Goal: Task Accomplishment & Management: Manage account settings

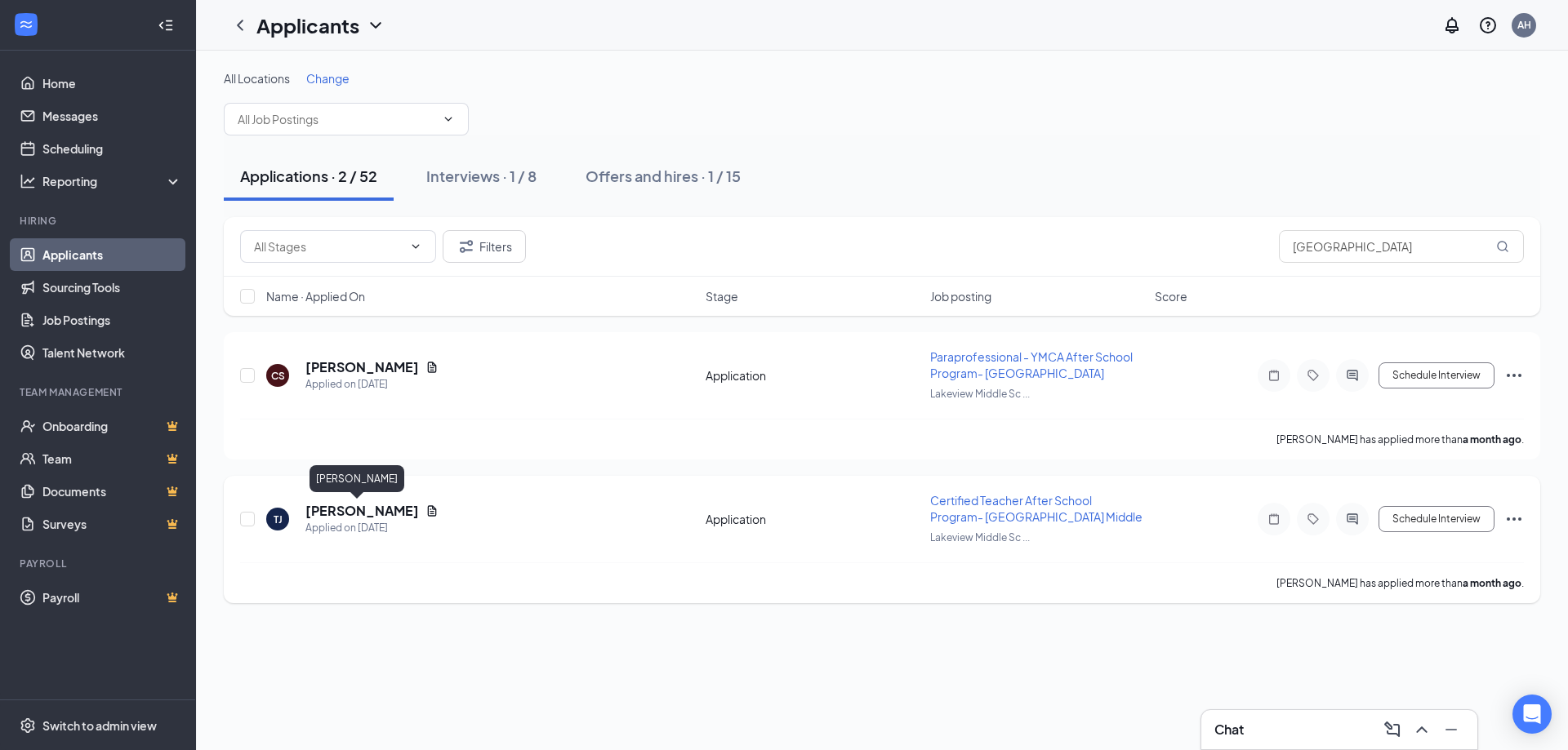
click at [347, 511] on h5 "[PERSON_NAME]" at bounding box center [362, 511] width 113 height 18
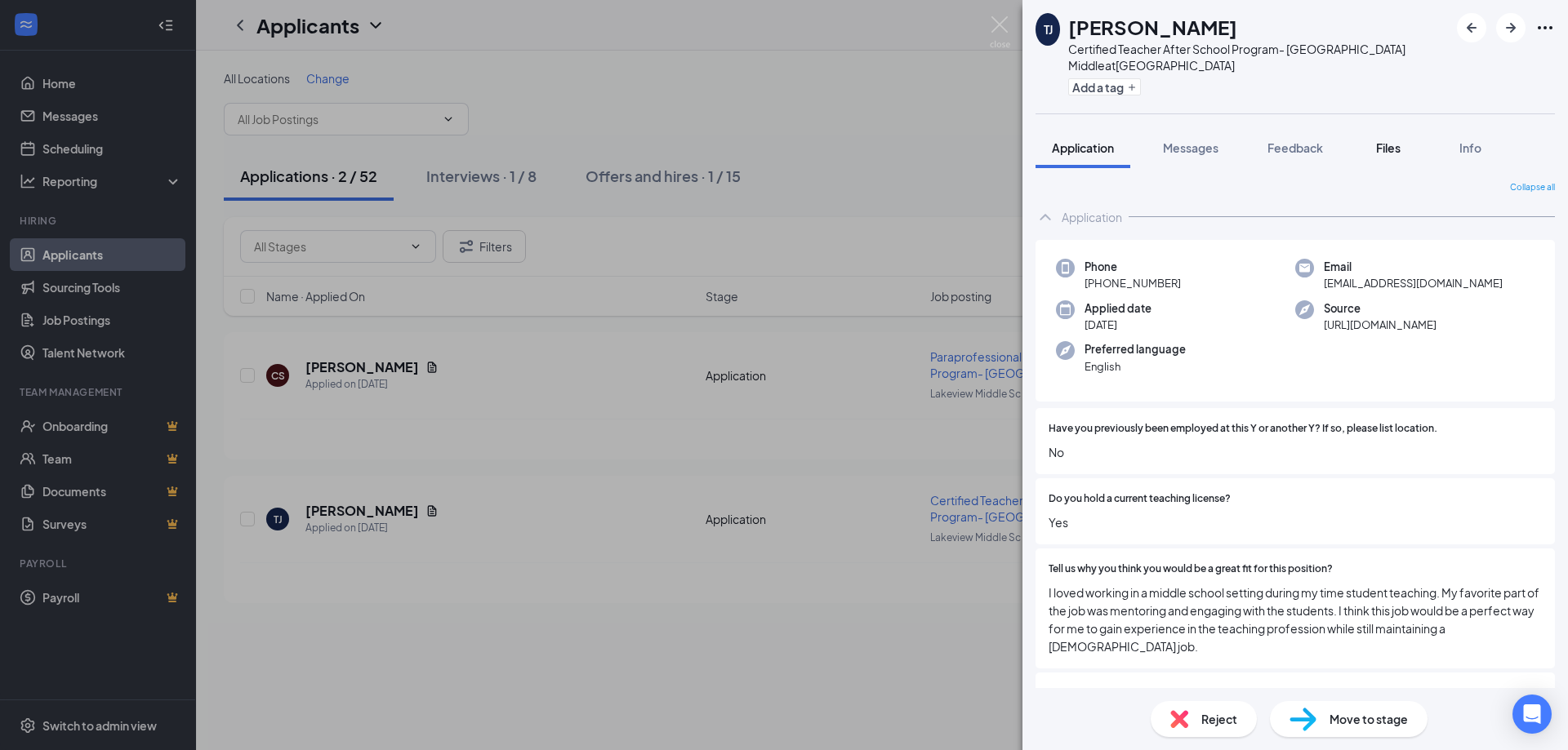
click at [1381, 149] on span "Files" at bounding box center [1388, 148] width 24 height 15
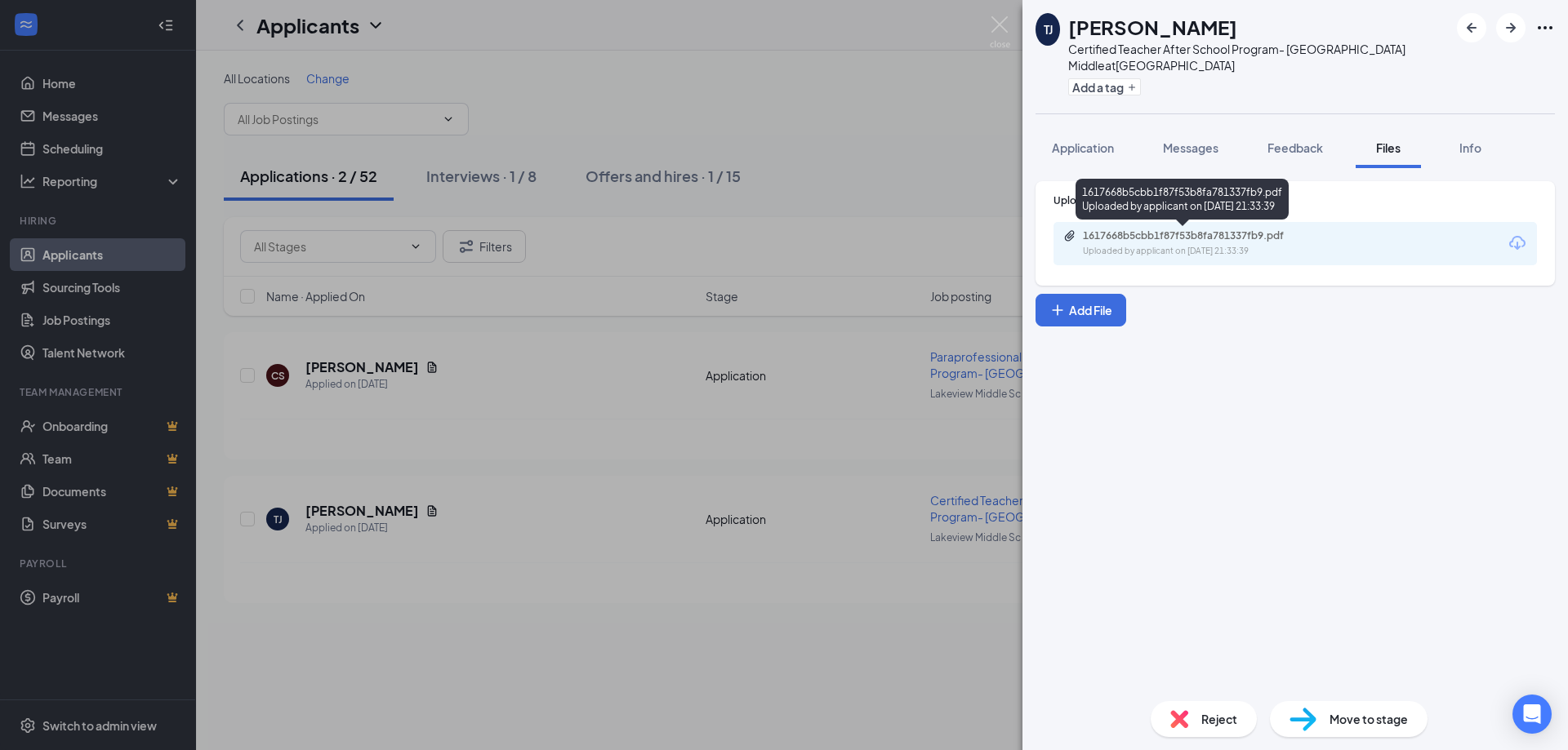
click at [1208, 233] on div "1617668b5cbb1f87f53b8fa781337fb9.pdf" at bounding box center [1198, 236] width 228 height 13
click at [819, 116] on div "[PERSON_NAME] [PERSON_NAME] Certified Teacher After School Program- Lake View M…" at bounding box center [784, 375] width 1568 height 750
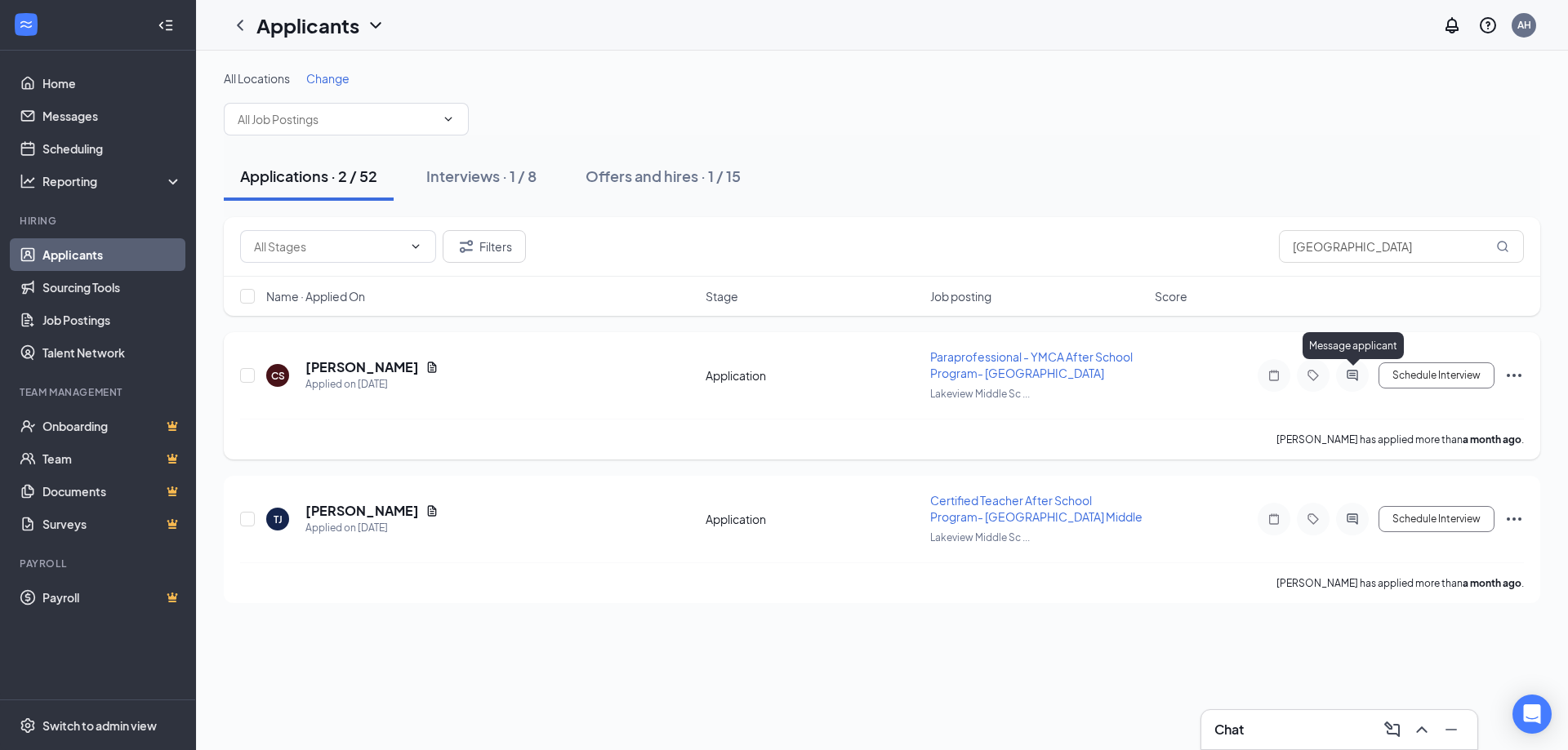
click at [1356, 376] on icon "ActiveChat" at bounding box center [1352, 375] width 10 height 10
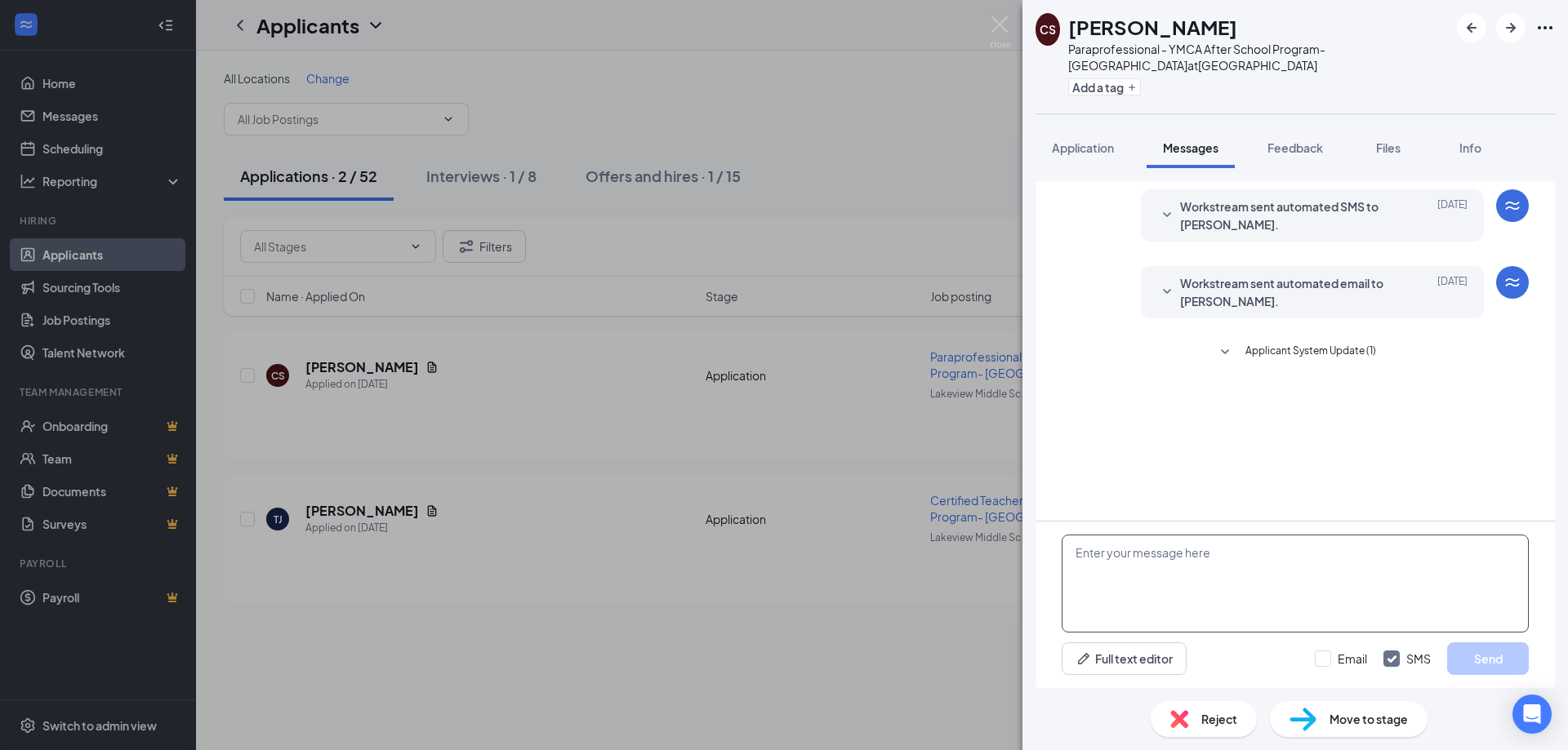
click at [1088, 552] on textarea at bounding box center [1295, 584] width 467 height 98
click at [1087, 558] on textarea at bounding box center [1295, 584] width 467 height 98
click at [1085, 551] on textarea at bounding box center [1295, 584] width 467 height 98
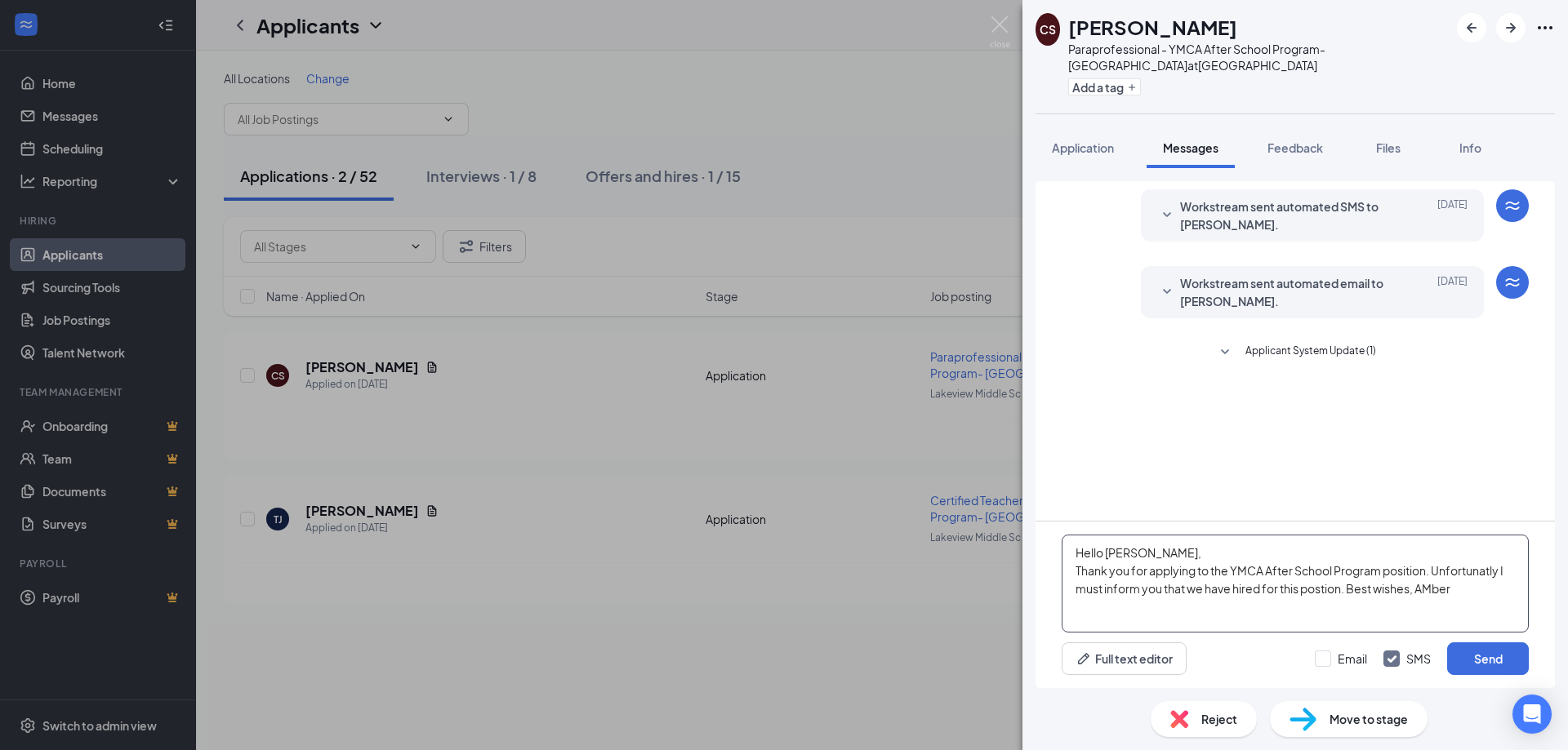
click at [1323, 589] on textarea "Hello [PERSON_NAME], Thank you for applying to the YMCA After School Program po…" at bounding box center [1295, 584] width 467 height 98
click at [1436, 590] on textarea "Hello [PERSON_NAME], Thank you for applying to the YMCA After School Program po…" at bounding box center [1295, 584] width 467 height 98
type textarea "Hello [PERSON_NAME], Thank you for applying to the YMCA After School Program po…"
click at [1484, 651] on button "Send" at bounding box center [1488, 658] width 81 height 33
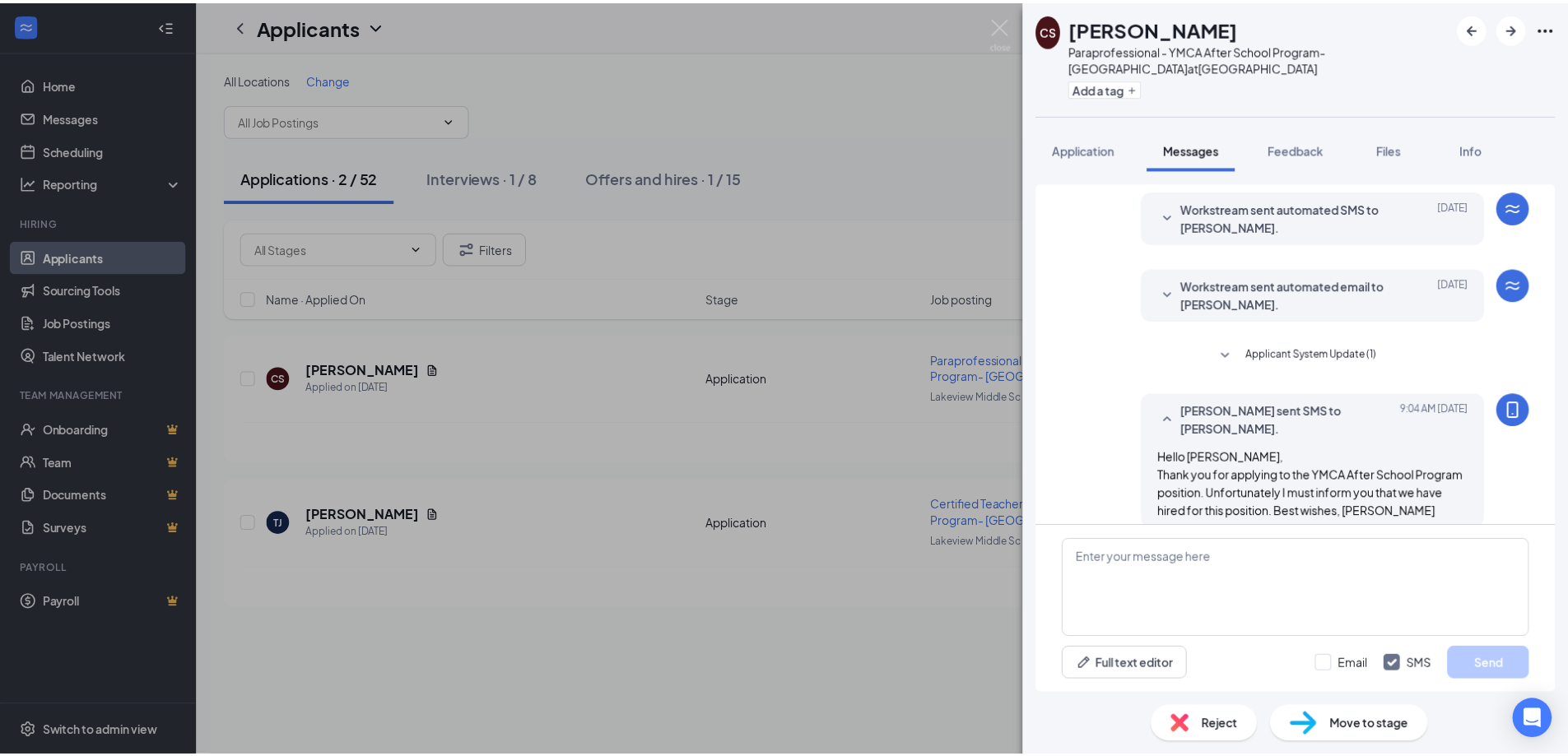
scroll to position [20, 0]
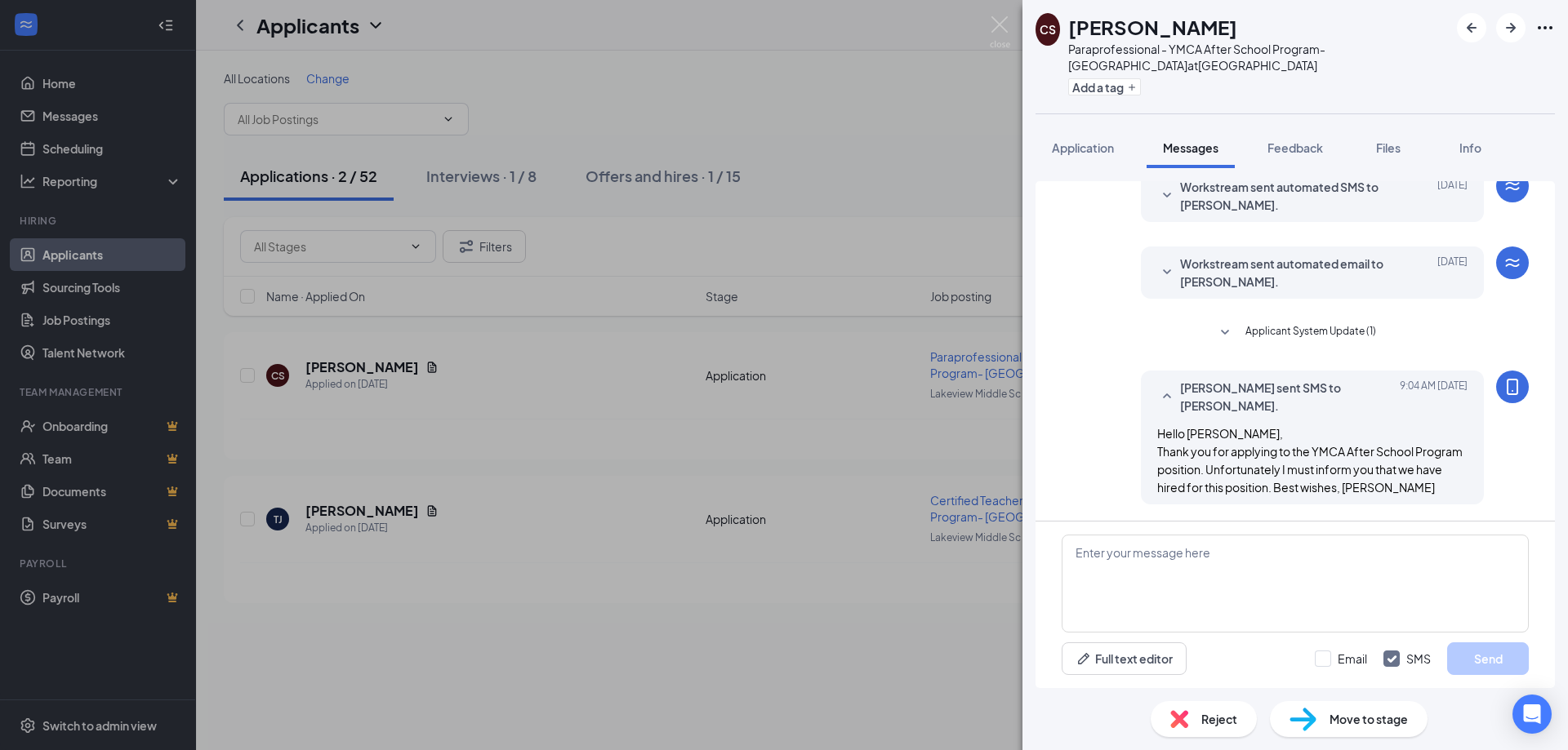
click at [1218, 722] on span "Reject" at bounding box center [1219, 719] width 36 height 18
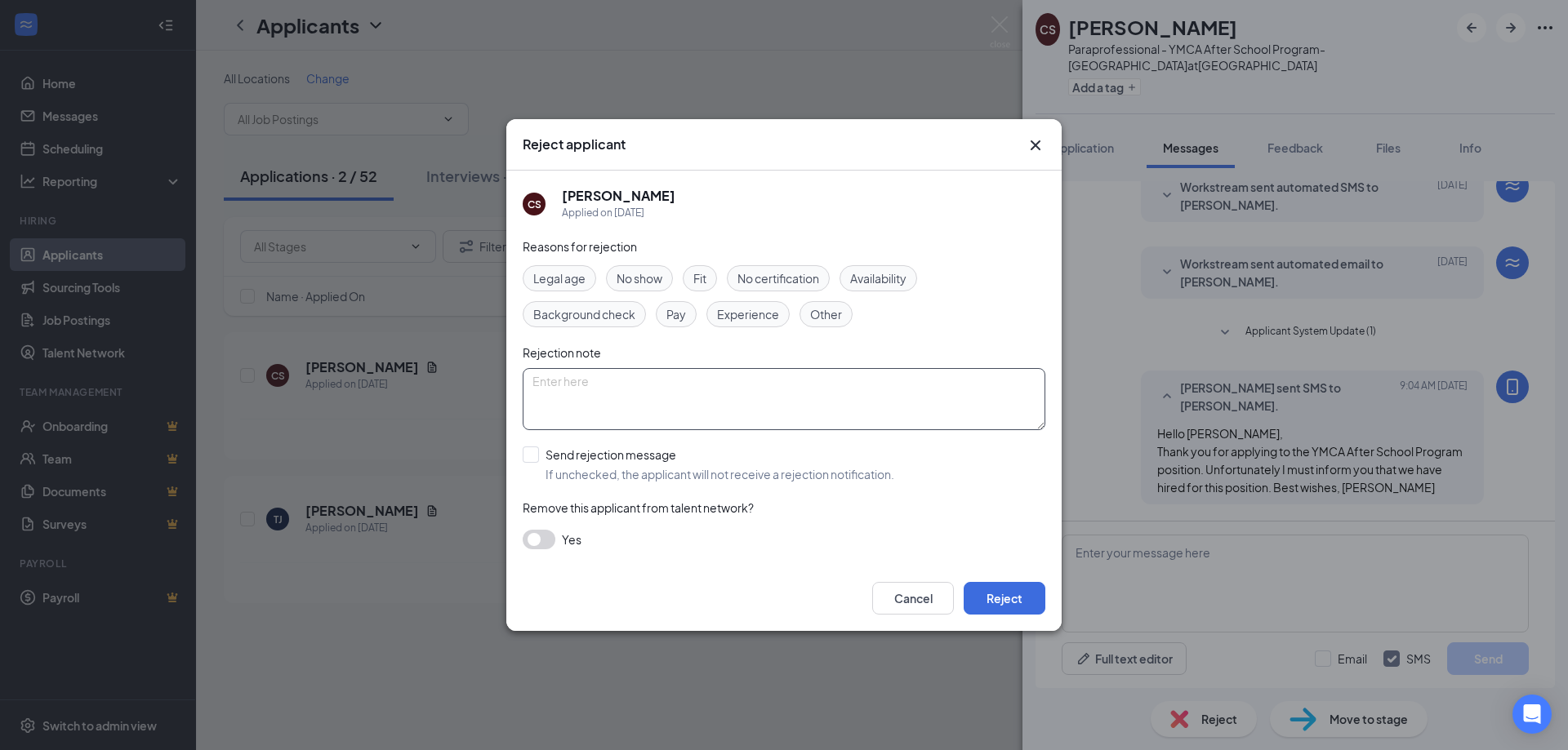
click at [580, 382] on textarea at bounding box center [784, 399] width 523 height 62
type textarea "Hired another applicant."
click at [988, 596] on button "Reject" at bounding box center [1004, 599] width 81 height 33
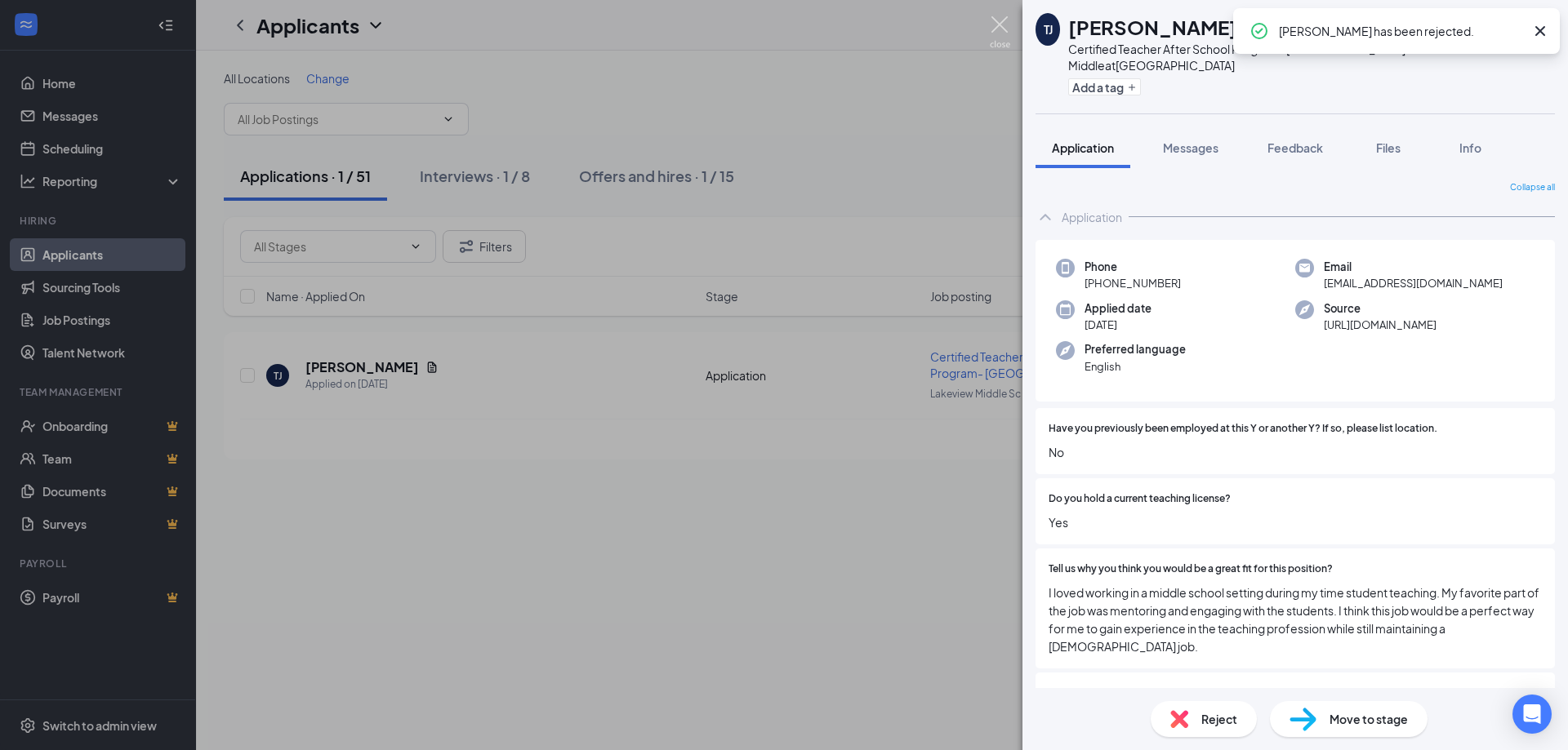
click at [996, 23] on img at bounding box center [1000, 32] width 21 height 32
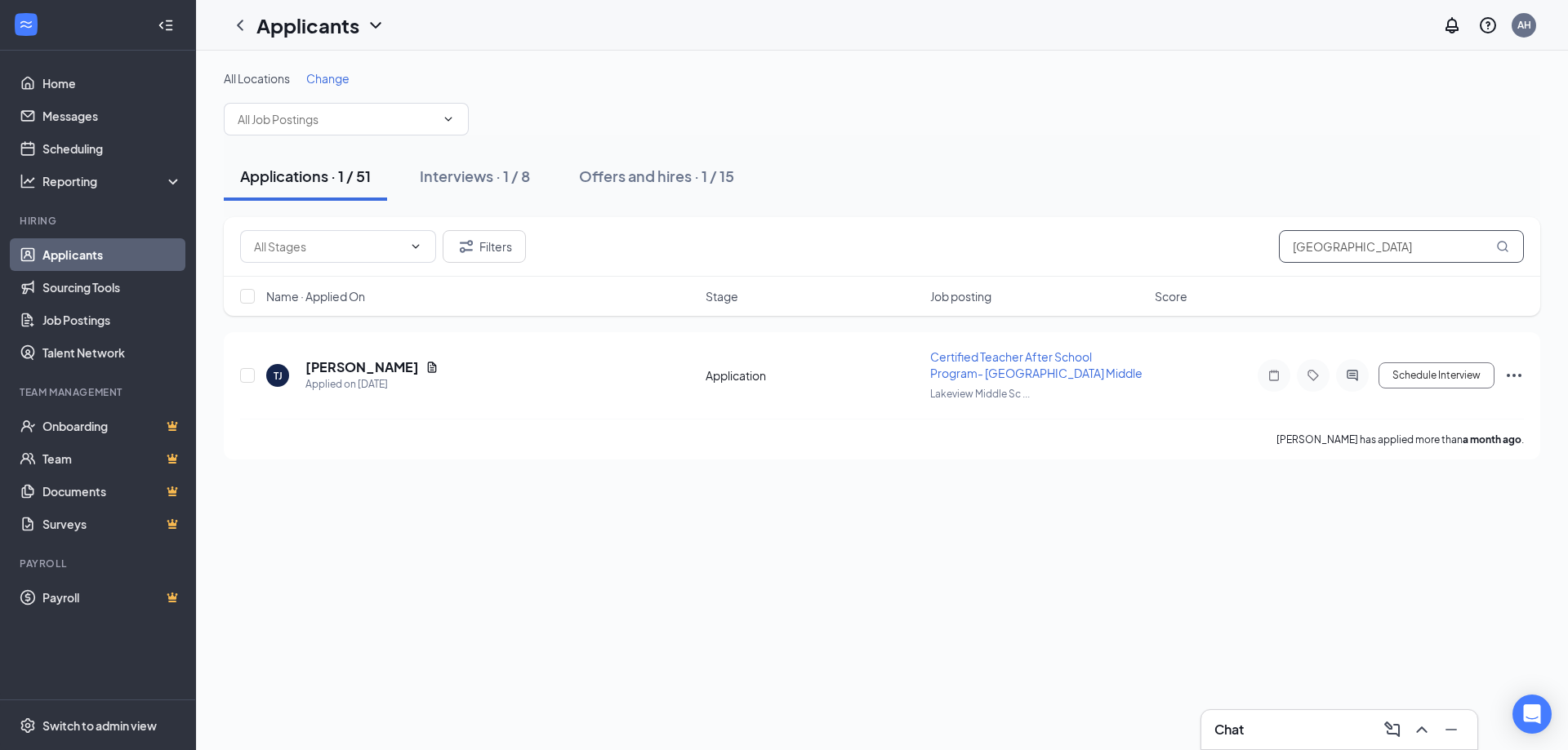
drag, startPoint x: 1343, startPoint y: 248, endPoint x: 1260, endPoint y: 242, distance: 83.2
click at [1260, 242] on div "Filters Lakeview" at bounding box center [882, 246] width 1285 height 33
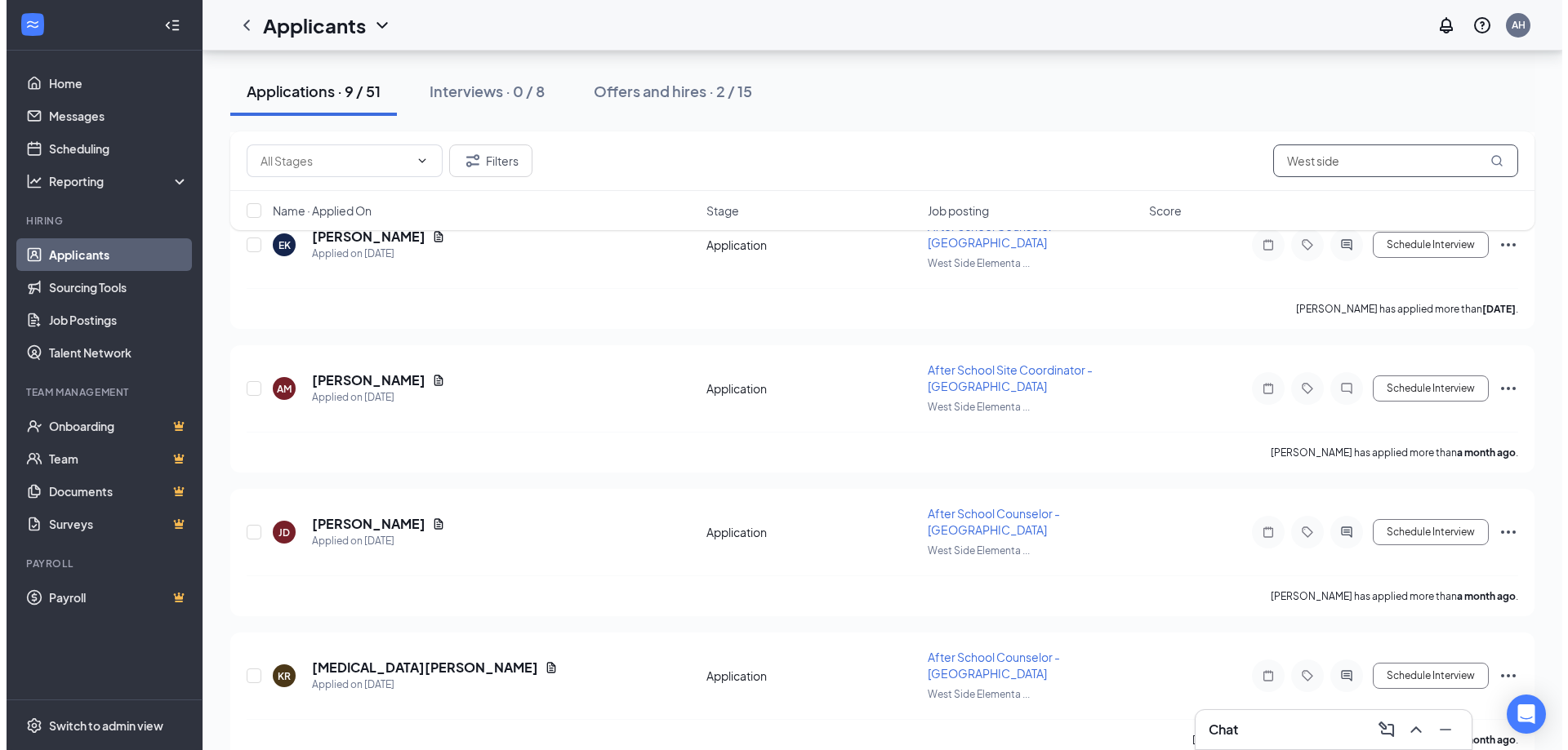
scroll to position [878, 0]
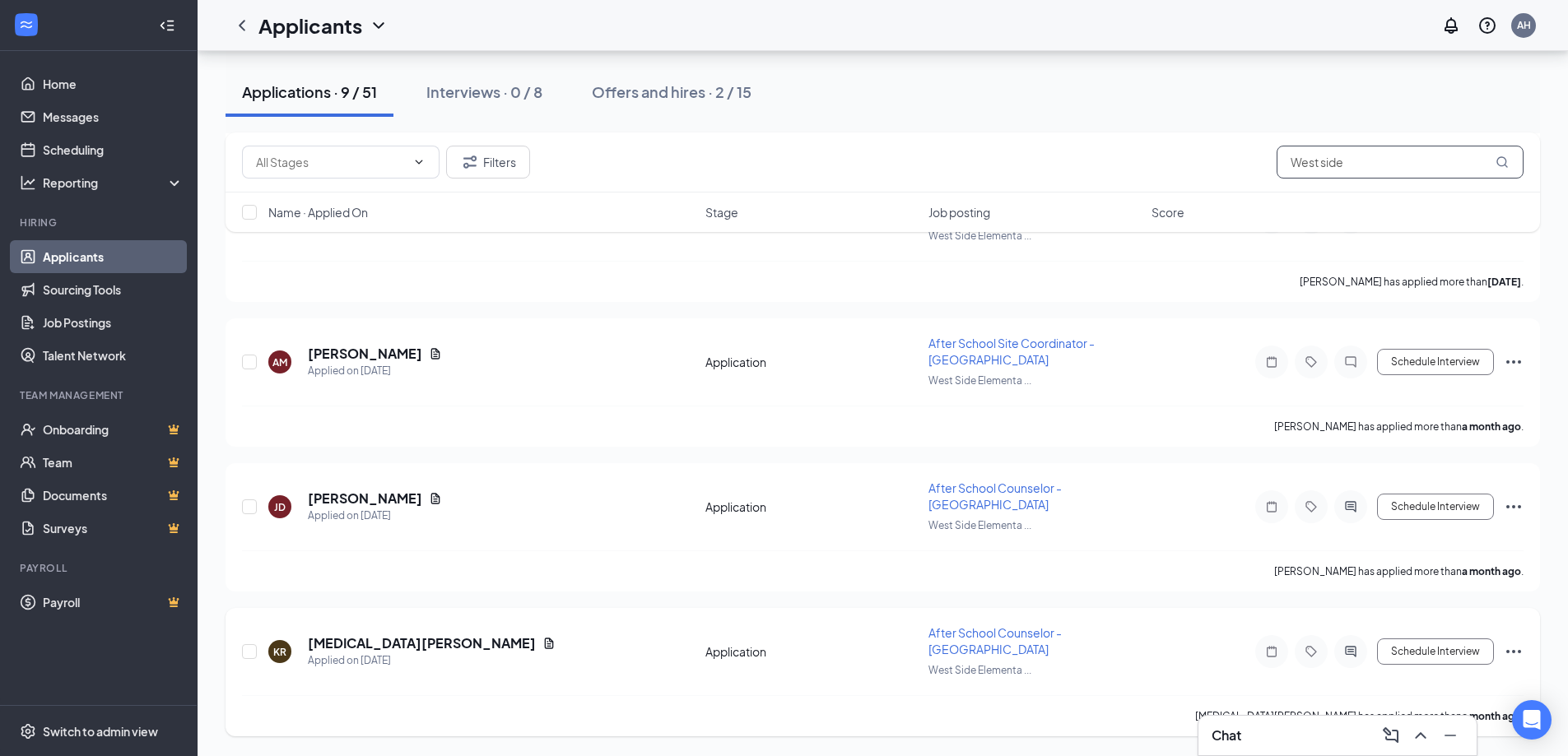
type input "West side"
click at [1349, 652] on icon "ActiveChat" at bounding box center [1350, 652] width 20 height 13
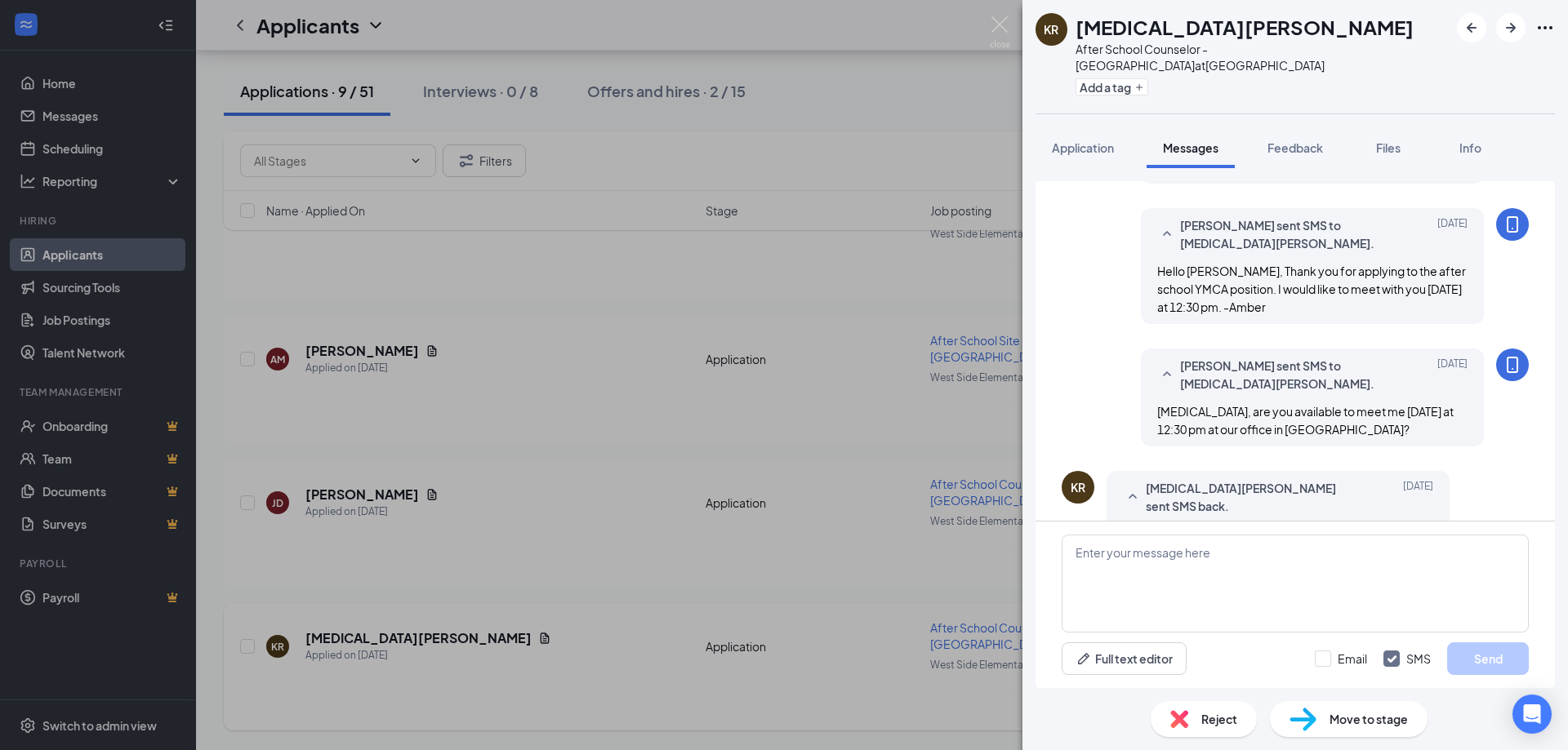
scroll to position [234, 0]
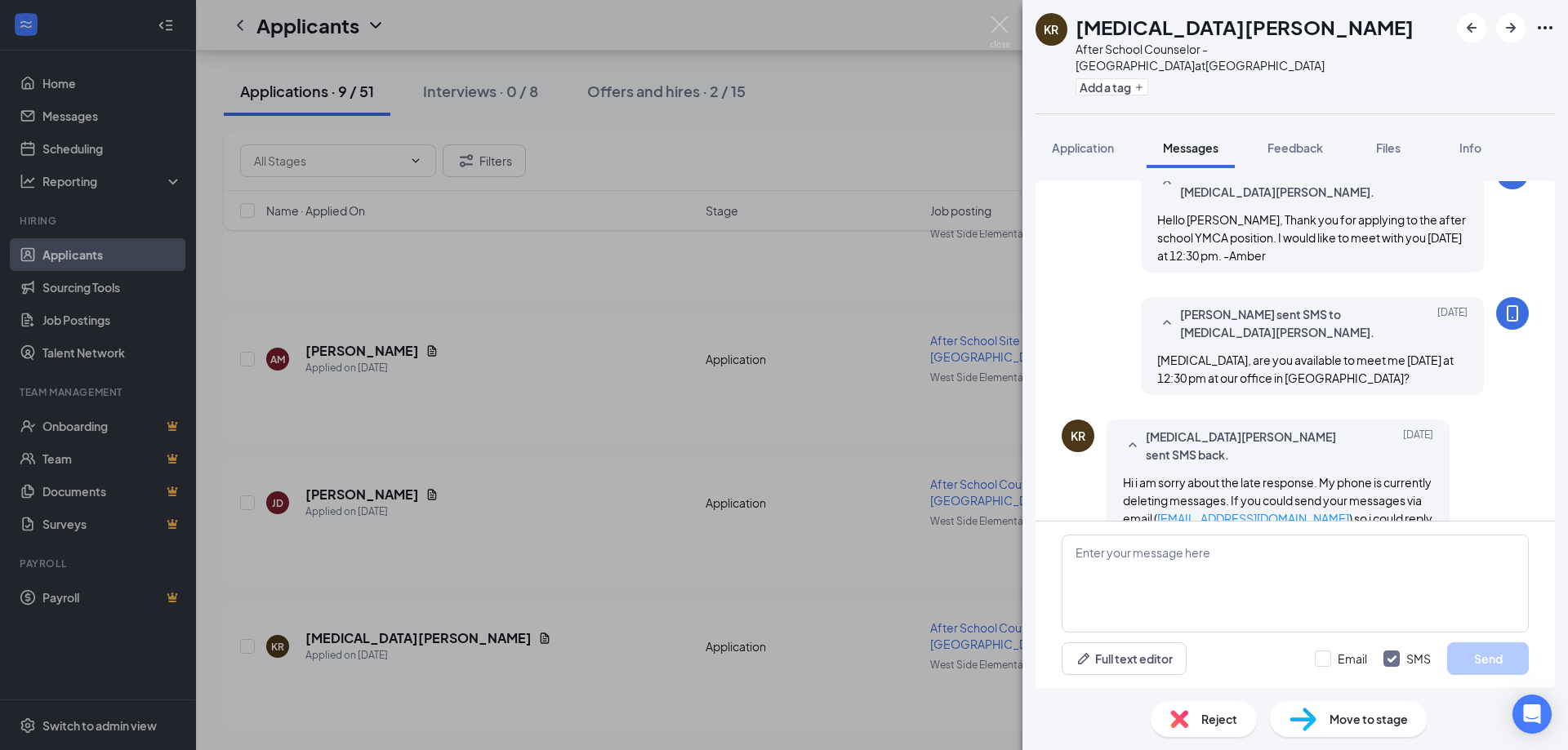
click at [1186, 715] on img at bounding box center [1179, 719] width 18 height 18
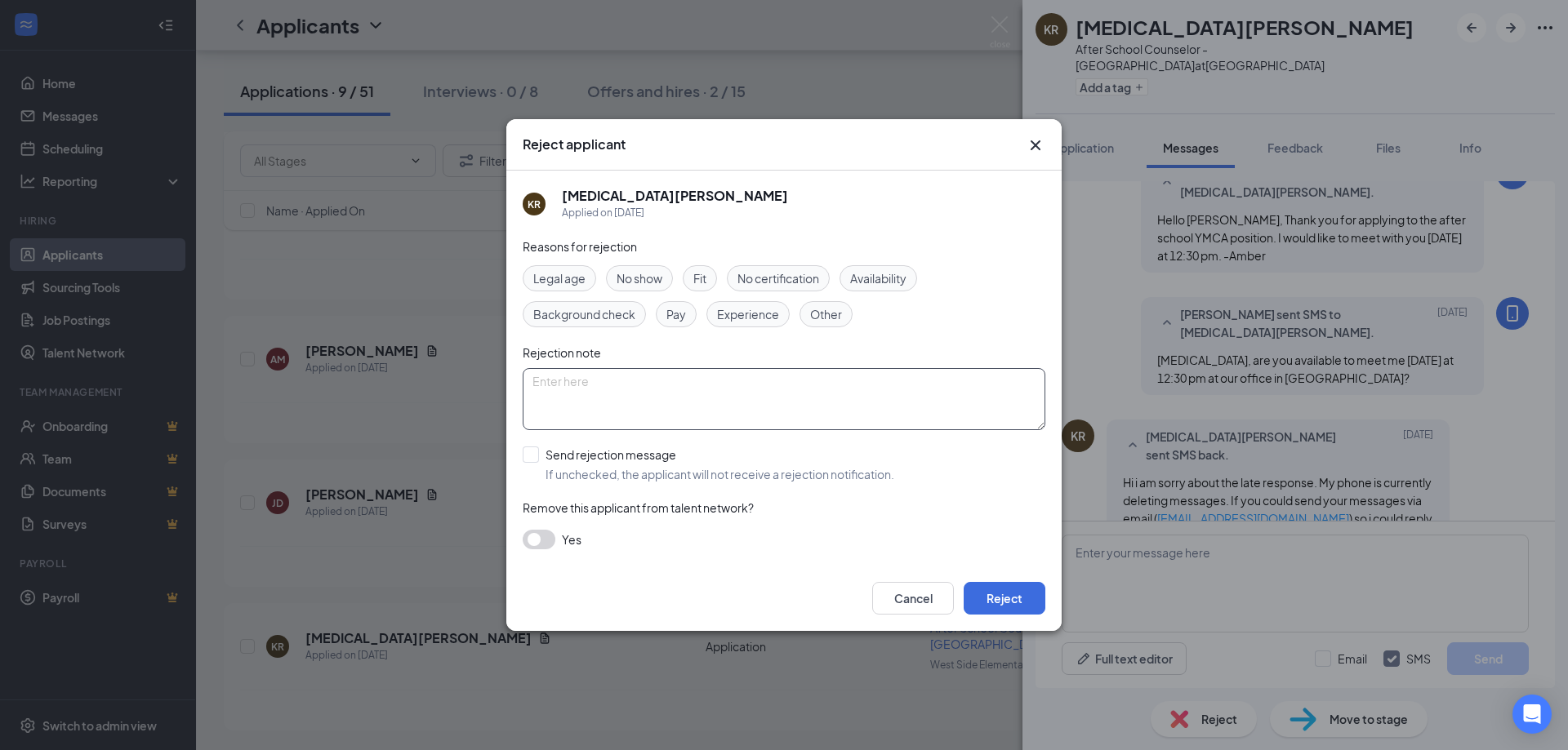
click at [548, 407] on textarea at bounding box center [784, 399] width 523 height 62
type textarea "Hired another applicant."
click at [1004, 591] on button "Reject" at bounding box center [1004, 599] width 81 height 33
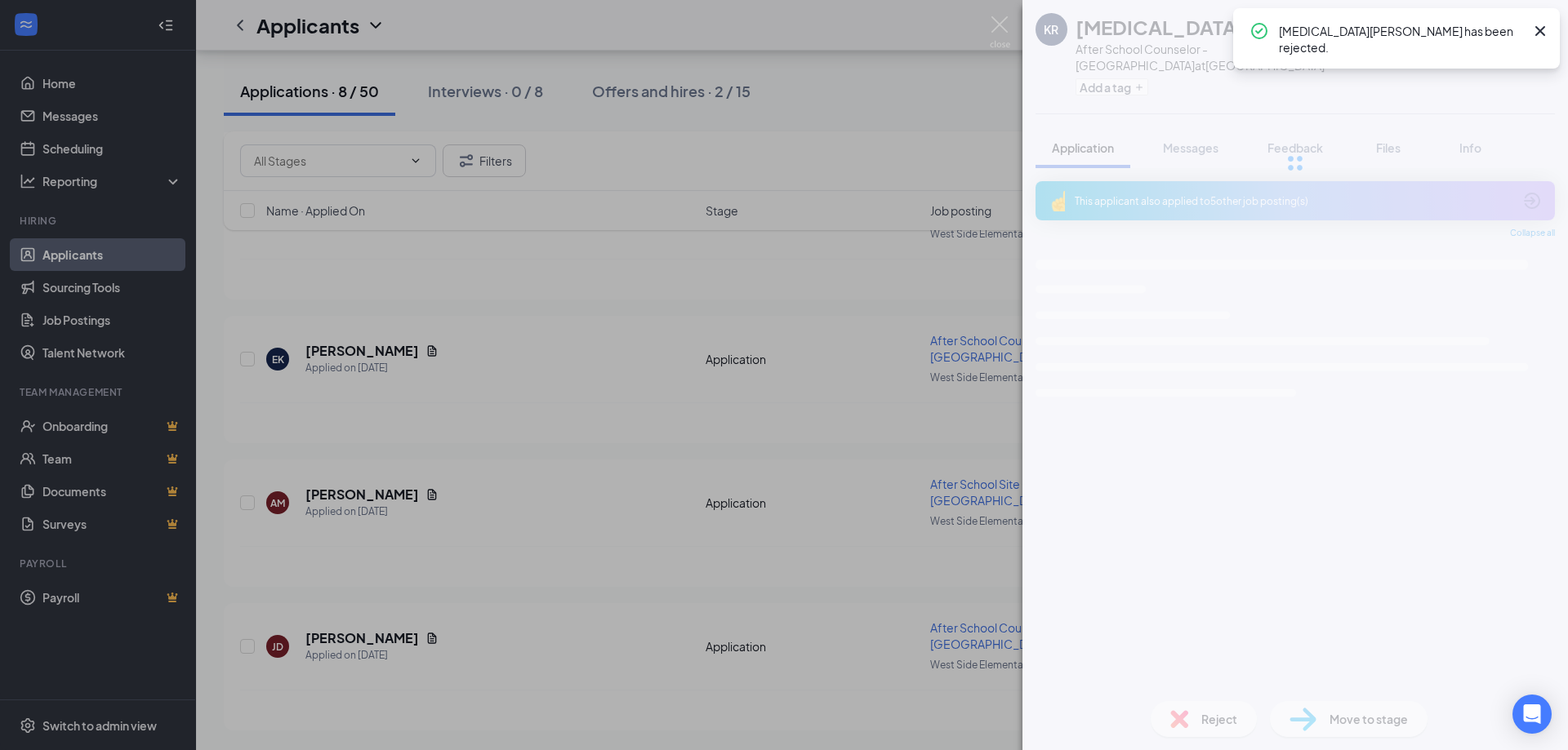
scroll to position [735, 0]
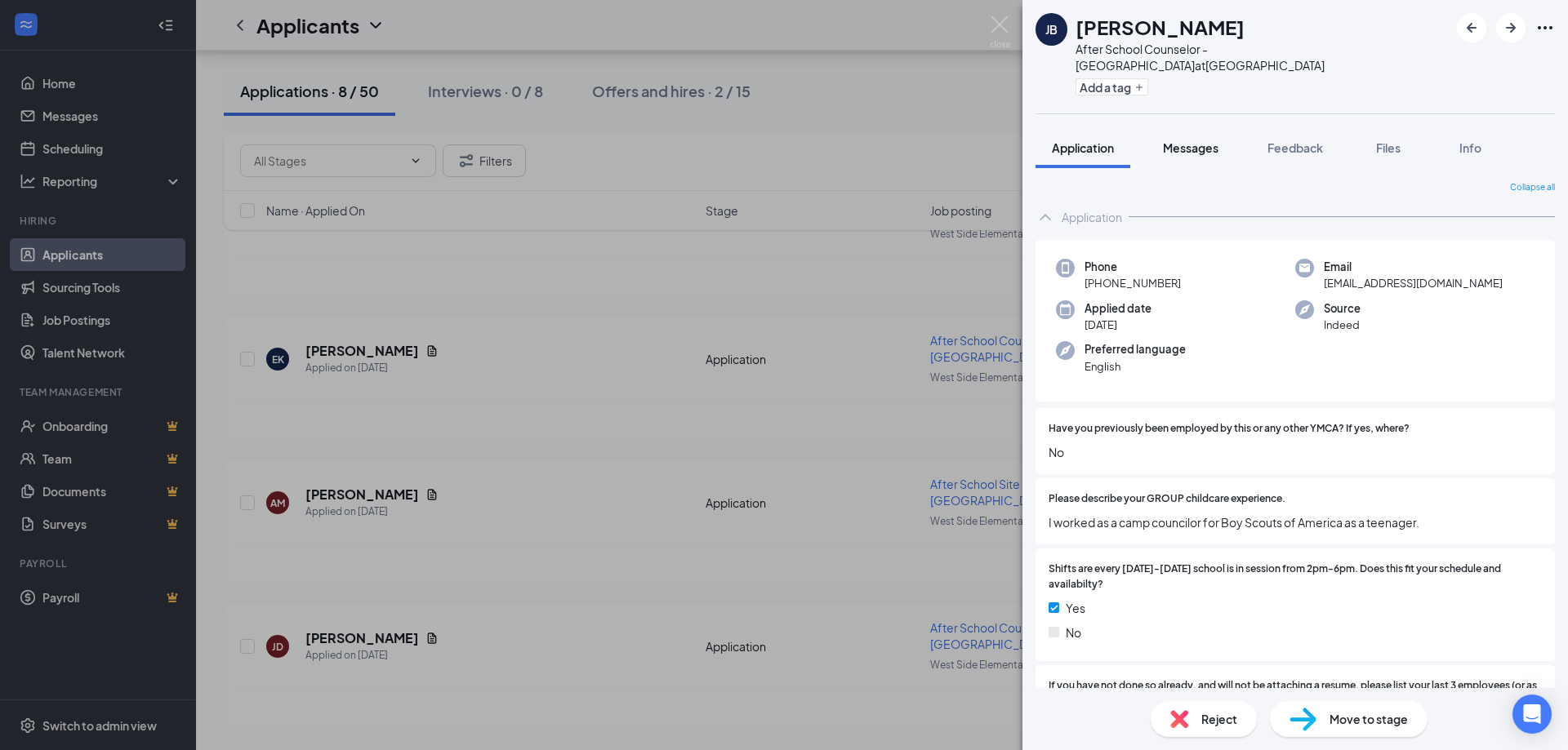
click at [1206, 143] on span "Messages" at bounding box center [1190, 148] width 55 height 15
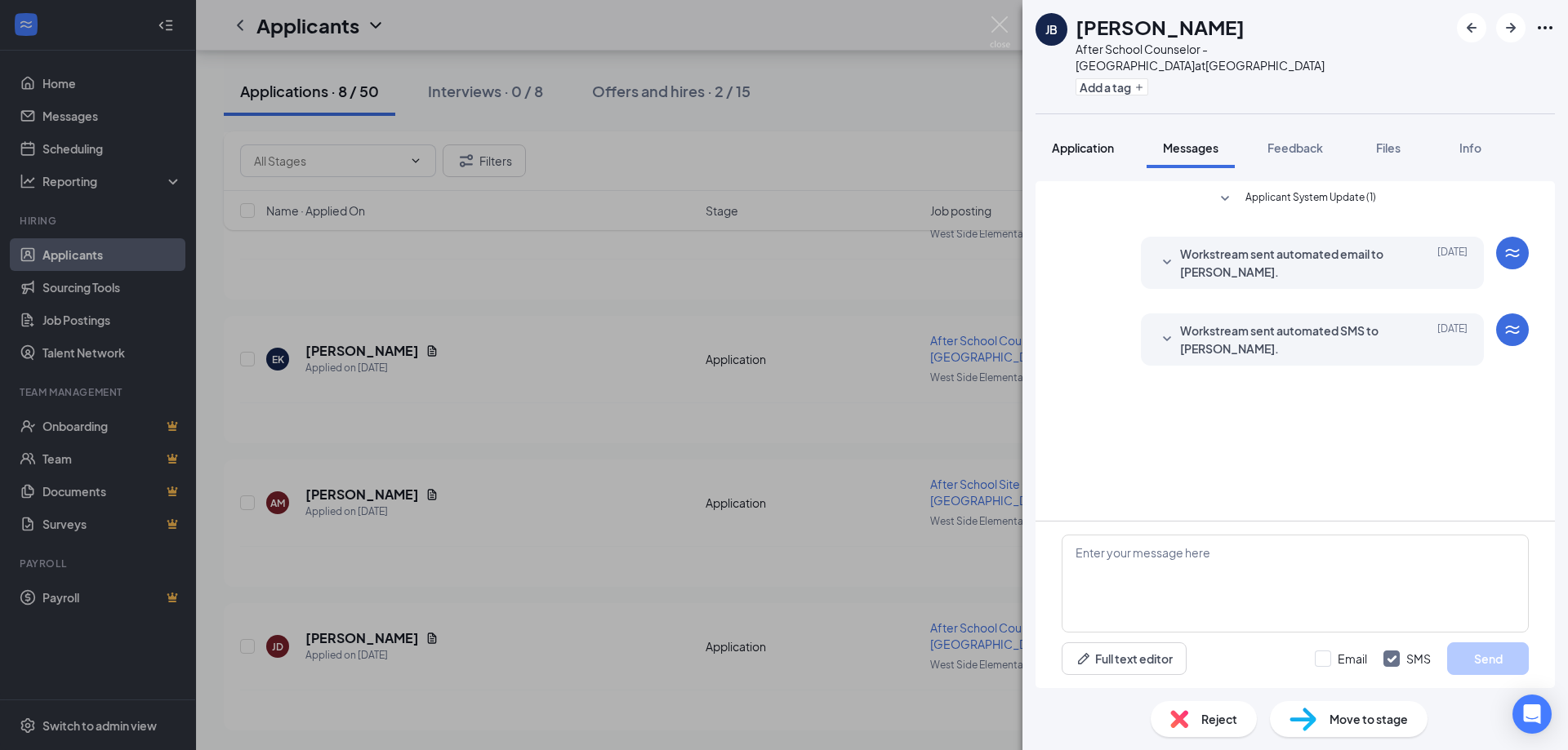
click at [1106, 144] on span "Application" at bounding box center [1083, 148] width 62 height 15
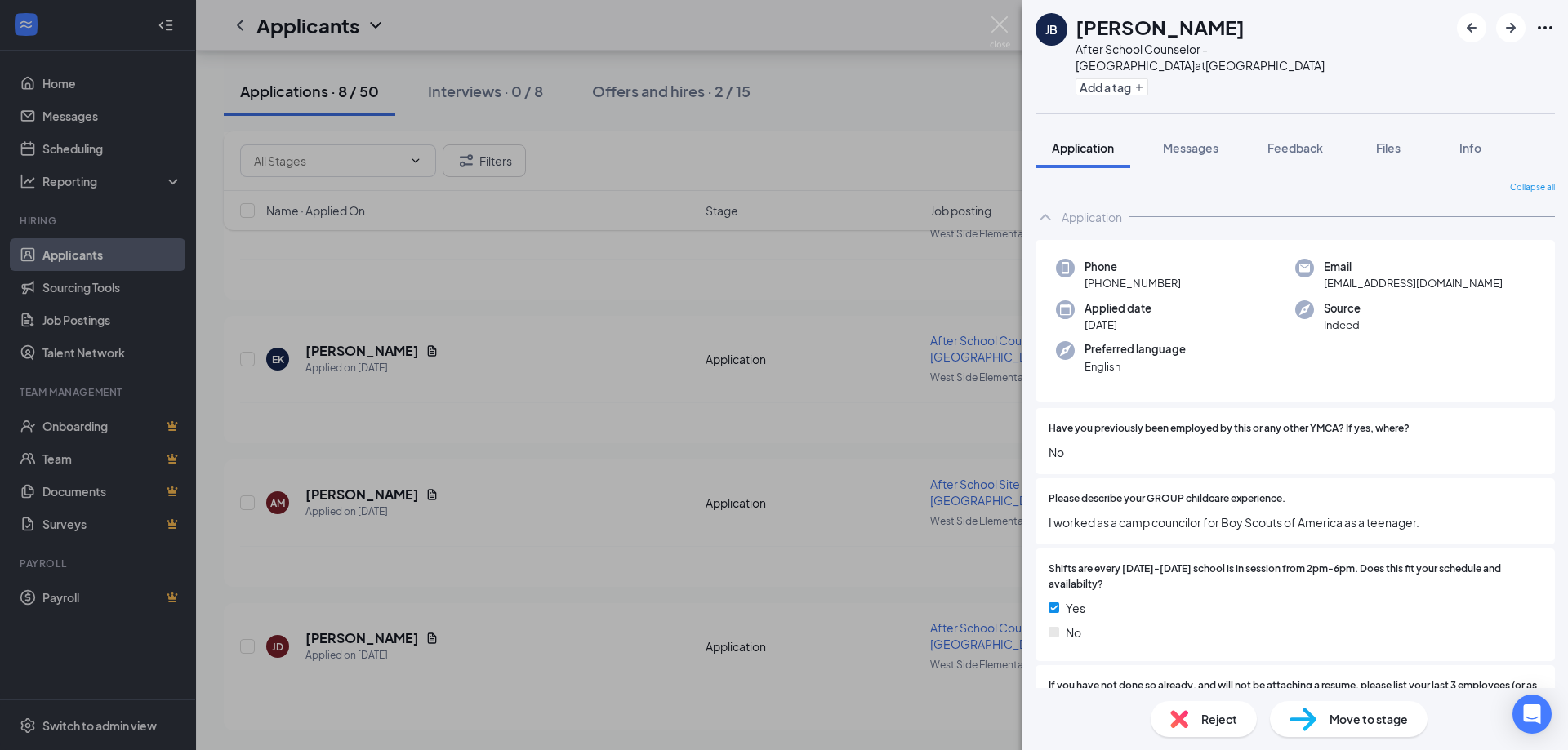
click at [1187, 714] on img at bounding box center [1179, 719] width 18 height 18
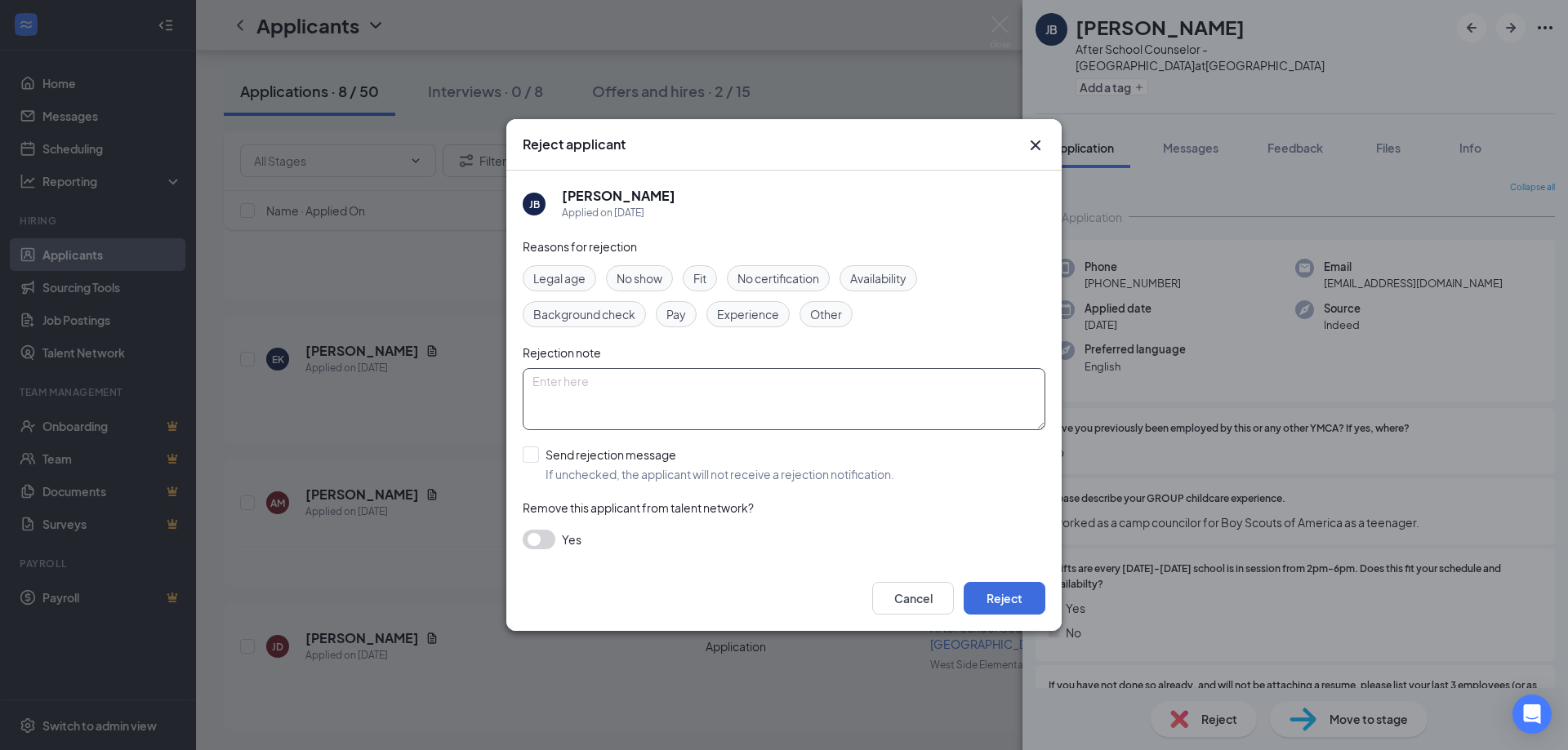
click at [553, 384] on textarea at bounding box center [784, 399] width 523 height 62
type textarea "Hired another applicant"
click at [988, 601] on button "Reject" at bounding box center [1004, 599] width 81 height 33
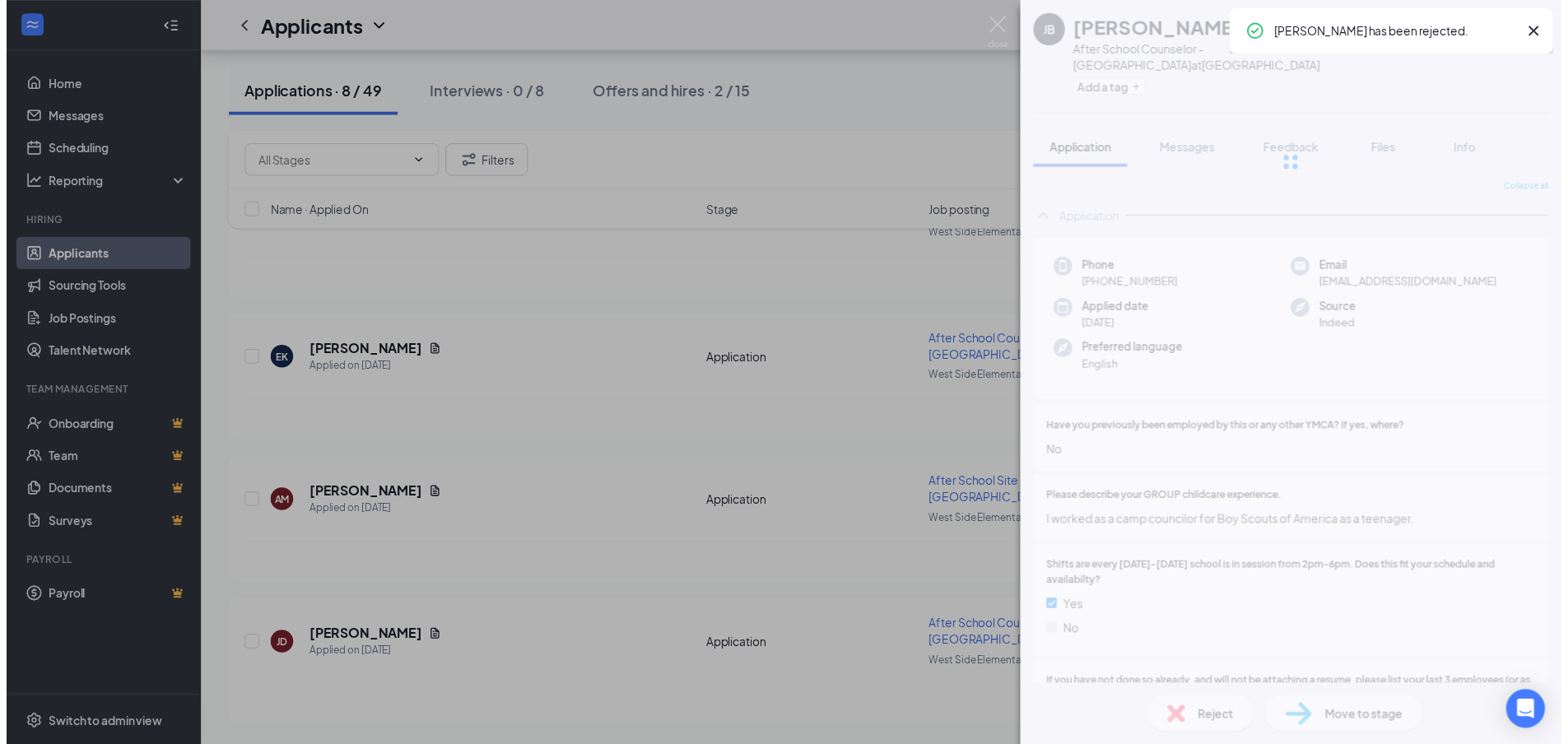
scroll to position [596, 0]
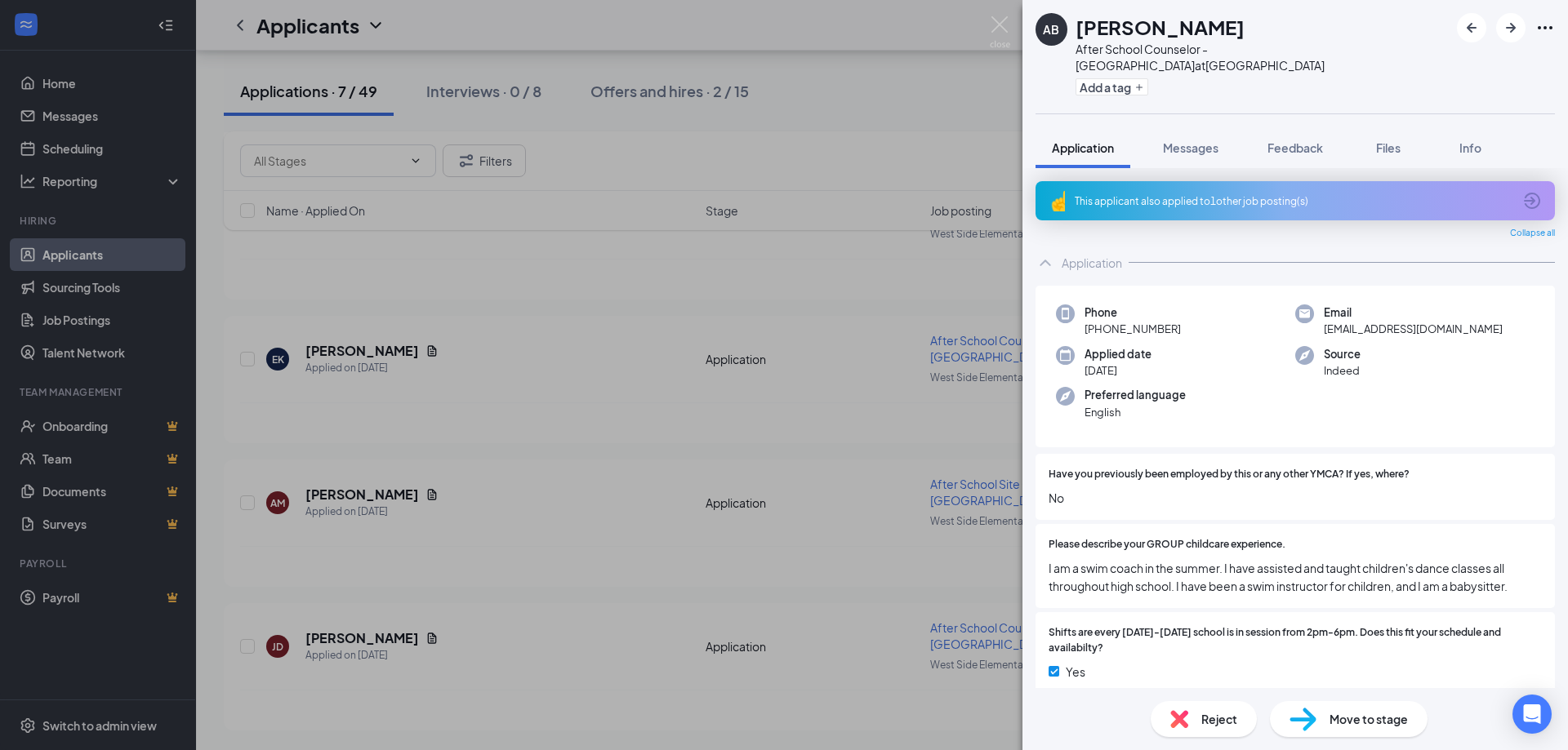
click at [1059, 195] on img at bounding box center [1056, 200] width 16 height 22
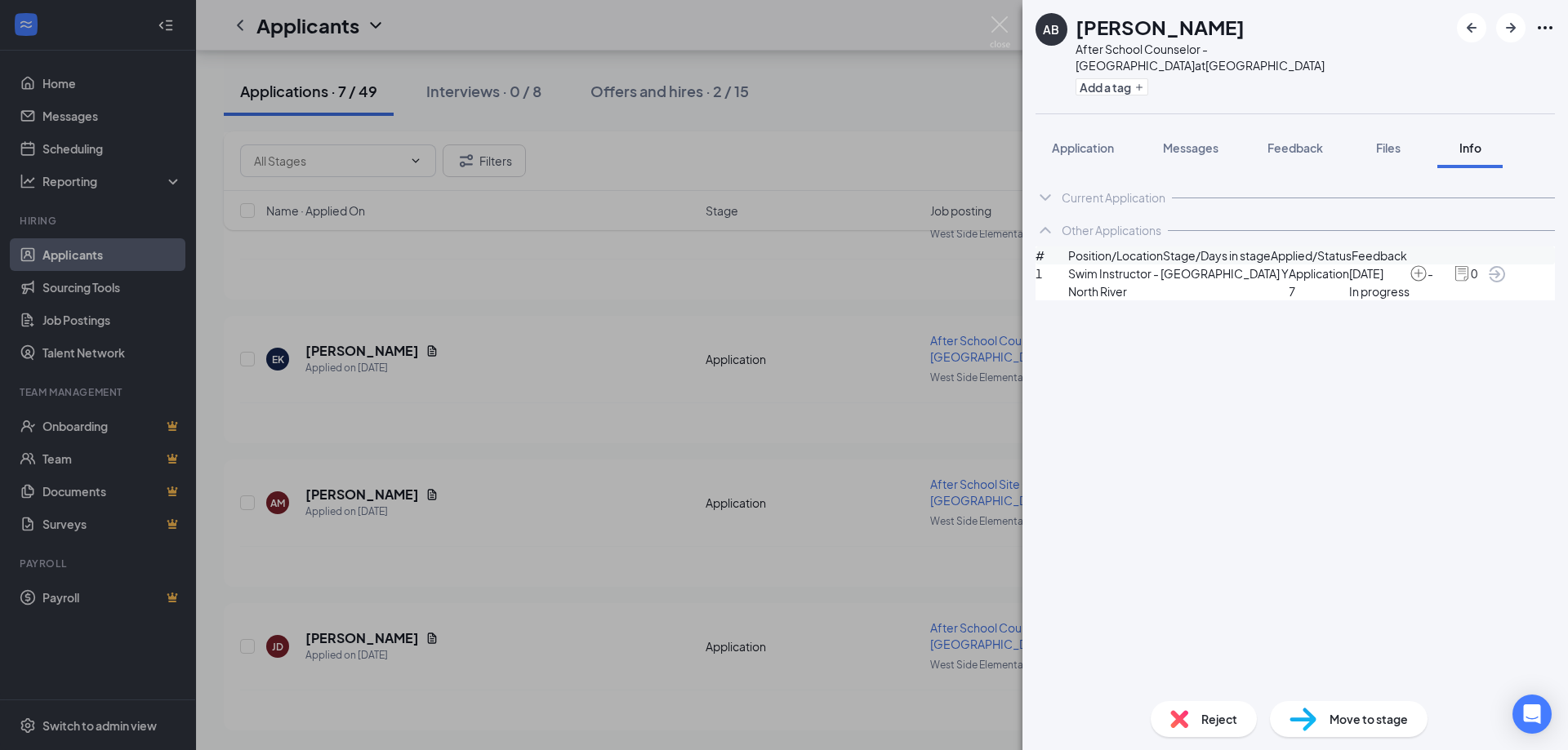
click at [1053, 195] on icon "ChevronDown" at bounding box center [1045, 197] width 20 height 20
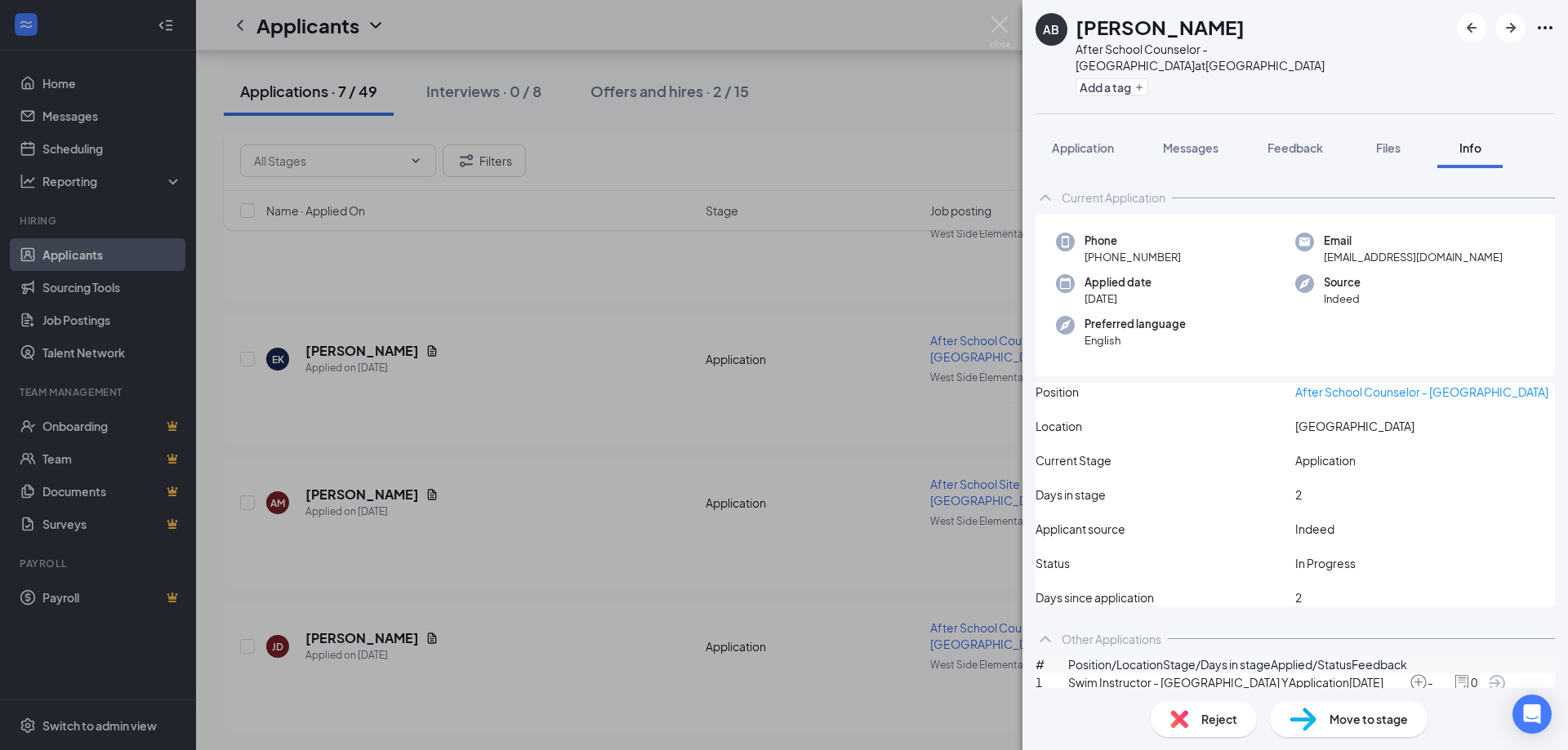
click at [1044, 194] on icon "ChevronUp" at bounding box center [1045, 197] width 20 height 20
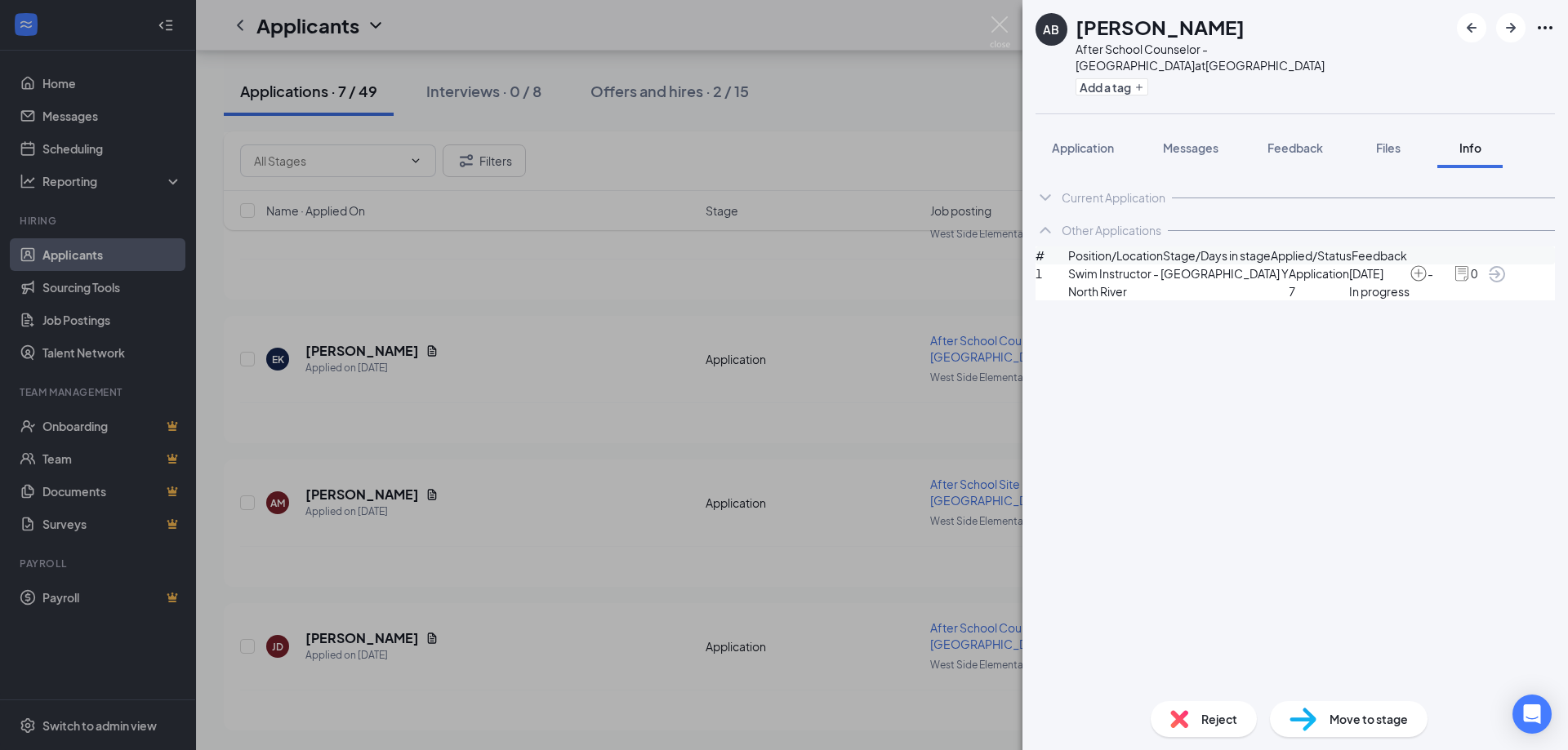
click at [1046, 230] on icon "ChevronUp" at bounding box center [1045, 230] width 20 height 20
click at [1044, 196] on icon "ChevronDown" at bounding box center [1045, 197] width 20 height 20
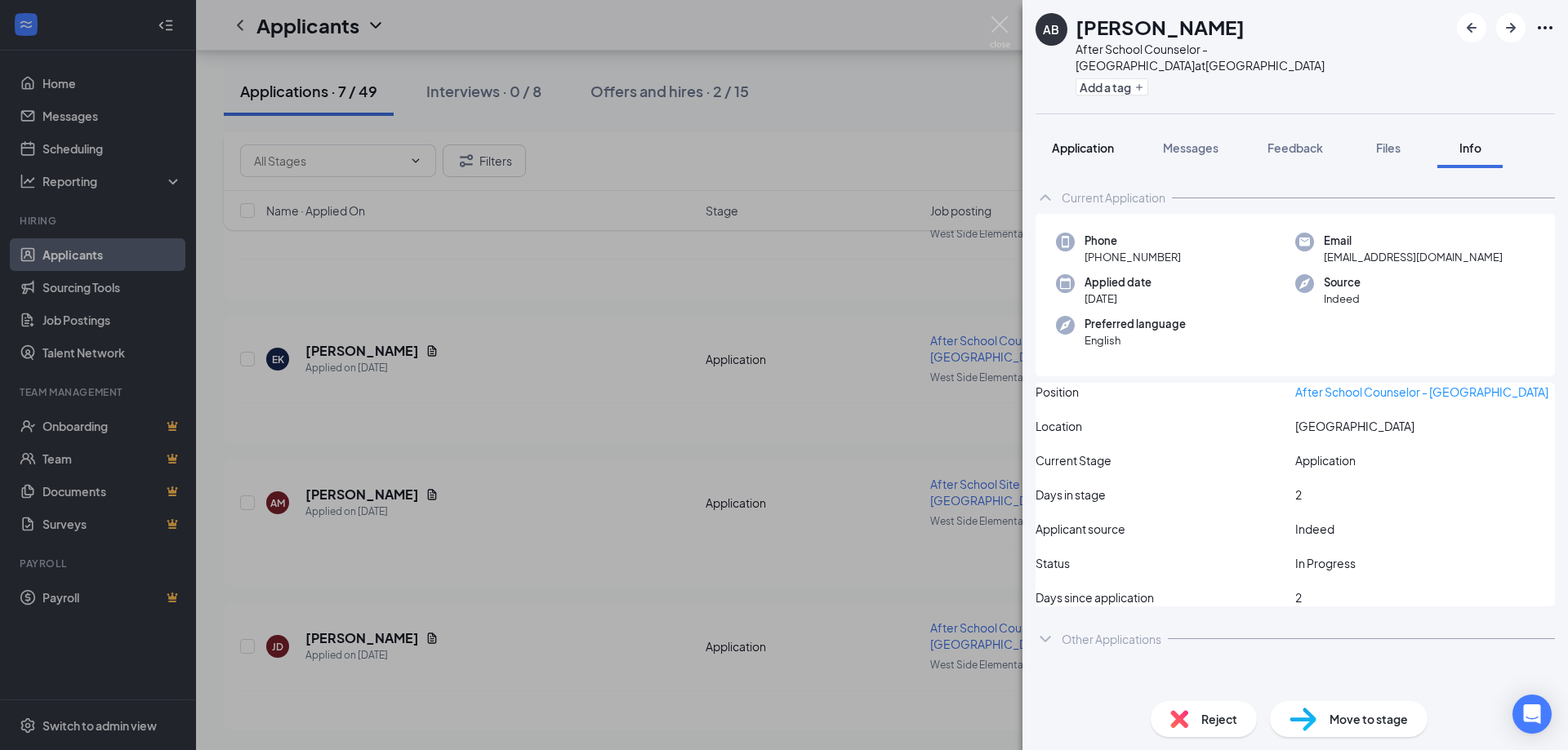
click at [1062, 145] on span "Application" at bounding box center [1083, 148] width 62 height 15
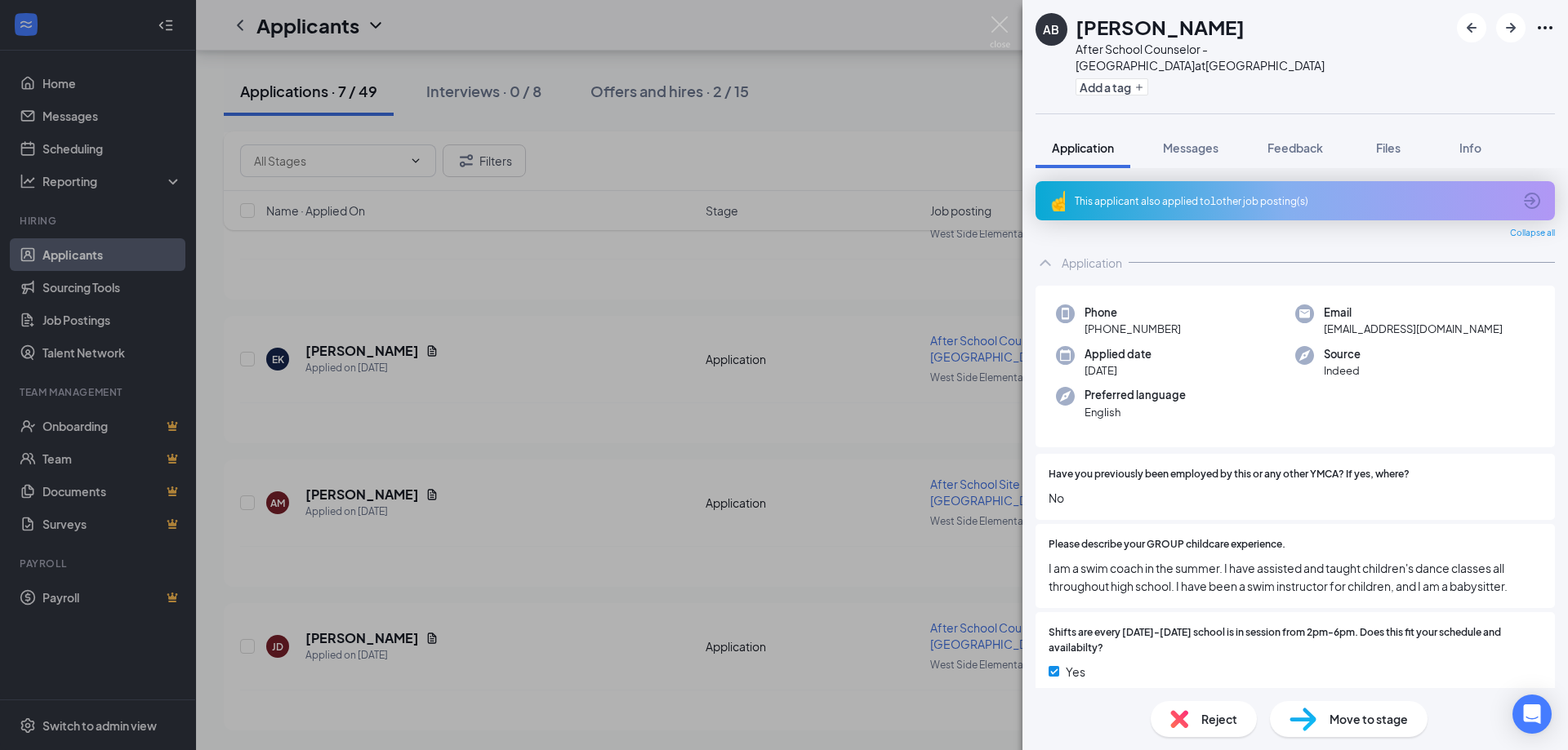
click at [668, 94] on div "AB [PERSON_NAME] After School Counselor - [GEOGRAPHIC_DATA] at [GEOGRAPHIC_DATA…" at bounding box center [784, 375] width 1568 height 750
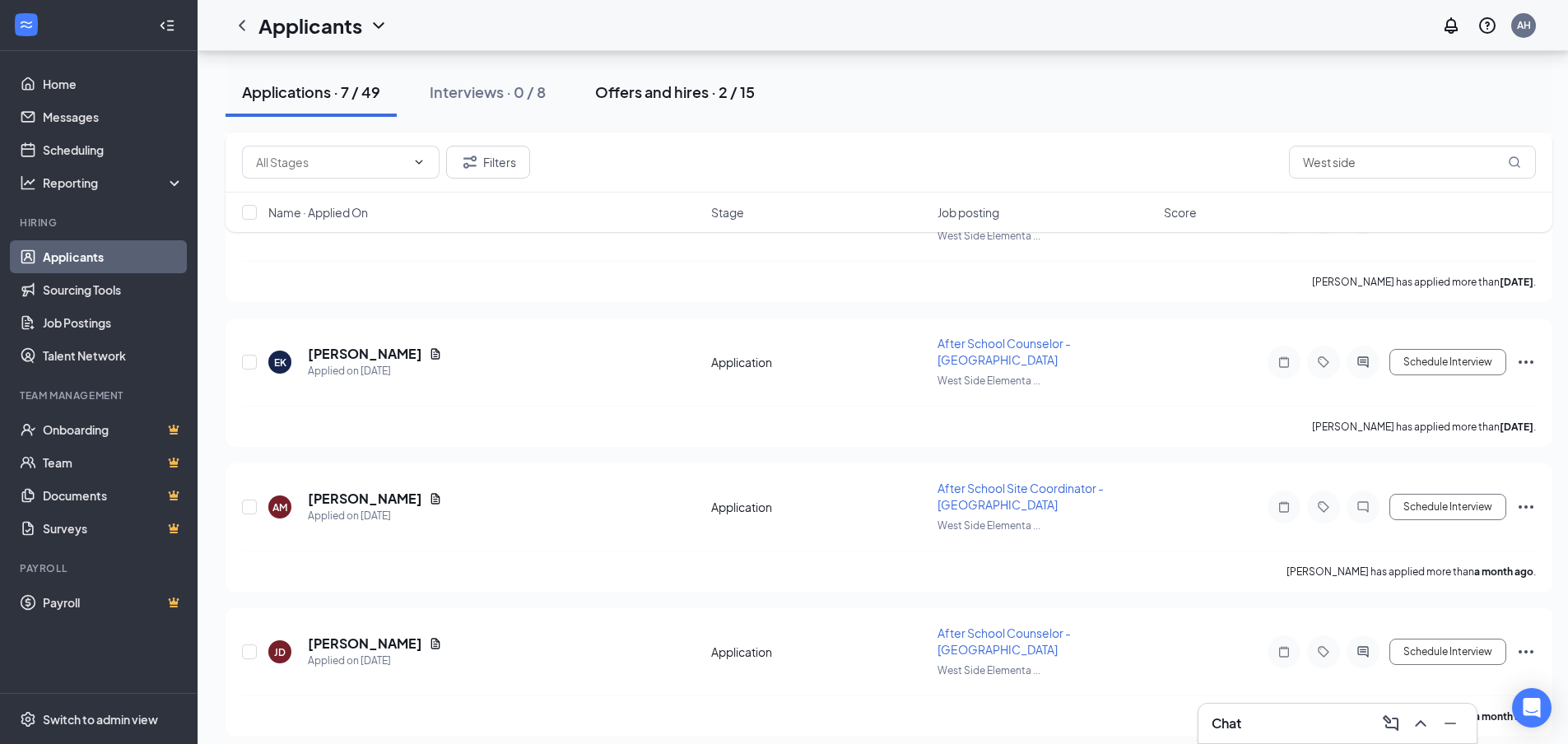
click at [671, 91] on div "Offers and hires · 2 / 15" at bounding box center [674, 91] width 159 height 21
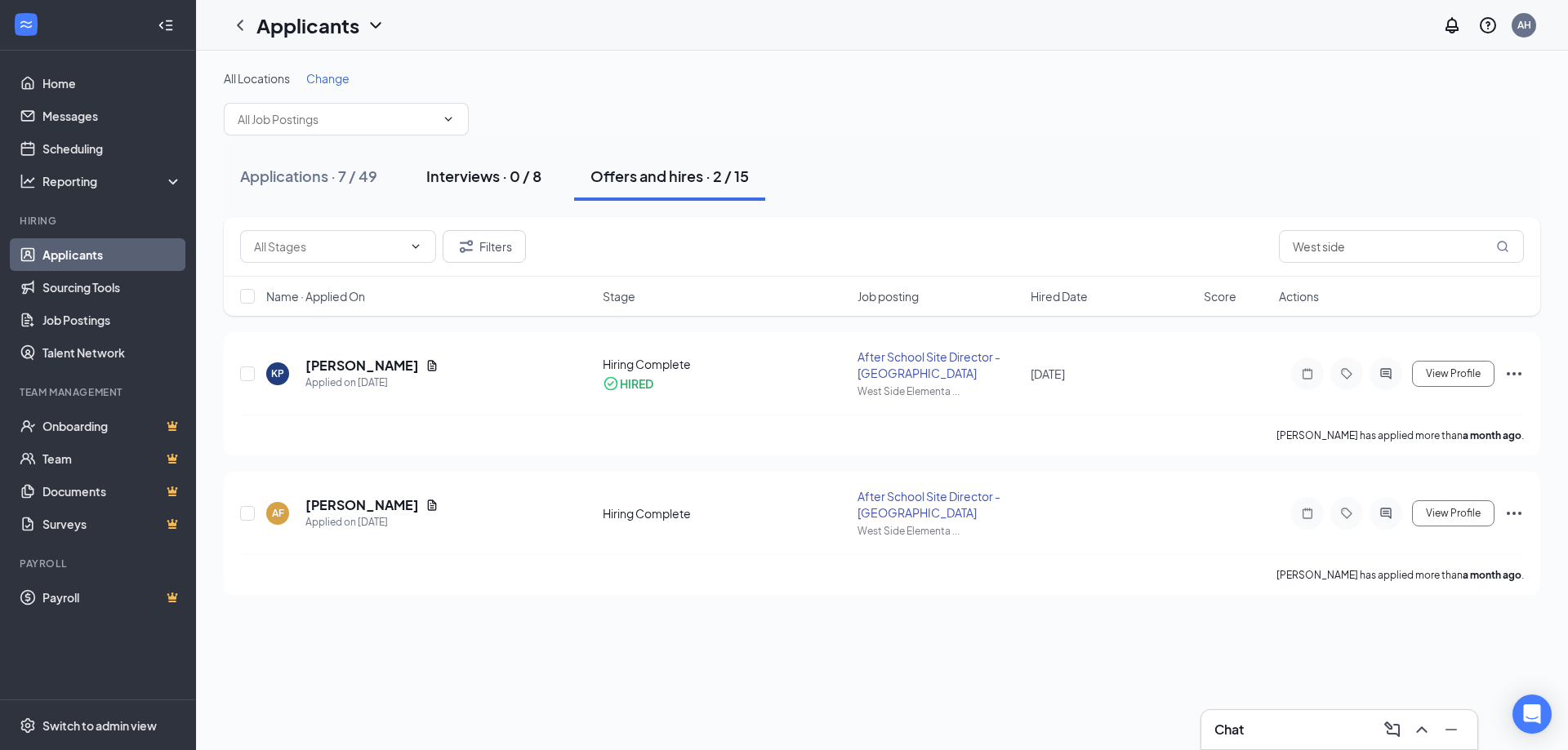
click at [510, 177] on div "Interviews · 0 / 8" at bounding box center [484, 176] width 115 height 21
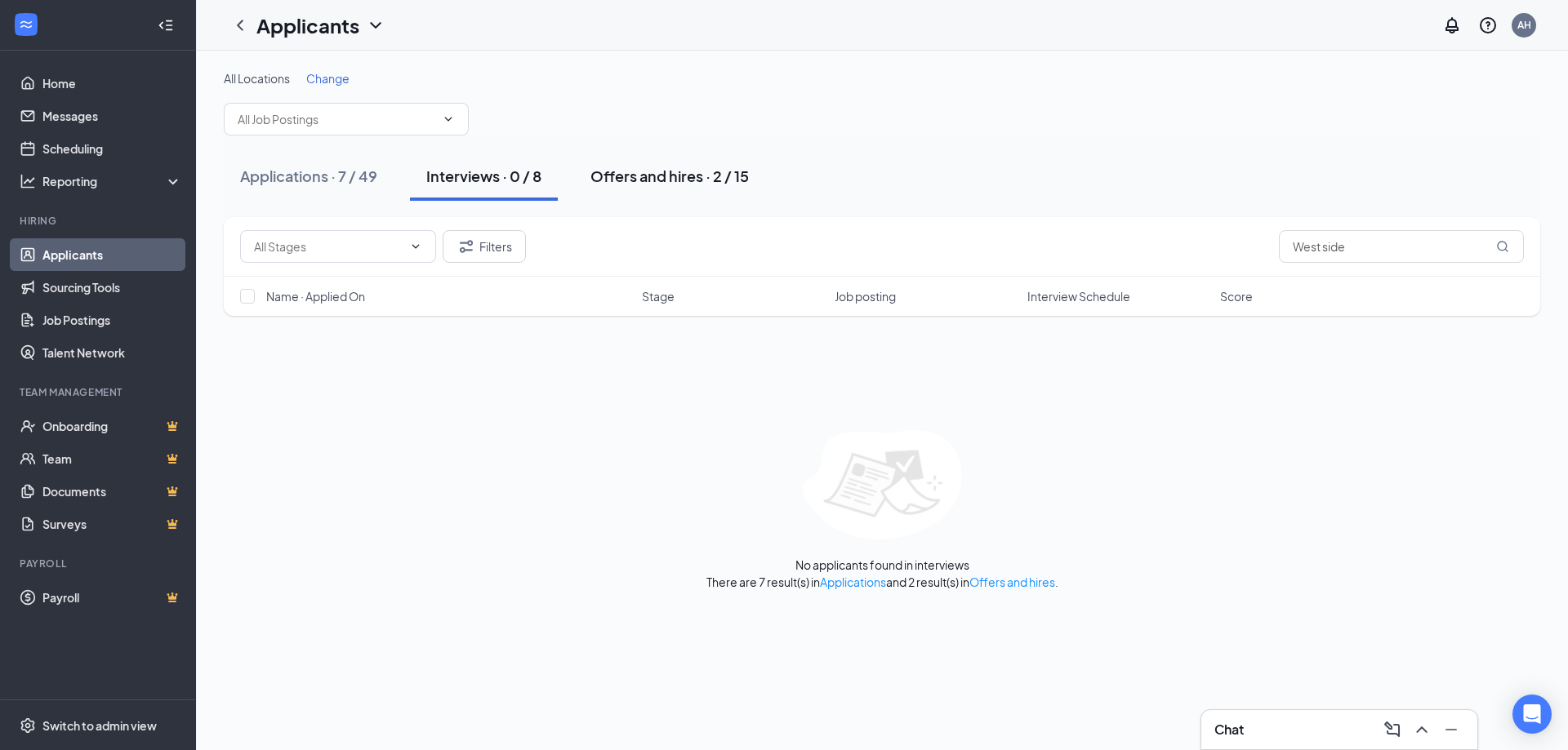
click at [661, 175] on div "Offers and hires · 2 / 15" at bounding box center [669, 176] width 158 height 21
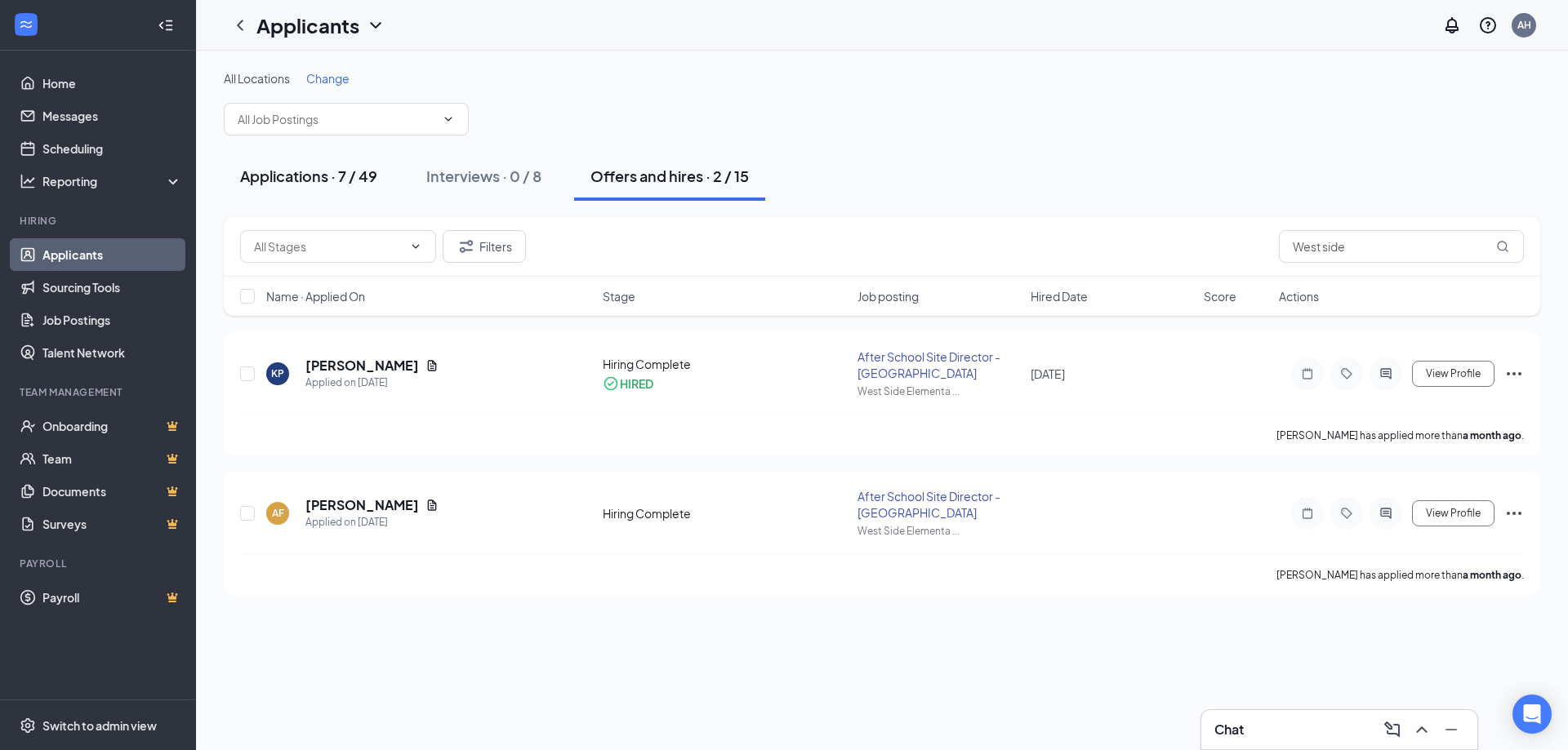
click at [283, 177] on div "Applications · 7 / 49" at bounding box center [309, 176] width 138 height 21
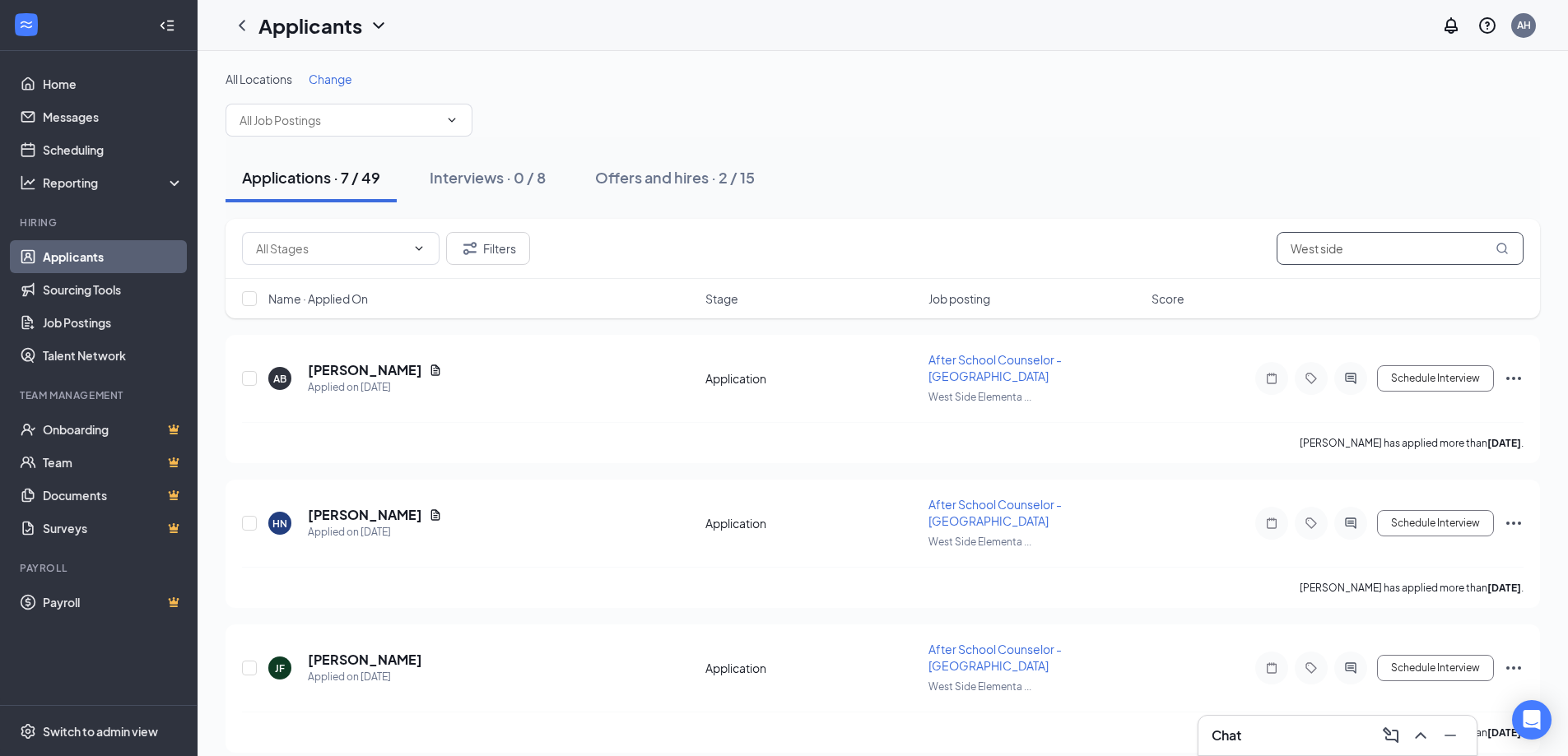
click at [1293, 247] on input "West side" at bounding box center [1400, 248] width 247 height 33
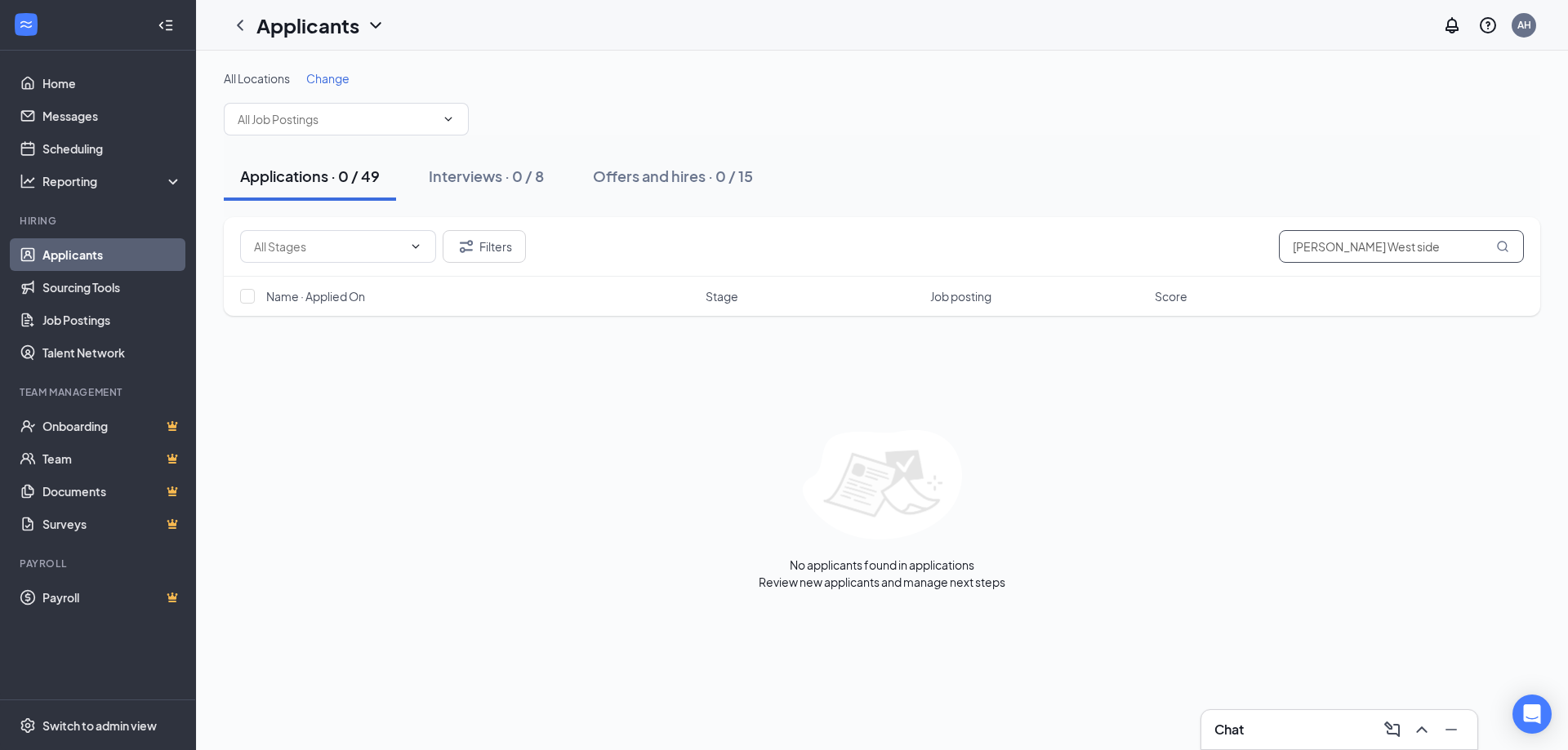
drag, startPoint x: 1439, startPoint y: 241, endPoint x: 1385, endPoint y: 242, distance: 54.0
click at [1385, 242] on input "[PERSON_NAME] West side" at bounding box center [1401, 246] width 245 height 33
type input "[PERSON_NAME]"
click at [648, 183] on div "Offers and hires · 1 / 15" at bounding box center [671, 176] width 155 height 21
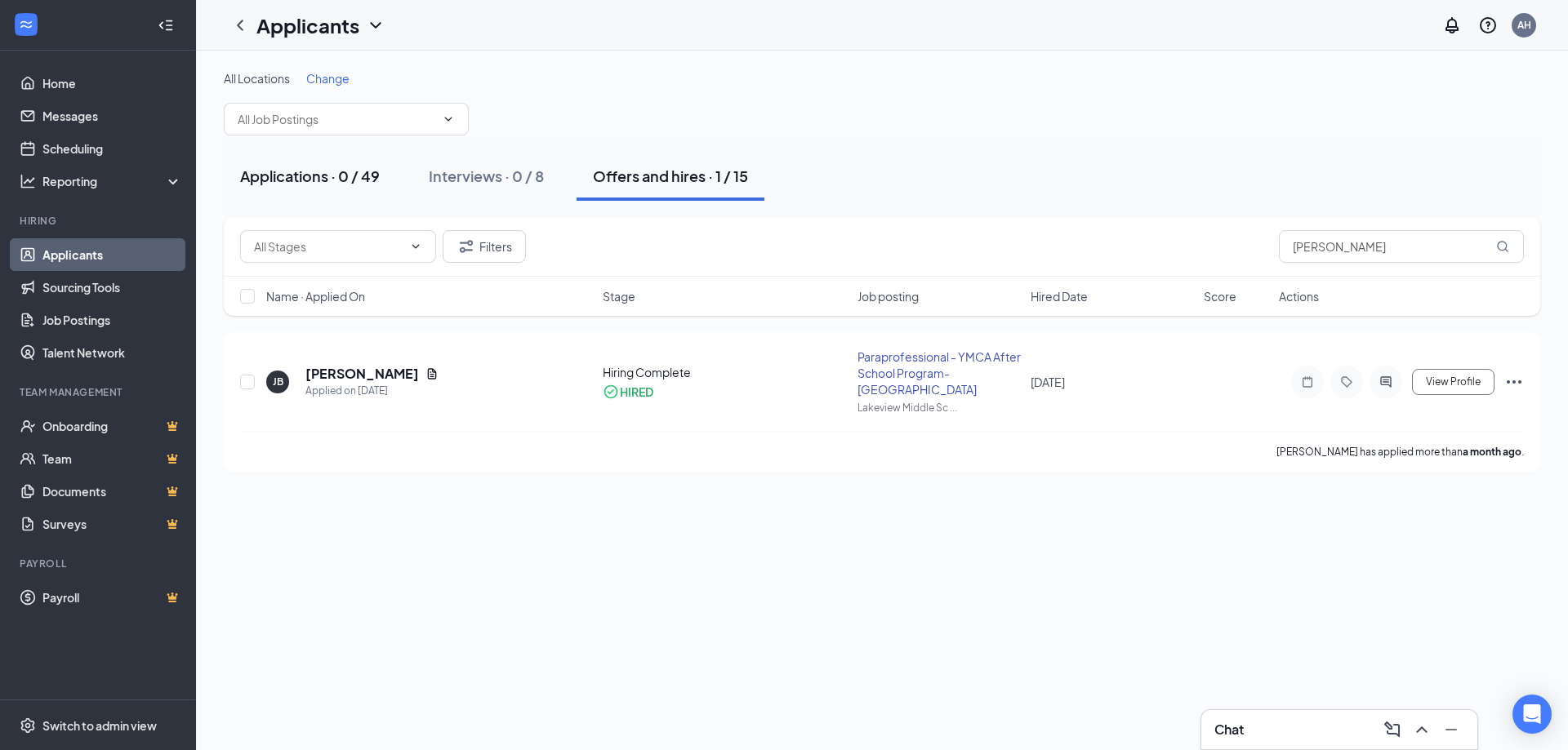
click at [313, 176] on div "Applications · 0 / 49" at bounding box center [310, 176] width 139 height 21
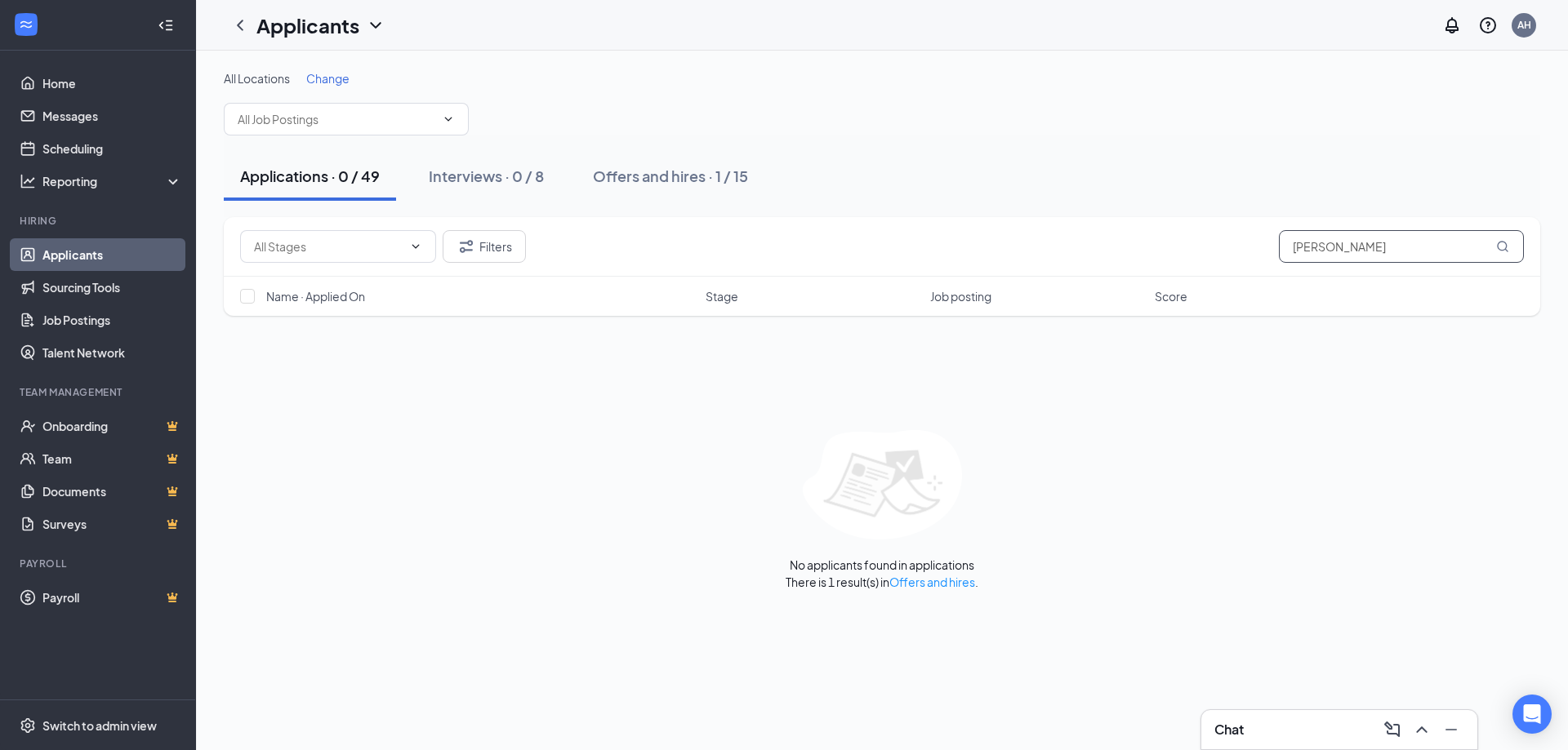
drag, startPoint x: 1387, startPoint y: 242, endPoint x: 1203, endPoint y: 241, distance: 184.0
click at [1203, 241] on div "Filters [PERSON_NAME]" at bounding box center [882, 246] width 1285 height 33
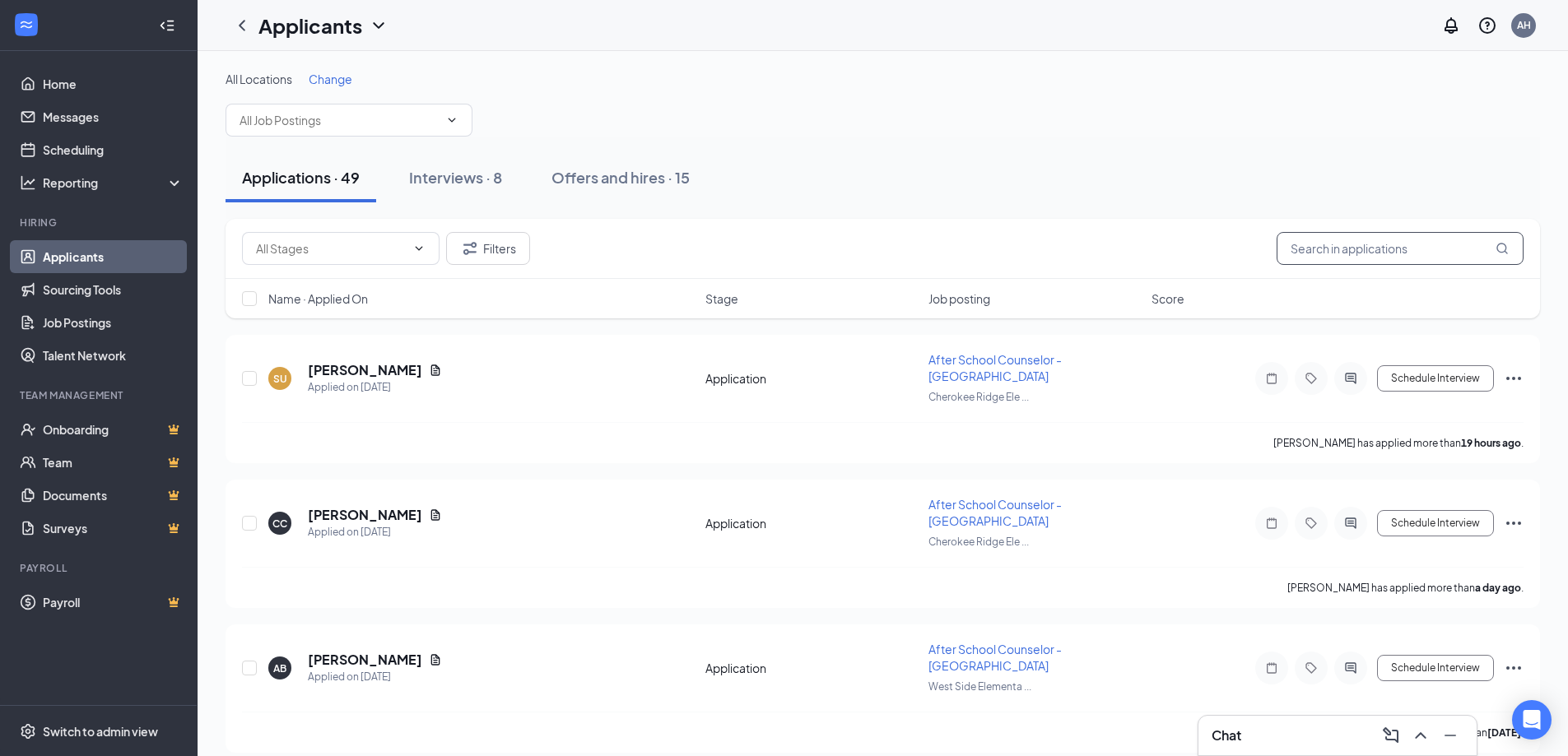
click at [1318, 249] on input "text" at bounding box center [1400, 248] width 247 height 33
type input "West Side"
click at [372, 370] on h5 "[PERSON_NAME]" at bounding box center [365, 370] width 114 height 18
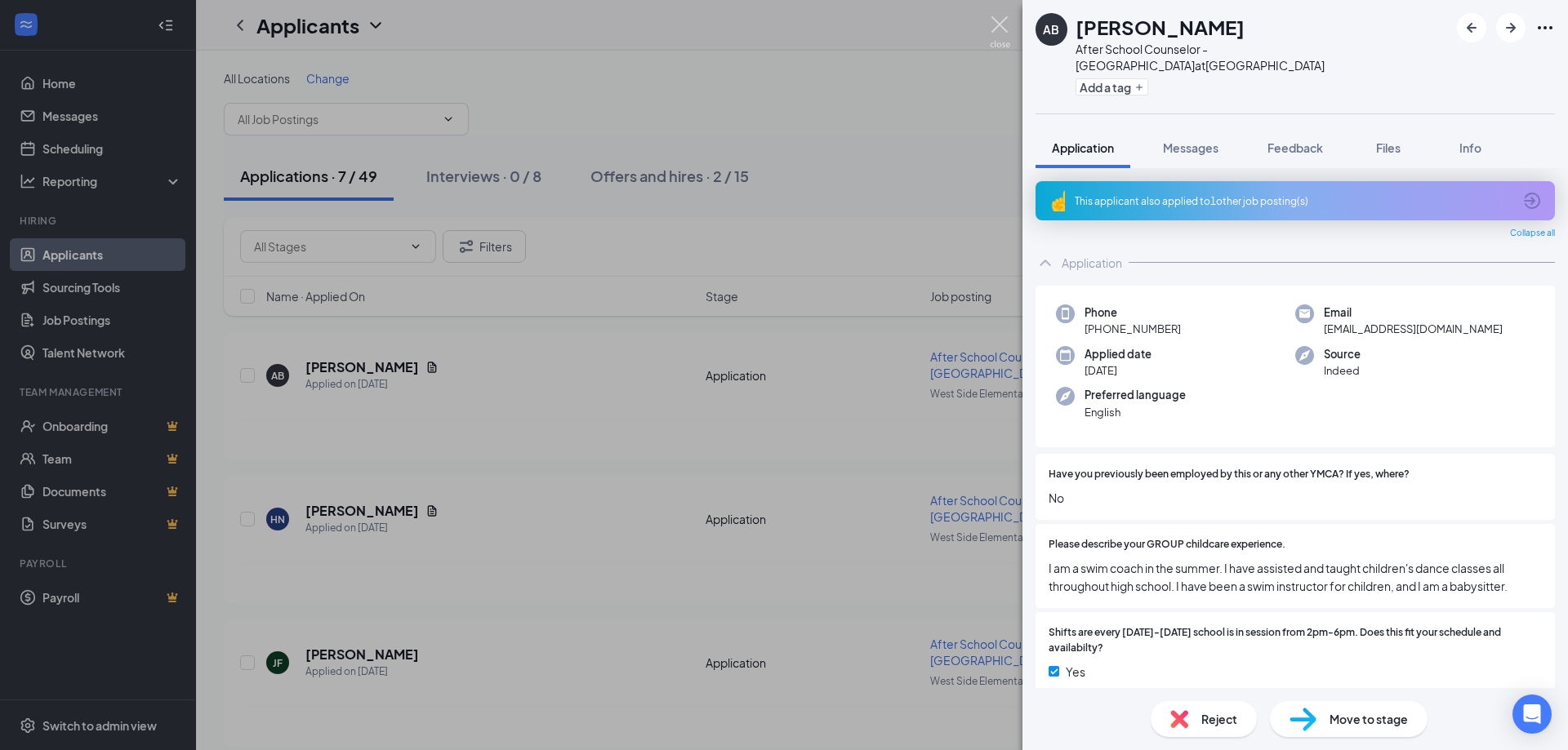
click at [999, 22] on img at bounding box center [1000, 32] width 21 height 32
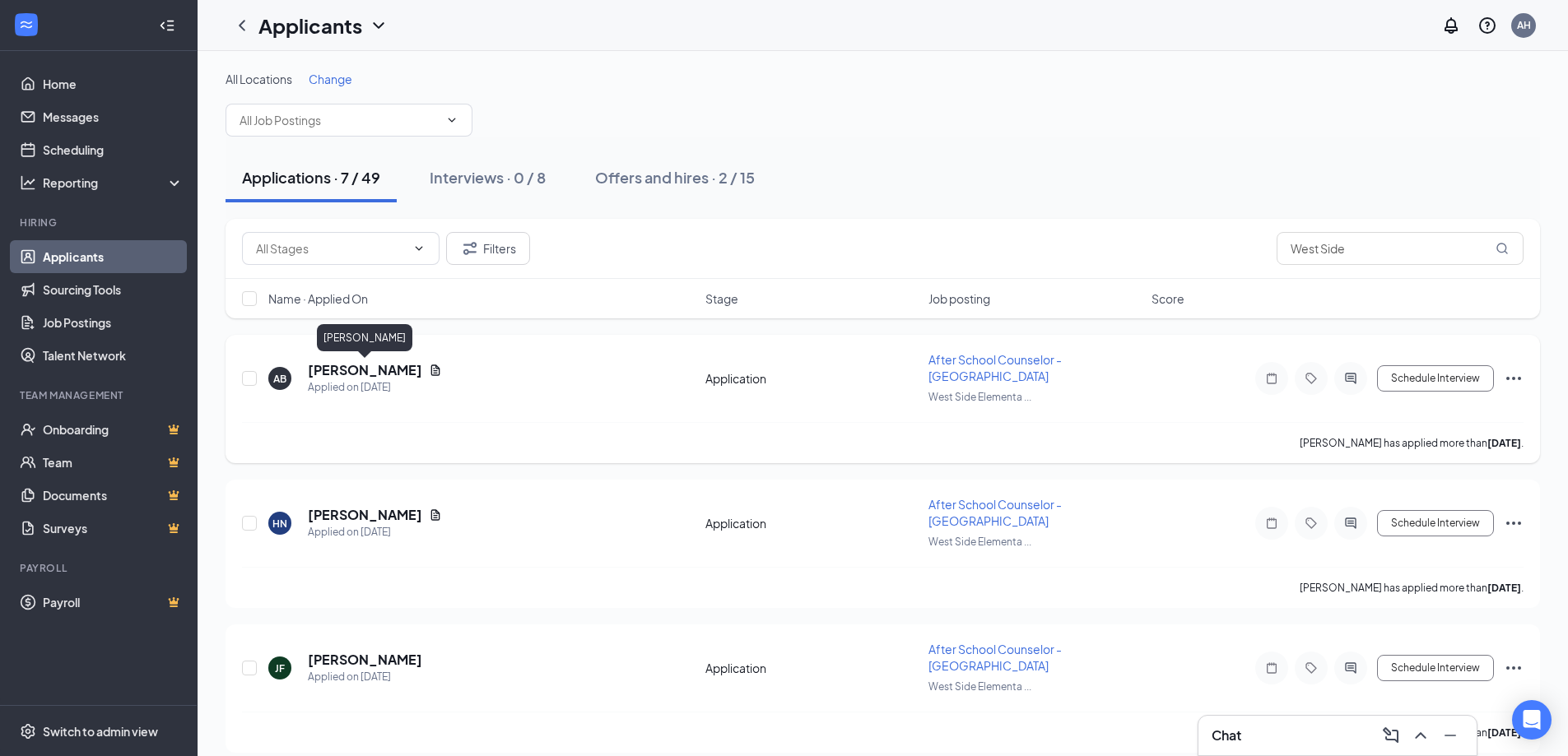
click at [370, 368] on h5 "[PERSON_NAME]" at bounding box center [365, 370] width 114 height 18
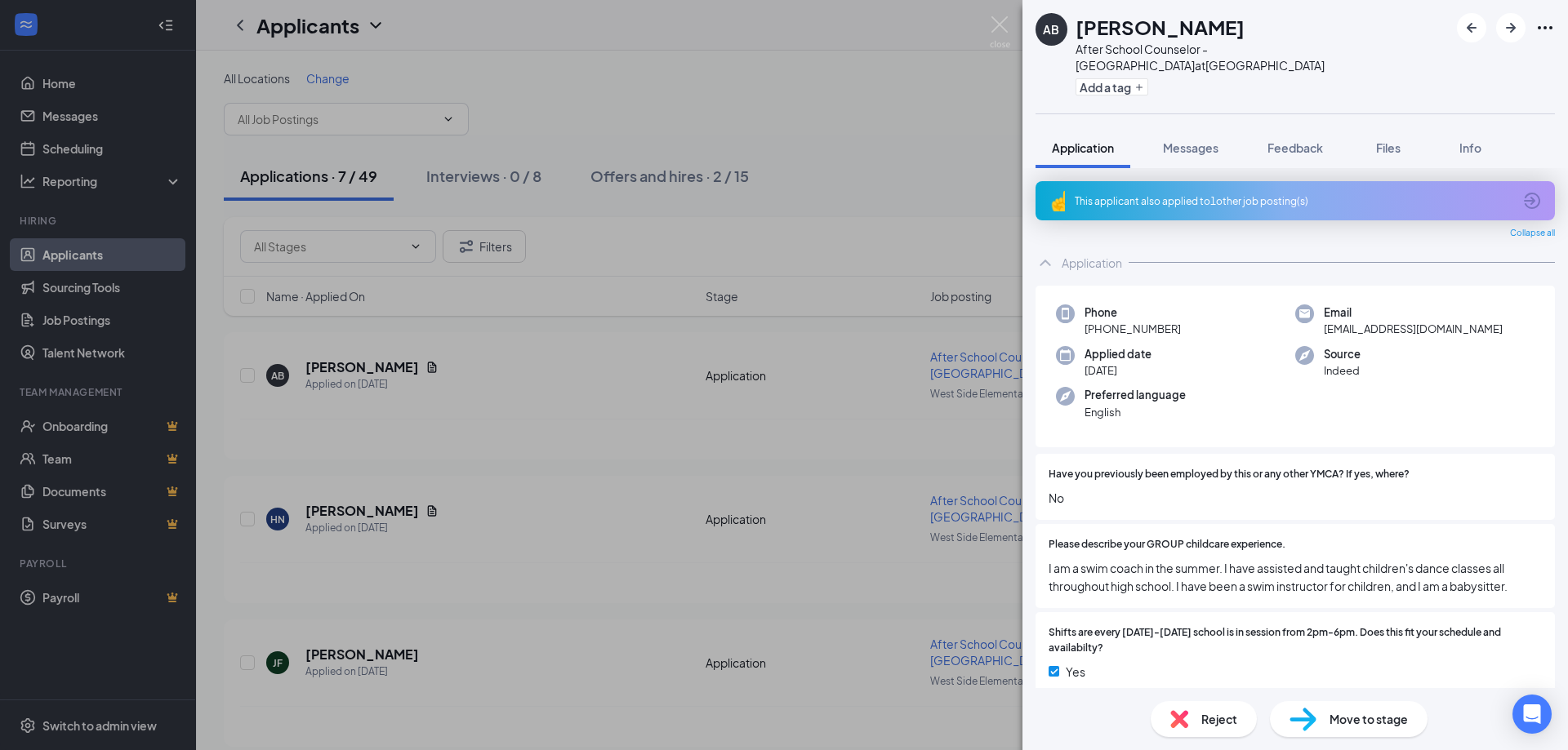
click at [1123, 200] on div "This applicant also applied to 1 other job posting(s)" at bounding box center [1294, 201] width 438 height 14
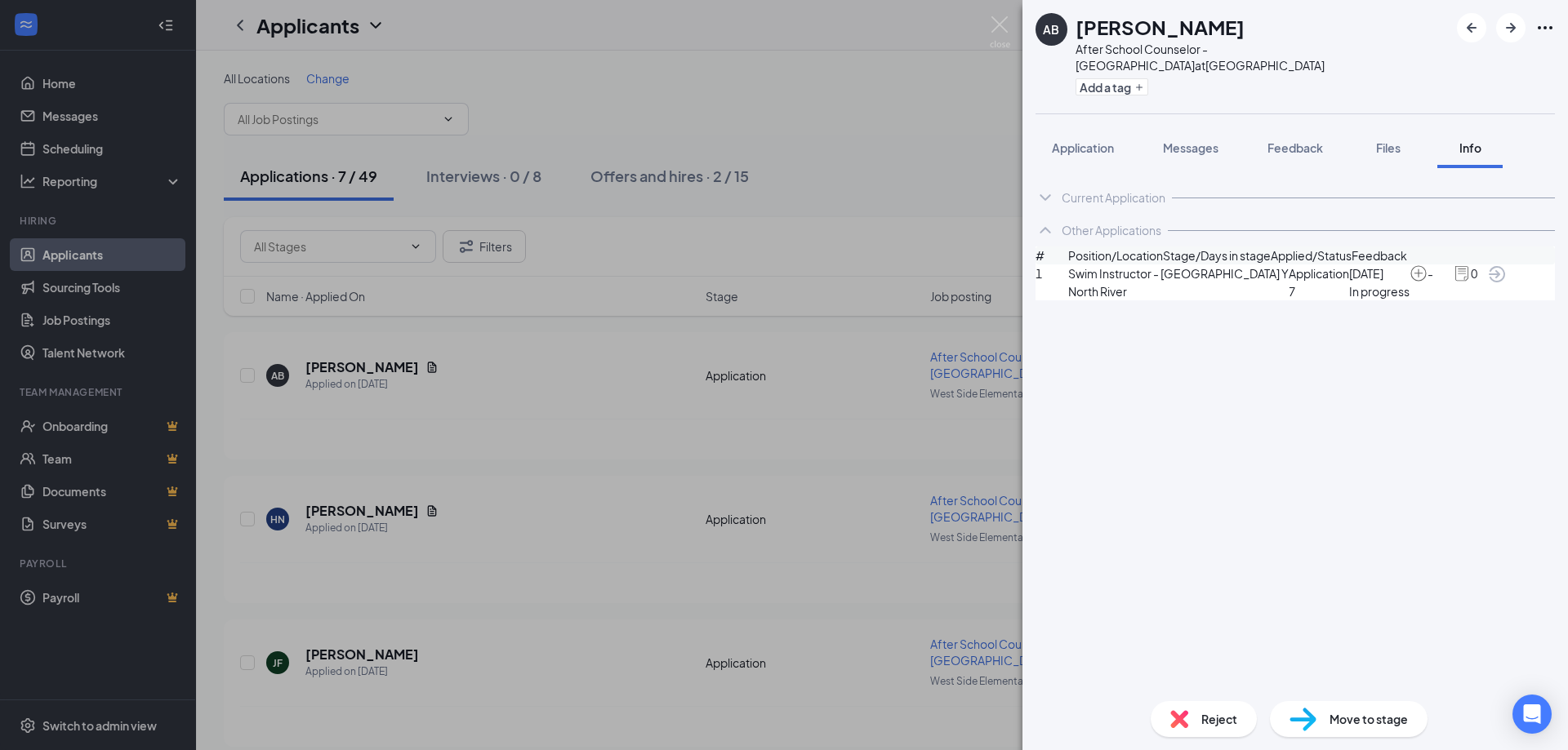
click at [1063, 199] on div "Current Application" at bounding box center [1113, 197] width 104 height 16
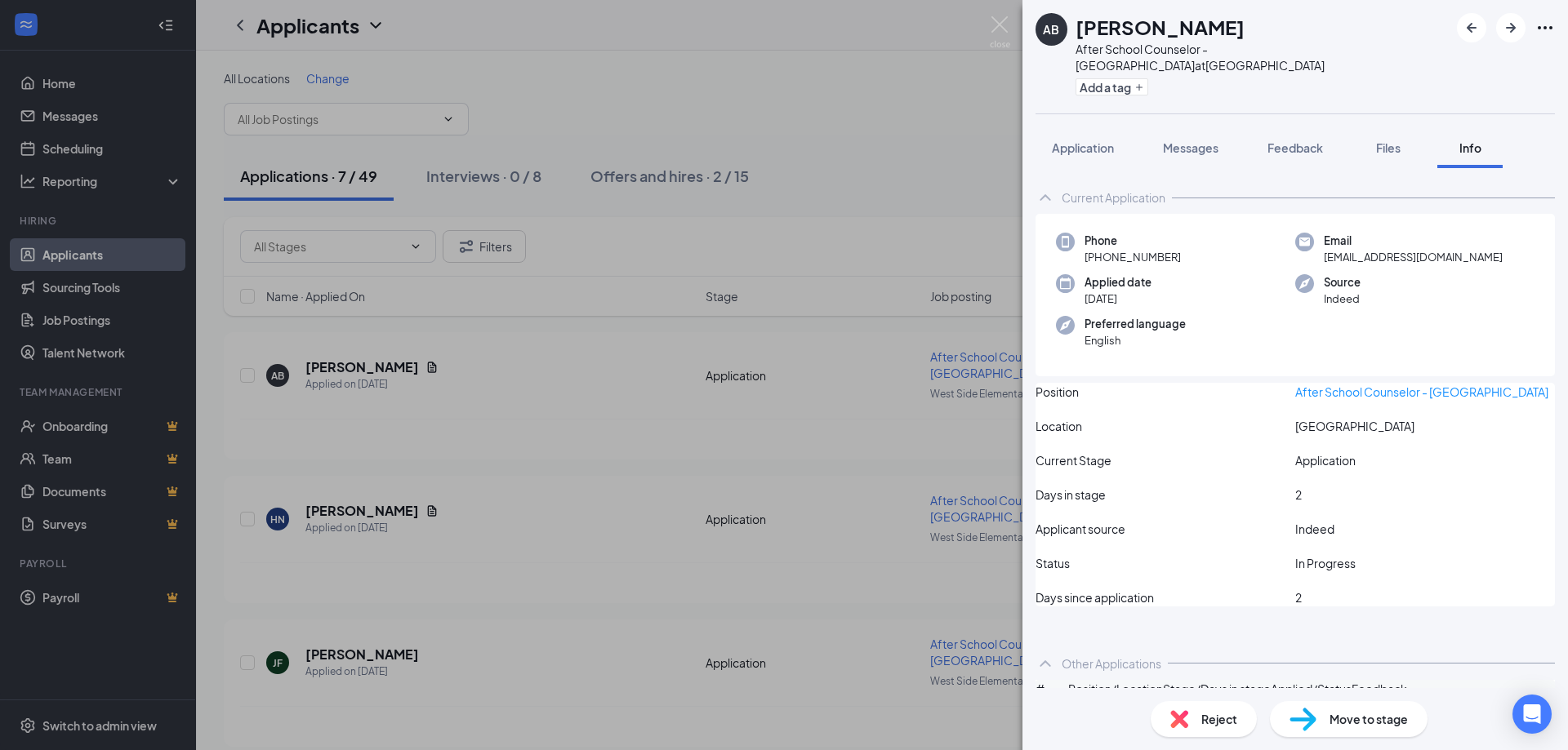
drag, startPoint x: 1054, startPoint y: 195, endPoint x: 1054, endPoint y: 184, distance: 11.0
click at [1054, 194] on icon "ChevronUp" at bounding box center [1045, 197] width 20 height 20
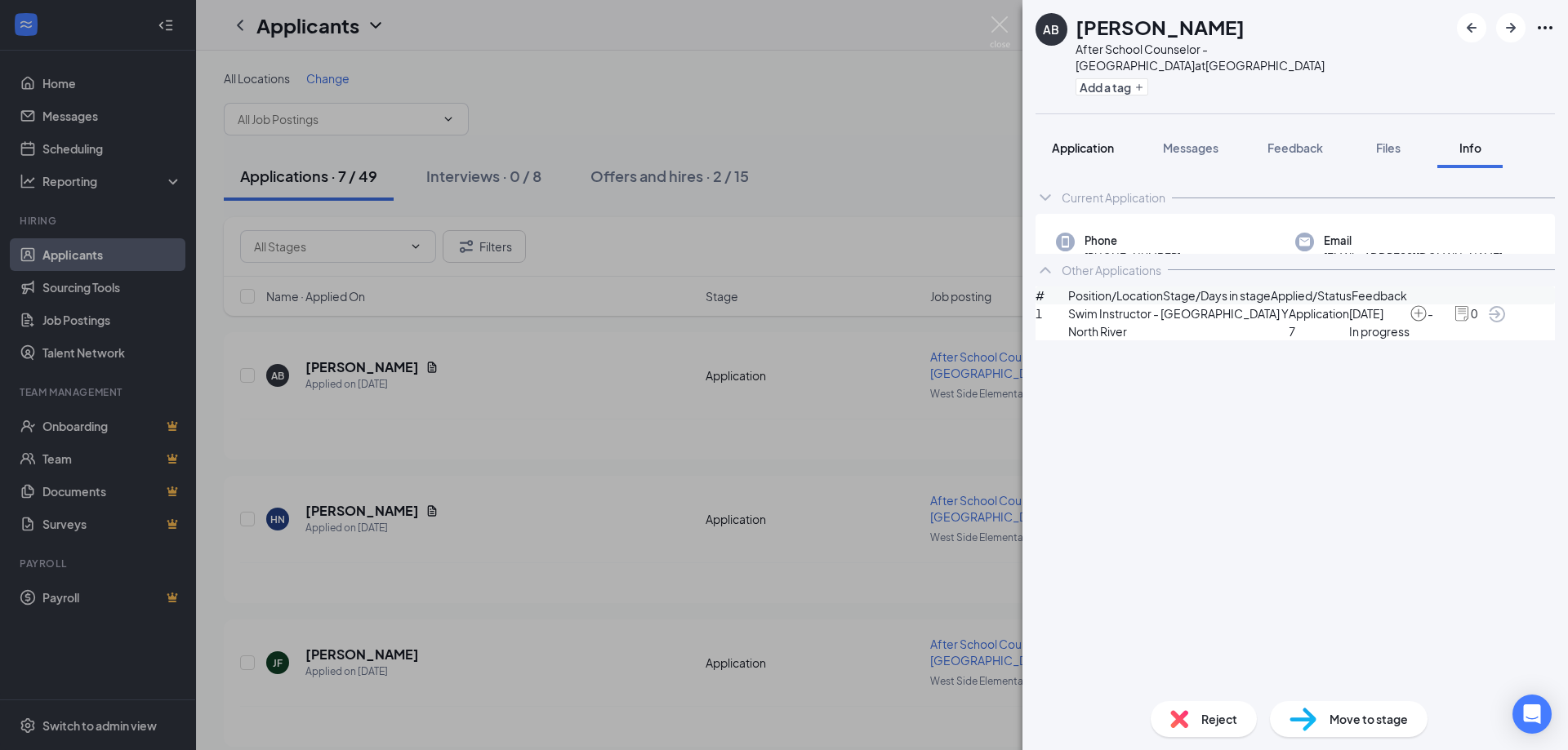
click at [1066, 147] on span "Application" at bounding box center [1083, 148] width 62 height 15
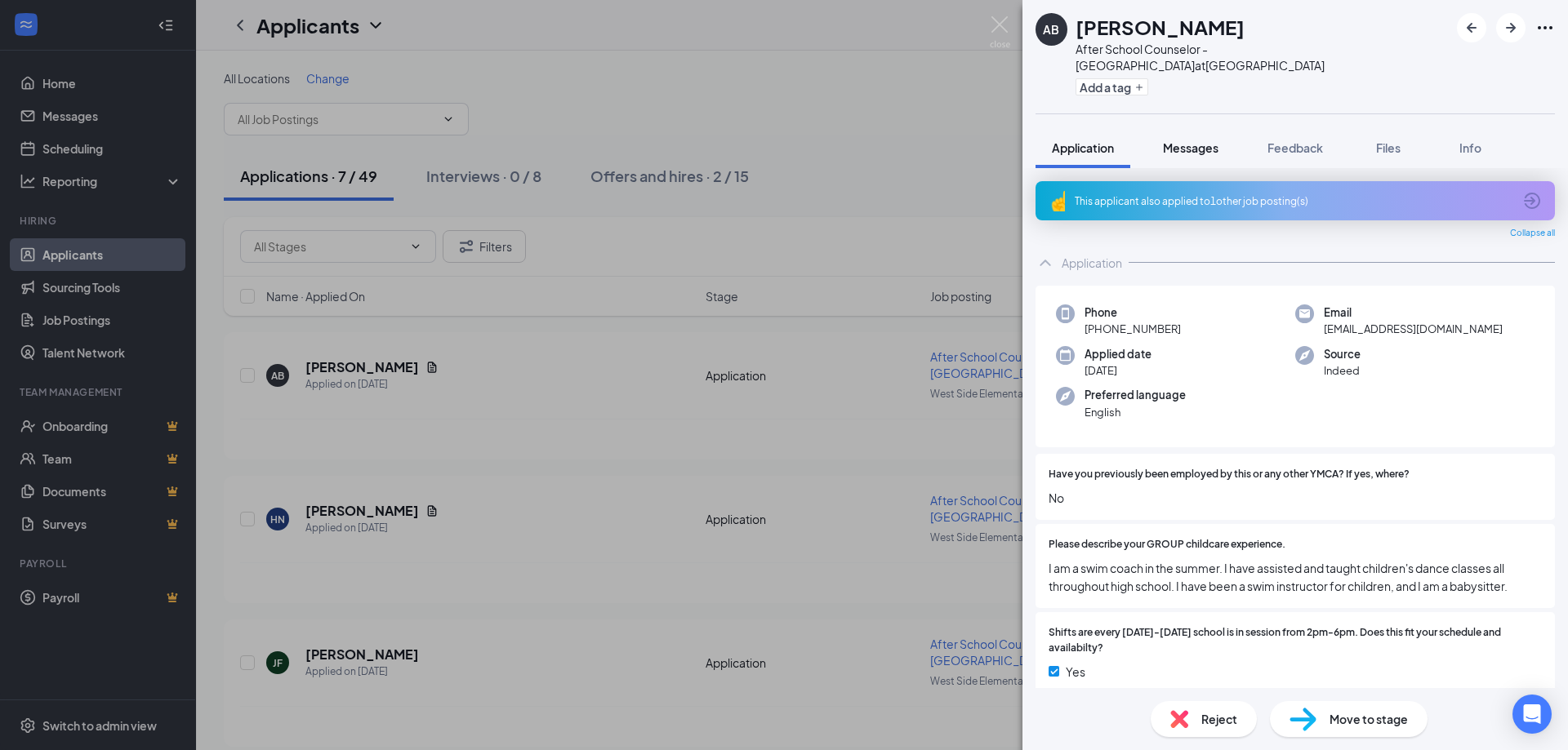
click at [1191, 148] on span "Messages" at bounding box center [1190, 148] width 55 height 15
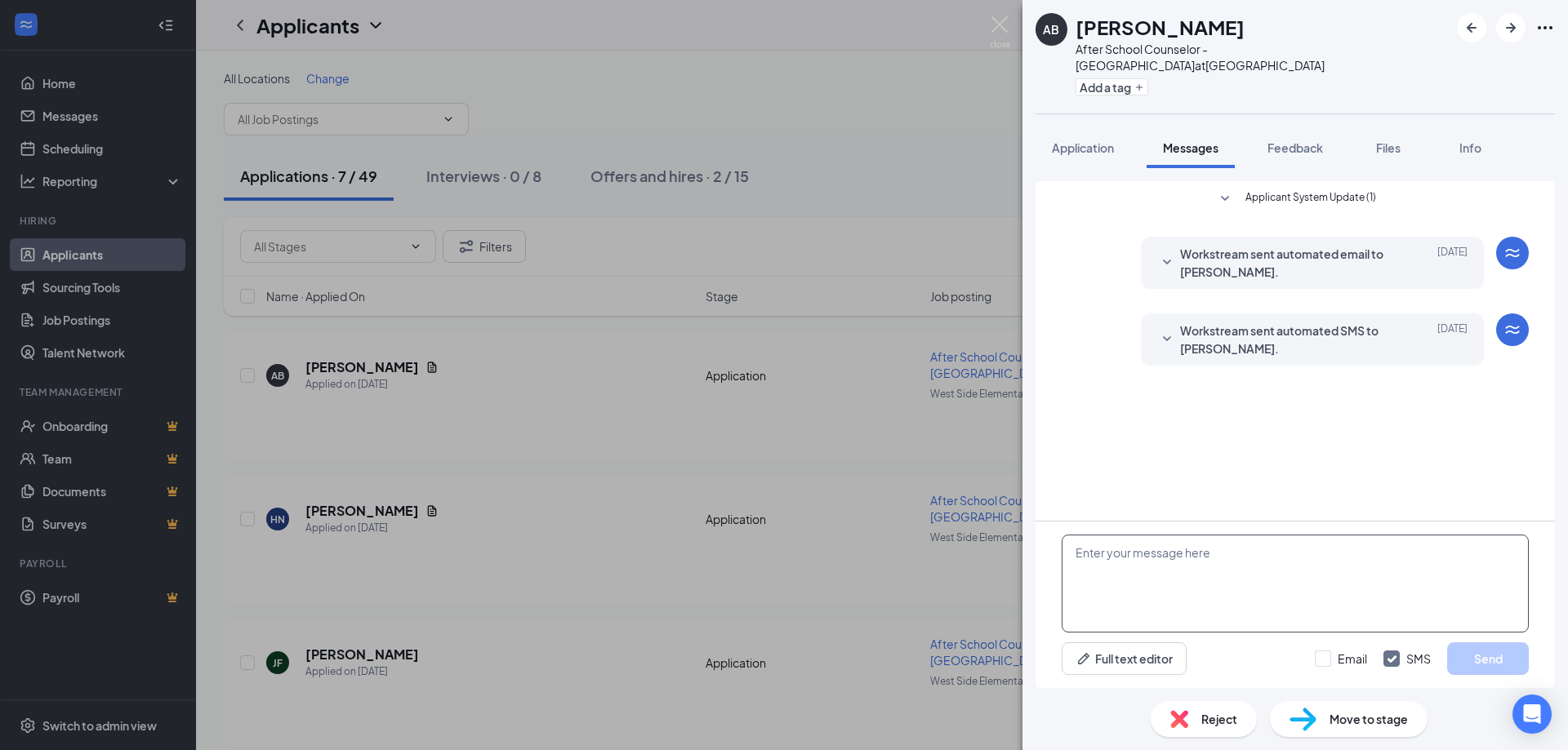
click at [1081, 553] on textarea at bounding box center [1295, 584] width 467 height 98
click at [1125, 558] on textarea at bounding box center [1295, 584] width 467 height 98
type textarea "Hello [PERSON_NAME],"
click at [1074, 146] on span "Application" at bounding box center [1083, 148] width 62 height 15
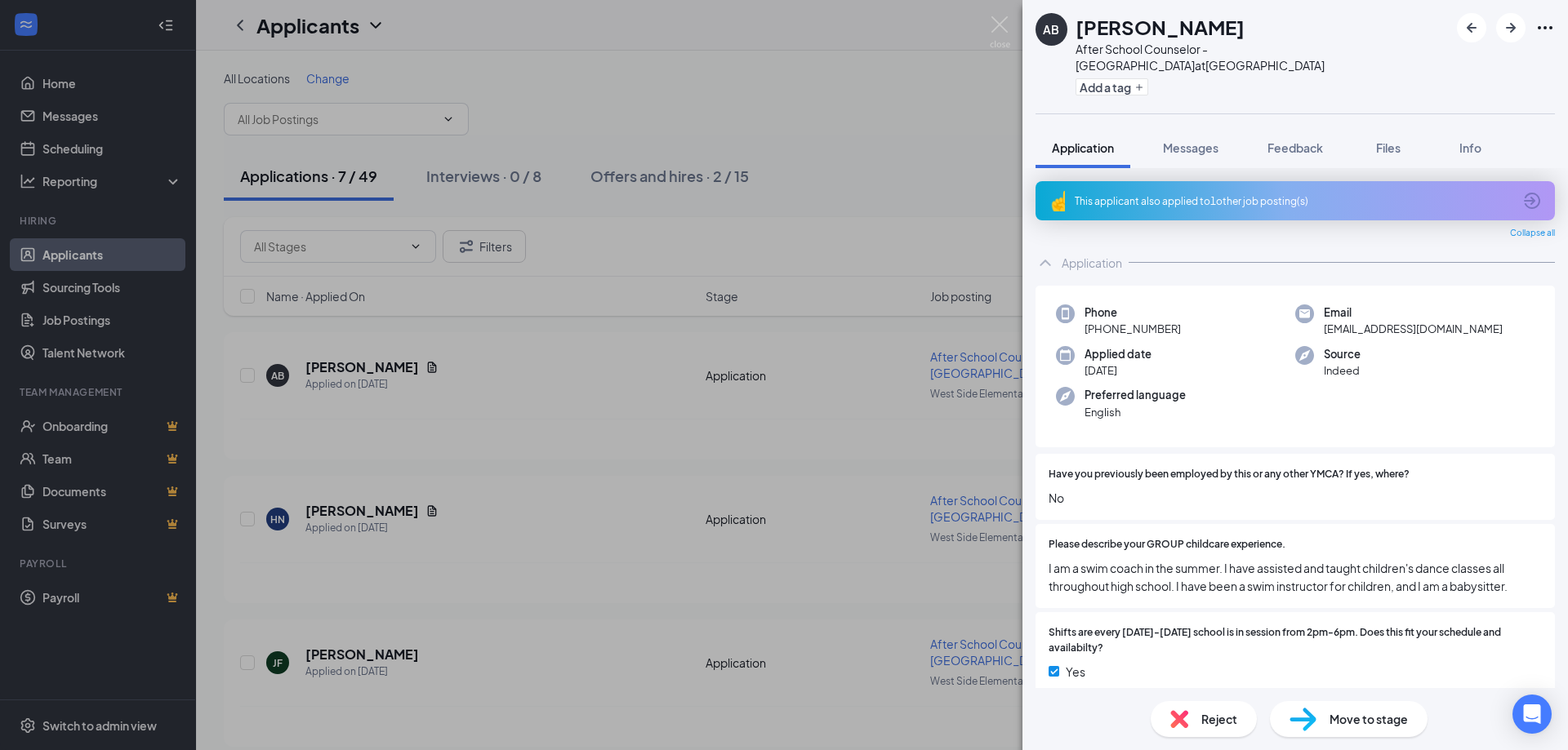
click at [1085, 196] on div "This applicant also applied to 1 other job posting(s)" at bounding box center [1294, 201] width 438 height 14
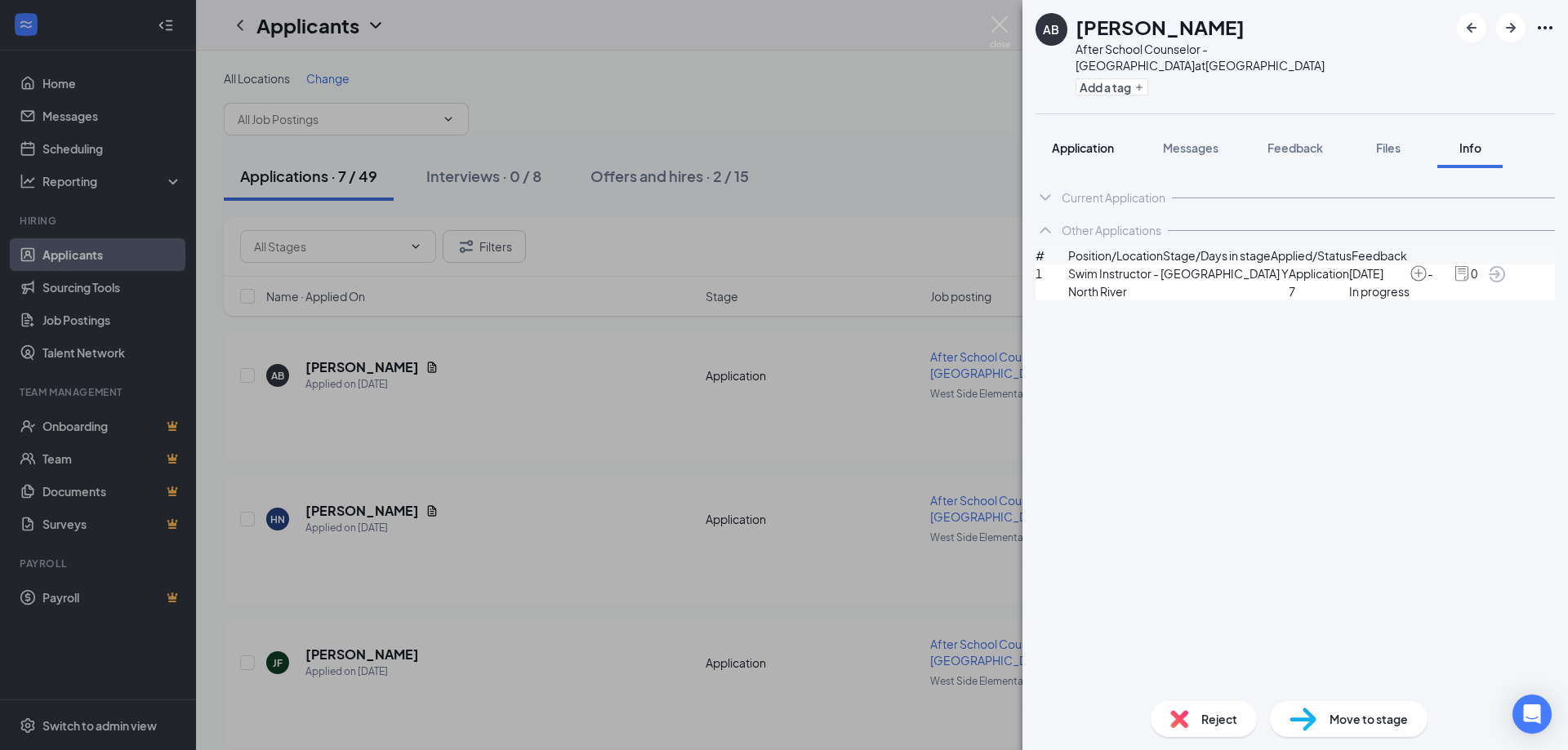
click at [1067, 148] on span "Application" at bounding box center [1083, 148] width 62 height 15
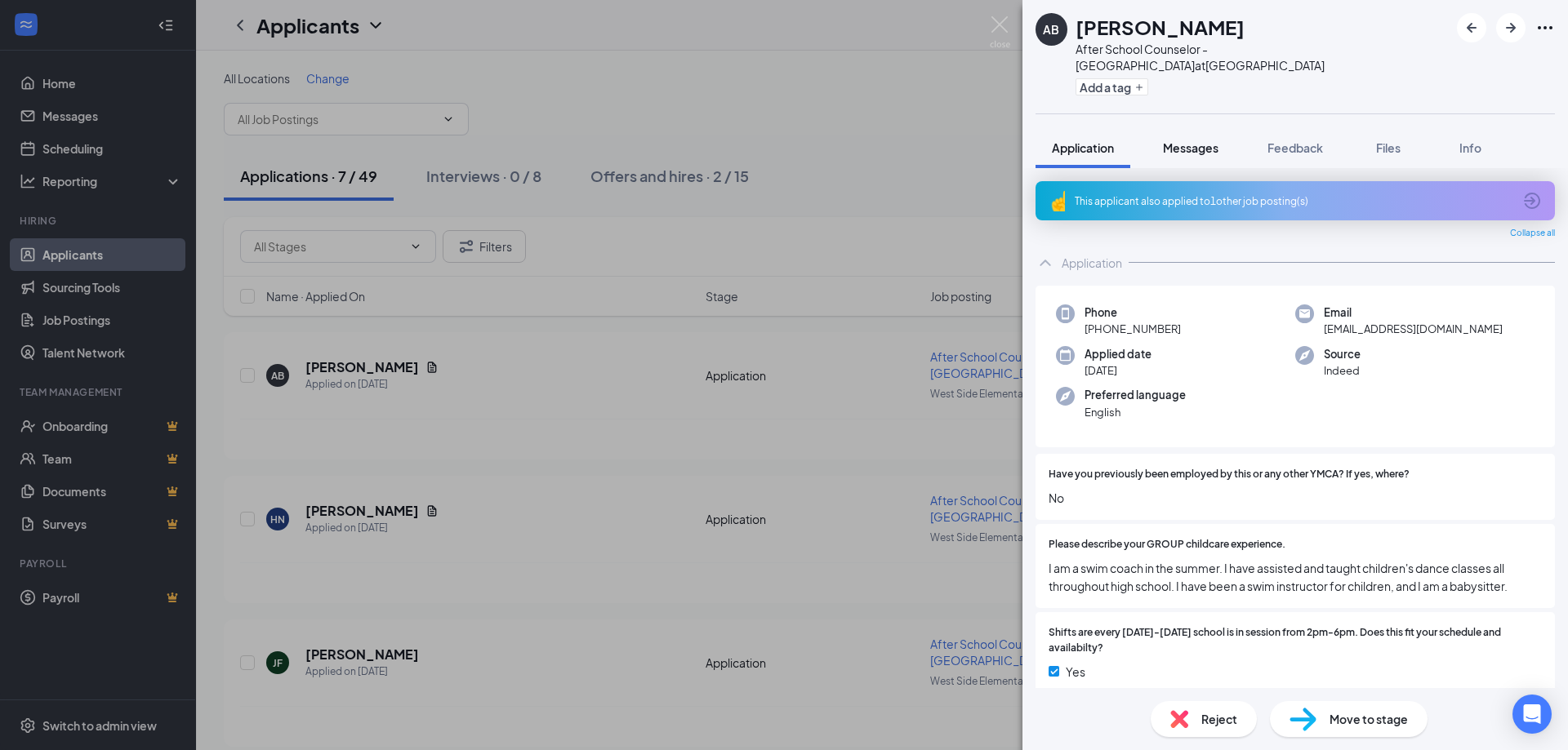
click at [1182, 148] on span "Messages" at bounding box center [1190, 148] width 55 height 15
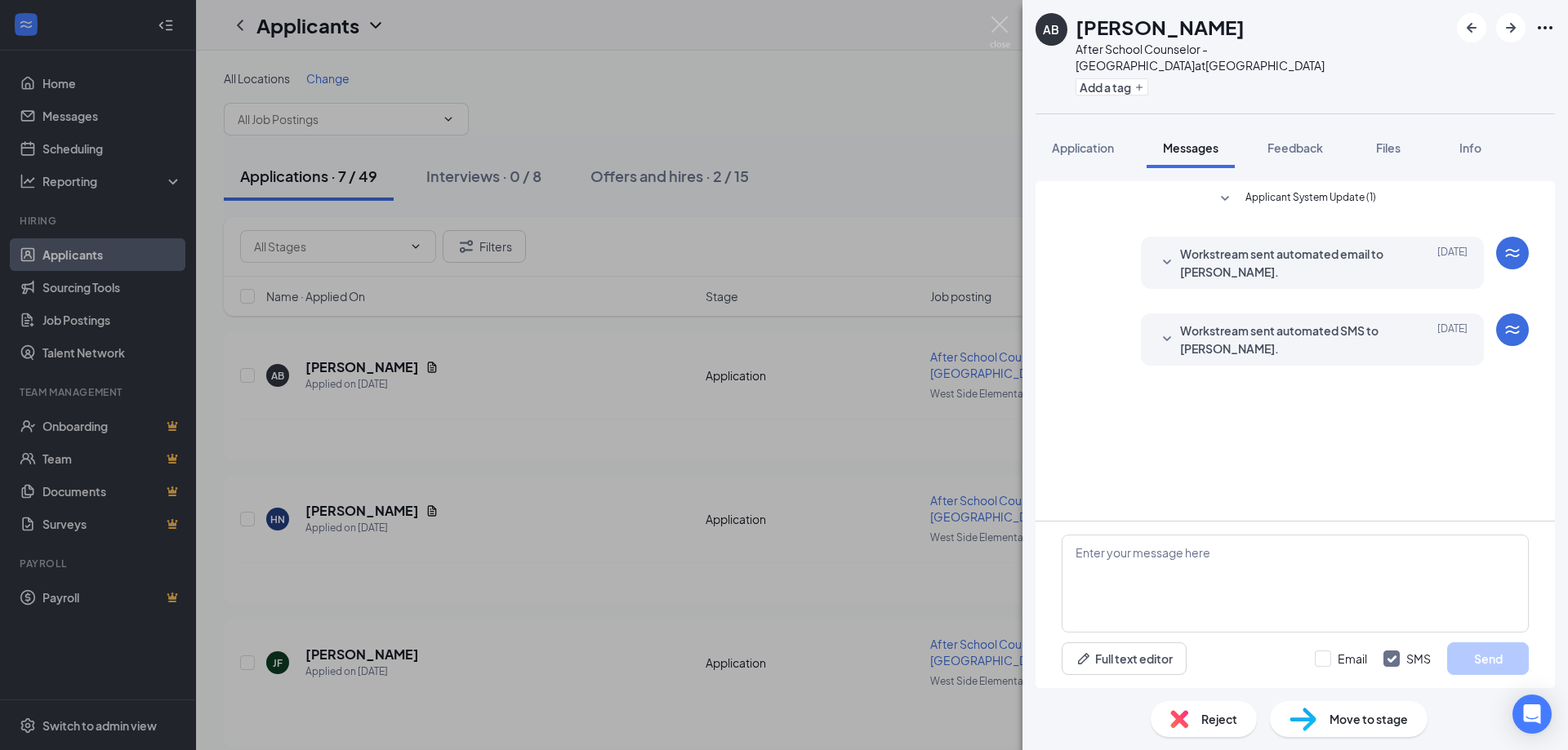
click at [1240, 331] on span "Workstream sent automated SMS to [PERSON_NAME]." at bounding box center [1287, 339] width 214 height 36
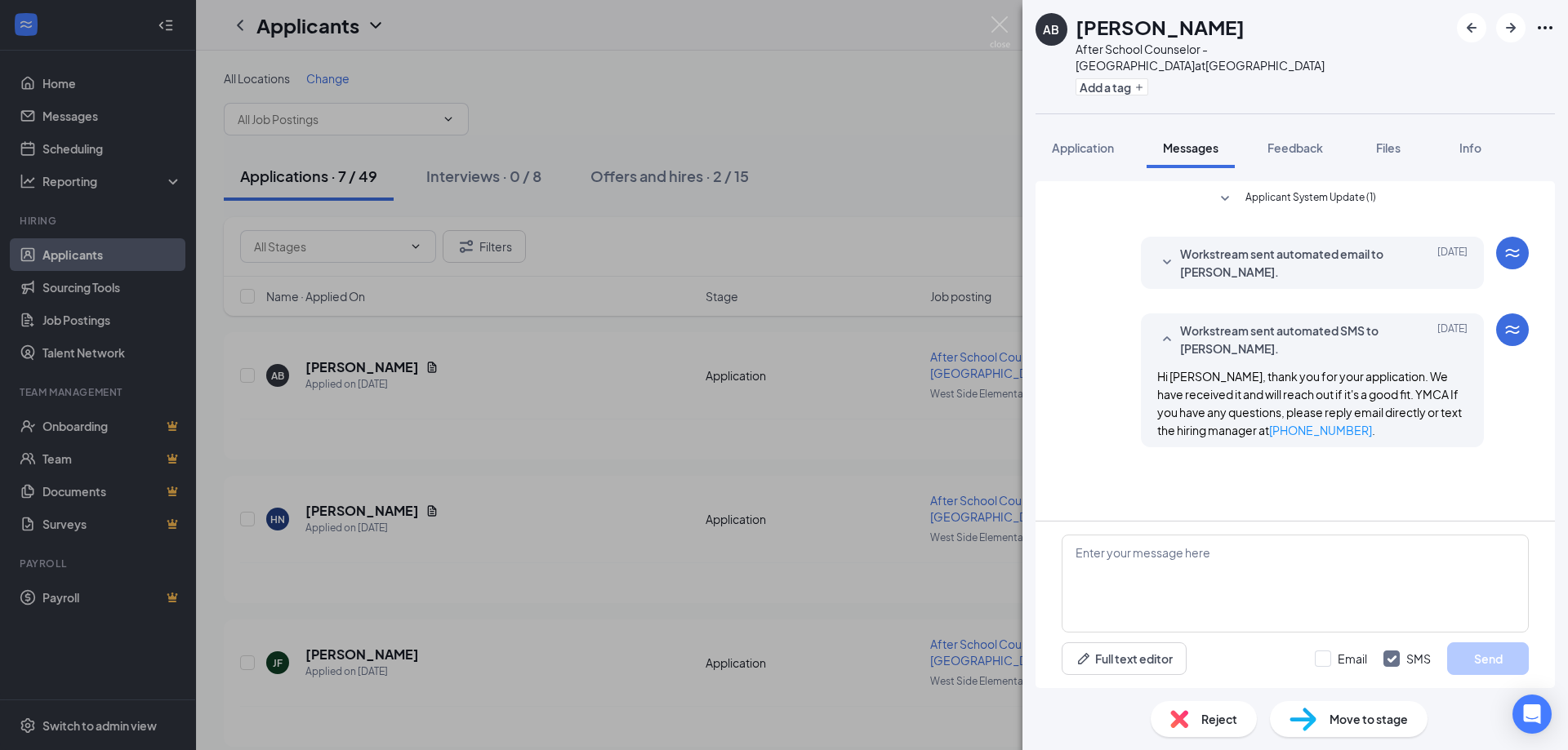
click at [1167, 344] on icon "SmallChevronUp" at bounding box center [1167, 339] width 20 height 20
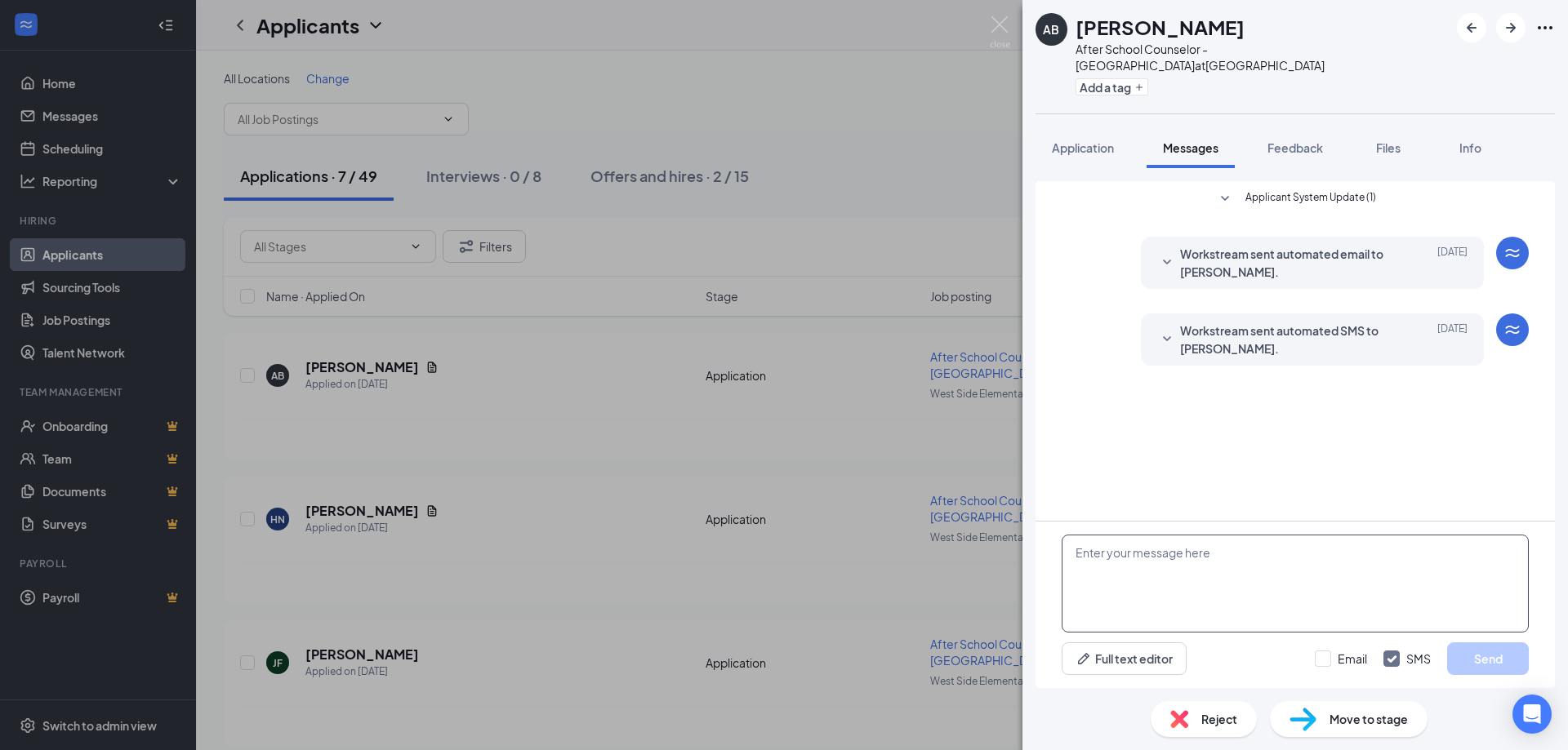
click at [1083, 554] on textarea at bounding box center [1295, 584] width 467 height 98
click at [1204, 713] on span "Reject" at bounding box center [1219, 719] width 36 height 18
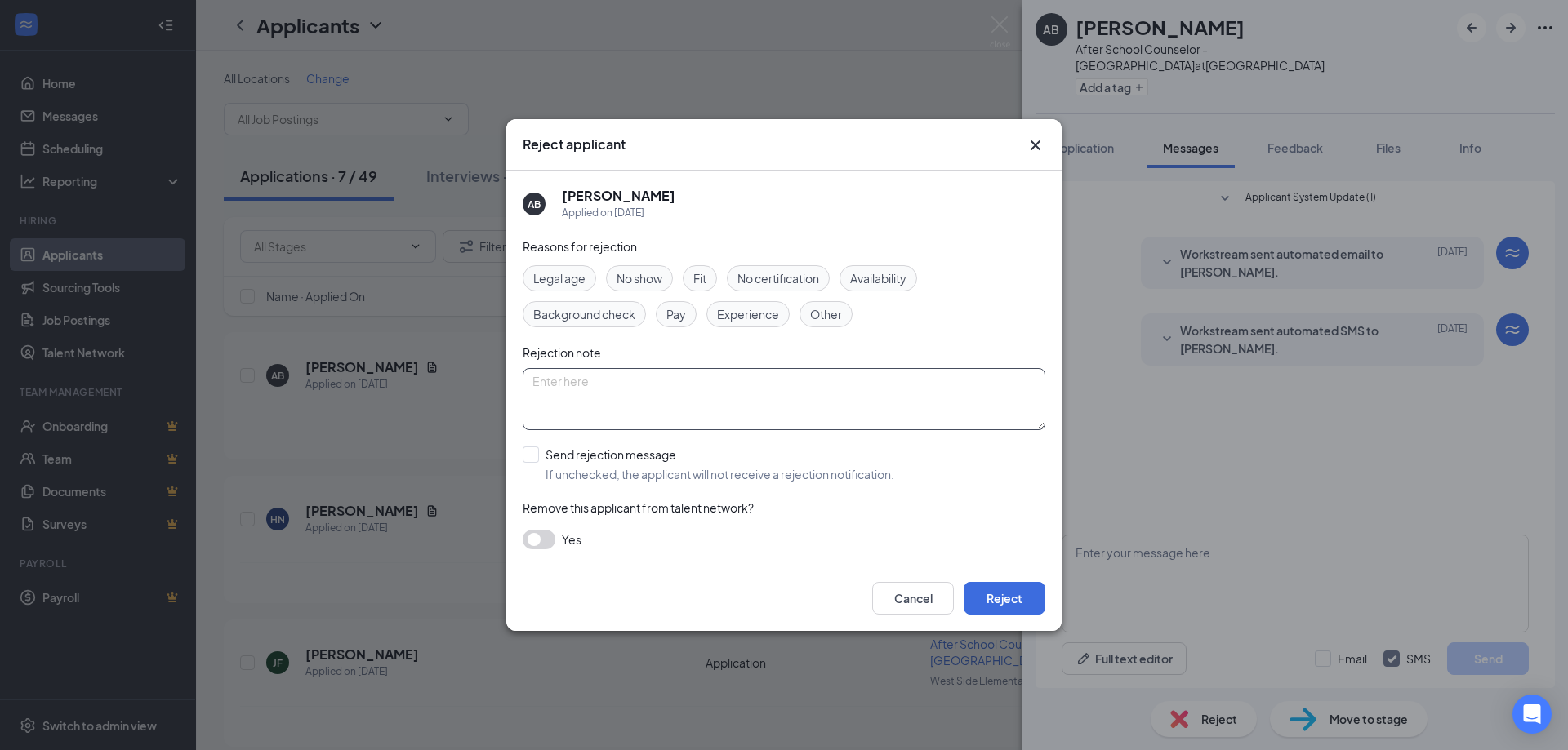
click at [608, 379] on textarea at bounding box center [784, 399] width 523 height 62
type textarea "Hired another applicant"
click at [997, 593] on button "Reject" at bounding box center [1004, 599] width 81 height 33
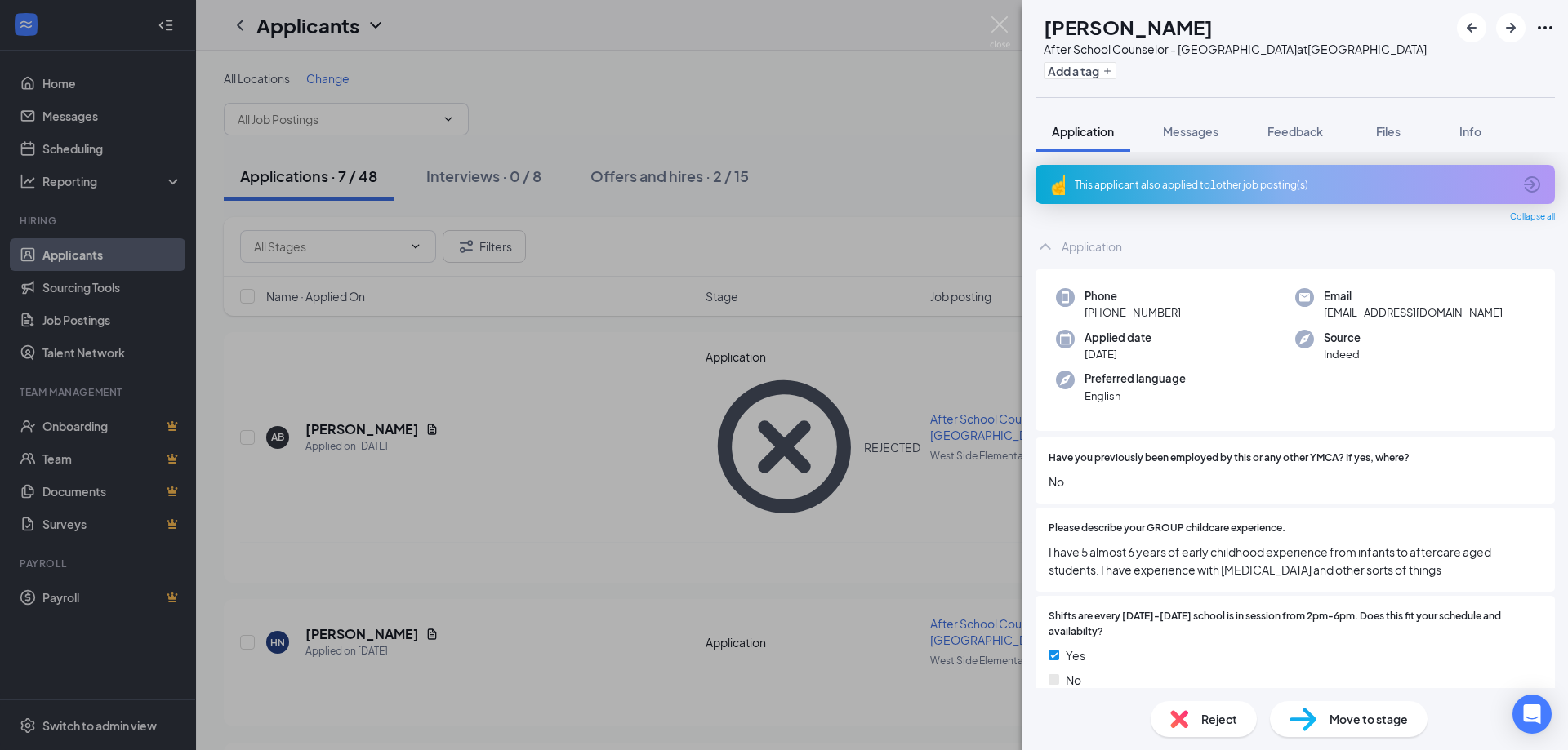
click at [1070, 198] on div "This applicant also applied to 1 other job posting(s)" at bounding box center [1295, 184] width 519 height 39
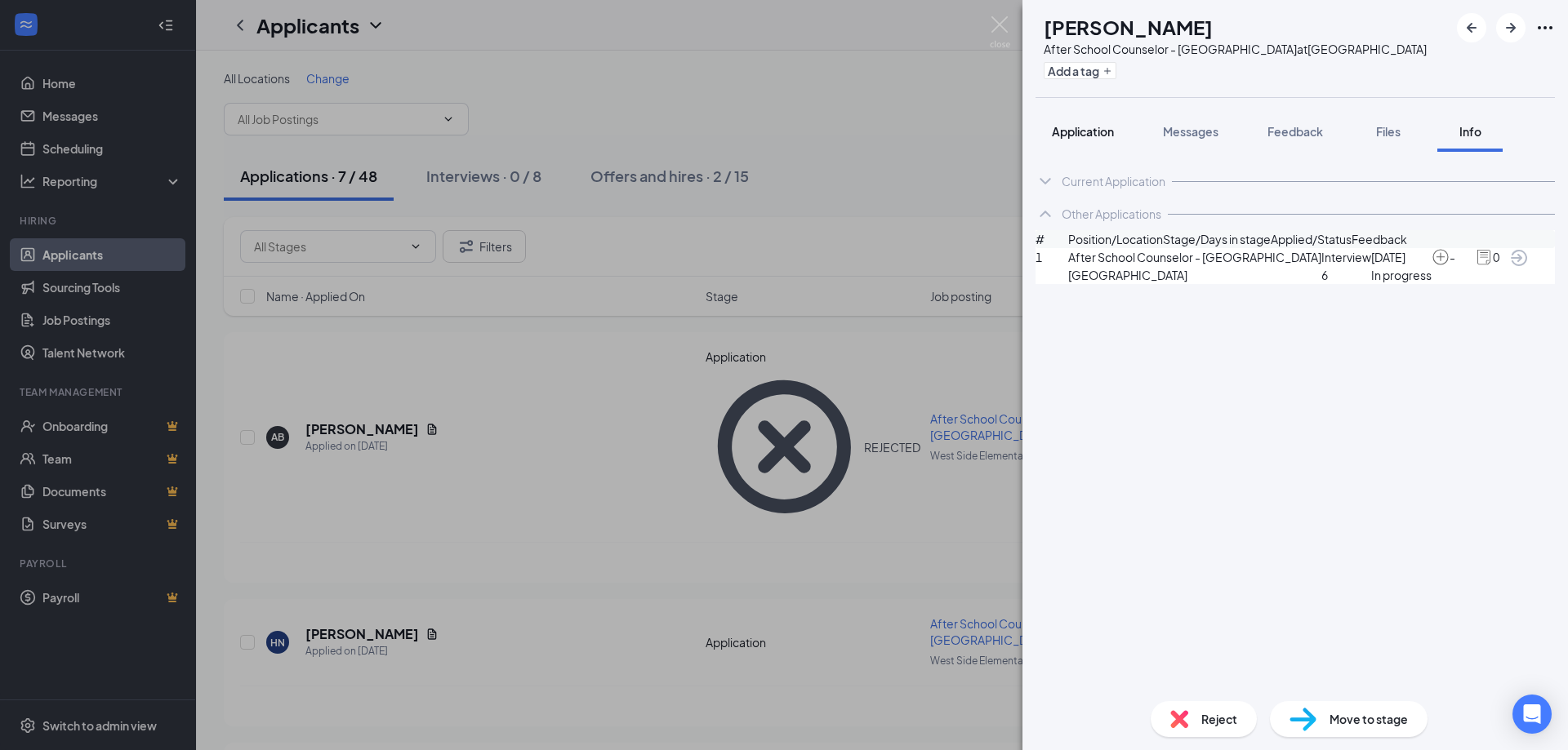
click at [1087, 138] on span "Application" at bounding box center [1083, 132] width 62 height 15
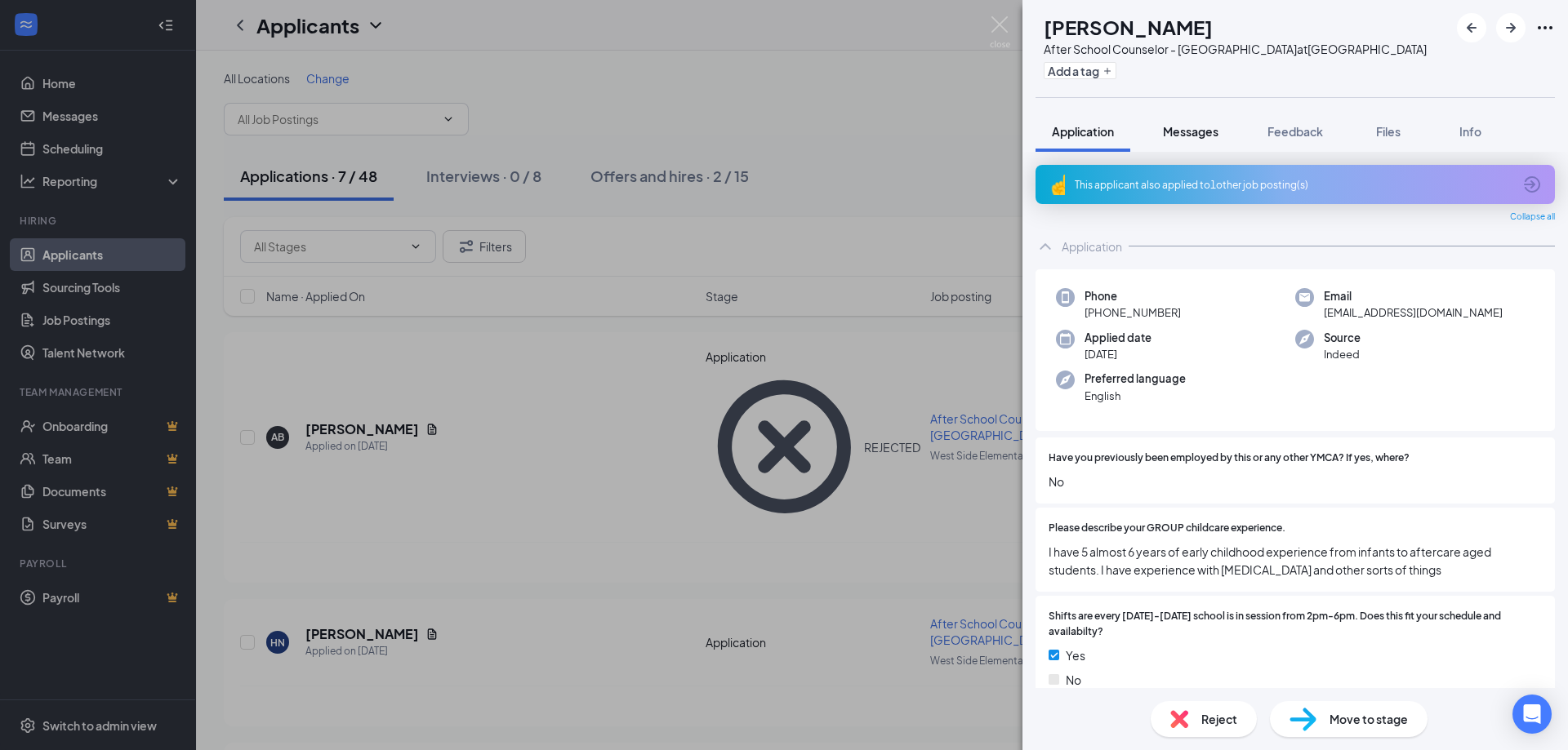
click at [1185, 138] on button "Messages" at bounding box center [1191, 132] width 88 height 41
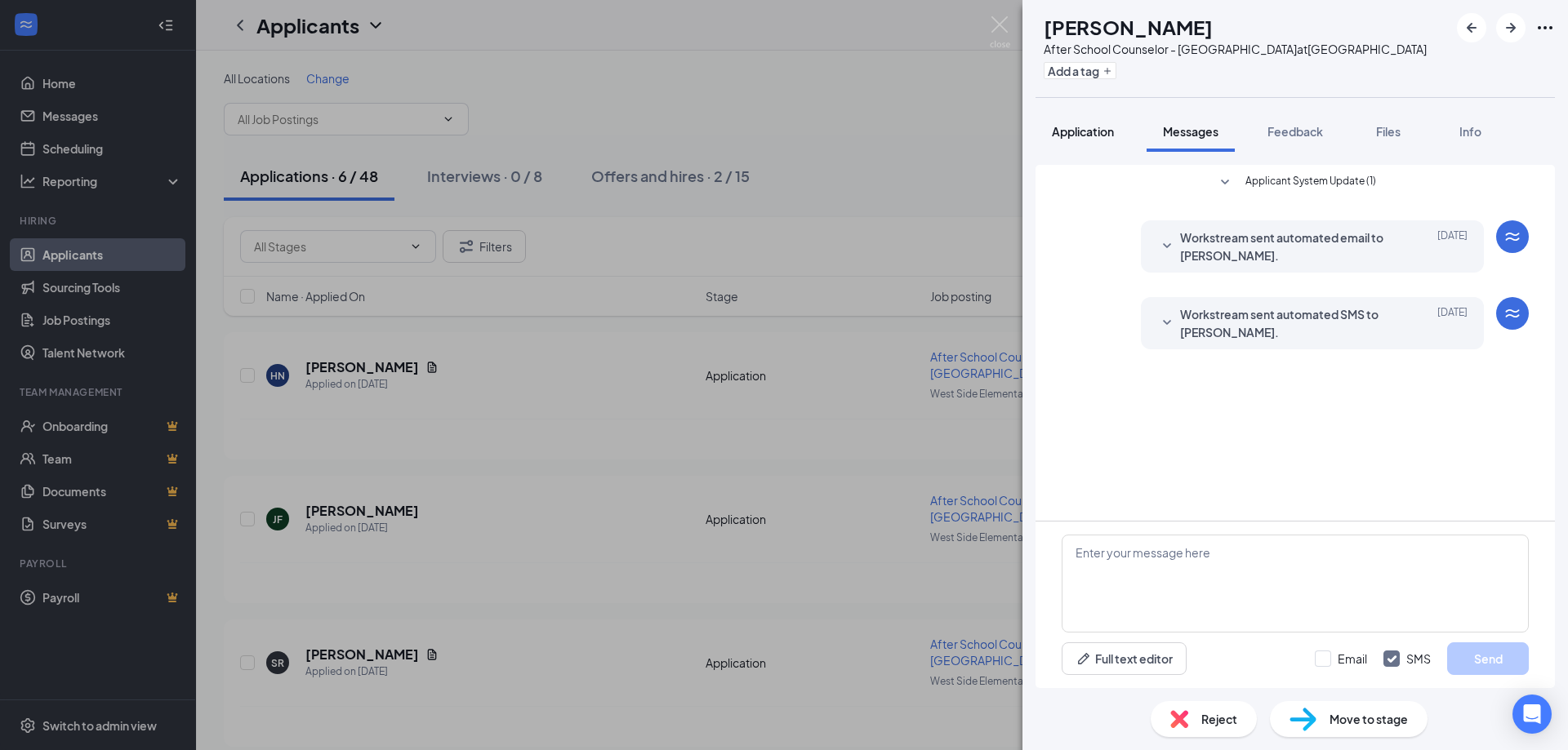
click at [1087, 138] on span "Application" at bounding box center [1083, 132] width 62 height 15
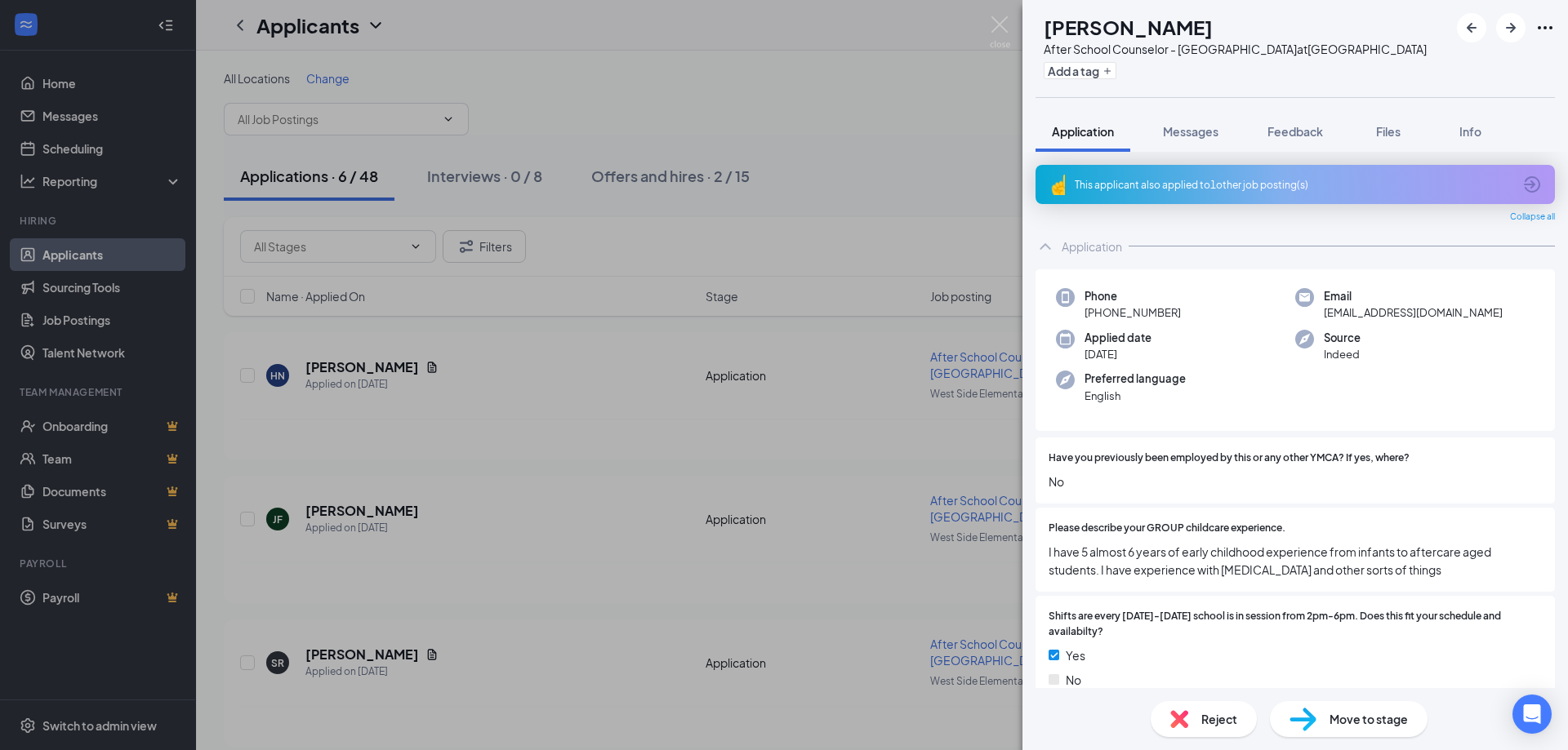
click at [1192, 718] on div "Reject" at bounding box center [1204, 719] width 107 height 36
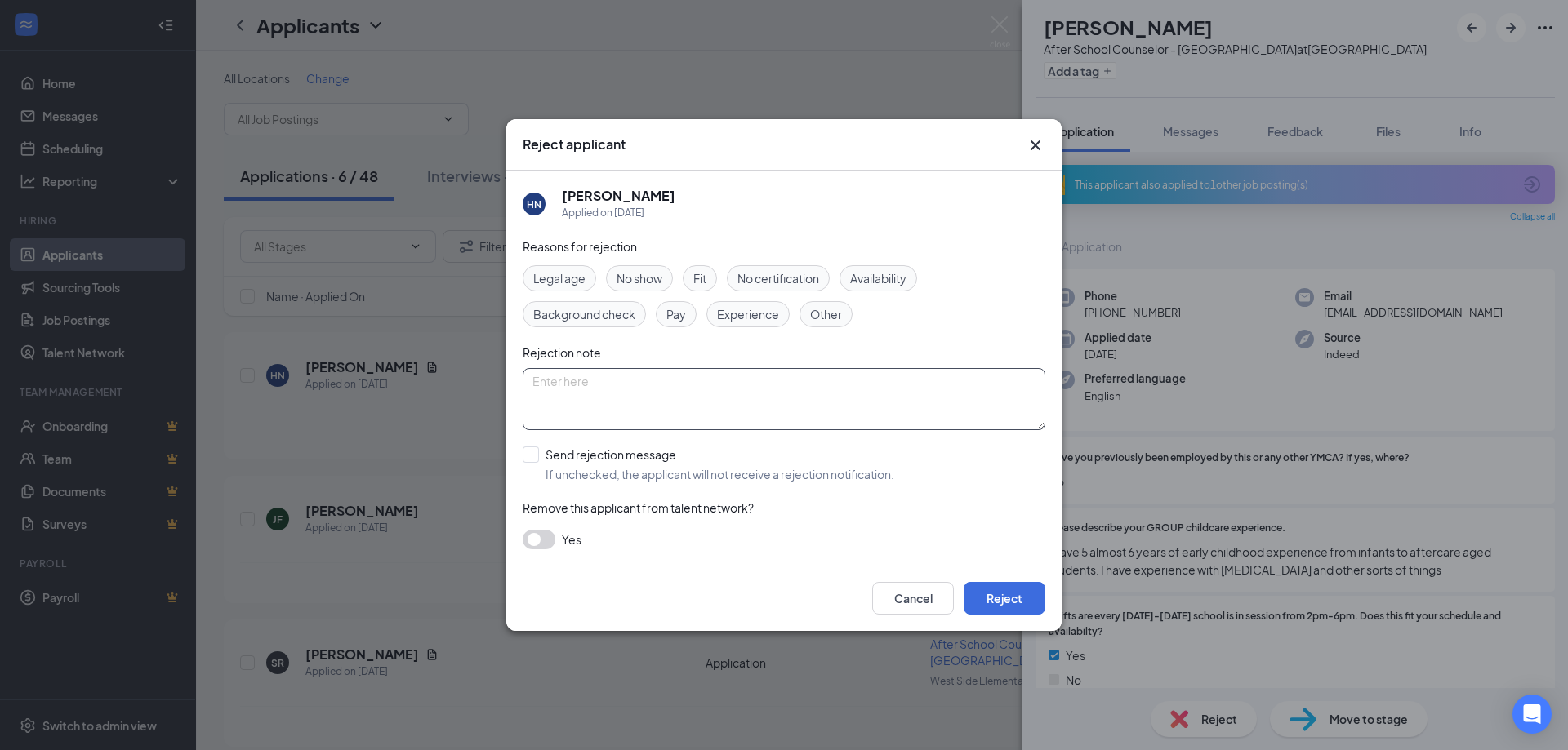
click at [556, 382] on textarea at bounding box center [784, 399] width 523 height 62
drag, startPoint x: 661, startPoint y: 383, endPoint x: 524, endPoint y: 384, distance: 137.0
click at [524, 384] on textarea "Hired another applicant." at bounding box center [784, 399] width 523 height 62
type textarea "Hired another applicant."
click at [953, 530] on div "Yes" at bounding box center [784, 540] width 523 height 20
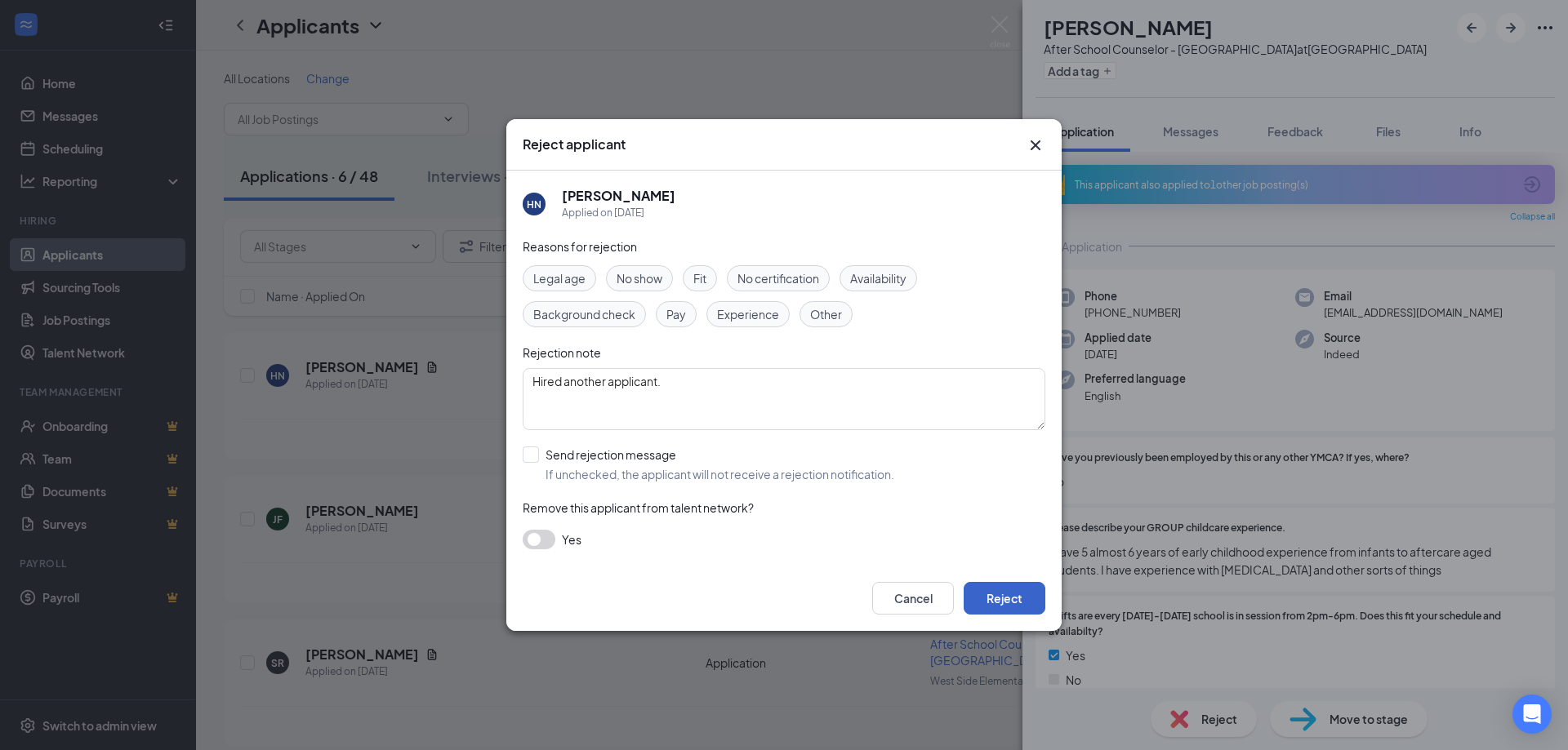
click at [1011, 595] on button "Reject" at bounding box center [1004, 599] width 81 height 33
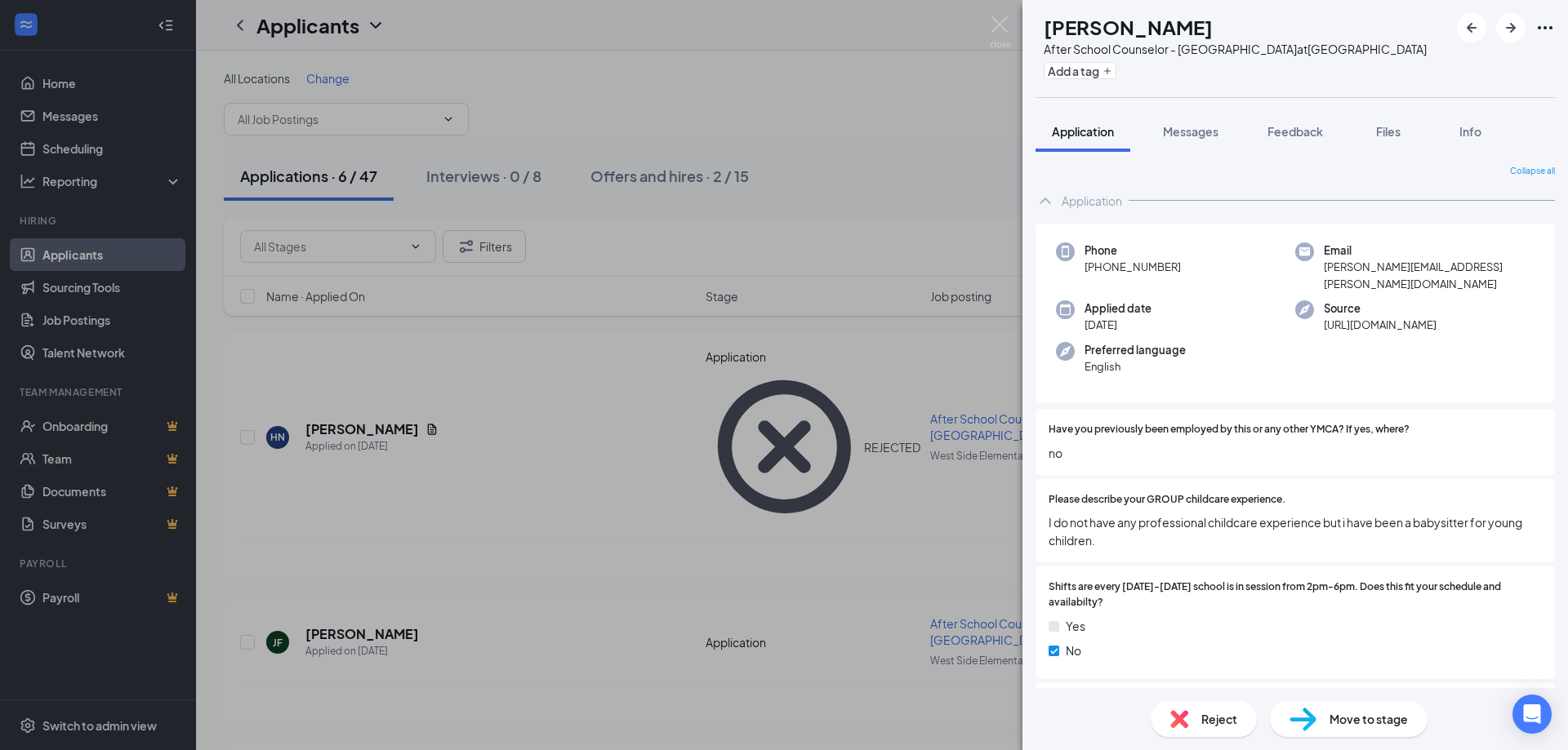
click at [1193, 712] on div "Reject" at bounding box center [1204, 719] width 107 height 36
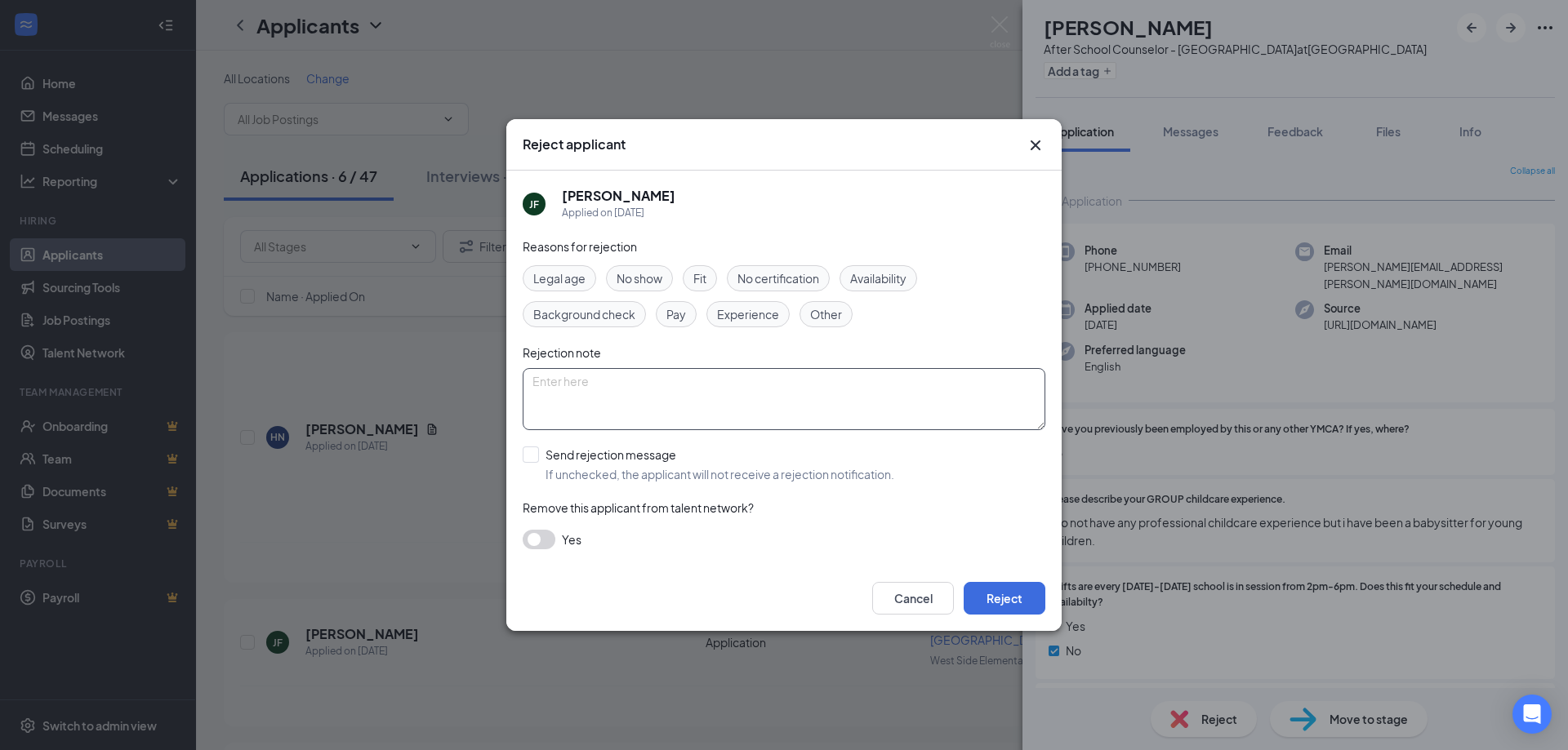
click at [585, 382] on textarea at bounding box center [784, 399] width 523 height 62
paste textarea "Hired another applicant."
type textarea "Hired another applicant."
click at [1002, 595] on button "Reject" at bounding box center [1004, 599] width 81 height 33
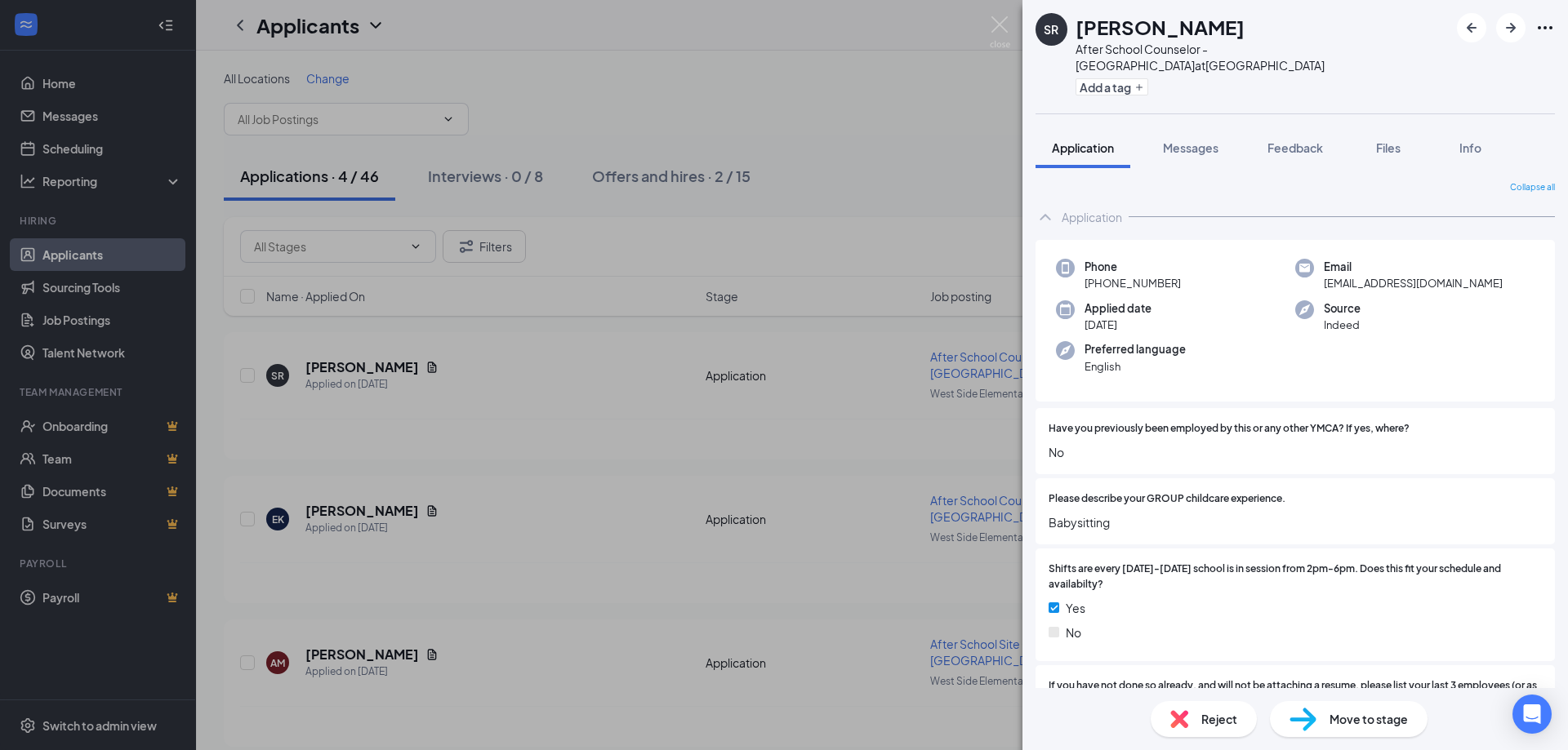
click at [1207, 716] on span "Reject" at bounding box center [1219, 719] width 36 height 18
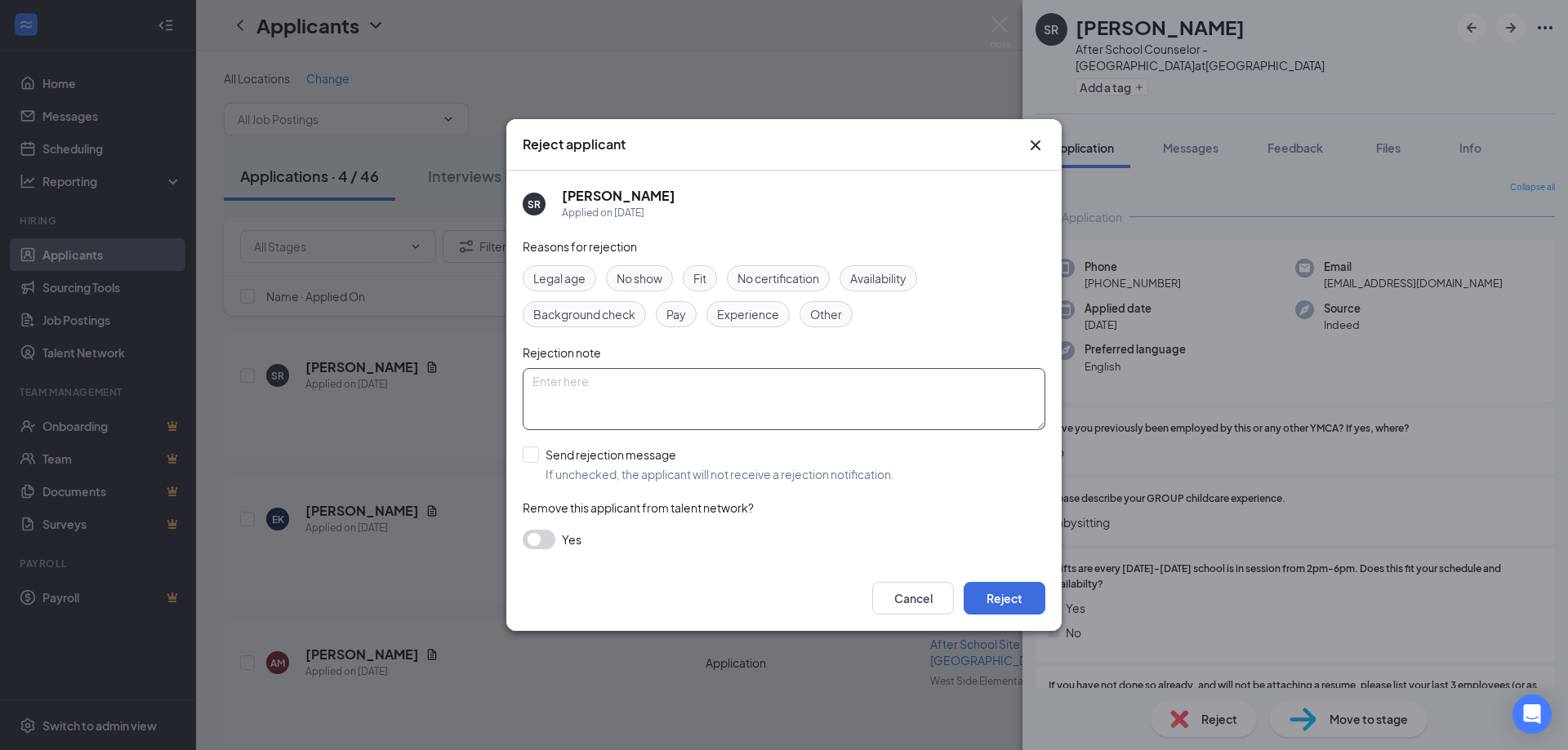
click at [620, 386] on textarea at bounding box center [784, 399] width 523 height 62
paste textarea "Hired another applicant."
type textarea "Hired another applicant."
click at [1014, 600] on button "Reject" at bounding box center [1004, 599] width 81 height 33
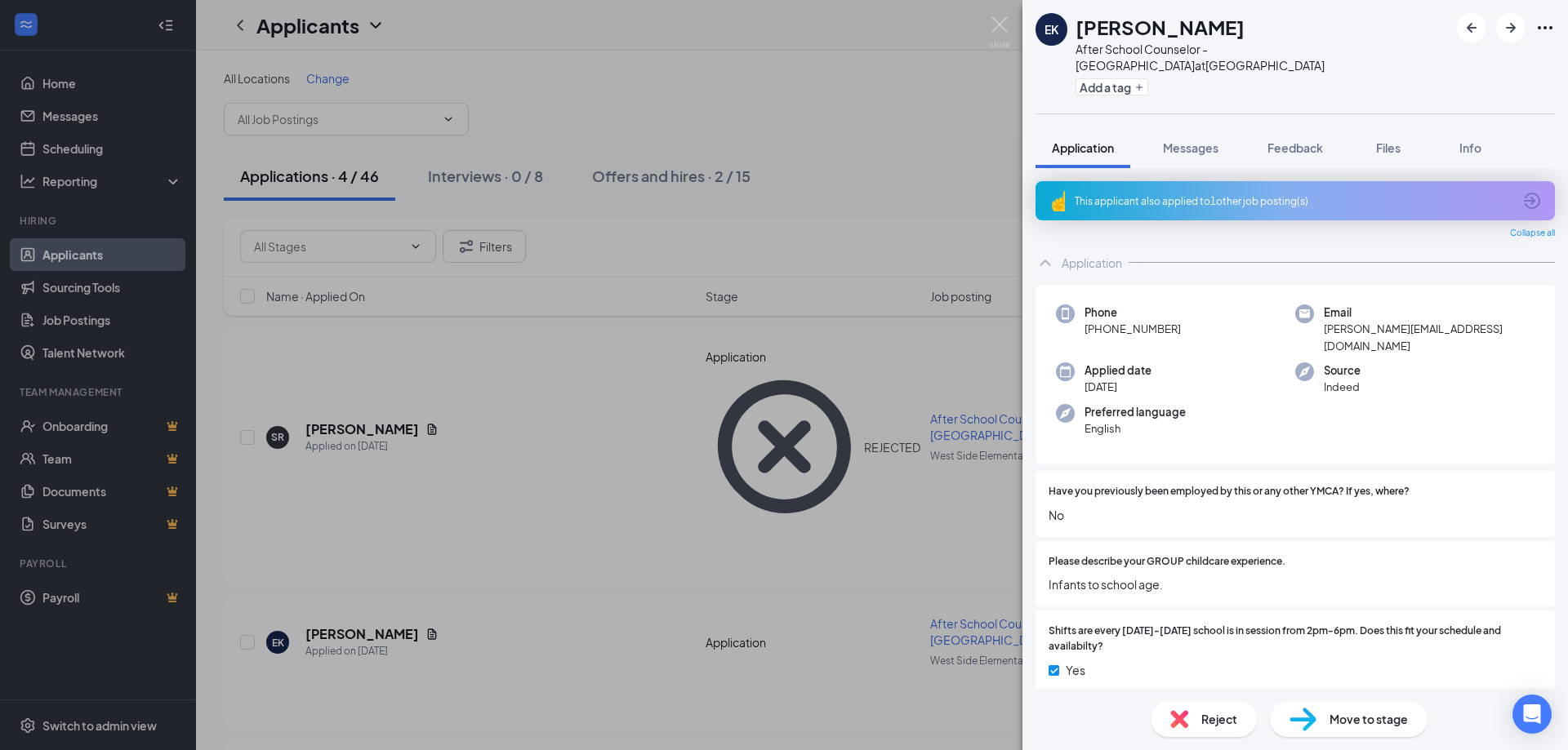
click at [1104, 197] on div "This applicant also applied to 1 other job posting(s)" at bounding box center [1294, 201] width 438 height 14
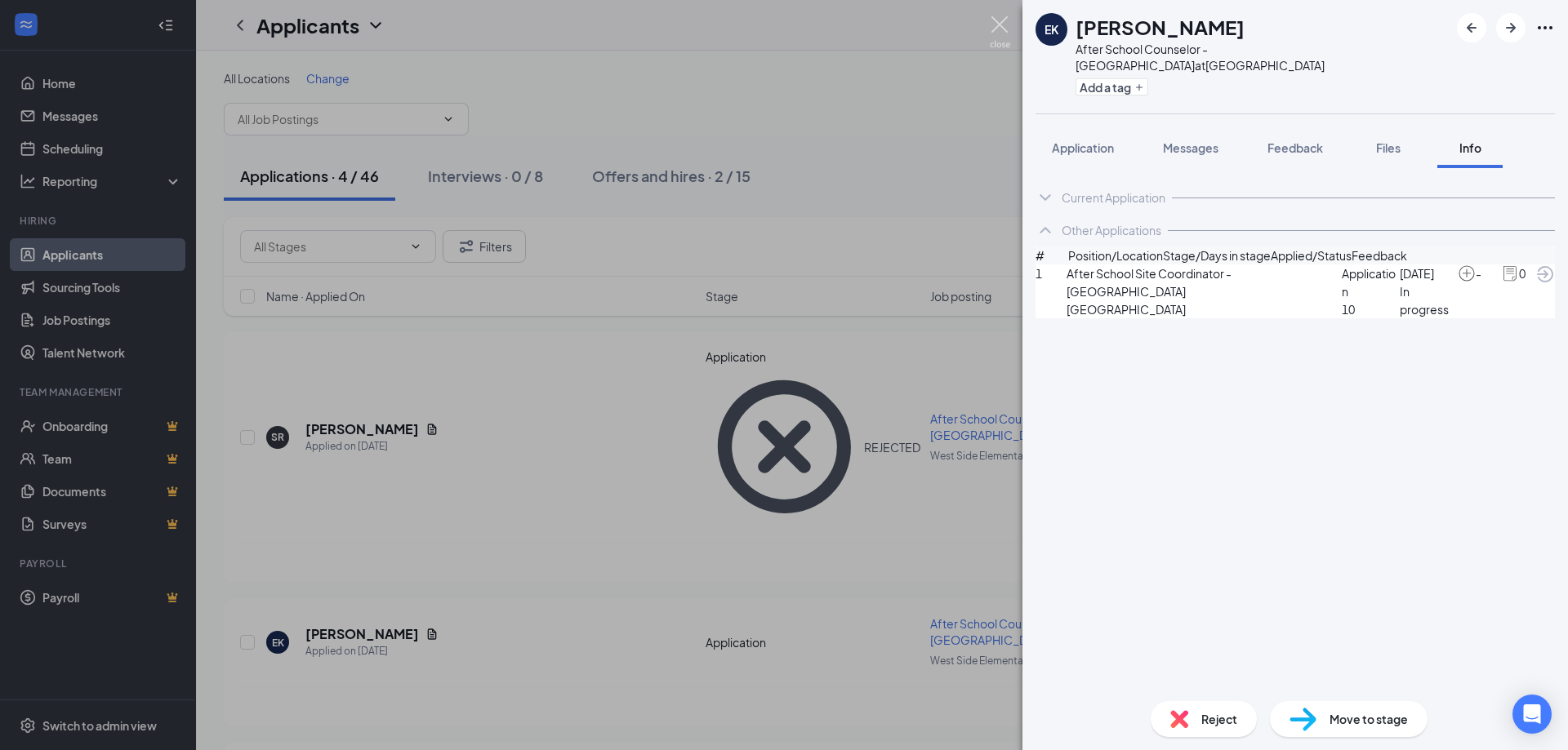
click at [998, 22] on img at bounding box center [1000, 32] width 21 height 32
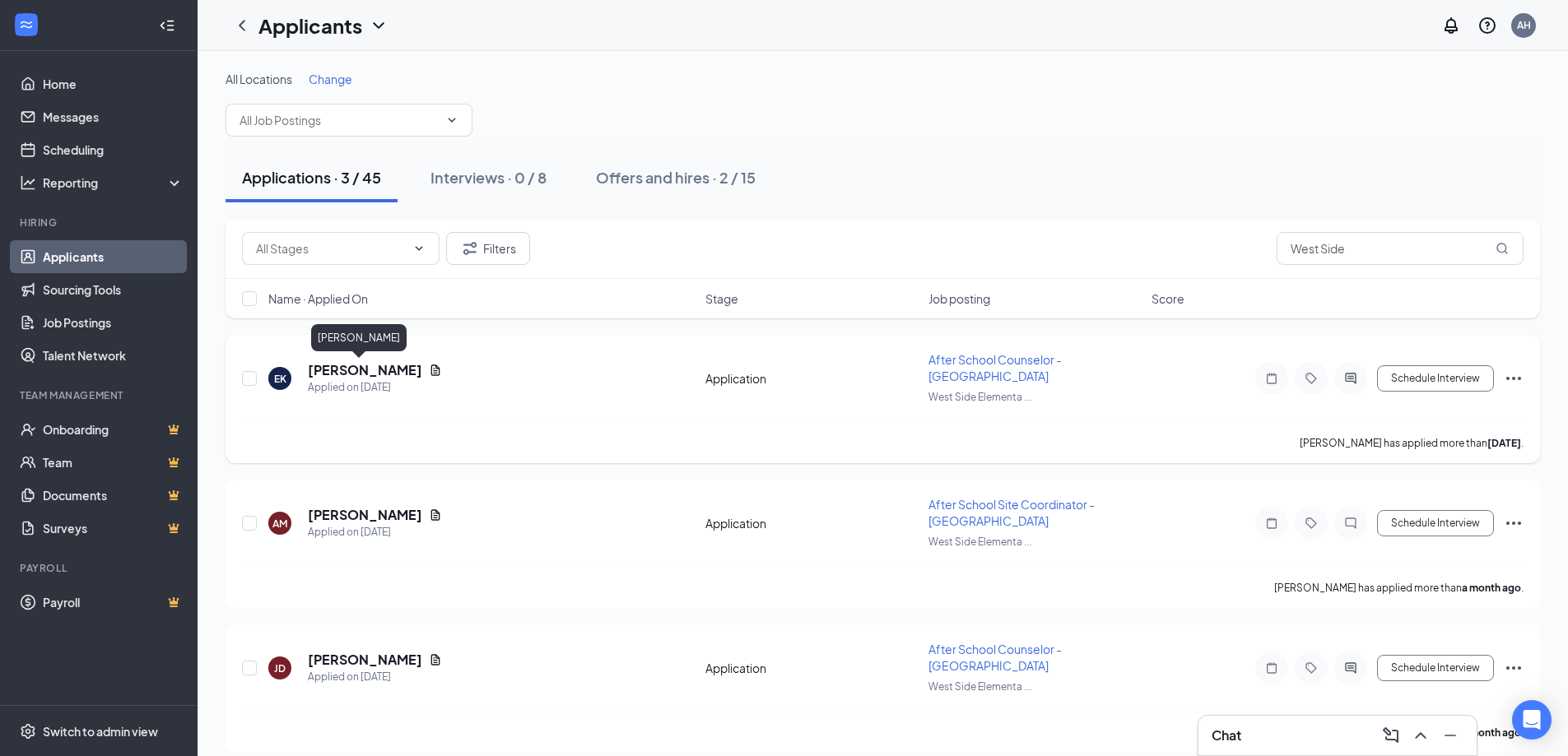
click at [360, 375] on h5 "[PERSON_NAME]" at bounding box center [365, 370] width 114 height 18
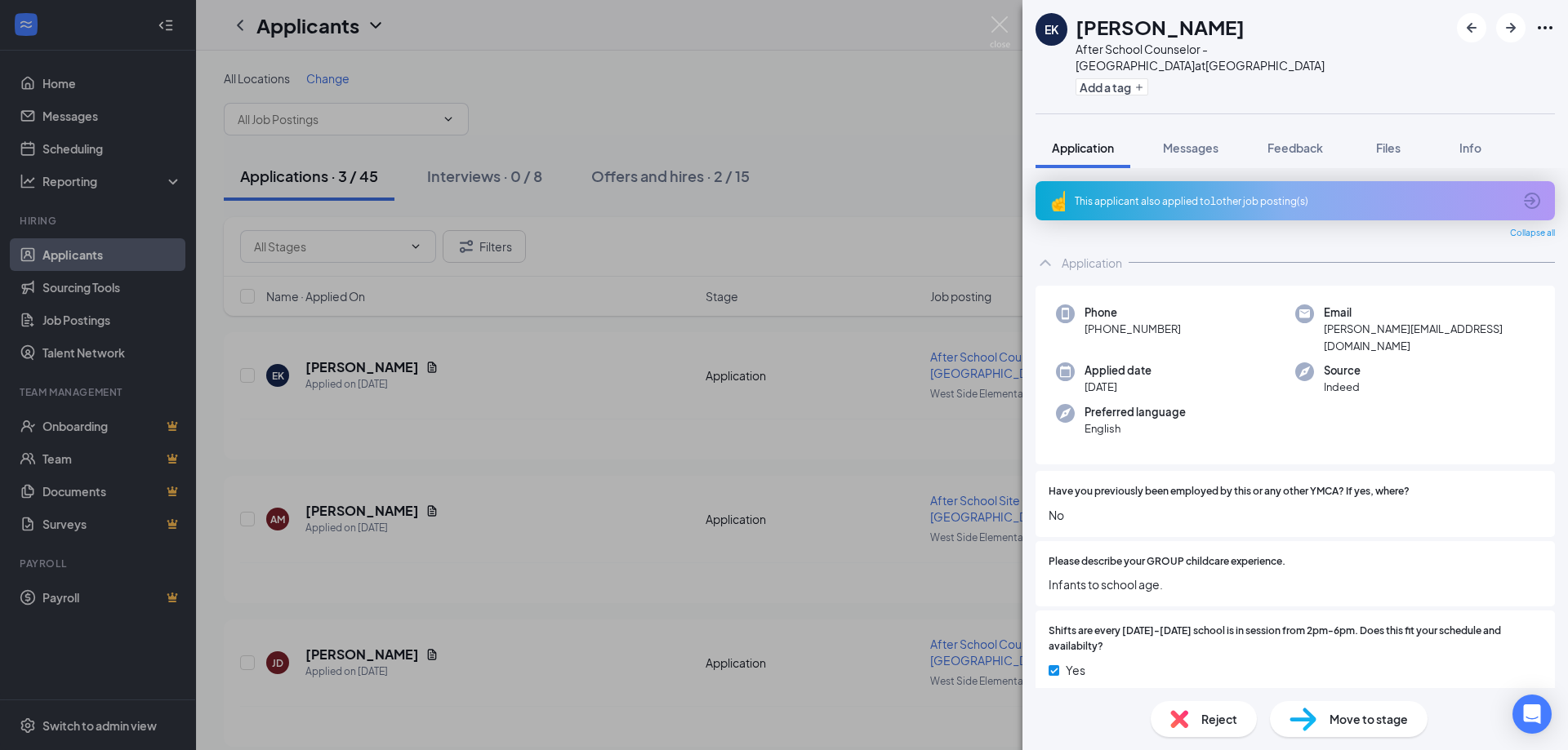
click at [1176, 717] on img at bounding box center [1179, 719] width 18 height 18
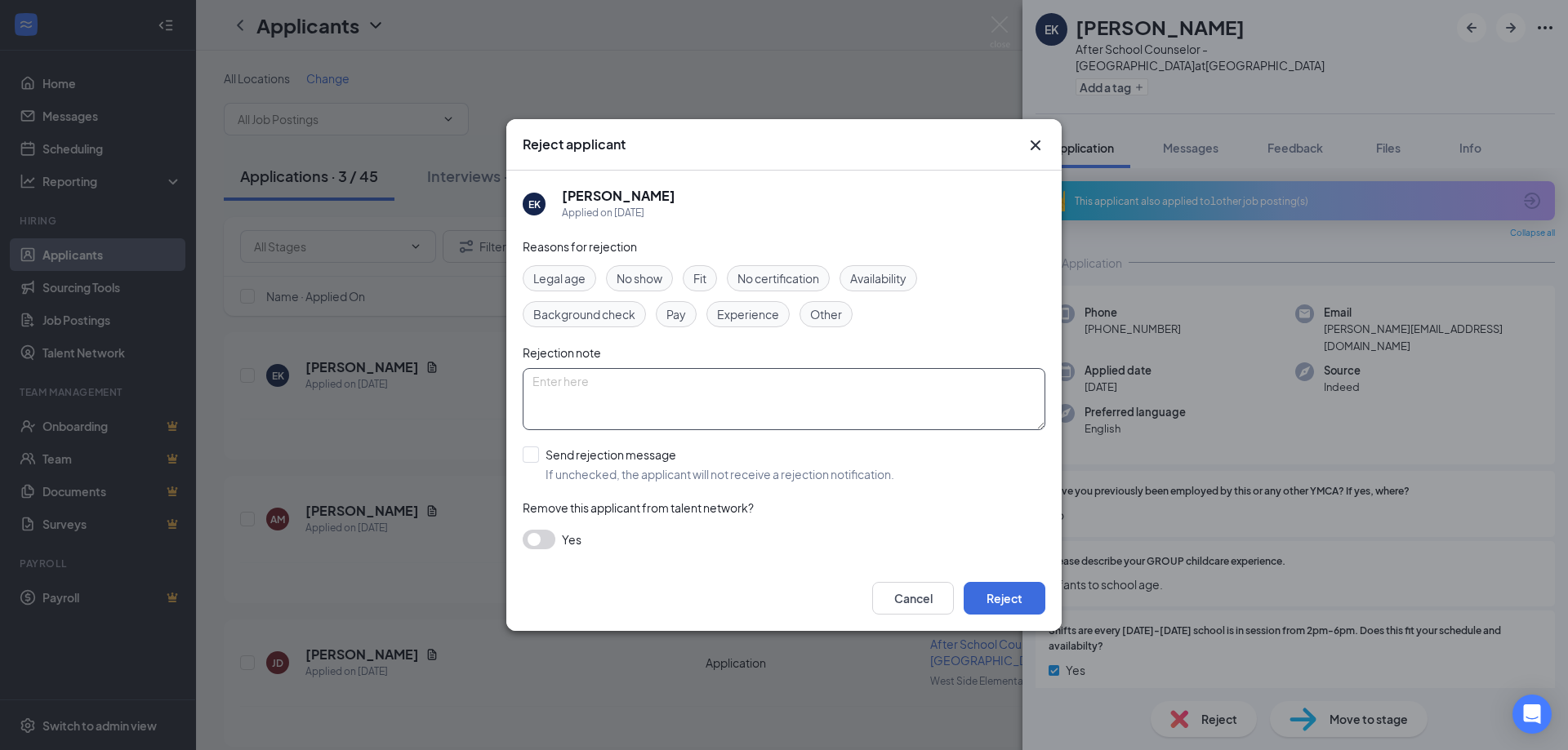
click at [646, 382] on textarea at bounding box center [784, 399] width 523 height 62
paste textarea "Hired another applicant."
type textarea "Hired another applicant."
click at [1023, 597] on button "Reject" at bounding box center [1004, 599] width 81 height 33
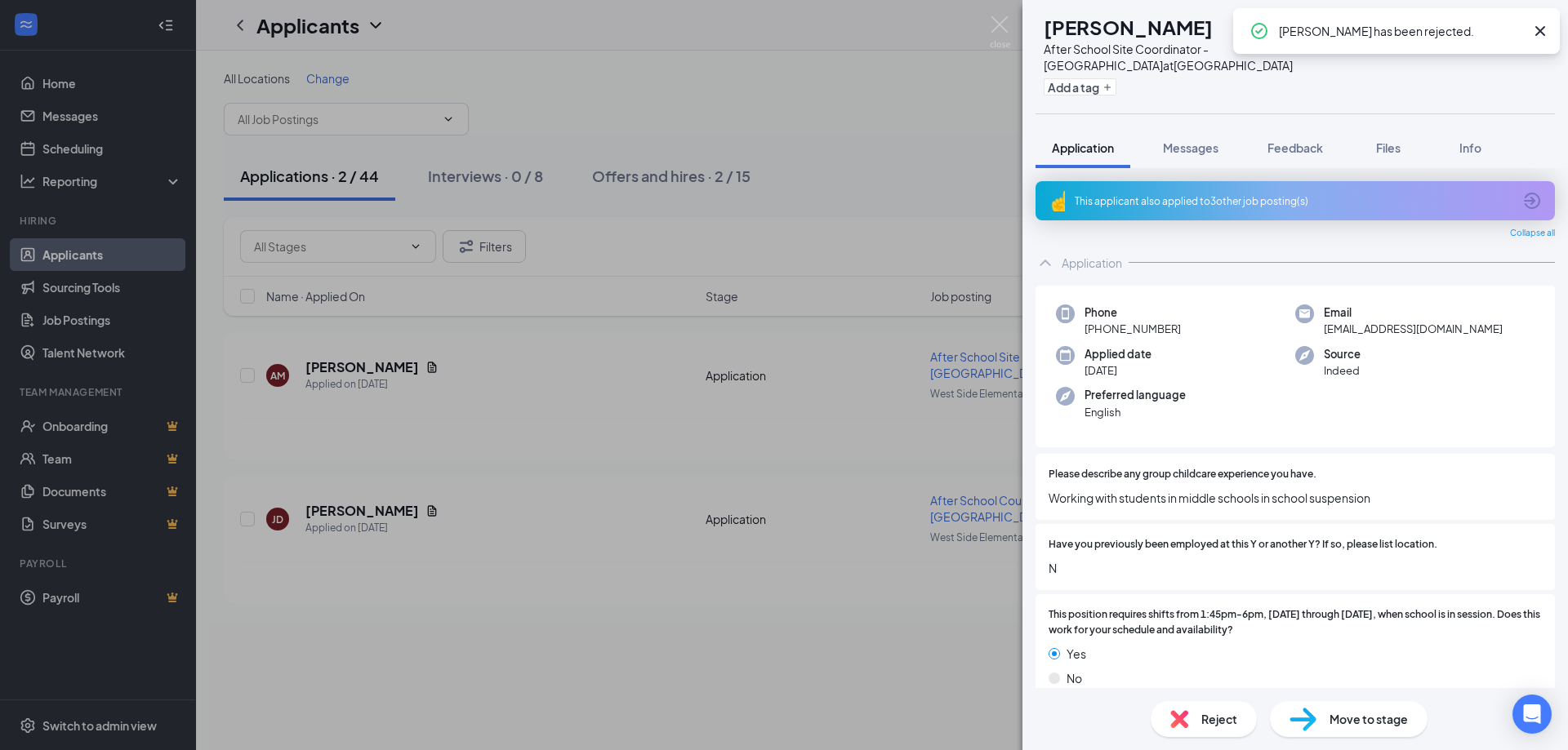
click at [1208, 721] on span "Reject" at bounding box center [1219, 719] width 36 height 18
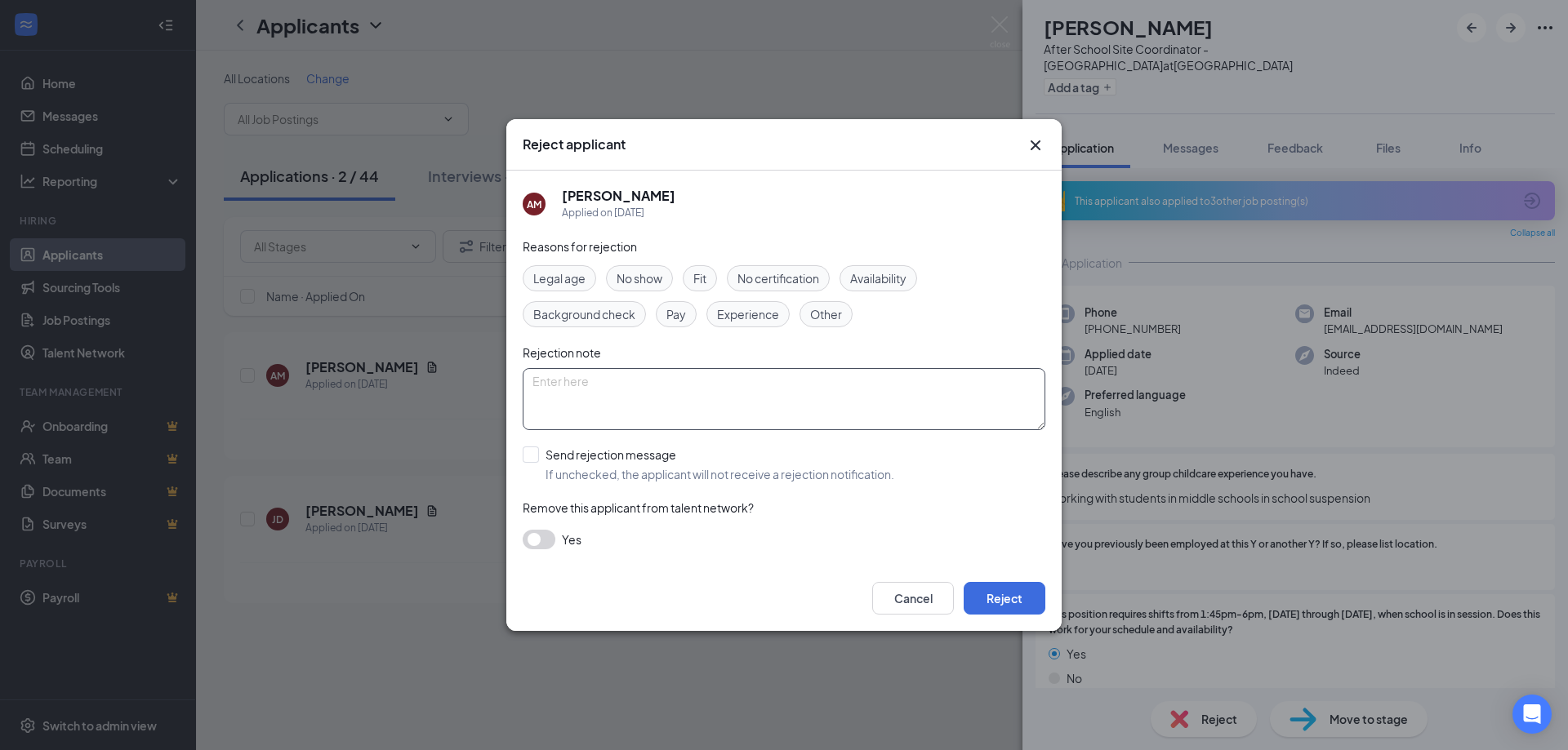
click at [666, 392] on textarea at bounding box center [784, 399] width 523 height 62
paste textarea "Hired another applicant."
type textarea "Hired another applicant."
click at [986, 596] on button "Reject" at bounding box center [1004, 599] width 81 height 33
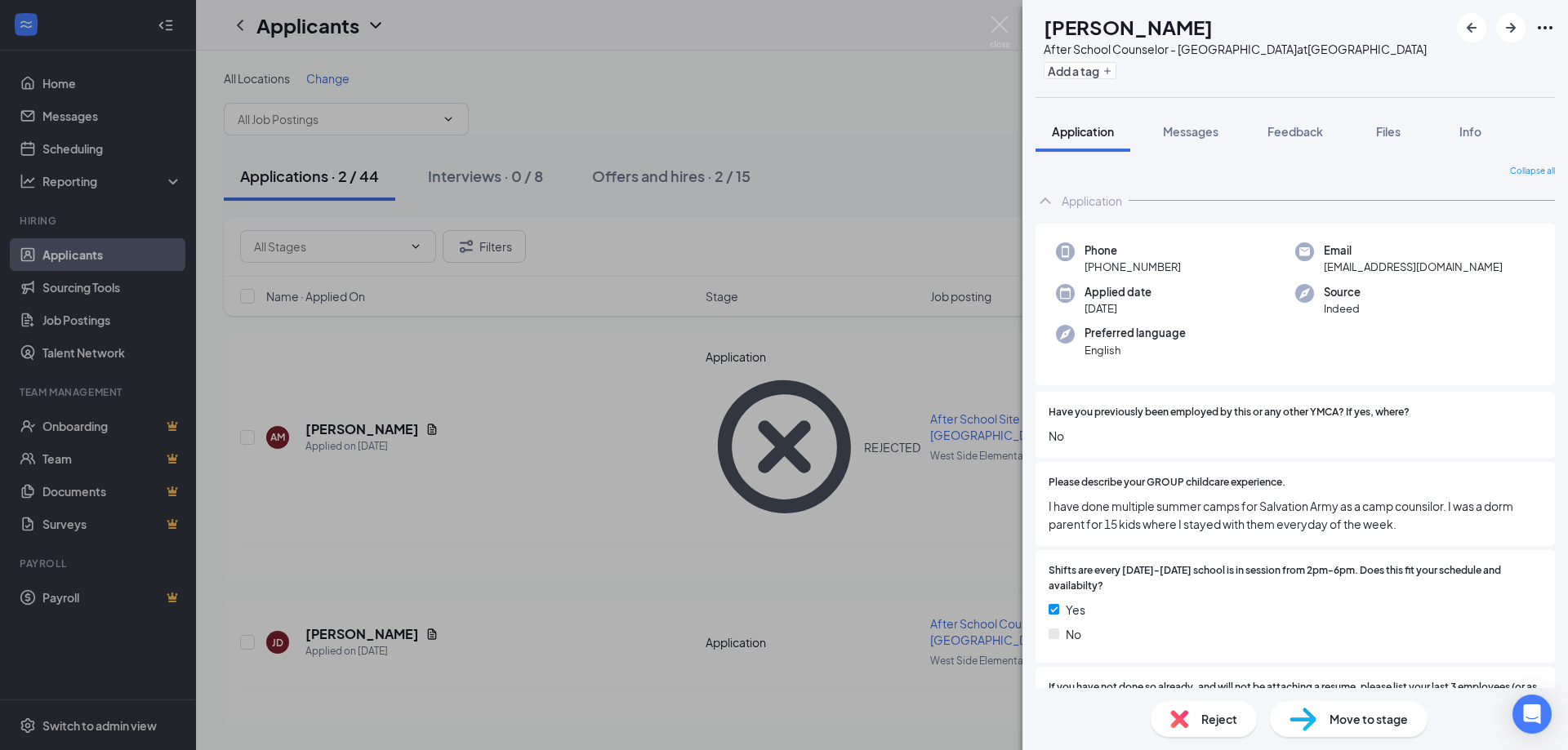
click at [531, 372] on div "[PERSON_NAME] [PERSON_NAME] After School Counselor - [GEOGRAPHIC_DATA] at [GEOG…" at bounding box center [784, 375] width 1568 height 750
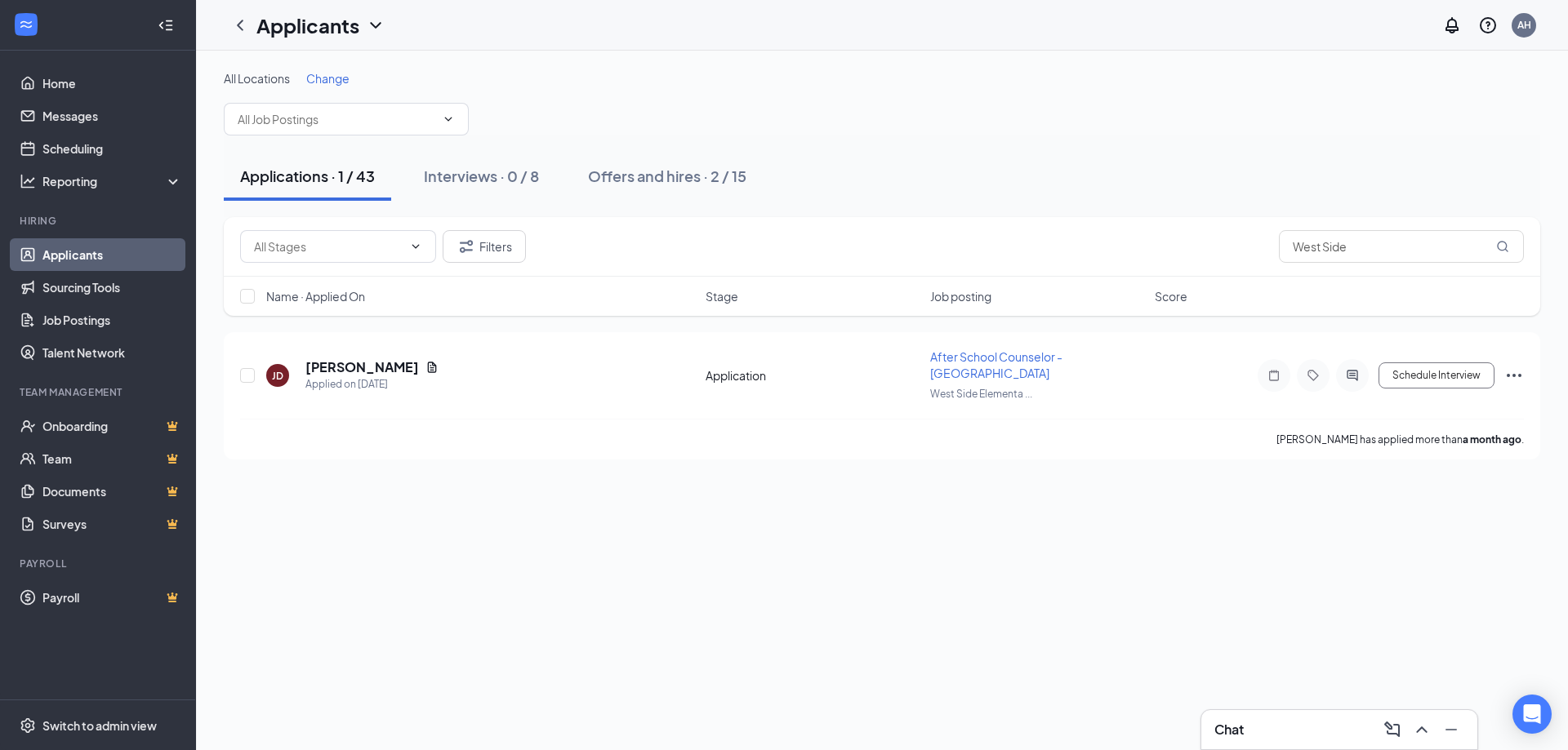
click at [298, 18] on h1 "Applicants" at bounding box center [308, 25] width 103 height 28
click at [448, 36] on div "Applicants AH" at bounding box center [882, 25] width 1372 height 50
click at [366, 116] on input "text" at bounding box center [336, 119] width 197 height 18
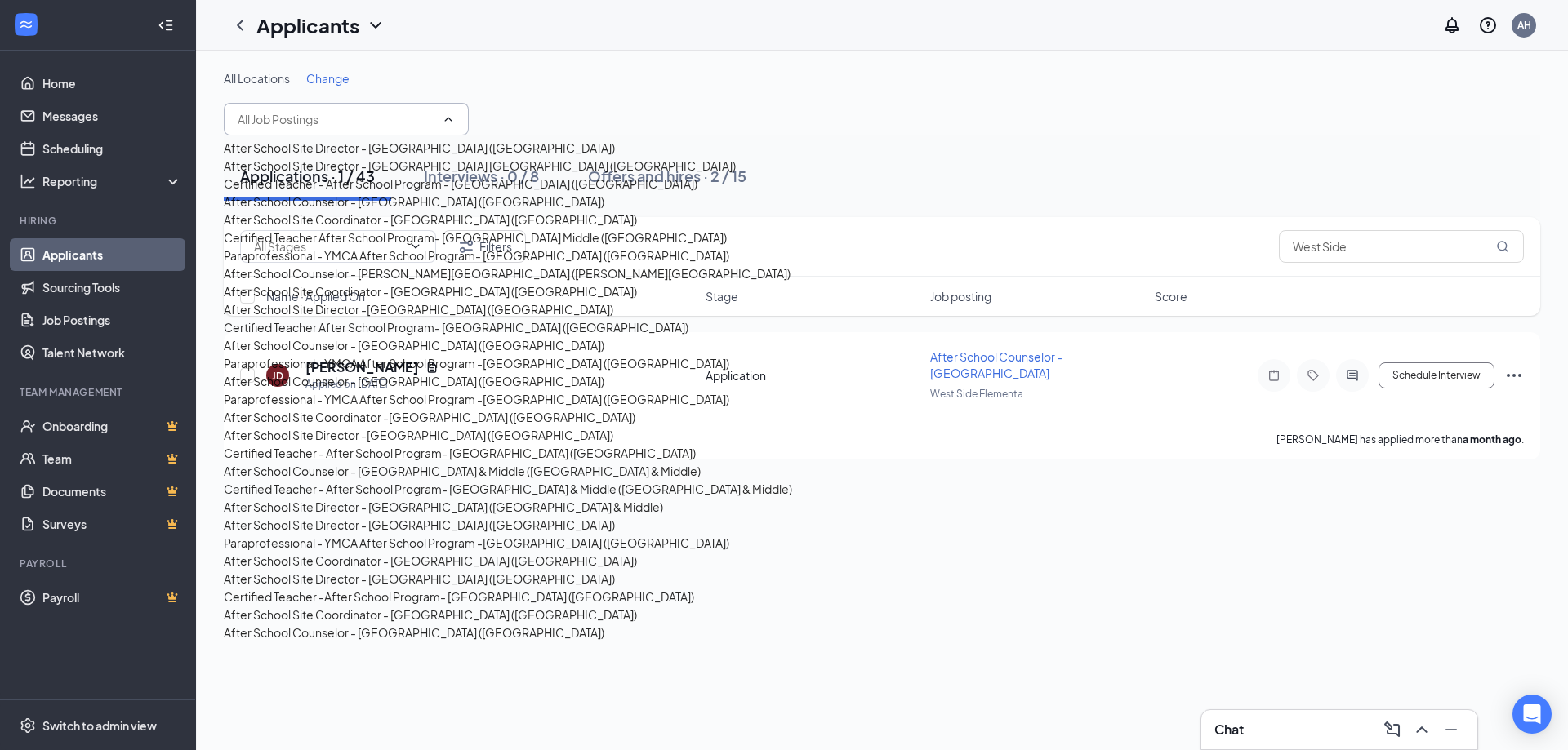
drag, startPoint x: 547, startPoint y: 15, endPoint x: 401, endPoint y: 66, distance: 154.7
click at [546, 16] on div "Applicants AH" at bounding box center [882, 25] width 1372 height 50
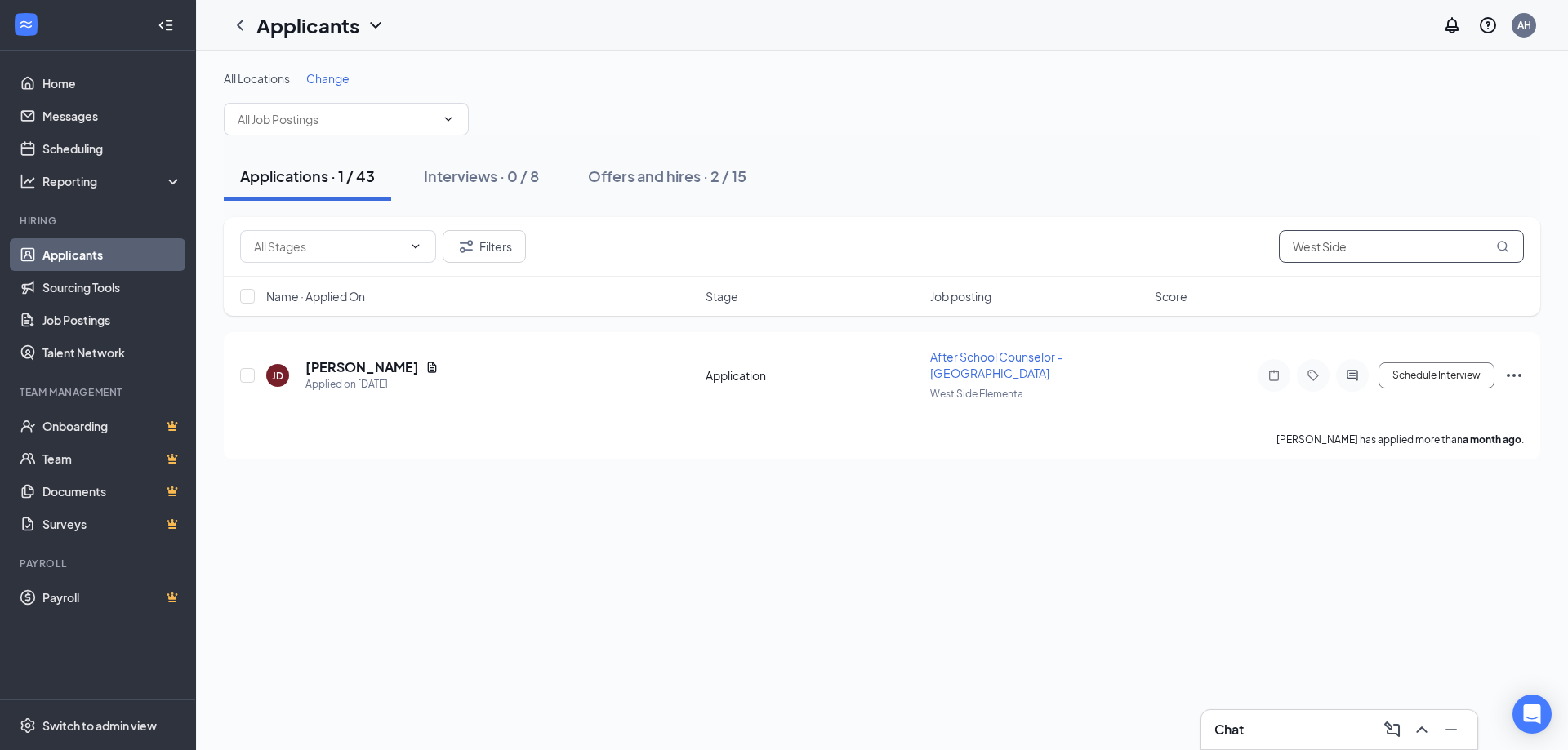
drag, startPoint x: 1354, startPoint y: 247, endPoint x: 1245, endPoint y: 252, distance: 109.1
click at [1245, 252] on div "Filters West Side" at bounding box center [882, 246] width 1285 height 33
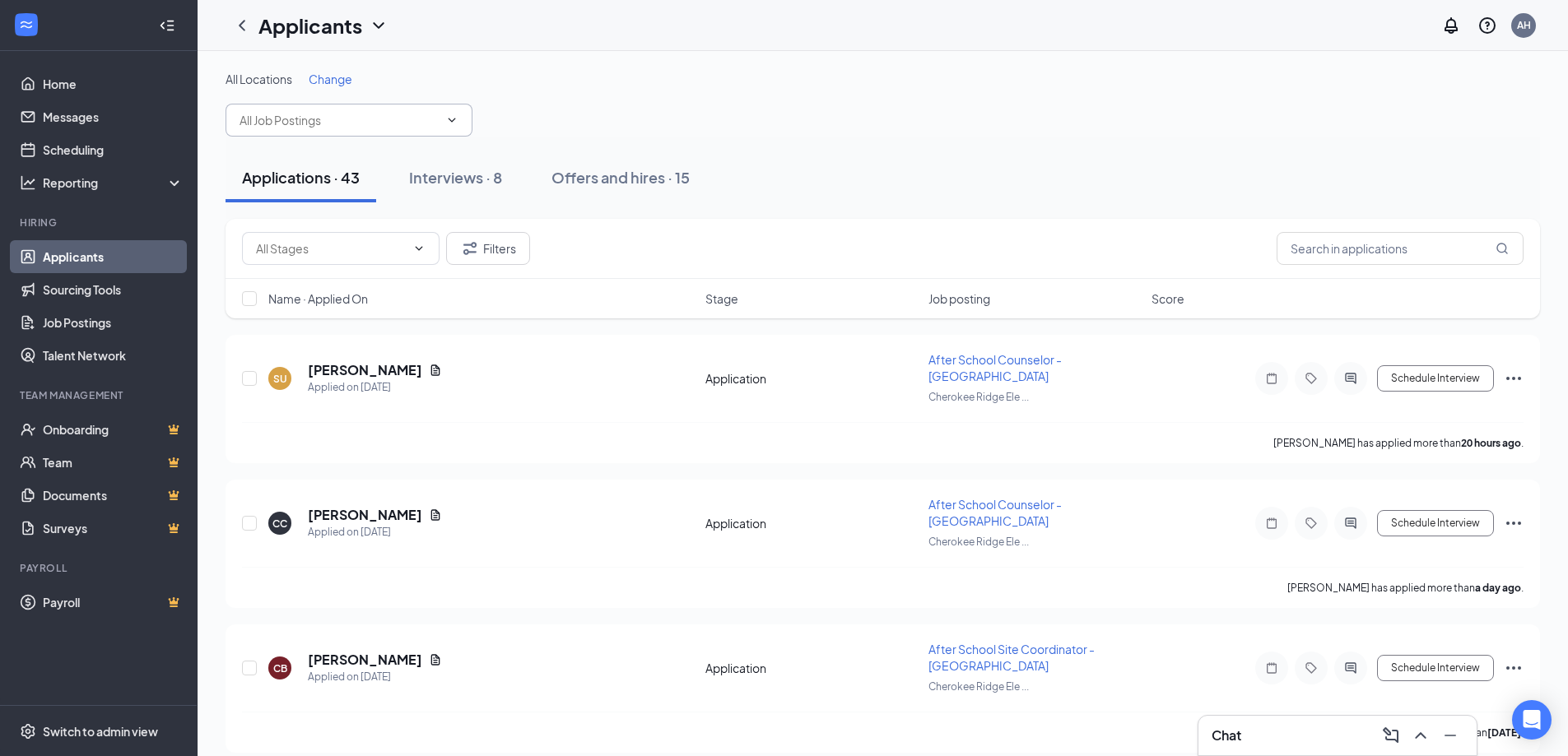
click at [448, 120] on icon "ChevronDown" at bounding box center [452, 120] width 13 height 13
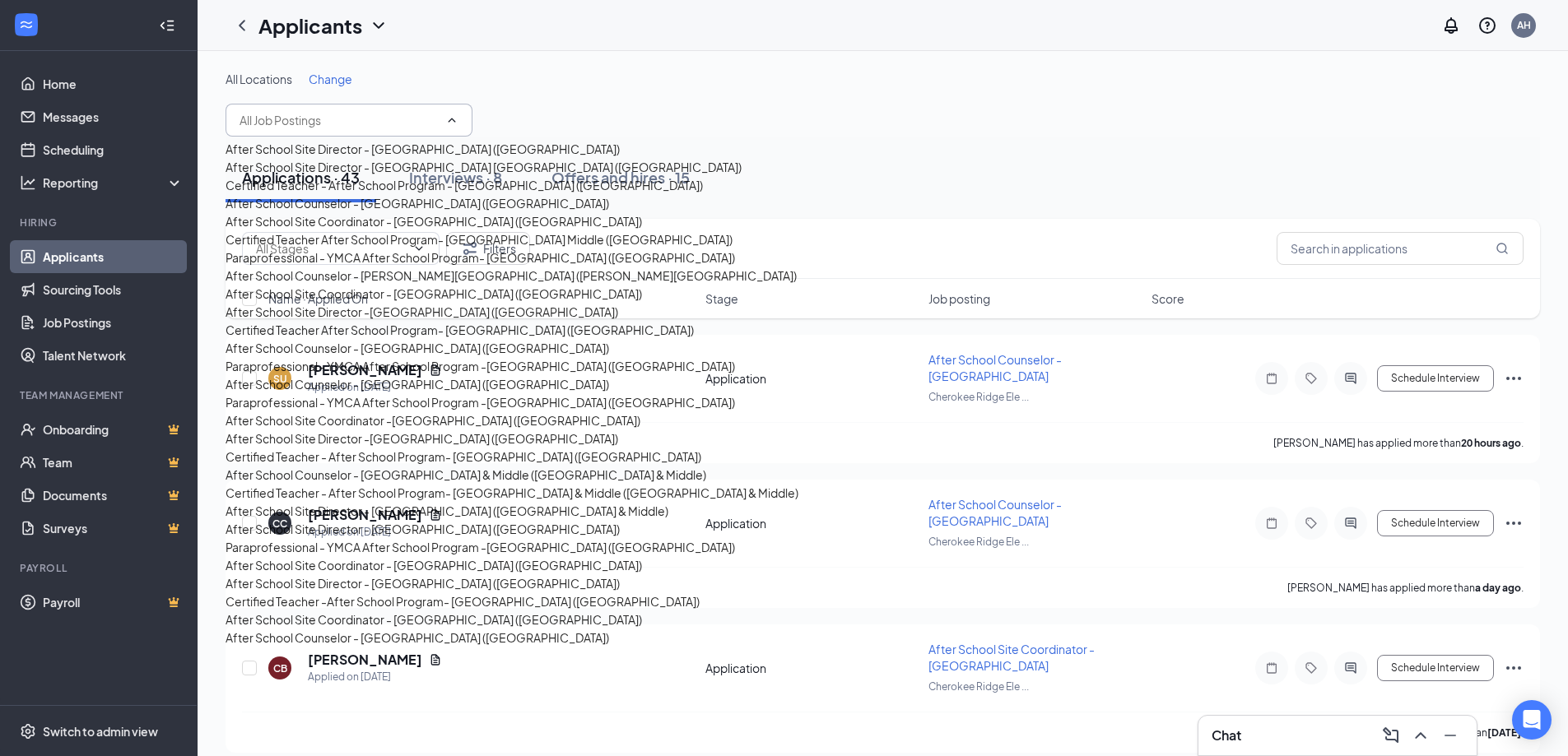
click at [448, 120] on icon "ChevronUp" at bounding box center [452, 120] width 13 height 13
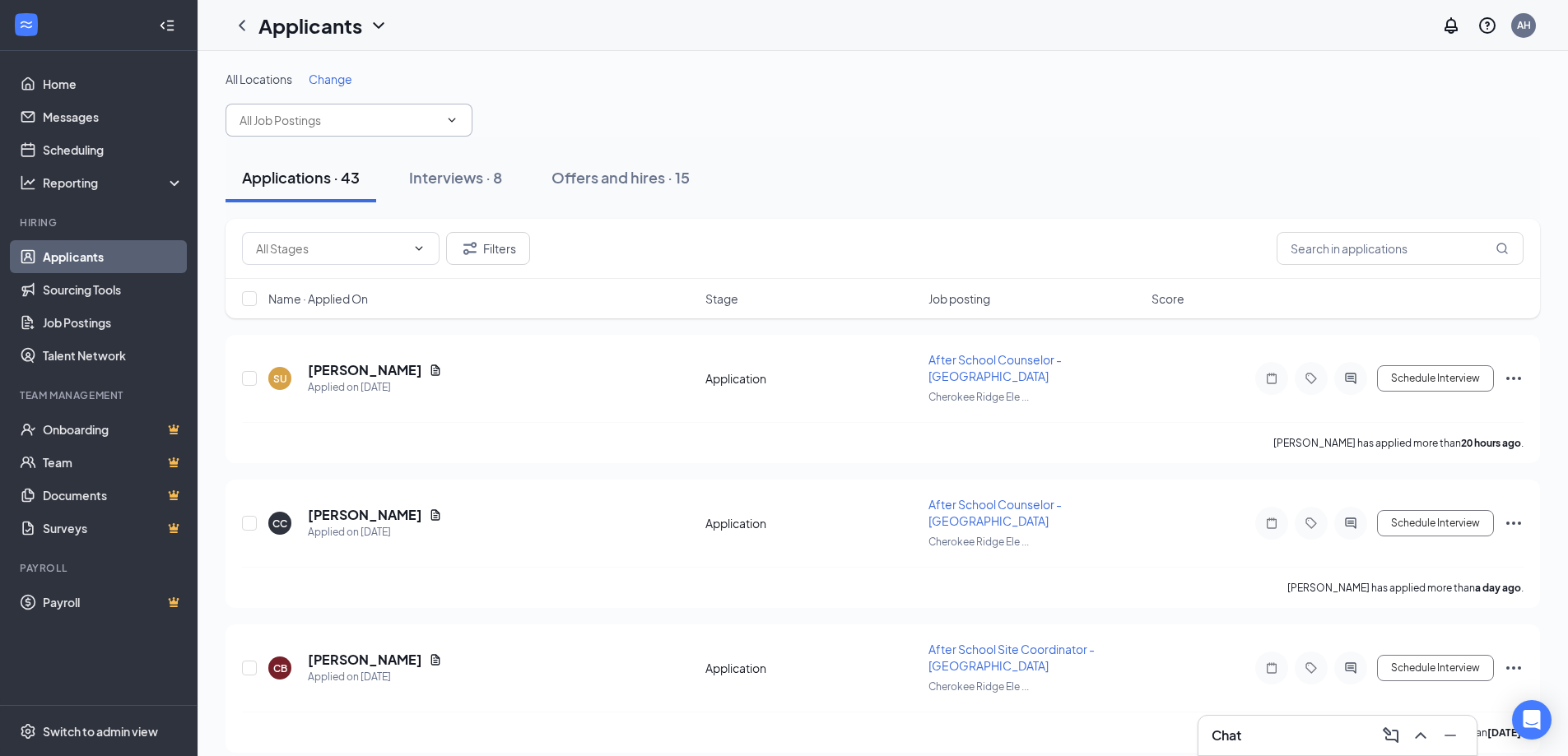
click at [322, 27] on h1 "Applicants" at bounding box center [310, 25] width 104 height 28
click at [324, 95] on link "Archived applicants" at bounding box center [323, 87] width 110 height 16
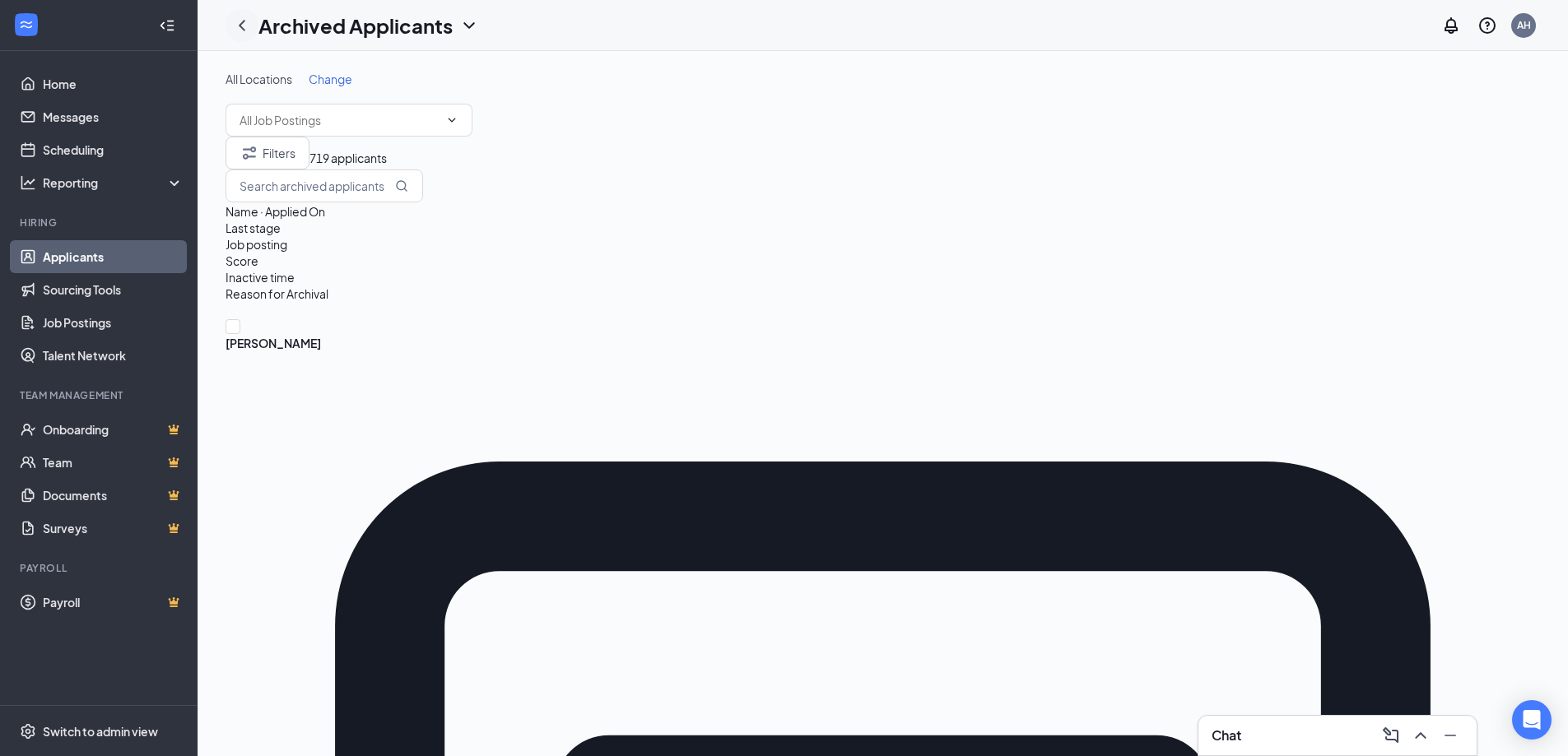
click at [242, 25] on icon "ChevronLeft" at bounding box center [241, 25] width 20 height 20
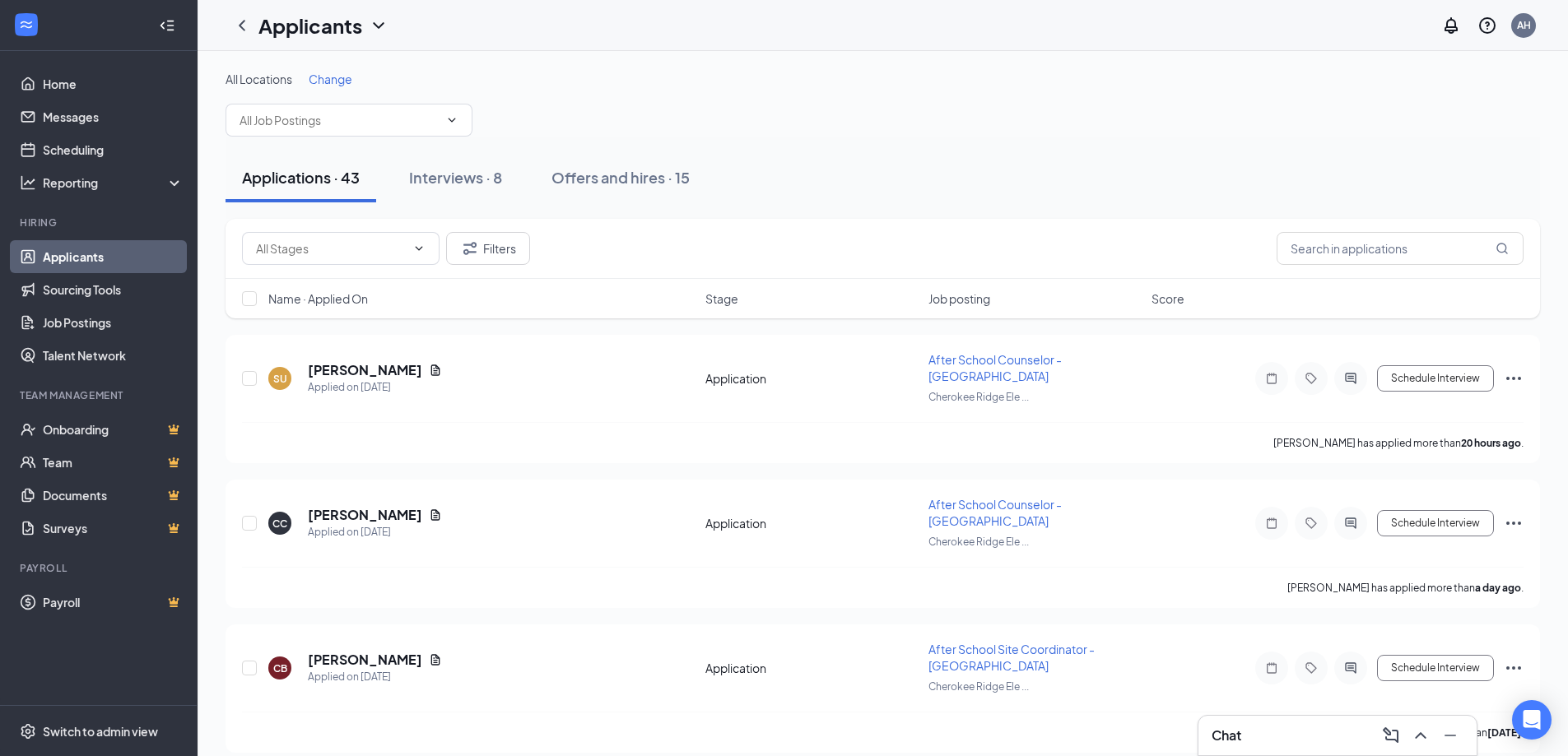
click at [339, 80] on span "Change" at bounding box center [330, 79] width 43 height 15
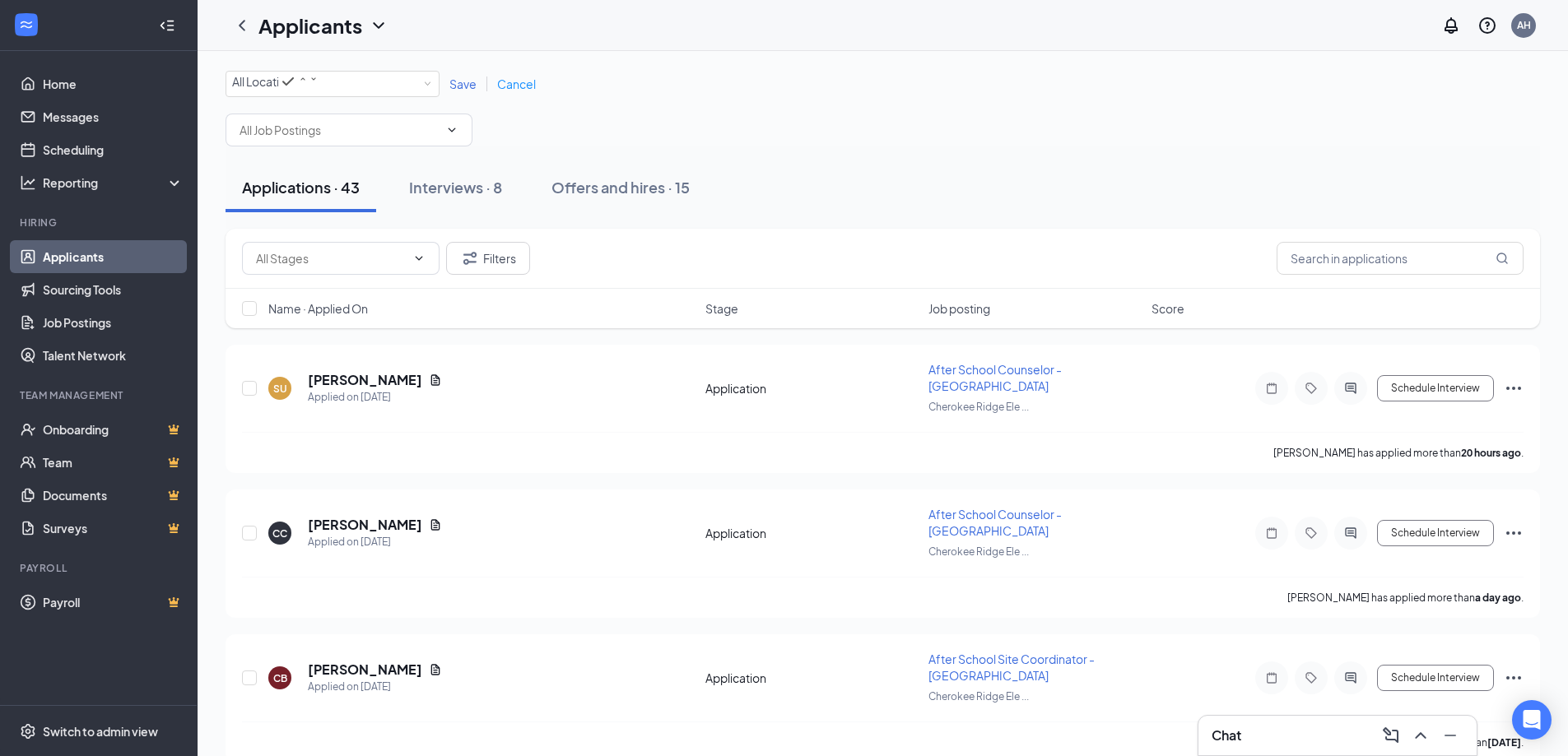
click at [508, 84] on span "Cancel" at bounding box center [516, 84] width 39 height 15
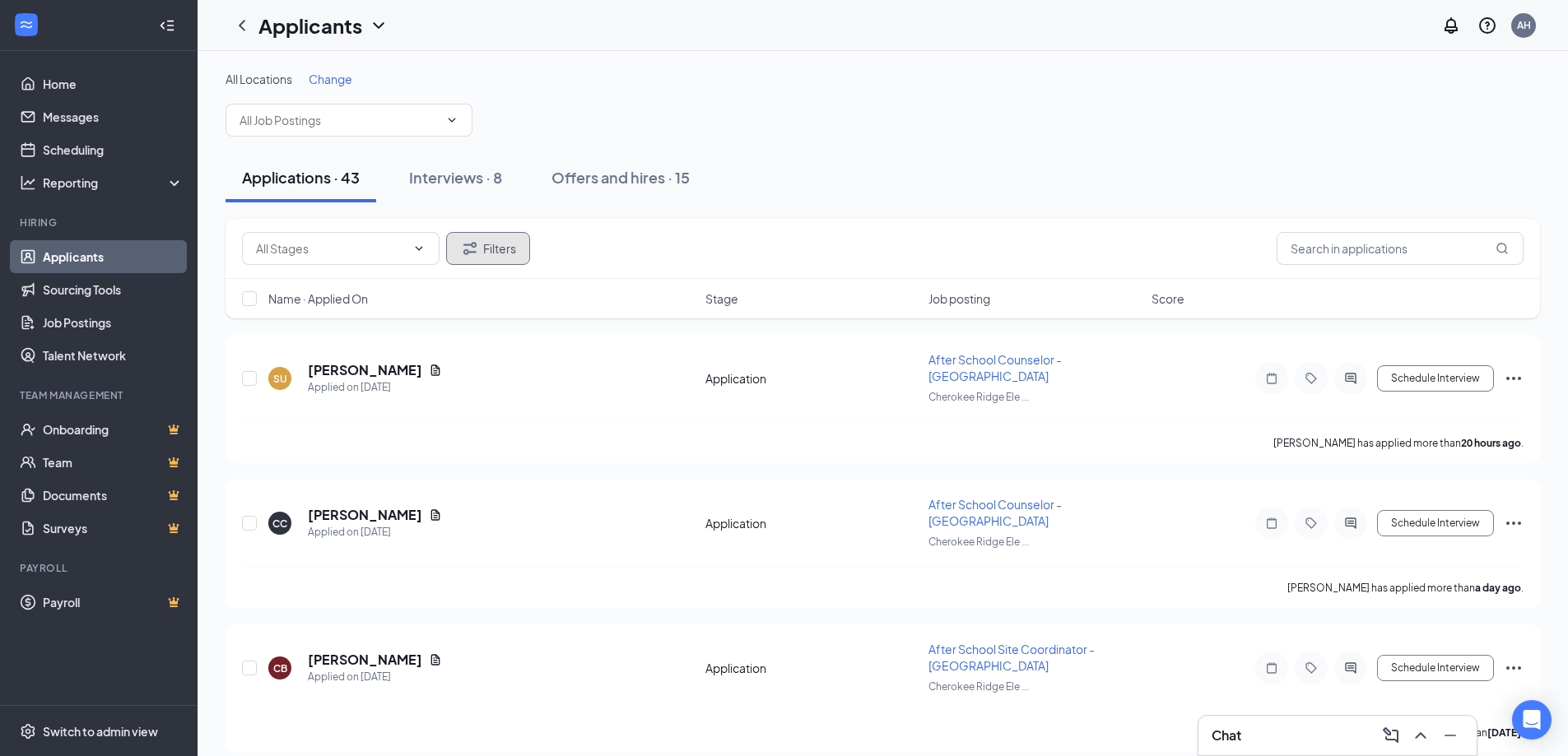
click at [468, 254] on icon "Filter" at bounding box center [470, 248] width 13 height 12
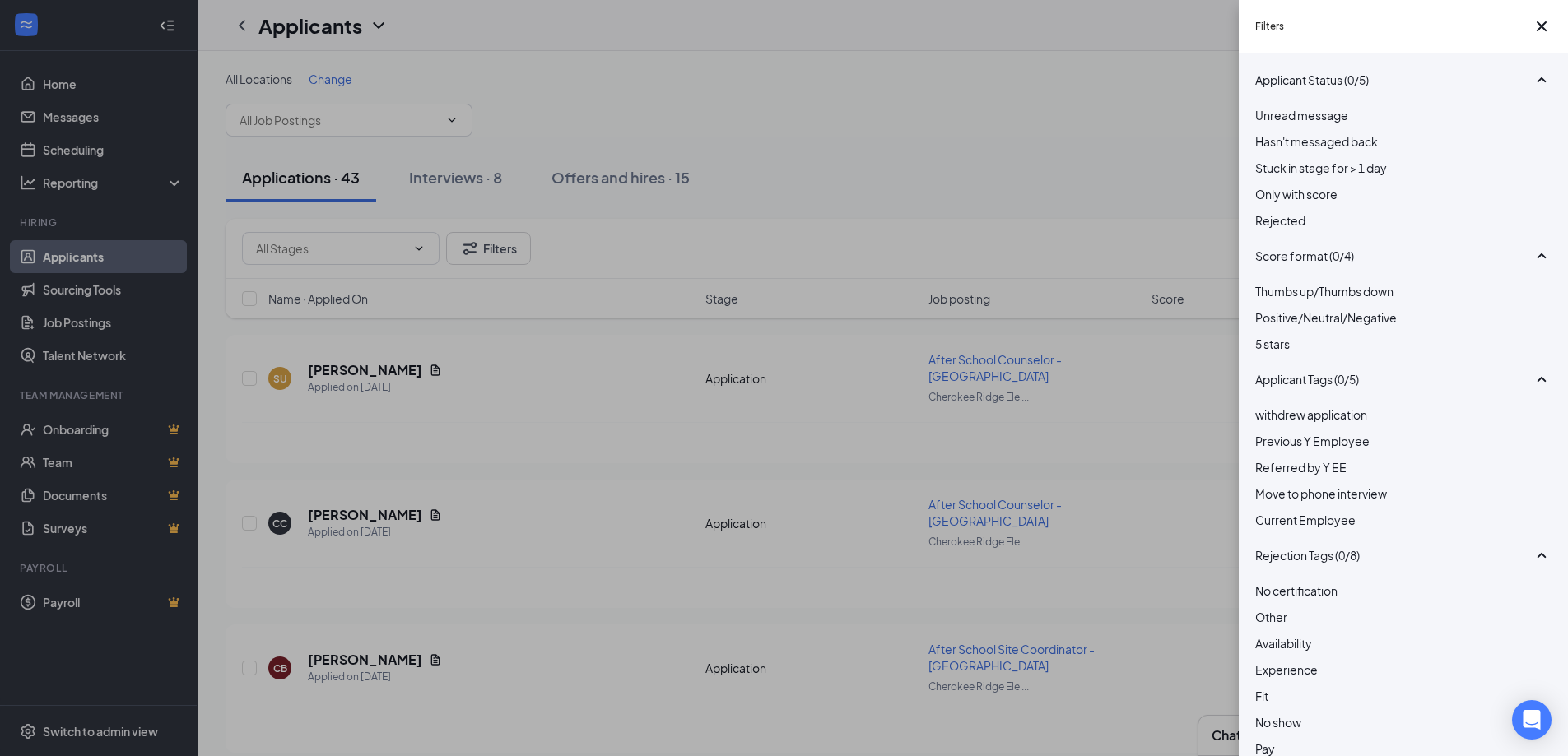
click at [1268, 211] on div at bounding box center [1404, 211] width 296 height 0
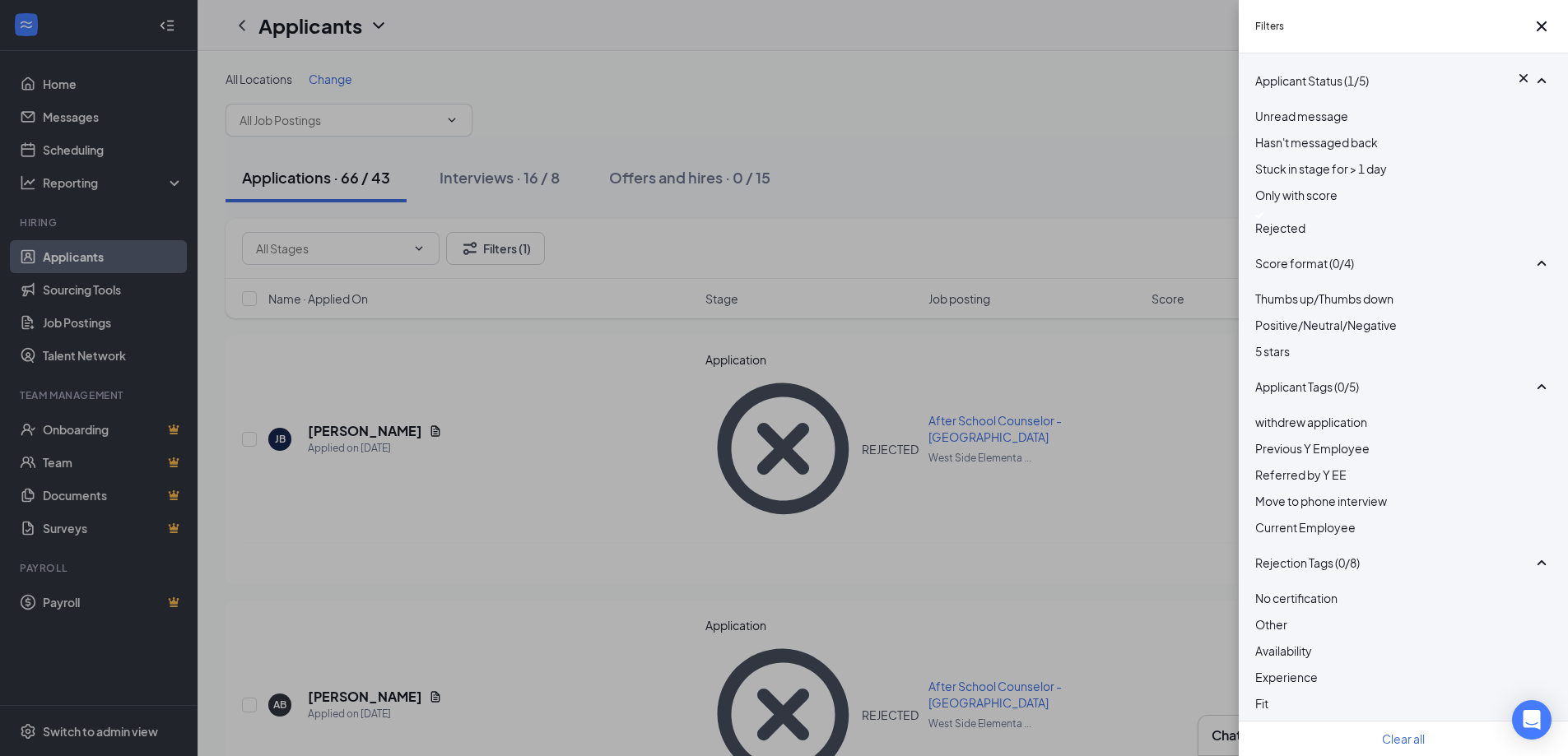
click at [1038, 256] on div "Filters Applicant Status (1/5) Unread message Hasn't messaged back Stuck in sta…" at bounding box center [784, 378] width 1568 height 756
click at [1537, 31] on icon "Cross" at bounding box center [1542, 26] width 9 height 9
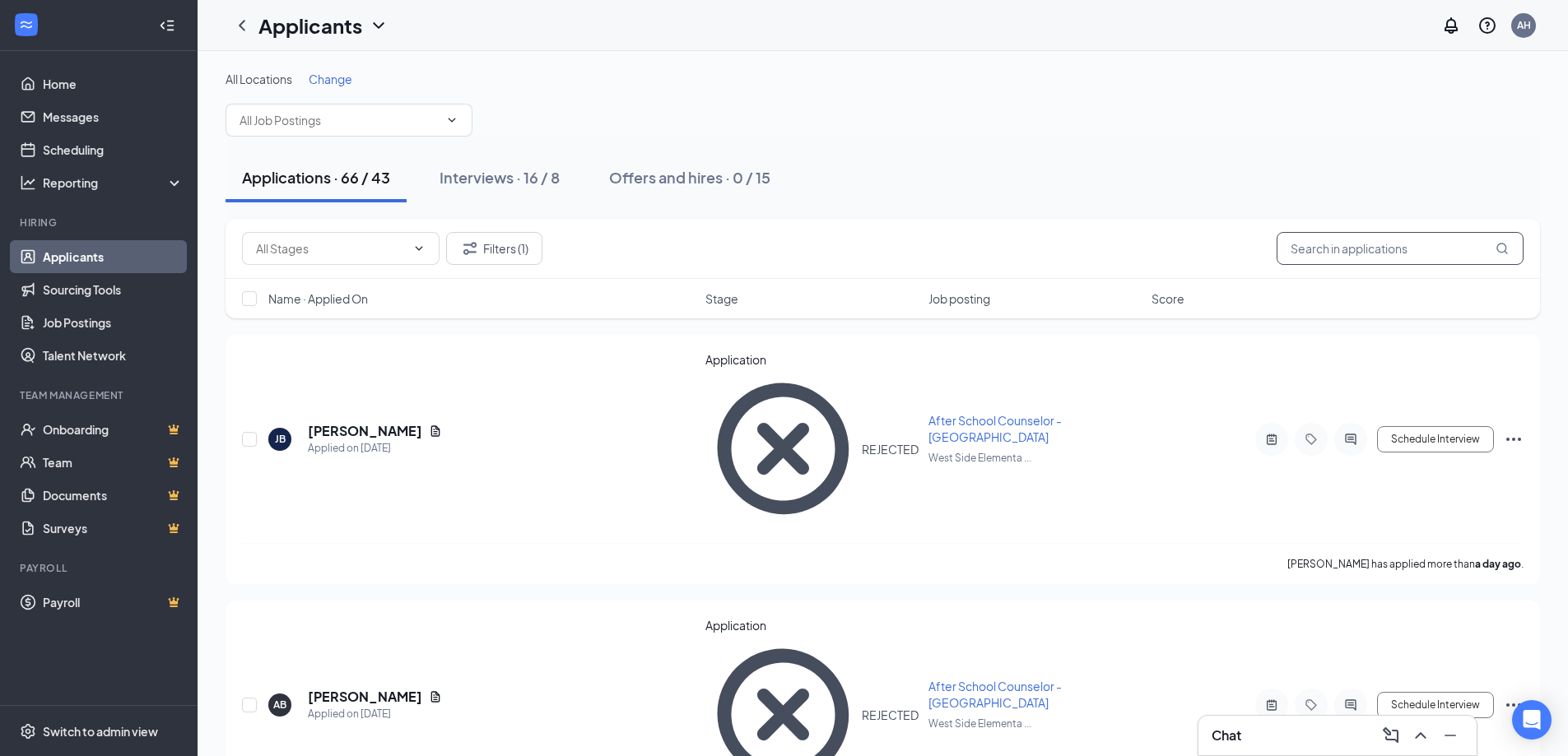
click at [1314, 248] on input "text" at bounding box center [1400, 248] width 247 height 33
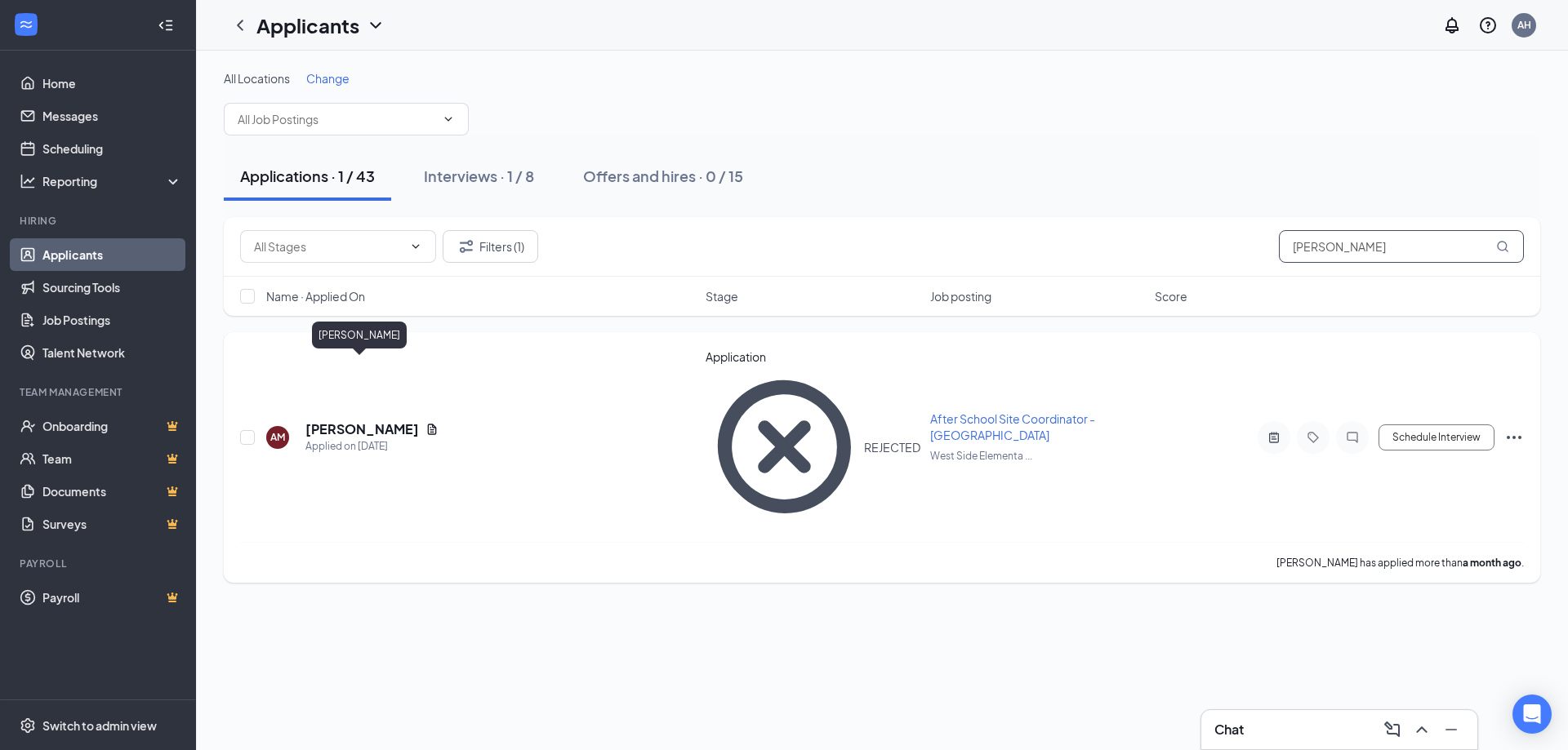
type input "[PERSON_NAME]"
click at [344, 421] on h5 "[PERSON_NAME]" at bounding box center [362, 429] width 113 height 18
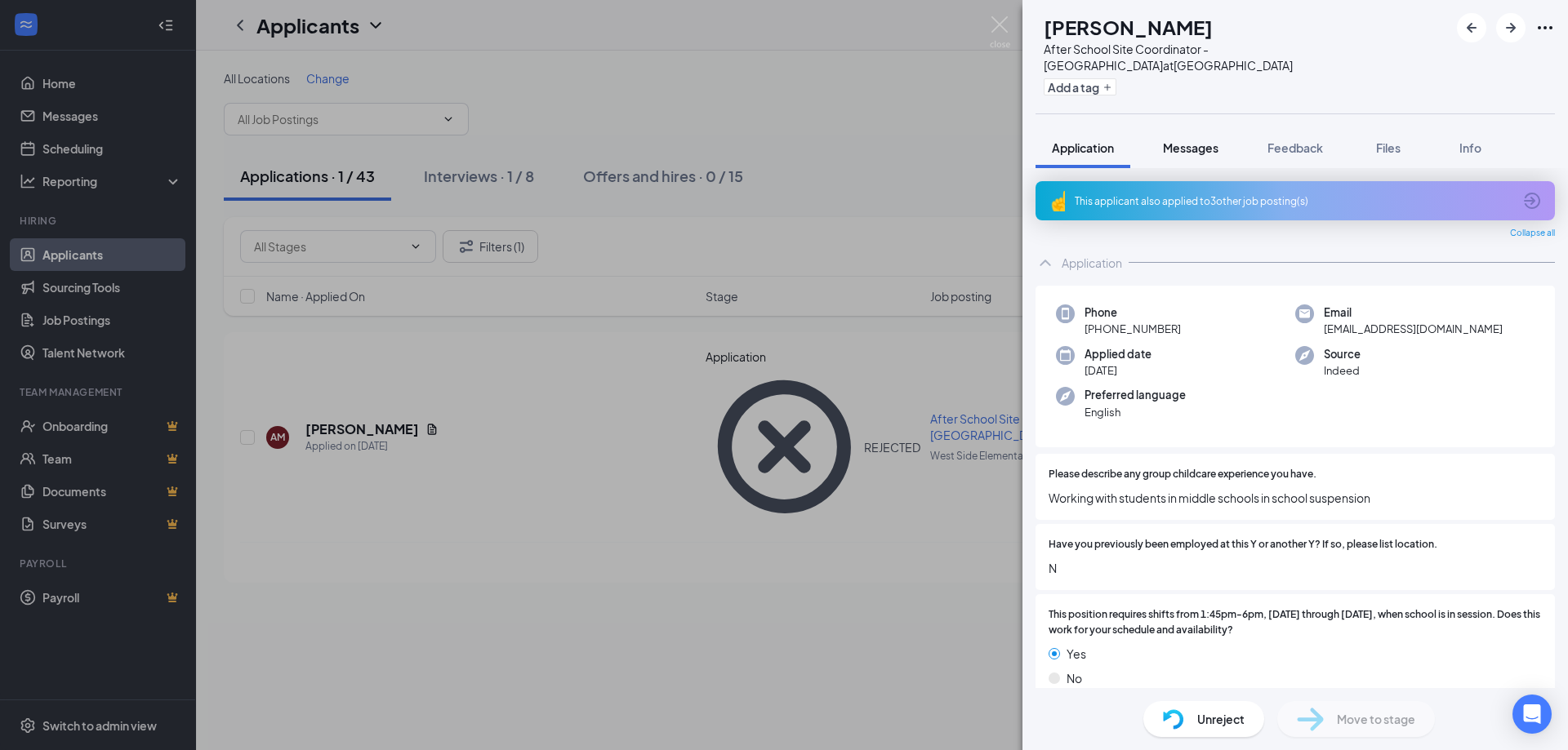
click at [1201, 147] on span "Messages" at bounding box center [1190, 148] width 55 height 15
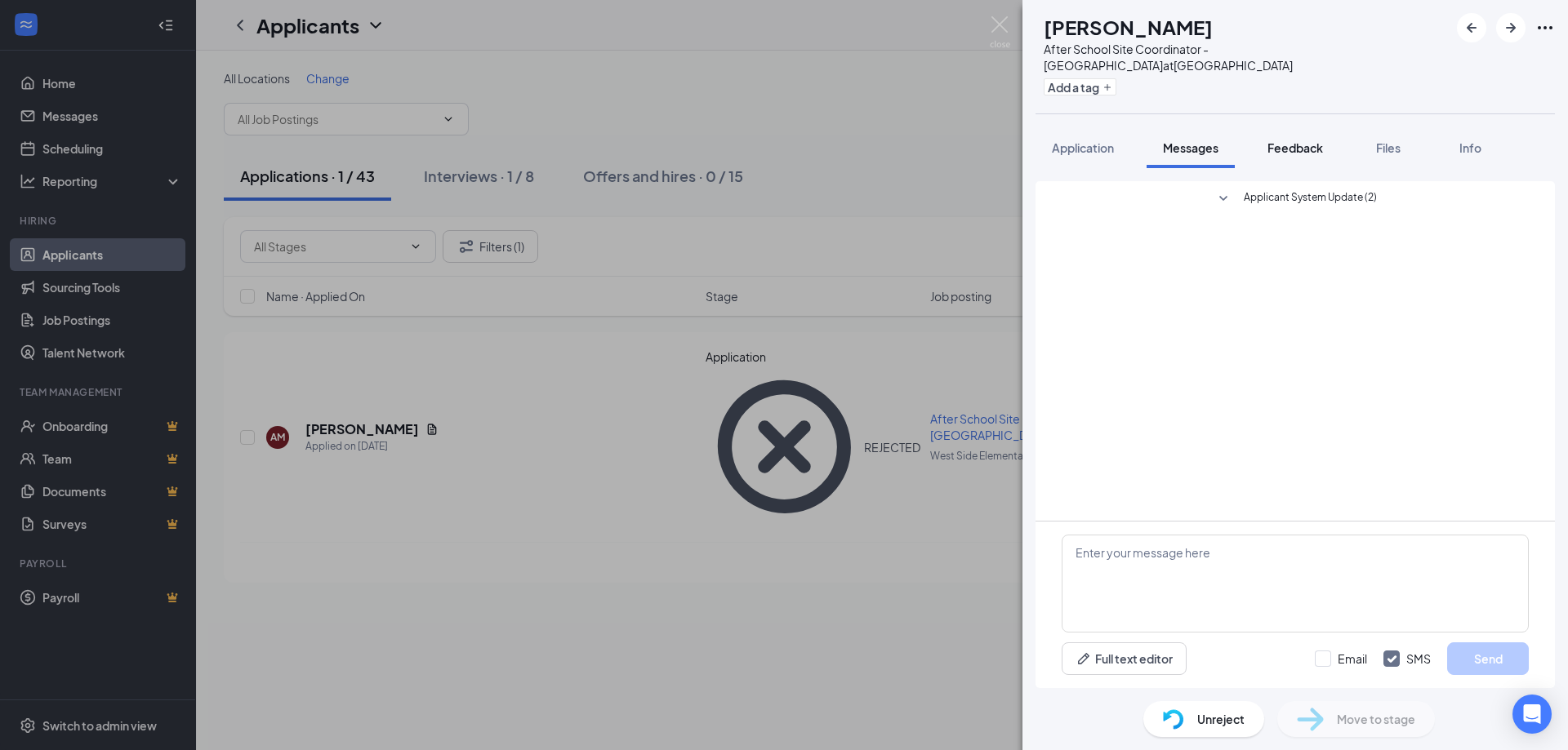
click at [1308, 147] on span "Feedback" at bounding box center [1295, 148] width 55 height 15
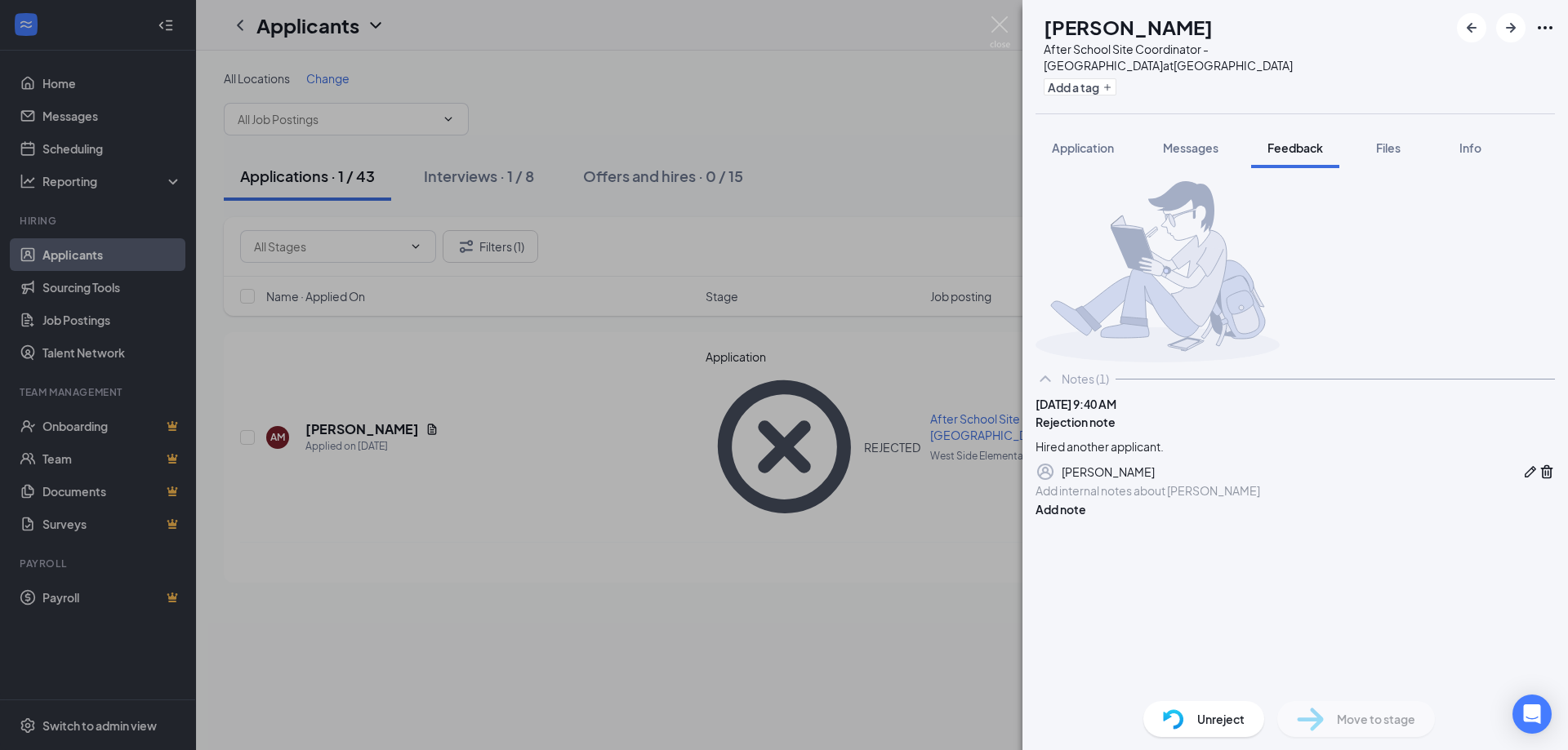
click at [1525, 478] on icon "Pen" at bounding box center [1531, 472] width 11 height 11
drag, startPoint x: 1201, startPoint y: 516, endPoint x: 1013, endPoint y: 507, distance: 188.2
click at [1013, 507] on div "AM [PERSON_NAME] After School Site Coordinator - [GEOGRAPHIC_DATA] at [GEOGRAPH…" at bounding box center [784, 375] width 1568 height 750
click at [1088, 467] on button "Cancel" at bounding box center [1068, 454] width 66 height 26
click at [1542, 480] on icon "Trash" at bounding box center [1547, 472] width 12 height 14
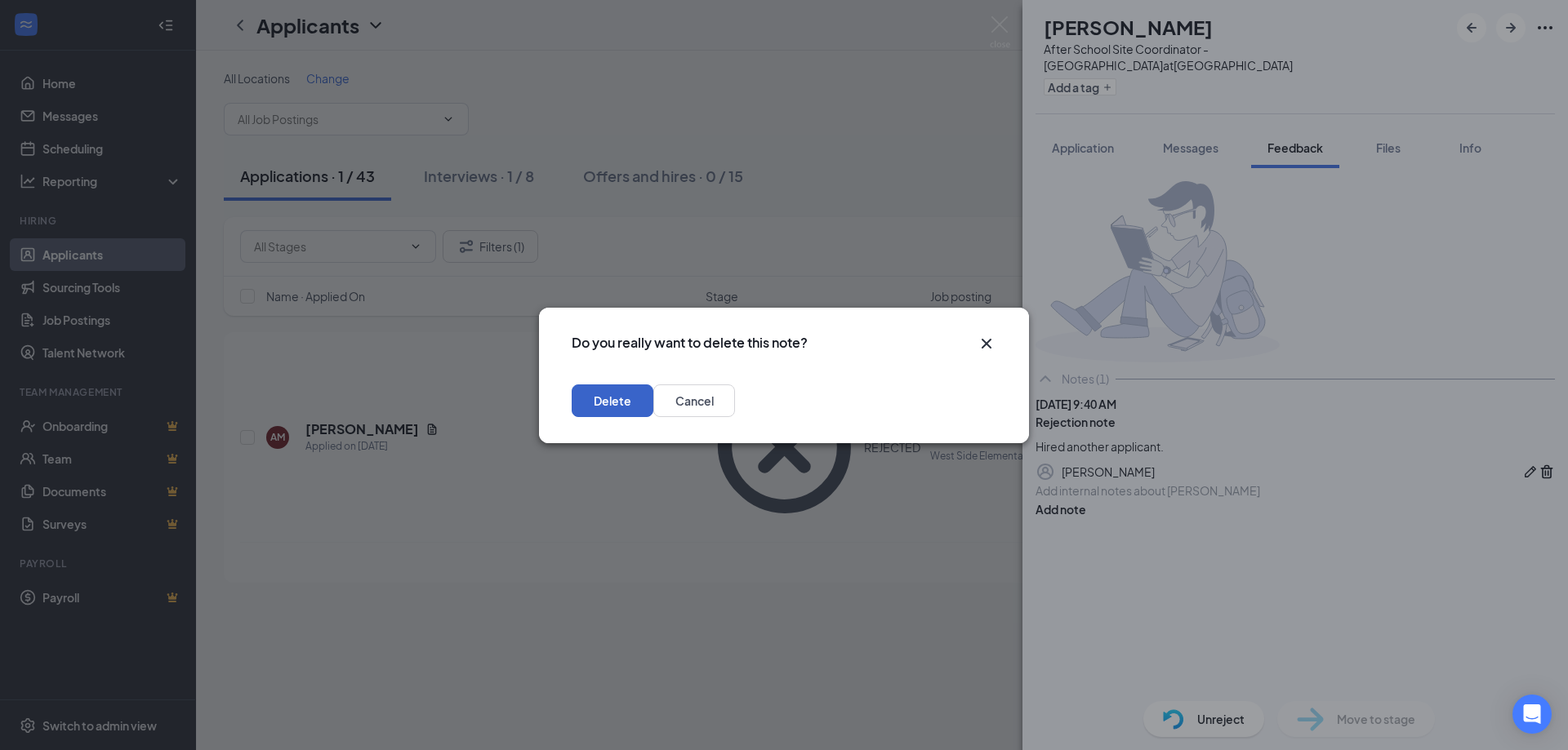
click at [653, 402] on button "Delete" at bounding box center [612, 400] width 81 height 33
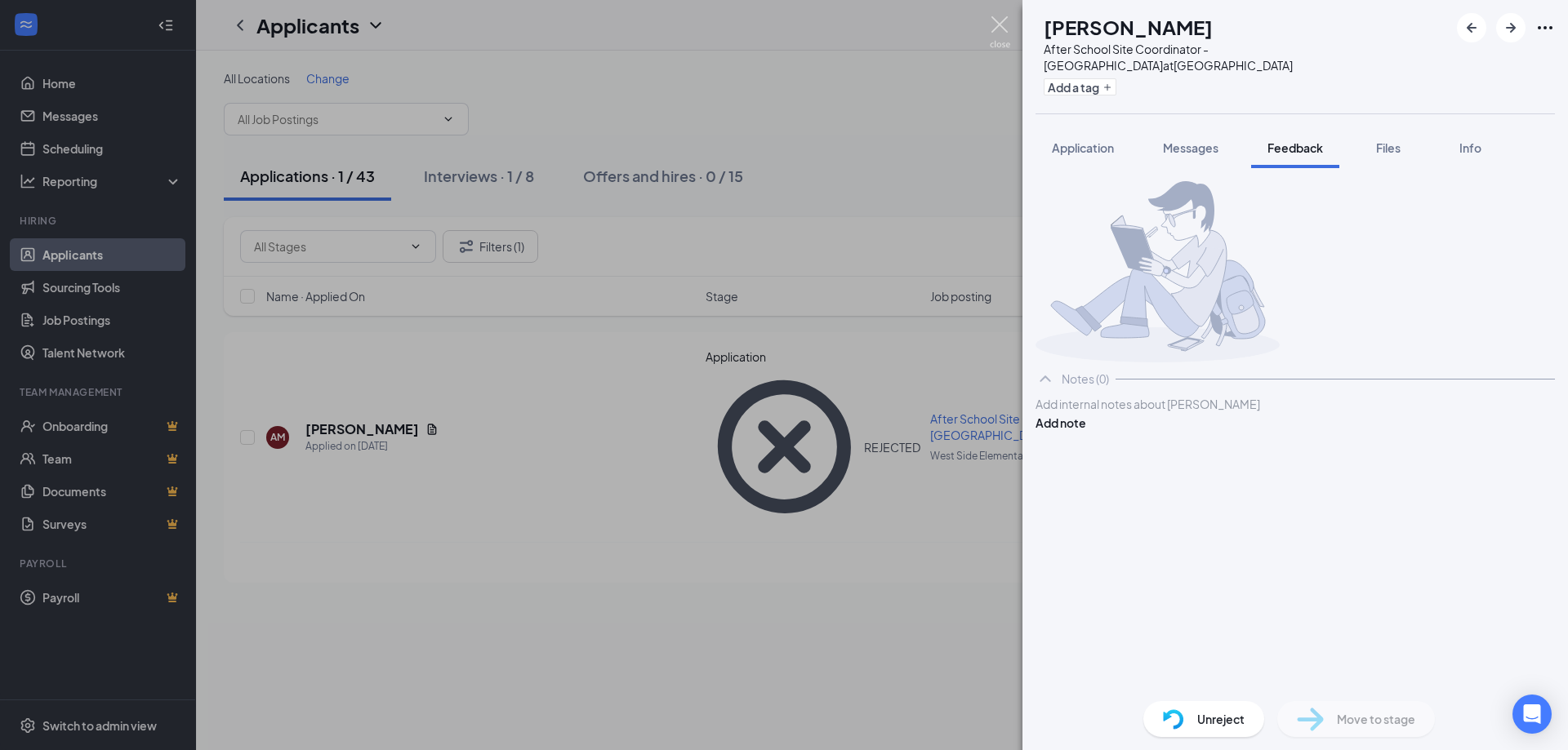
click at [1000, 25] on img at bounding box center [1000, 32] width 21 height 32
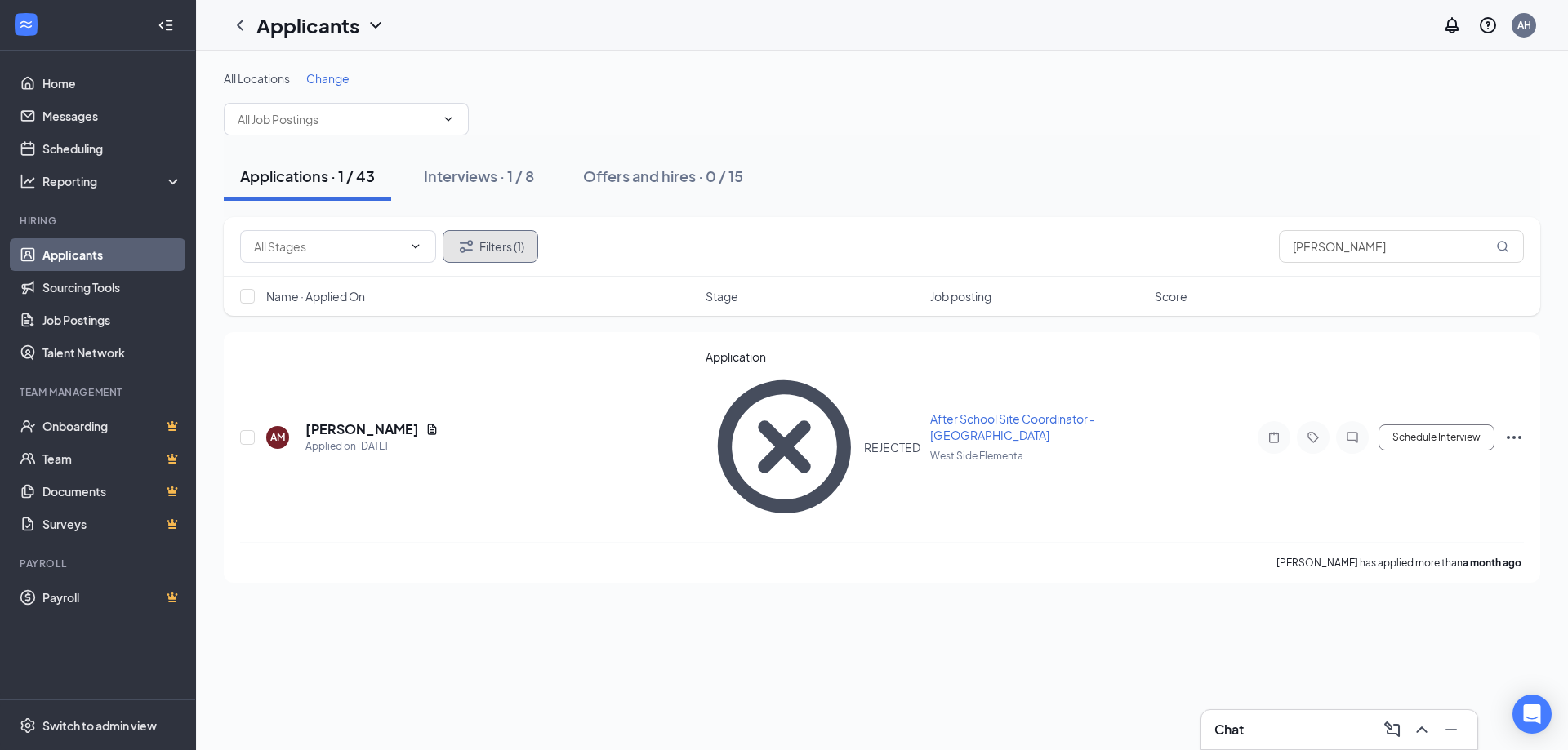
click at [473, 240] on icon "Filter" at bounding box center [466, 246] width 20 height 20
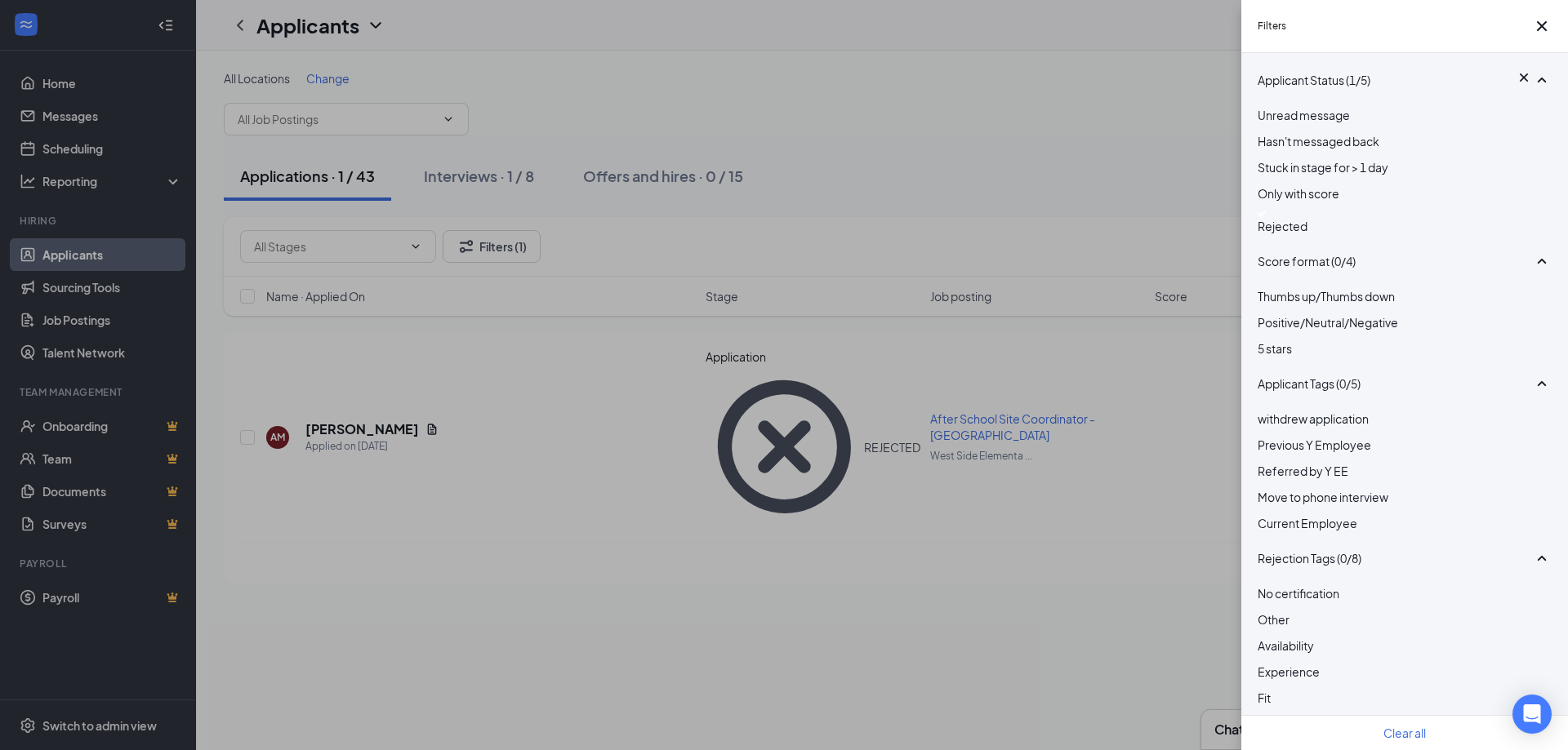
click at [1267, 217] on div at bounding box center [1405, 213] width 294 height 7
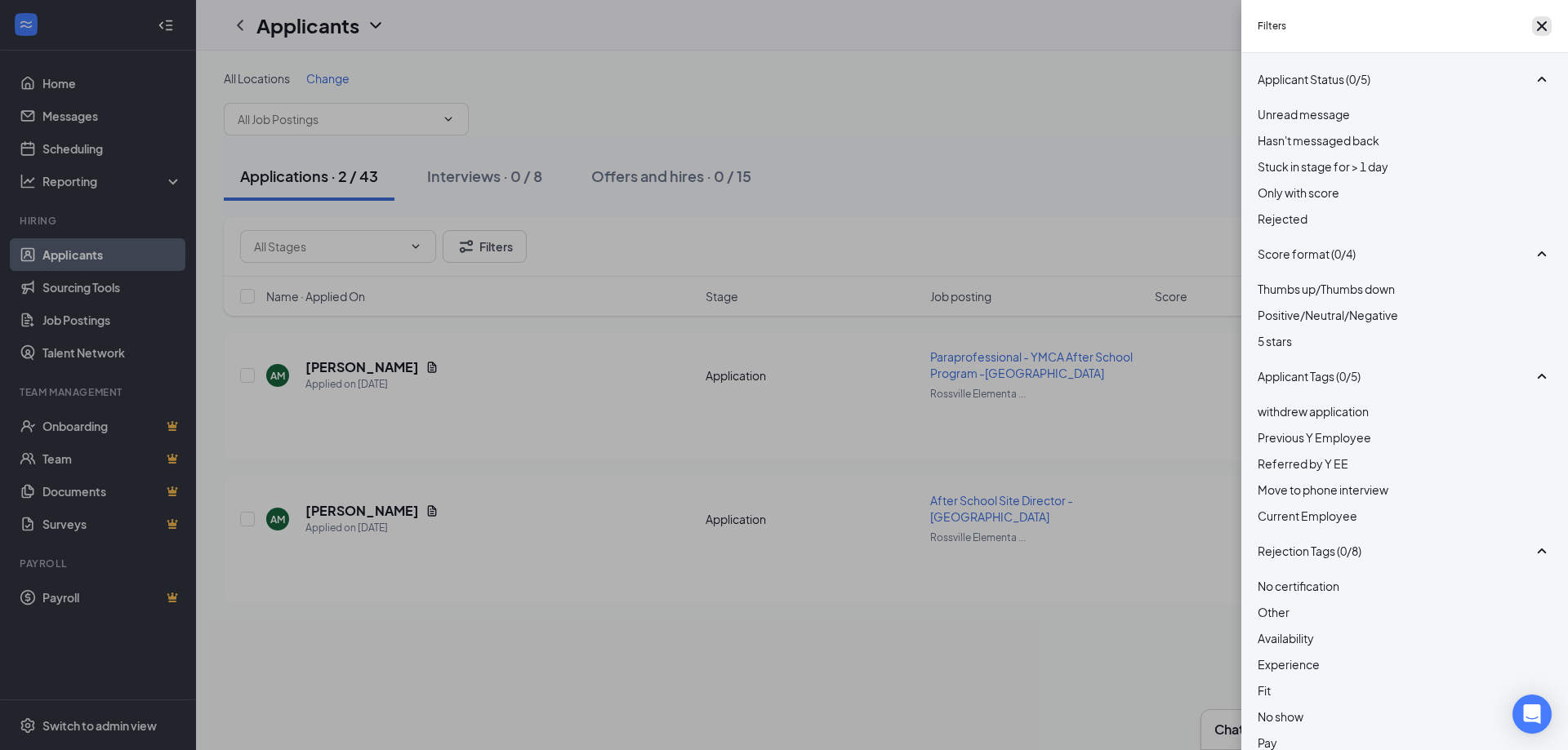
click at [1539, 31] on icon "Cross" at bounding box center [1542, 25] width 20 height 20
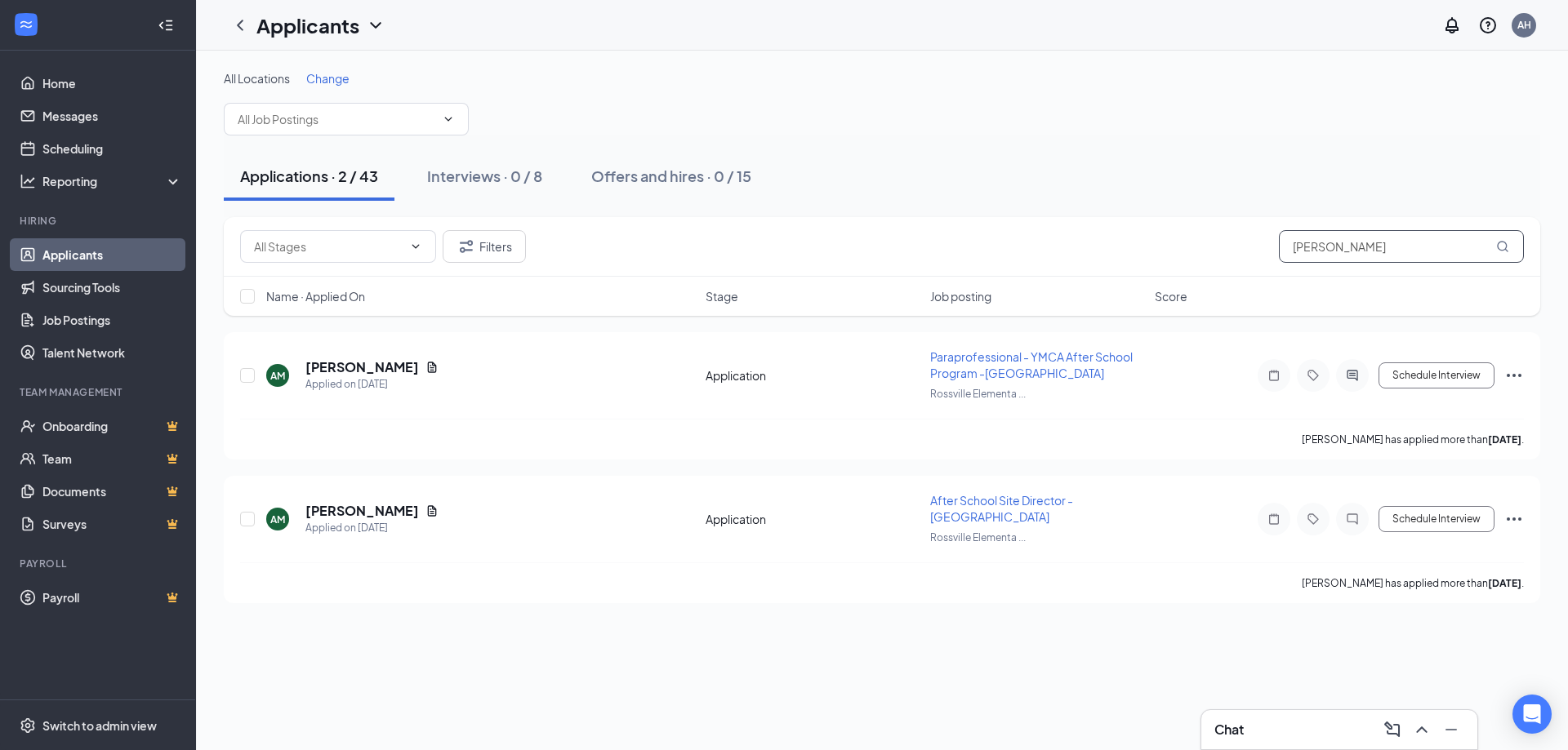
drag, startPoint x: 1347, startPoint y: 247, endPoint x: 1225, endPoint y: 242, distance: 122.1
click at [1225, 242] on div "Filters [PERSON_NAME]" at bounding box center [882, 246] width 1285 height 33
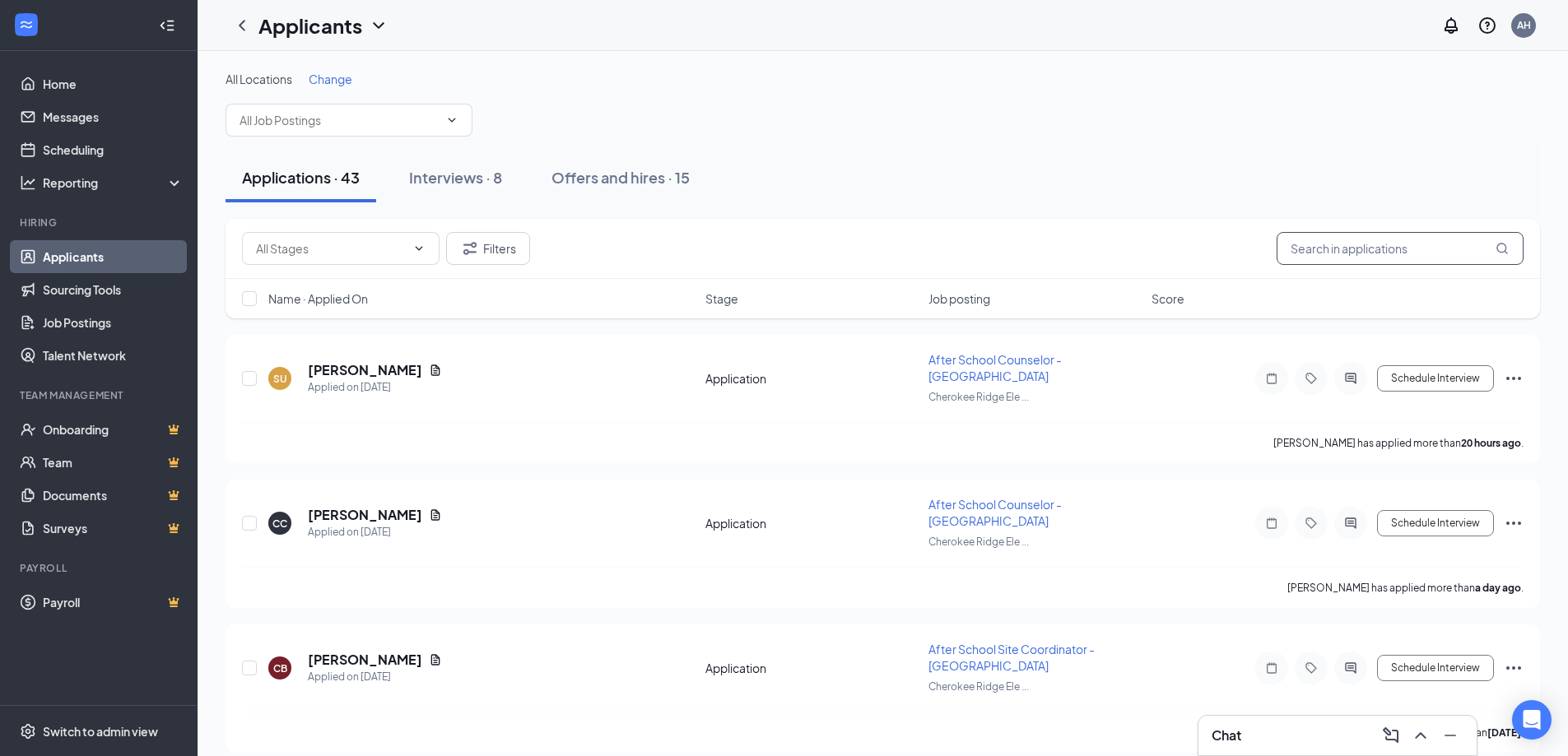
click at [1377, 250] on input "text" at bounding box center [1400, 248] width 247 height 33
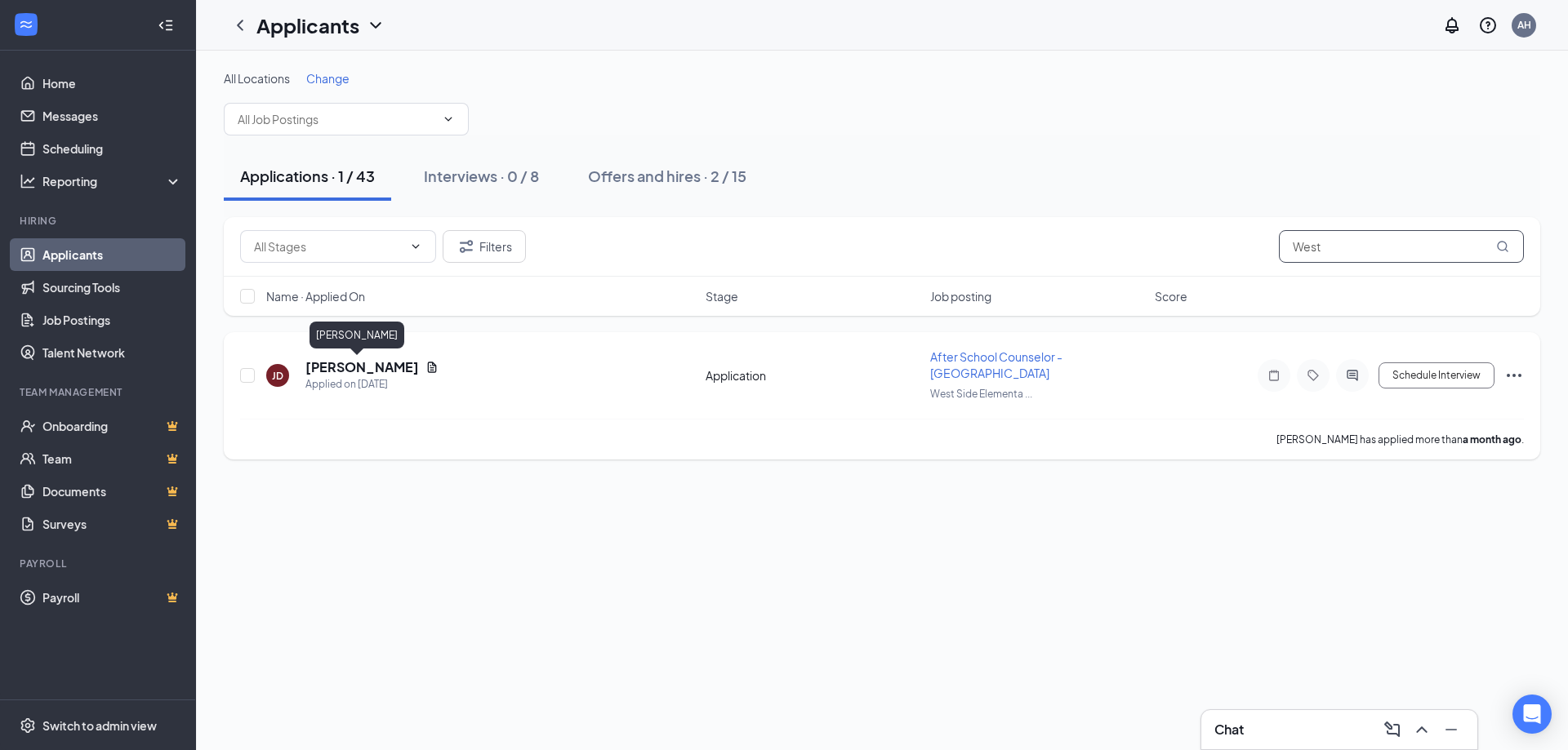
type input "West"
click at [341, 367] on h5 "[PERSON_NAME]" at bounding box center [362, 367] width 113 height 18
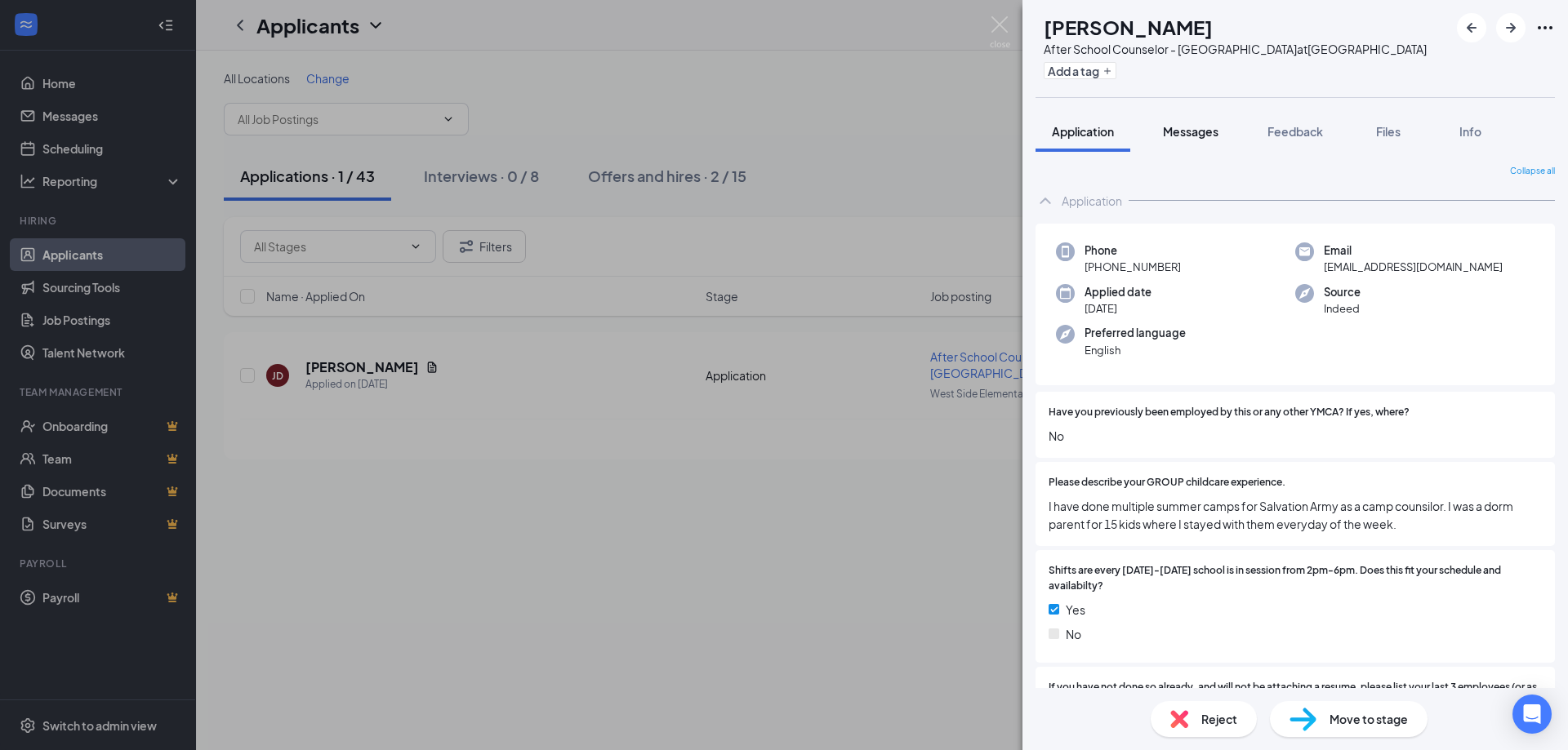
click at [1180, 138] on span "Messages" at bounding box center [1190, 132] width 55 height 15
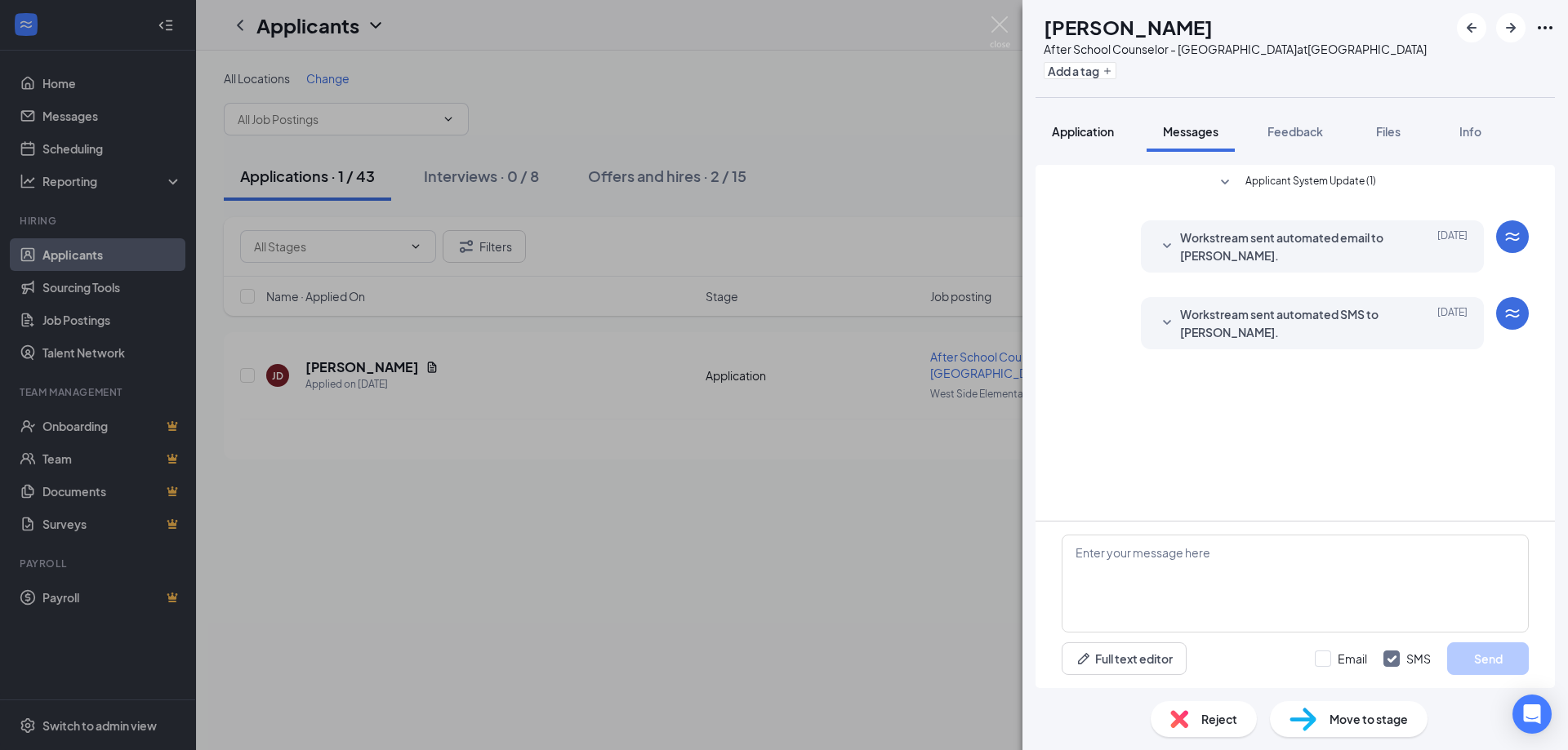
click at [1077, 138] on span "Application" at bounding box center [1083, 132] width 62 height 15
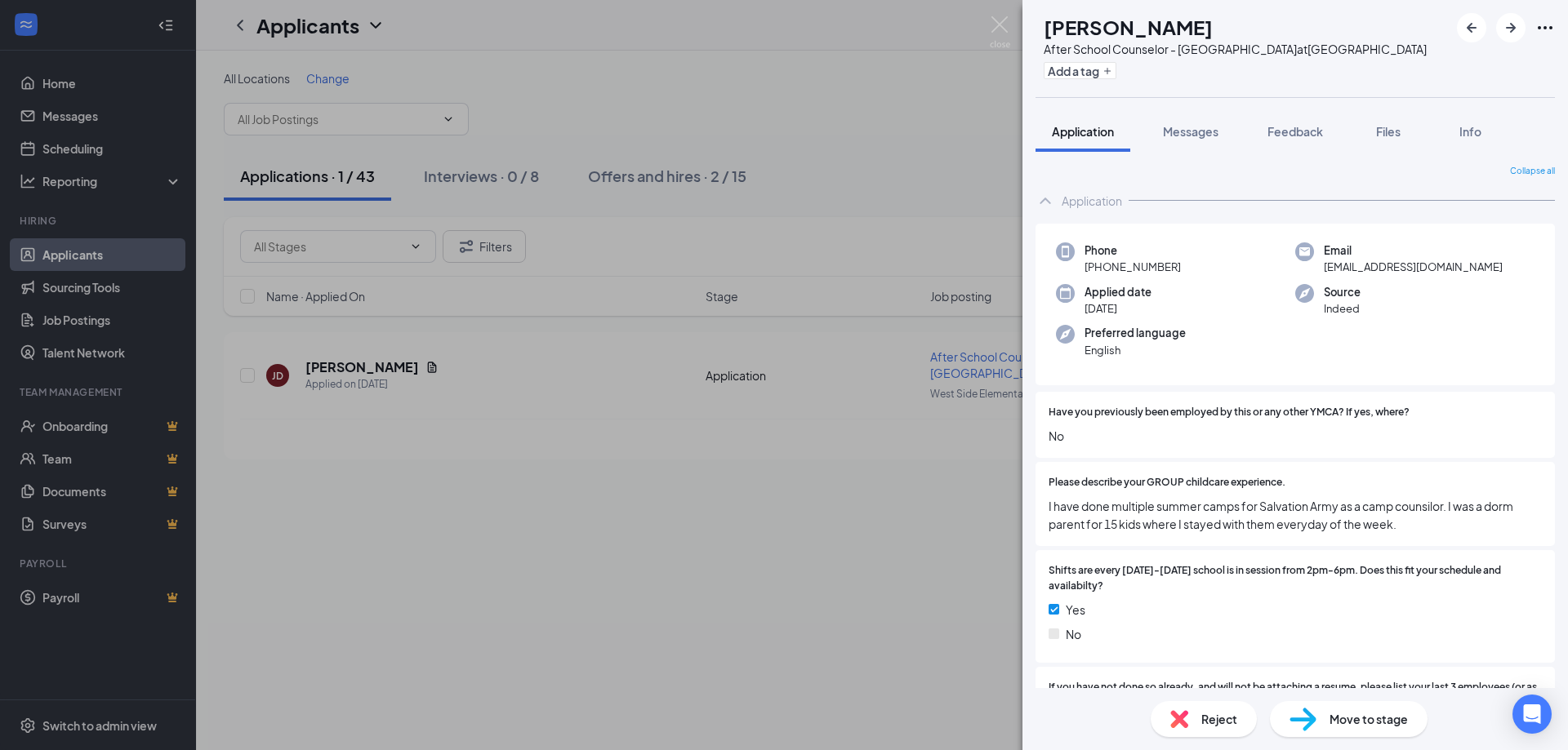
click at [1188, 716] on div "Reject" at bounding box center [1204, 719] width 107 height 36
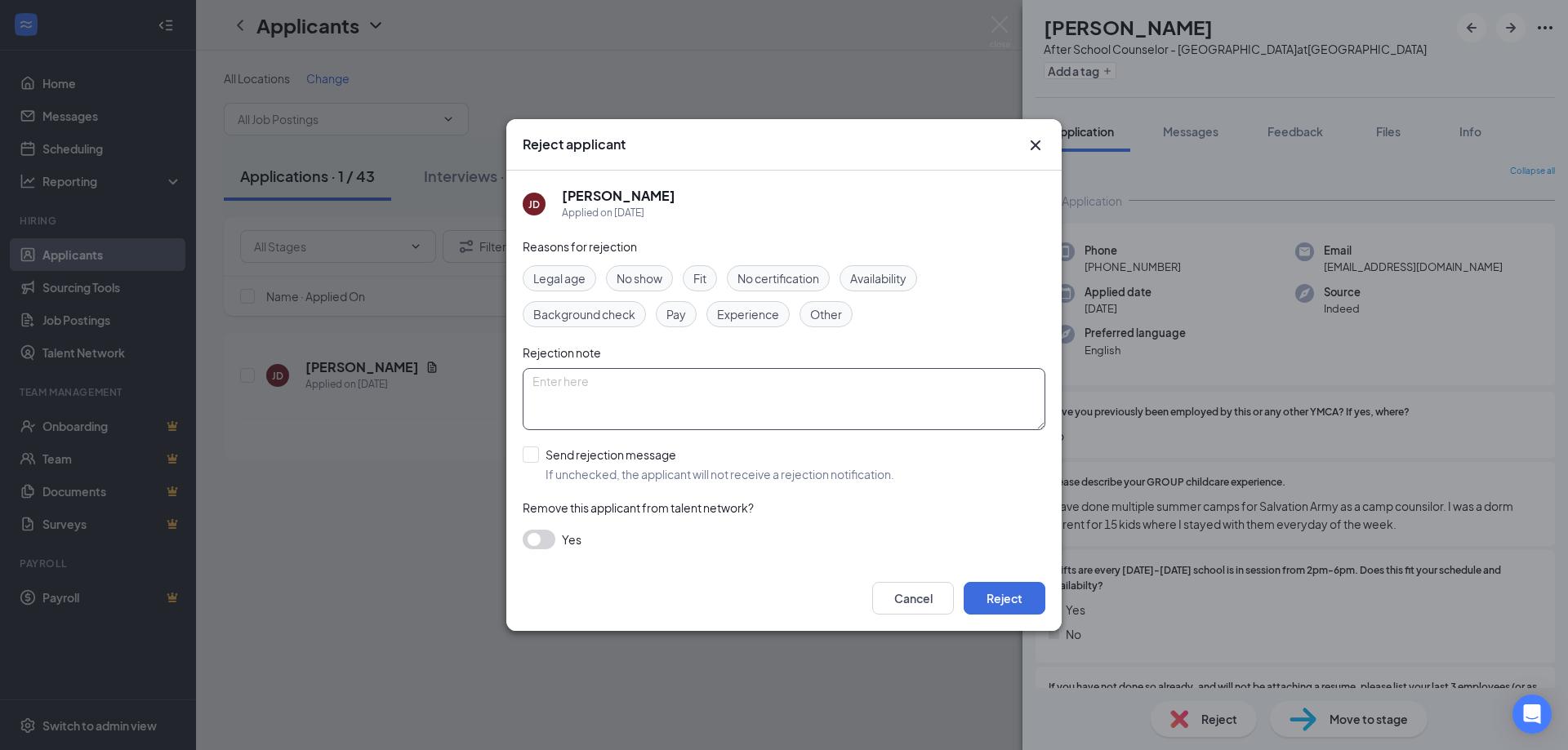
click at [628, 404] on textarea at bounding box center [784, 399] width 523 height 62
paste textarea "Hired another applicant."
type textarea "Hired another applicant."
click at [995, 596] on button "Reject" at bounding box center [1004, 599] width 81 height 33
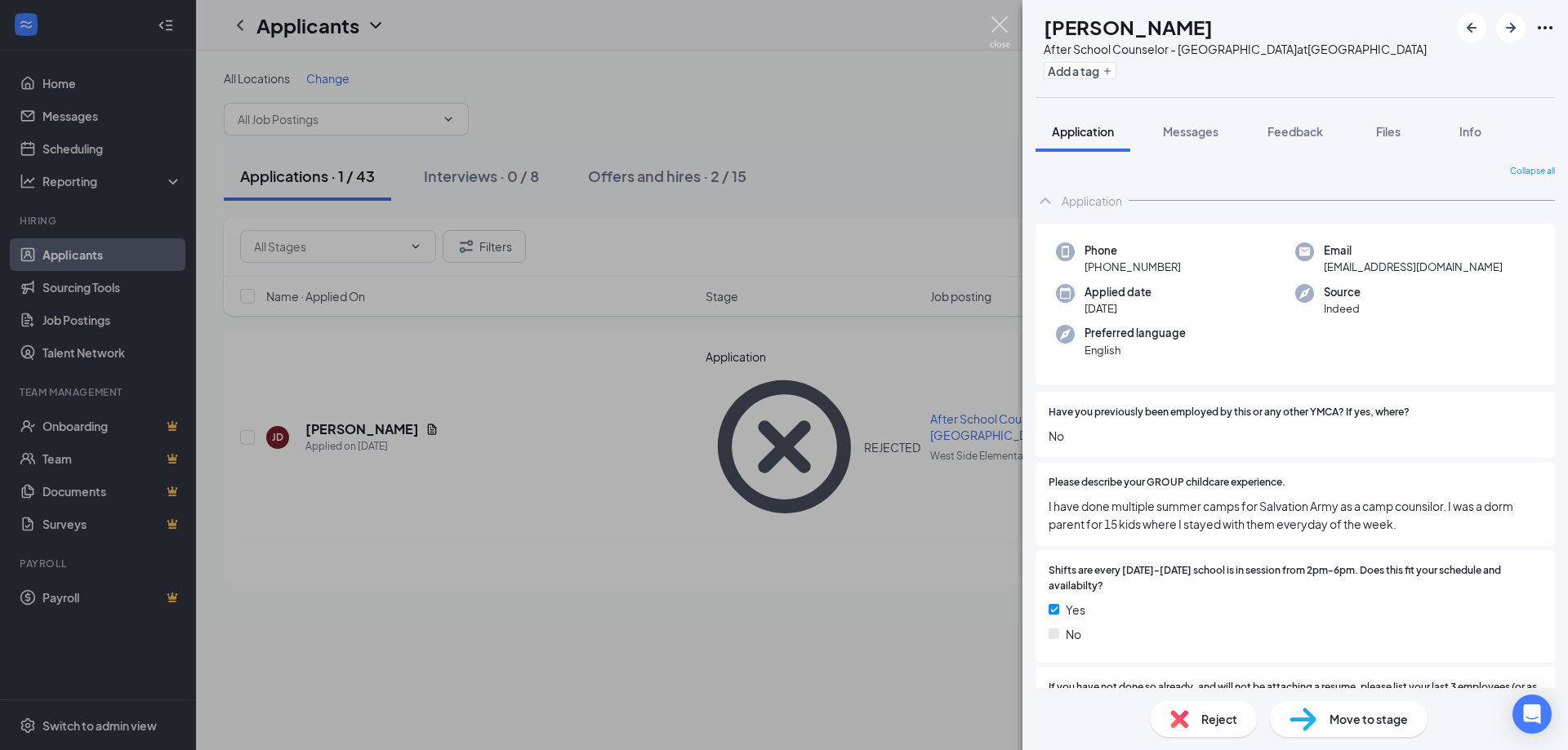
click at [999, 22] on img at bounding box center [1000, 32] width 21 height 32
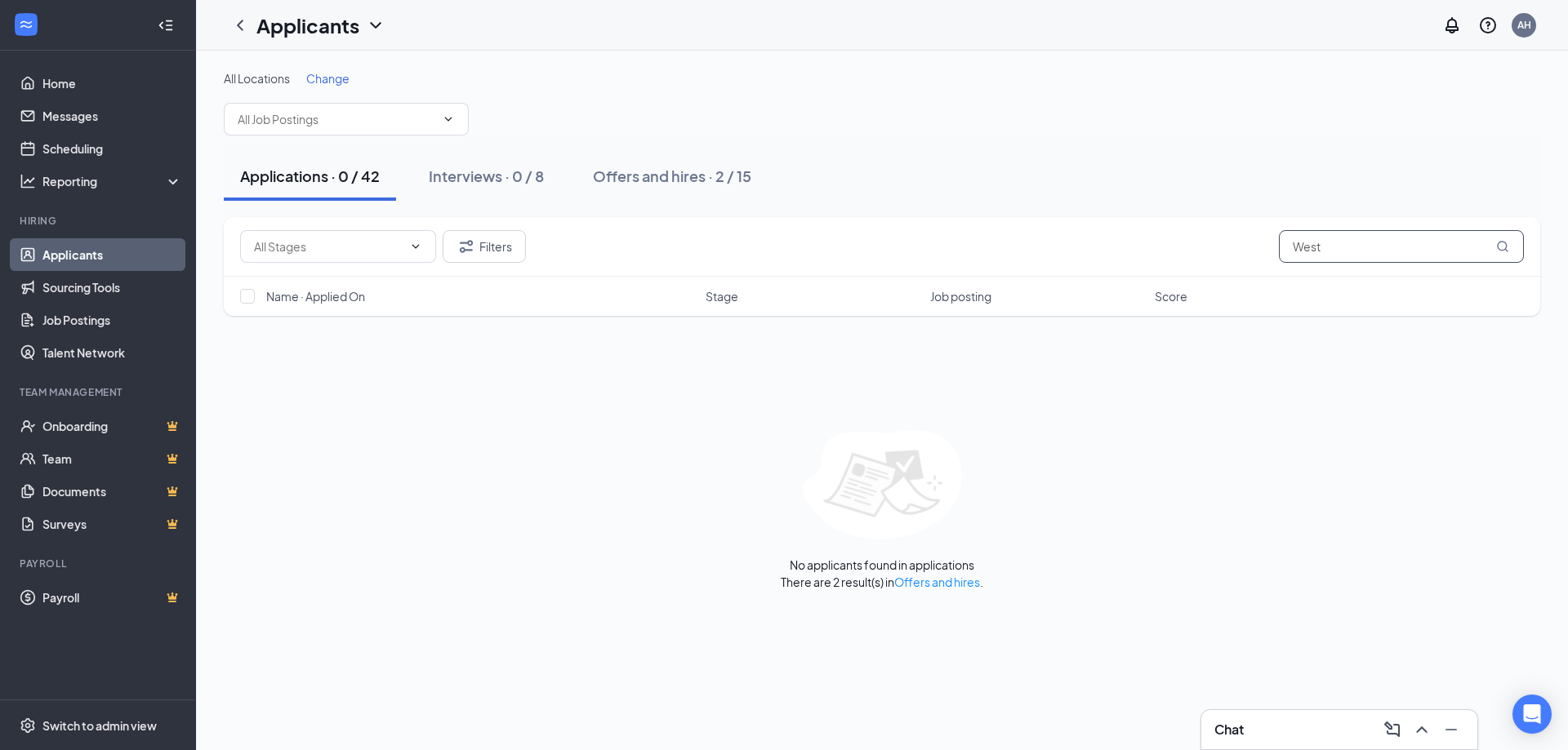
drag, startPoint x: 1325, startPoint y: 240, endPoint x: 1212, endPoint y: 248, distance: 113.3
click at [1212, 248] on div "Filters West" at bounding box center [882, 246] width 1285 height 33
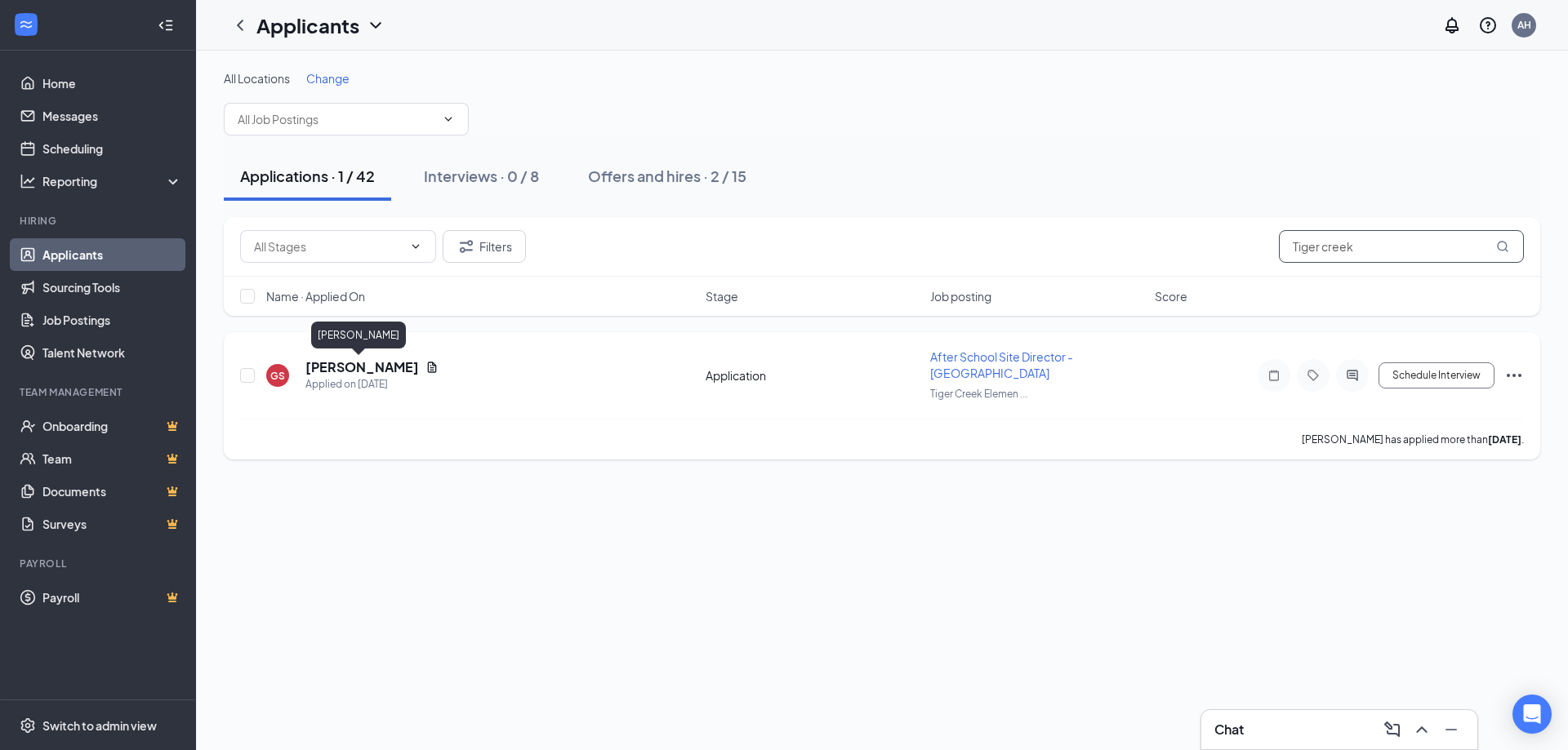
type input "Tiger creek"
click at [349, 367] on h5 "[PERSON_NAME]" at bounding box center [362, 367] width 113 height 18
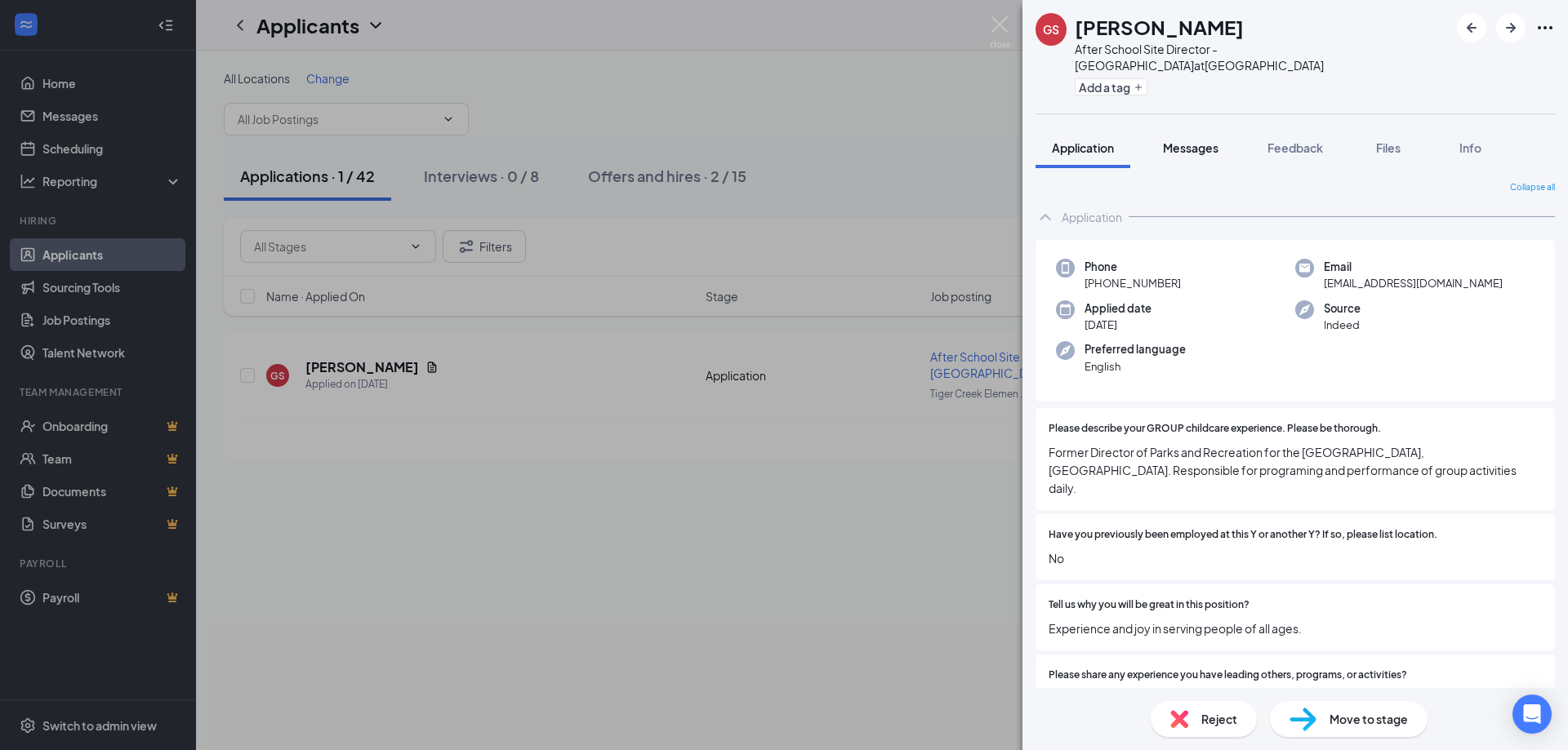
click at [1188, 151] on span "Messages" at bounding box center [1190, 148] width 55 height 15
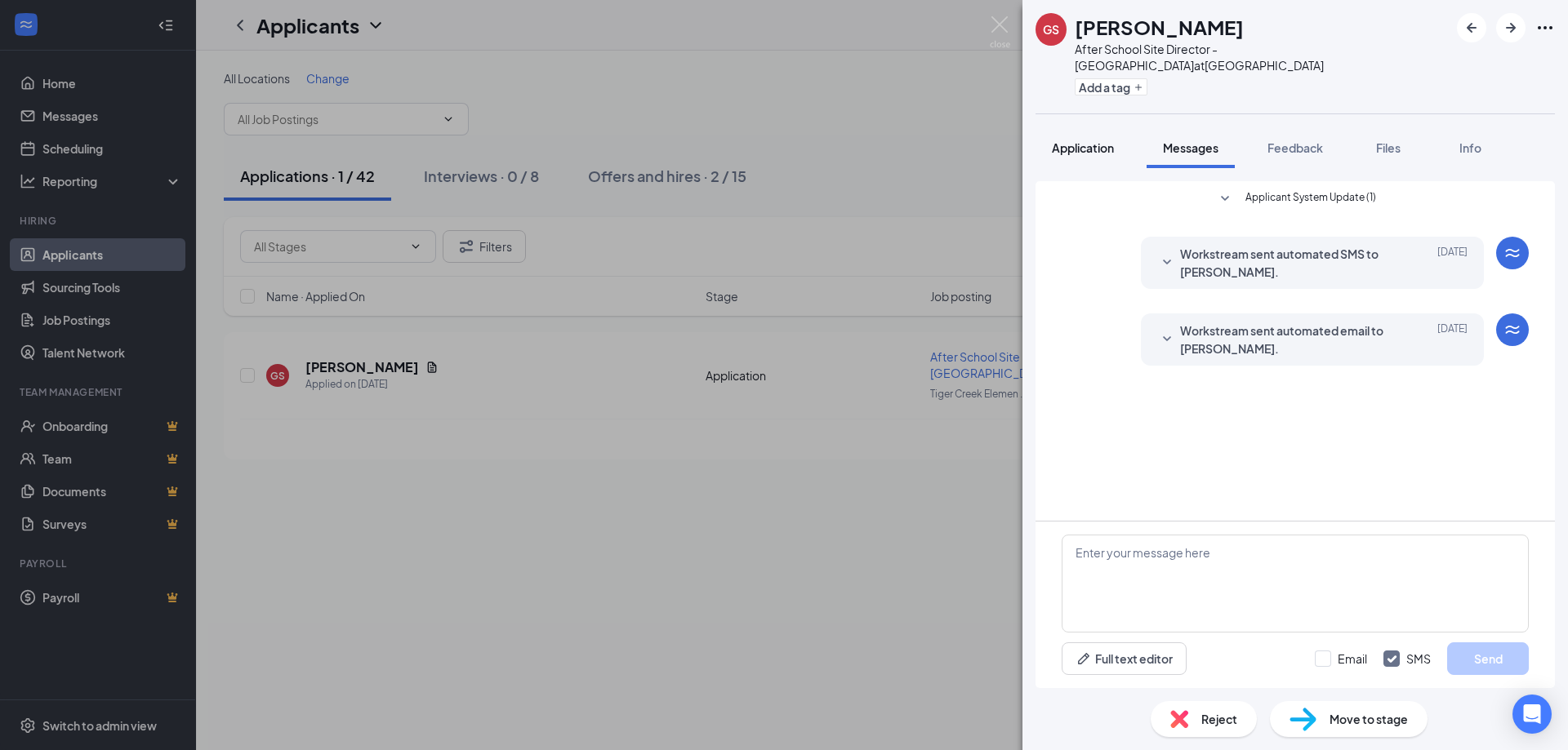
click at [1058, 151] on span "Application" at bounding box center [1083, 148] width 62 height 15
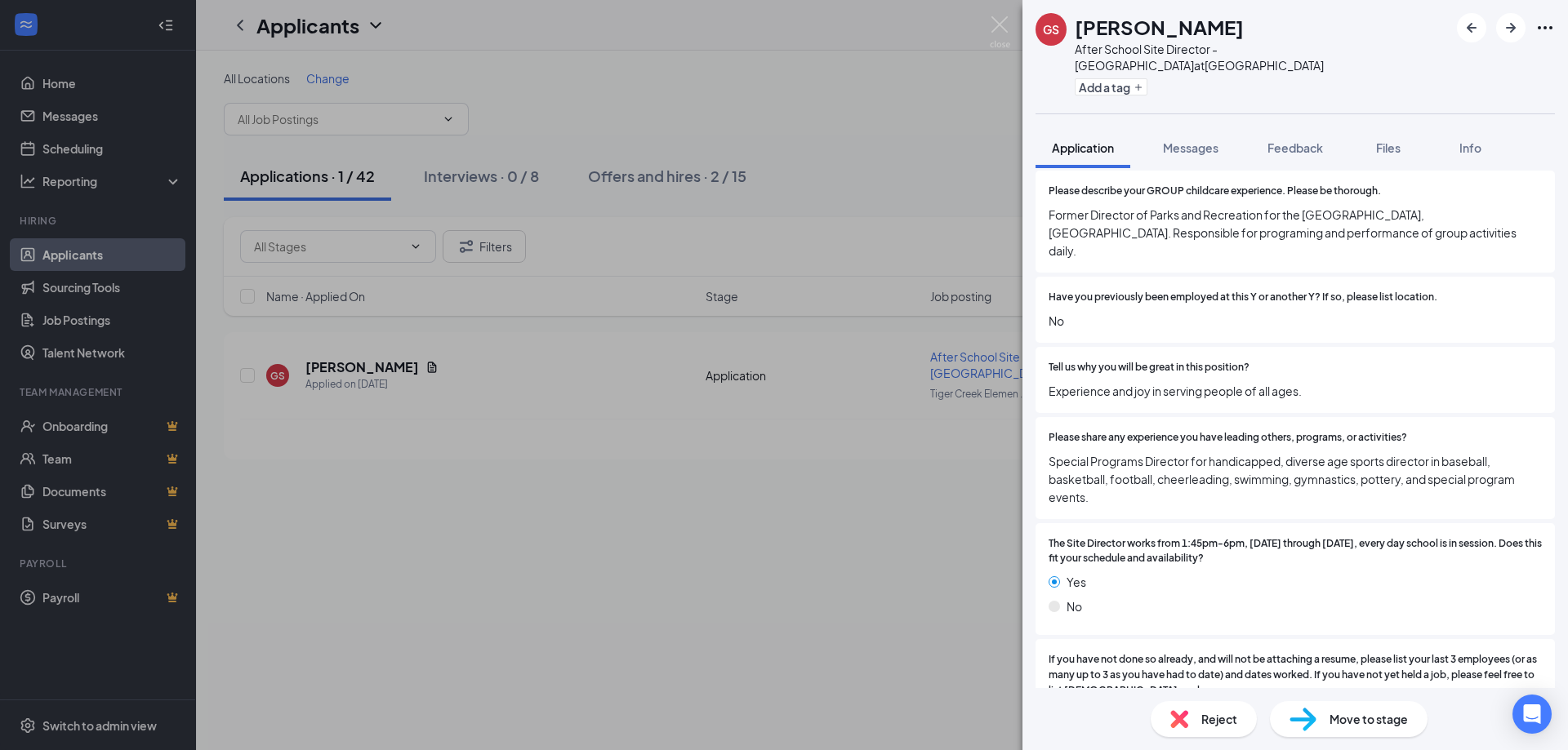
scroll to position [245, 0]
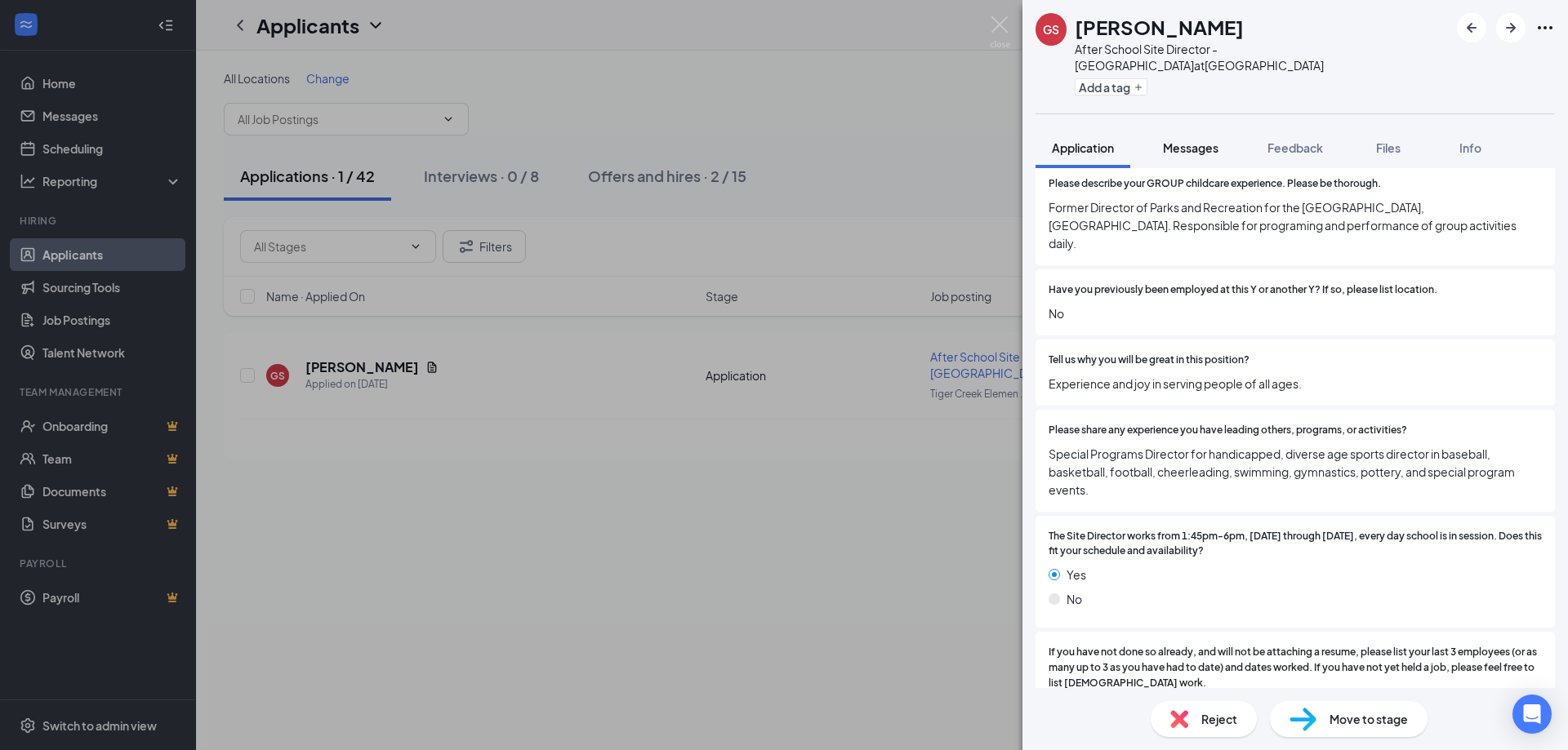
click at [1186, 145] on span "Messages" at bounding box center [1190, 148] width 55 height 15
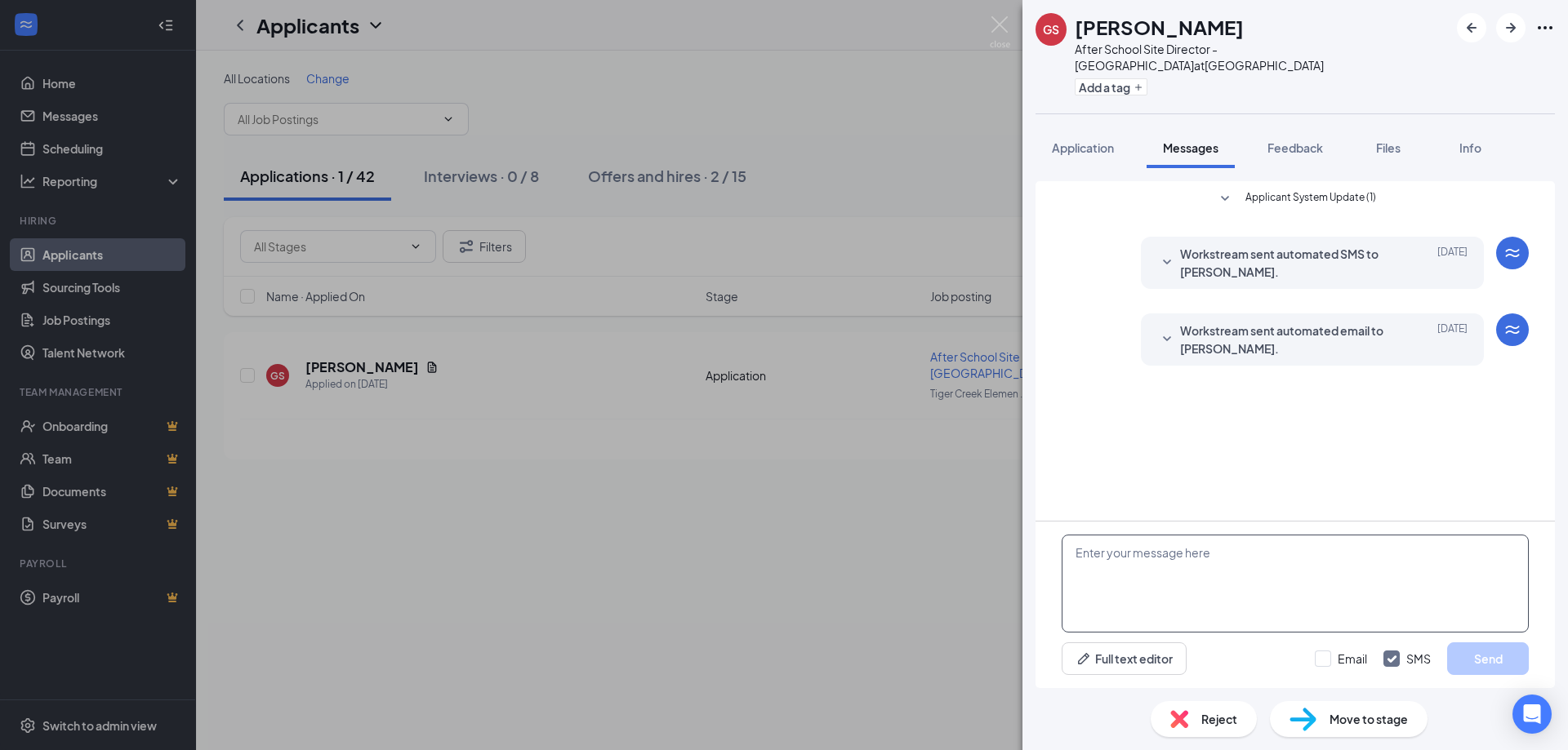
click at [1118, 553] on textarea at bounding box center [1295, 584] width 467 height 98
drag, startPoint x: 1138, startPoint y: 556, endPoint x: 1015, endPoint y: 557, distance: 123.0
click at [1015, 557] on div "GS [PERSON_NAME] After School Site Director - [GEOGRAPHIC_DATA] at [GEOGRAPHIC_…" at bounding box center [784, 375] width 1568 height 750
type textarea "Hello [PERSON_NAME],"
click at [1079, 150] on span "Application" at bounding box center [1083, 148] width 62 height 15
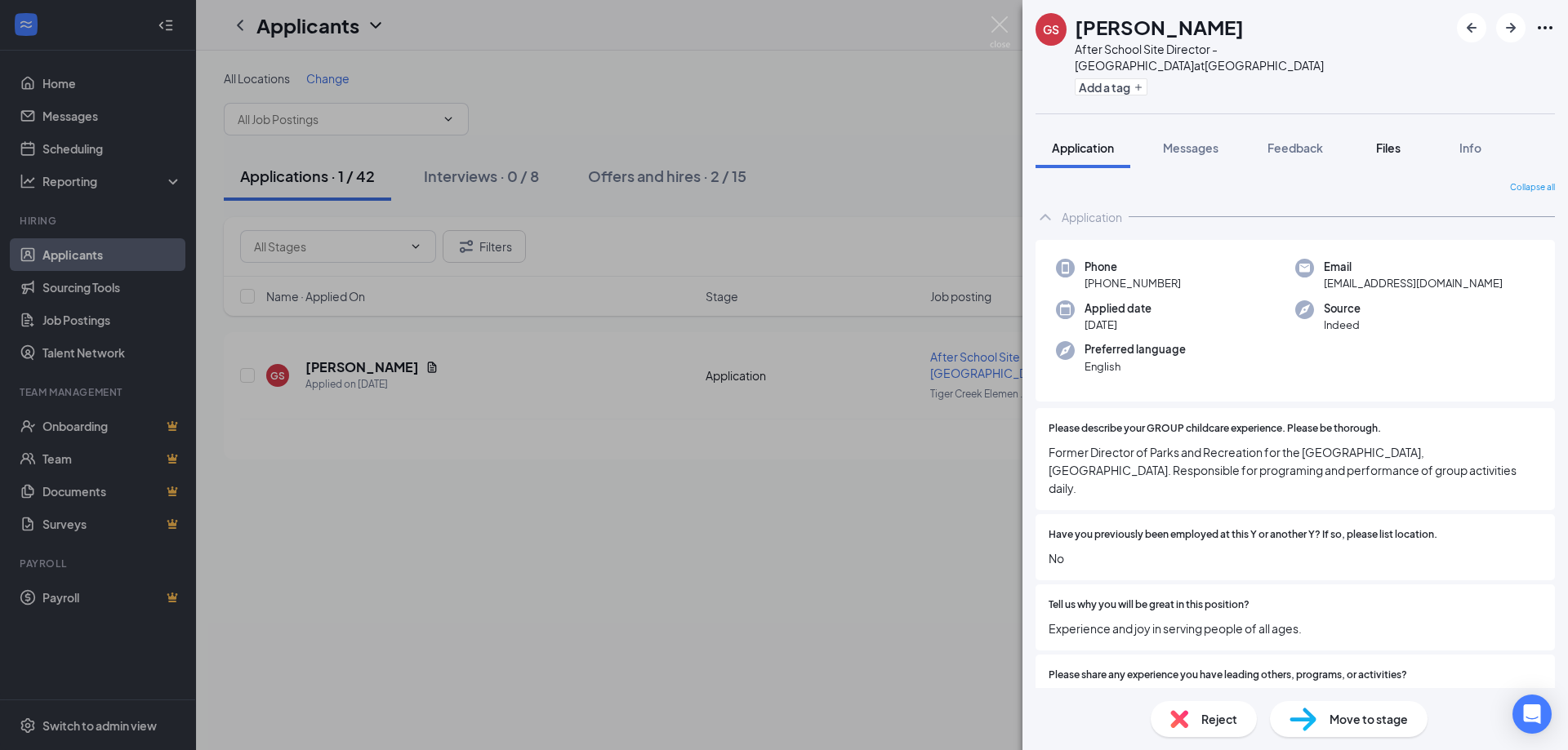
click at [1405, 149] on div "Files" at bounding box center [1388, 147] width 33 height 16
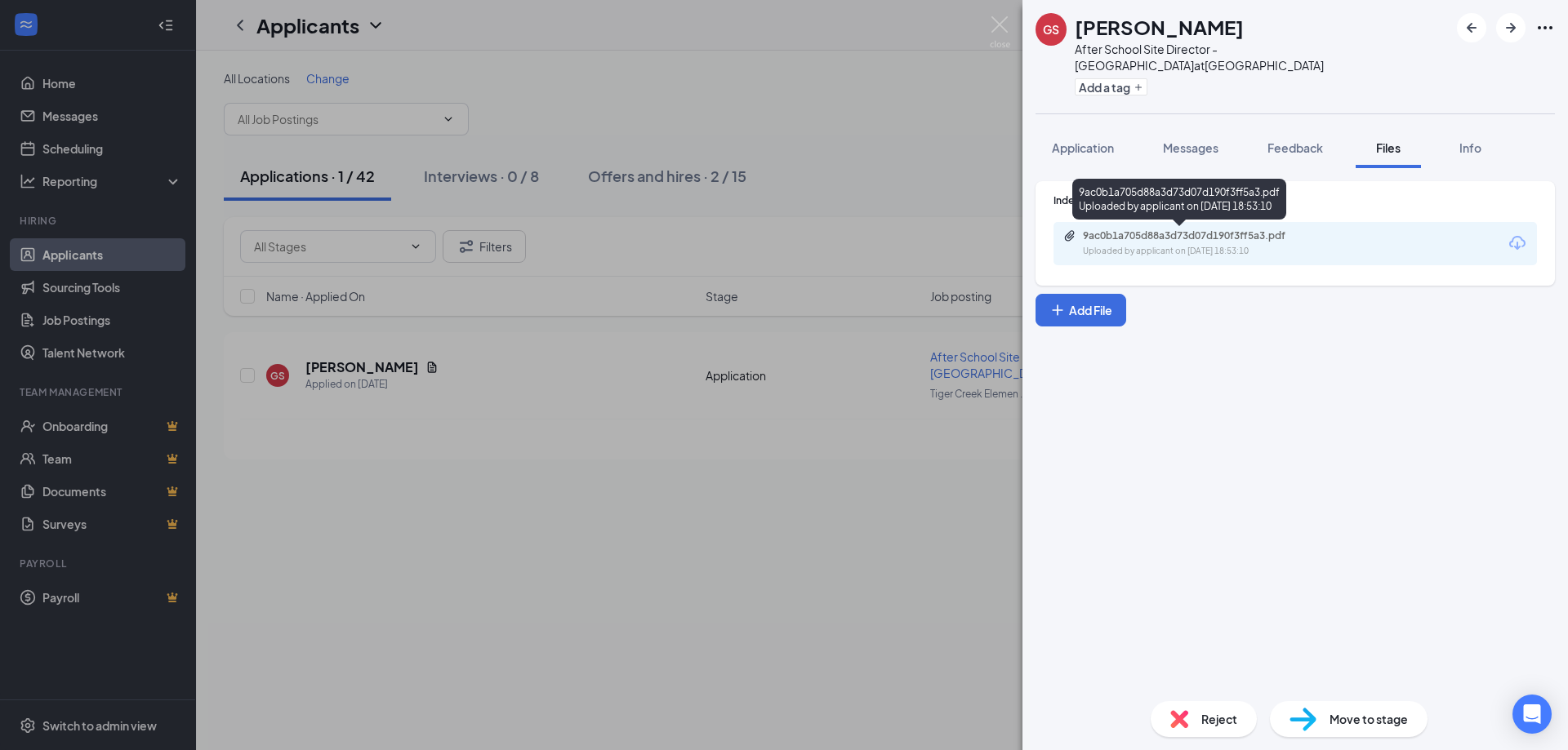
click at [1198, 232] on div "9ac0b1a705d88a3d73d07d190f3ff5a3.pdf" at bounding box center [1198, 236] width 228 height 13
click at [998, 22] on img at bounding box center [1000, 32] width 21 height 32
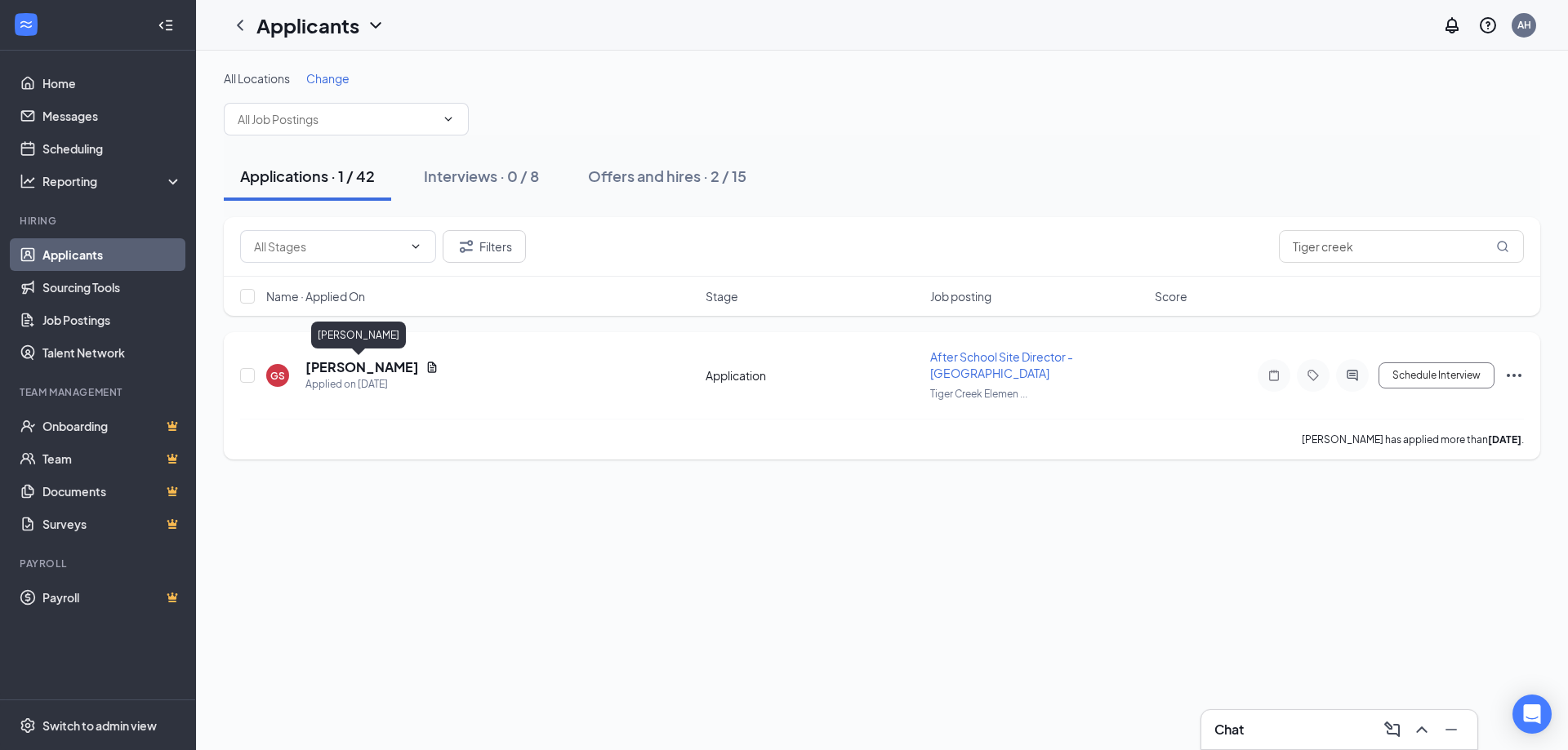
click at [365, 368] on h5 "[PERSON_NAME]" at bounding box center [362, 367] width 113 height 18
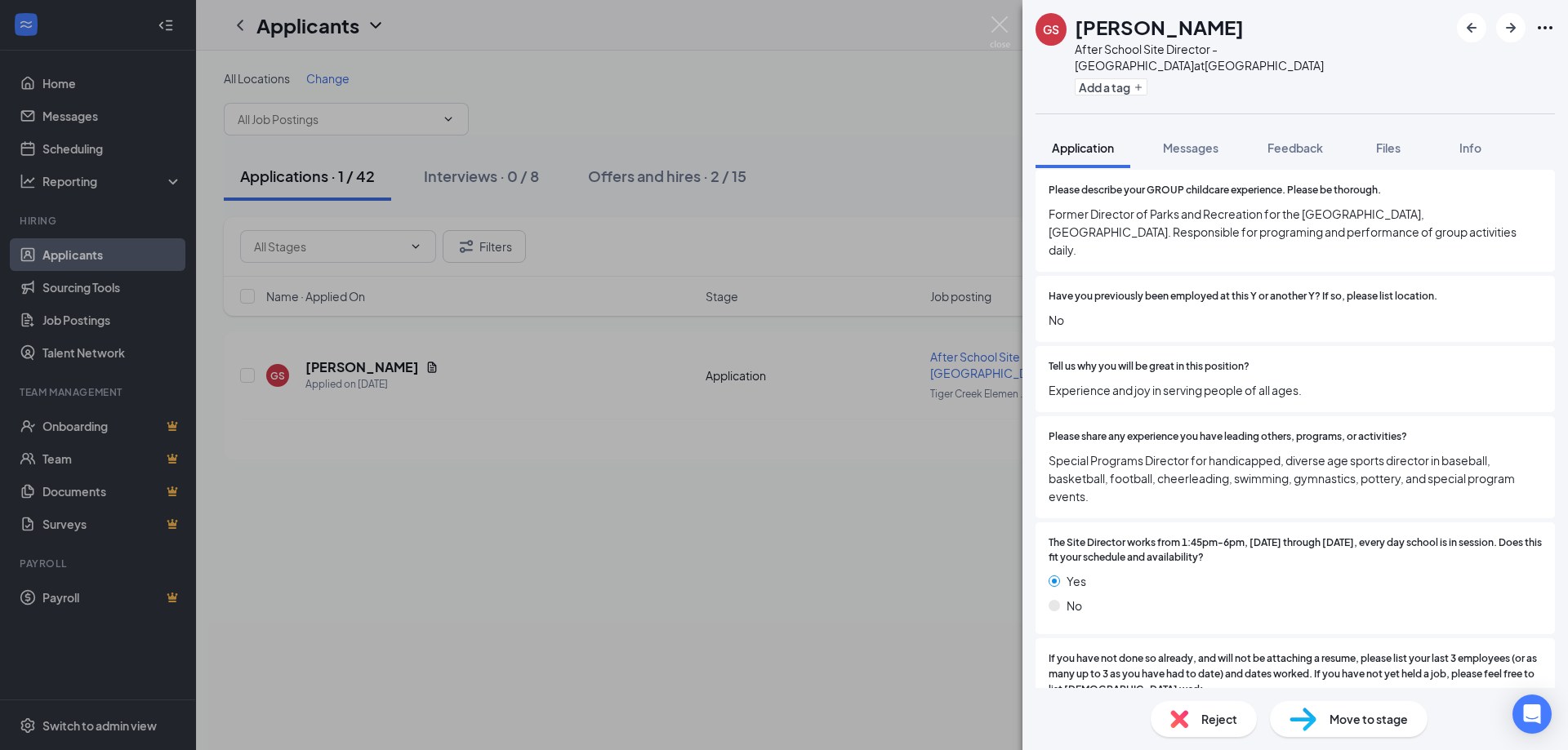
scroll to position [245, 0]
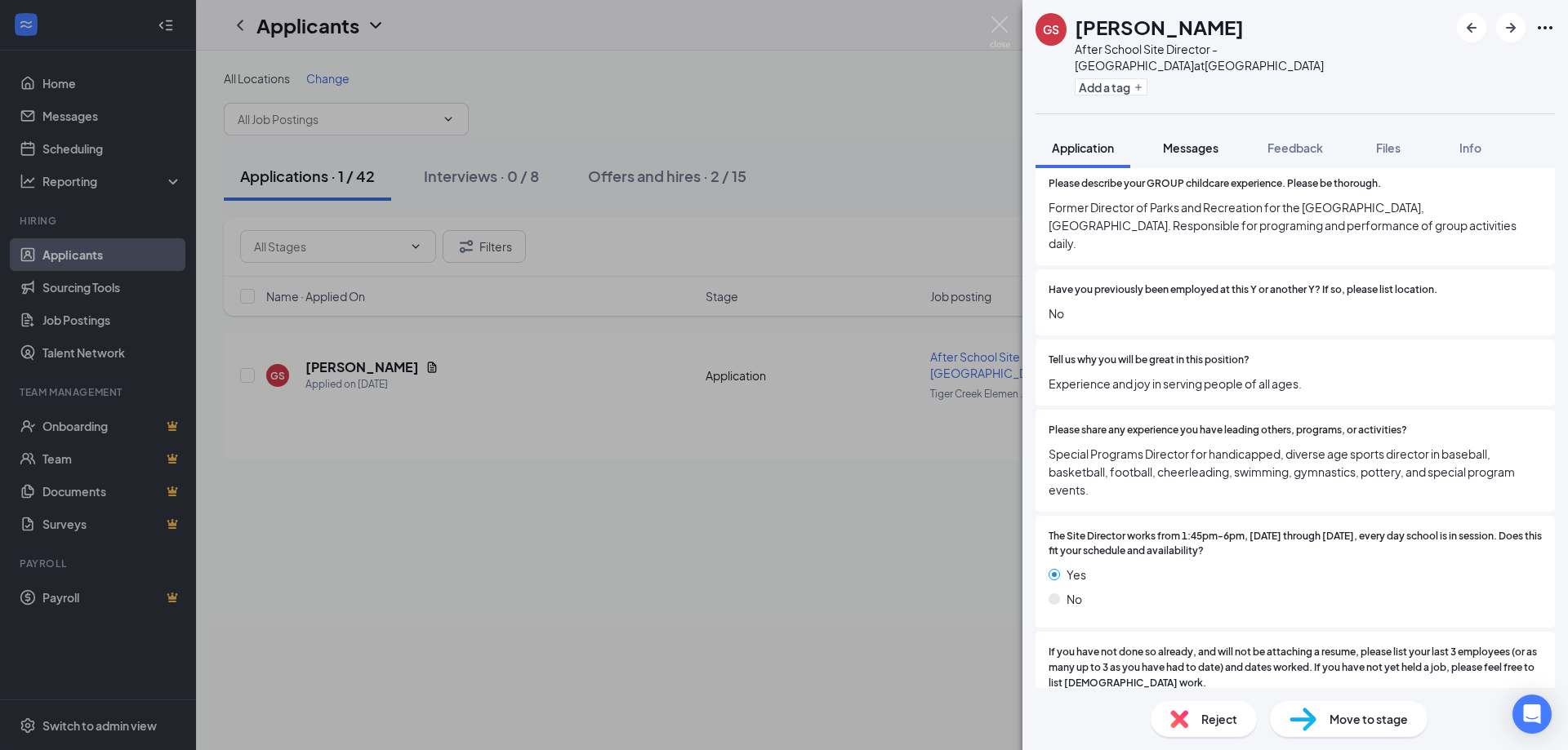
click at [1199, 153] on span "Messages" at bounding box center [1190, 148] width 55 height 15
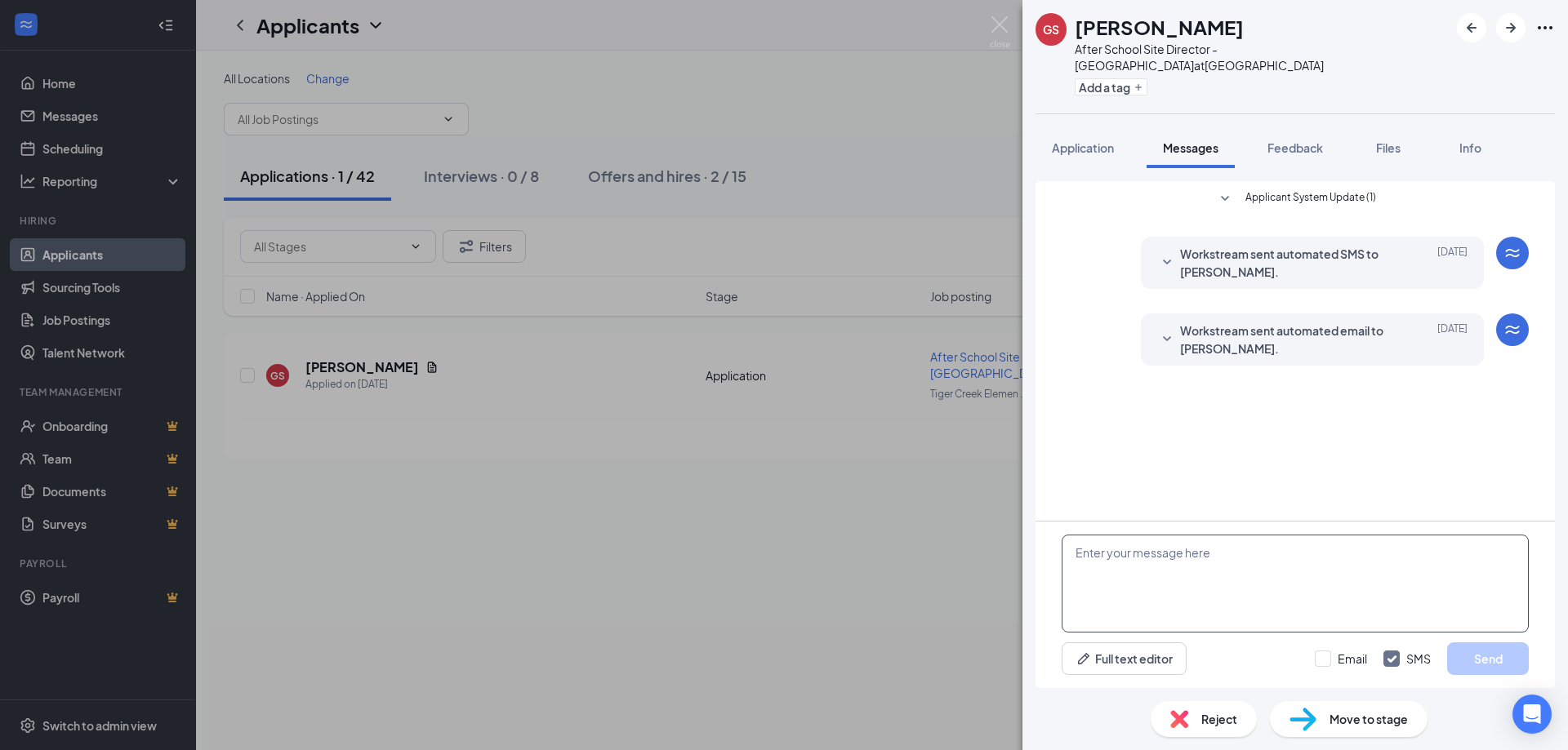
click at [1118, 557] on textarea at bounding box center [1295, 584] width 467 height 98
paste textarea "Hello [PERSON_NAME],"
click at [1226, 571] on textarea "Hello [PERSON_NAME], Thank you for applying for th YMCA After School position." at bounding box center [1295, 584] width 467 height 98
click at [1387, 571] on textarea "Hello [PERSON_NAME], Thank you for applying for the YMCA After School position." at bounding box center [1295, 584] width 467 height 98
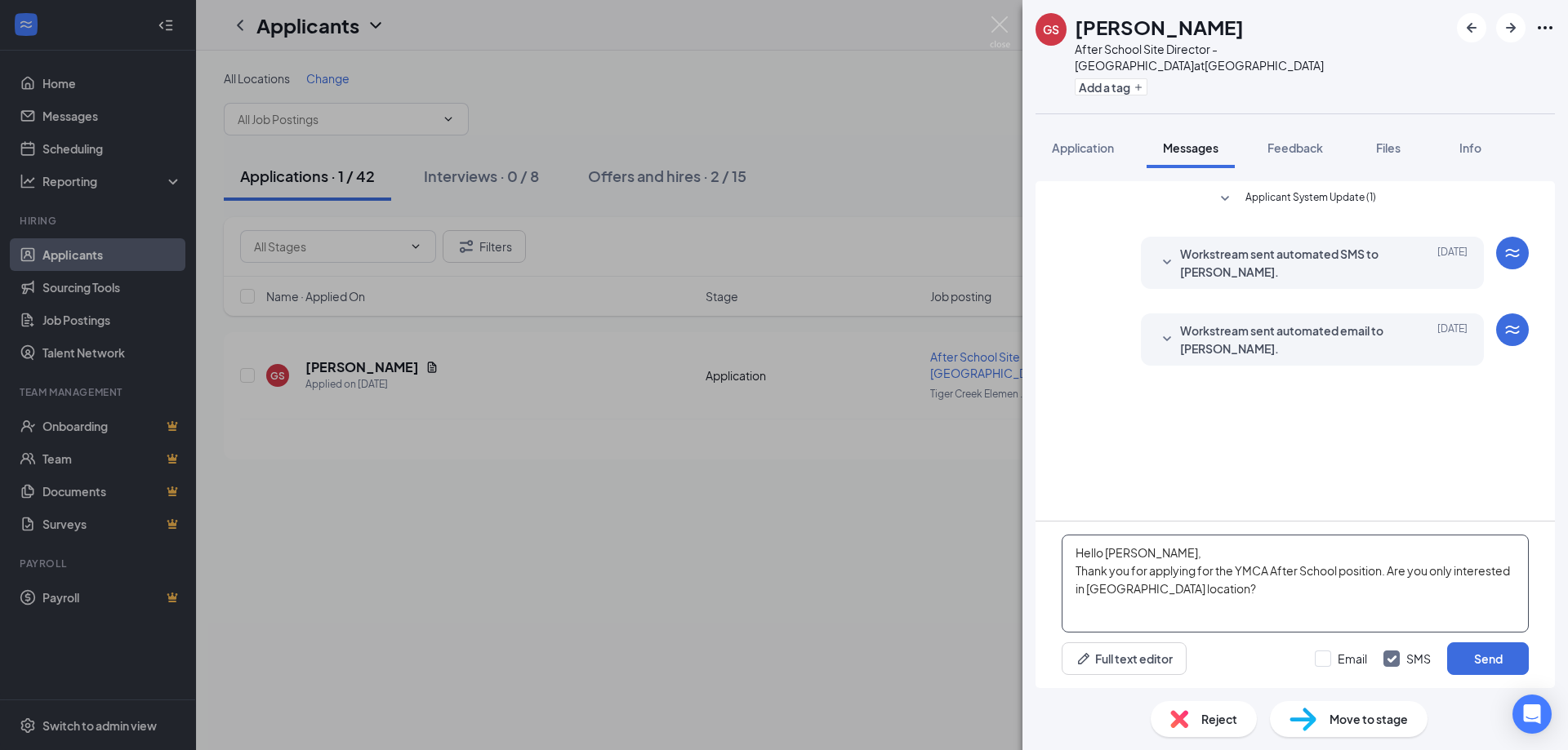
click at [1084, 589] on textarea "Hello [PERSON_NAME], Thank you for applying for the YMCA After School position.…" at bounding box center [1295, 584] width 467 height 98
click at [1226, 588] on textarea "Hello [PERSON_NAME], Thank you for applying for the YMCA After School position.…" at bounding box center [1295, 584] width 467 height 98
click at [1096, 606] on textarea "Hello [PERSON_NAME], Thank you for applying for the YMCA After School position.…" at bounding box center [1295, 584] width 467 height 98
type textarea "Hello [PERSON_NAME], Thank you for applying for the YMCA After School position.…"
click at [1485, 654] on button "Send" at bounding box center [1488, 658] width 81 height 33
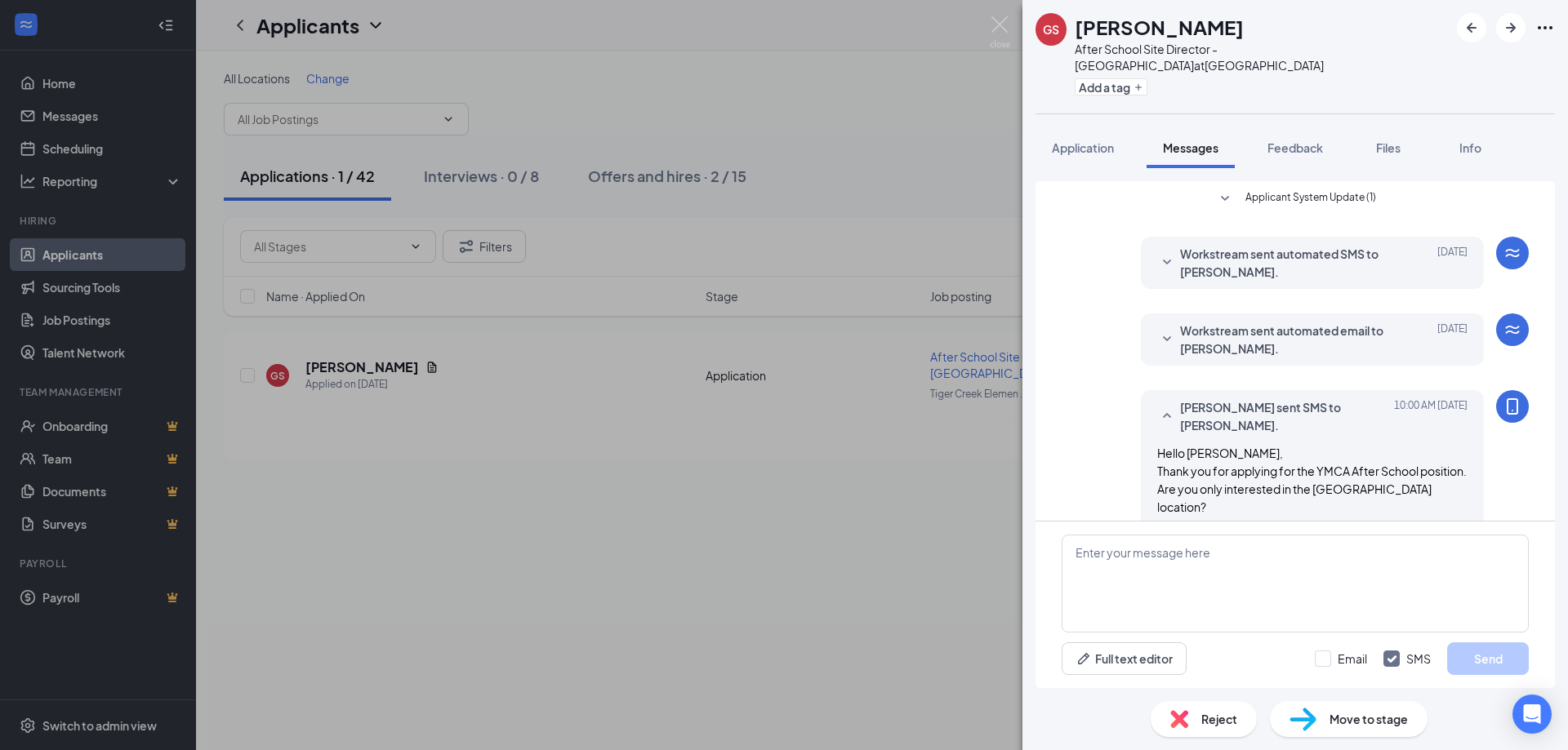
scroll to position [37, 0]
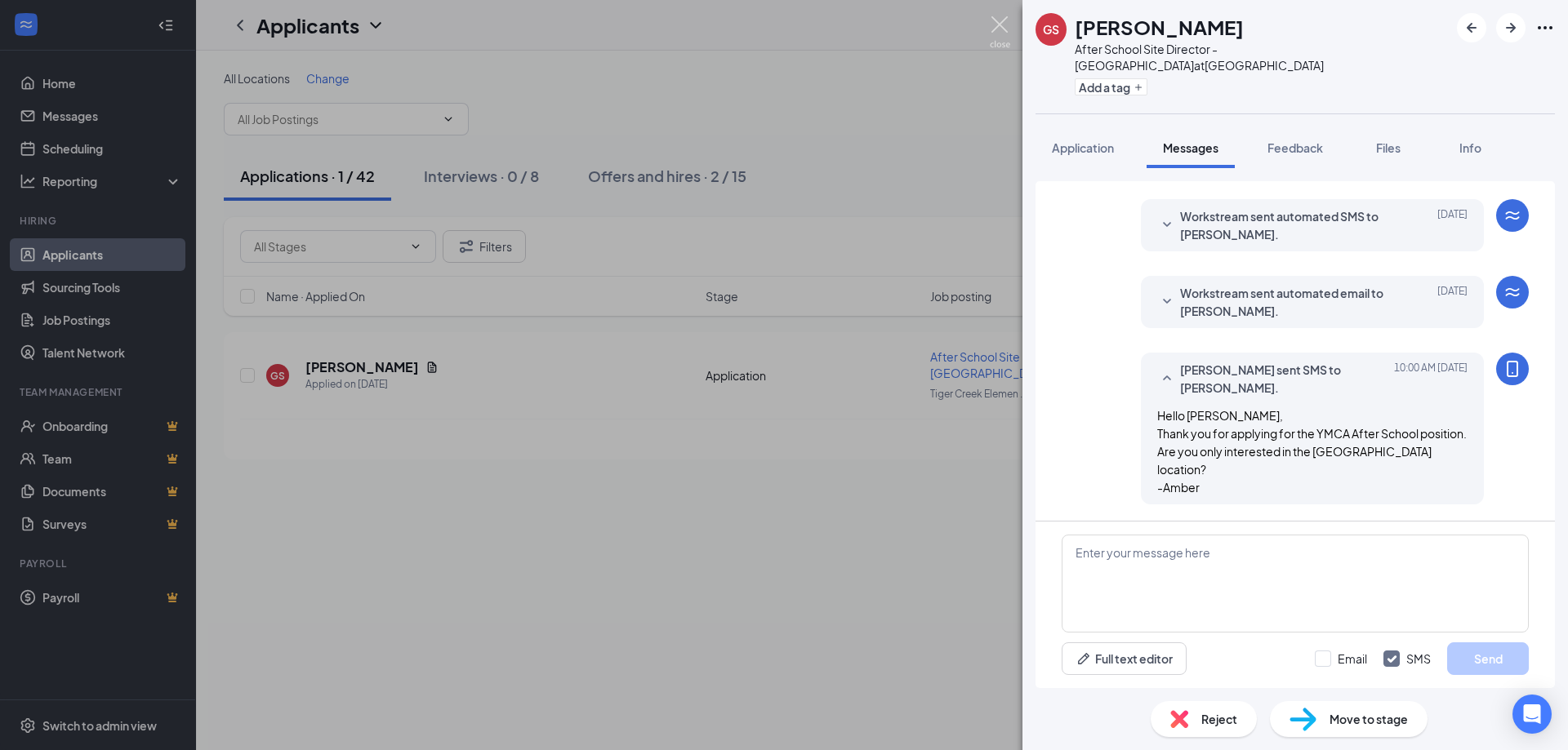
click at [1001, 23] on img at bounding box center [1000, 32] width 21 height 32
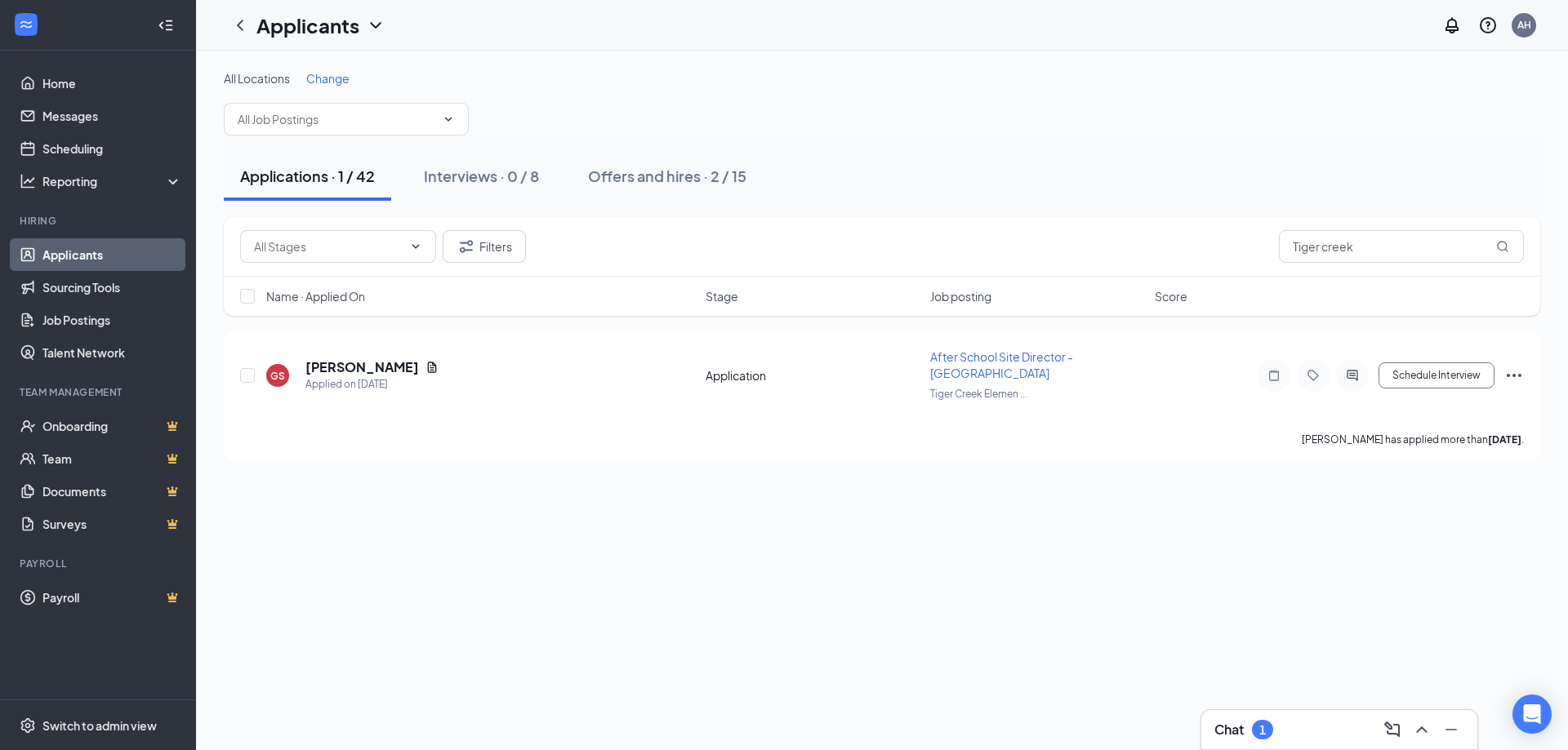
click at [1253, 723] on div "Chat 1" at bounding box center [1243, 729] width 59 height 20
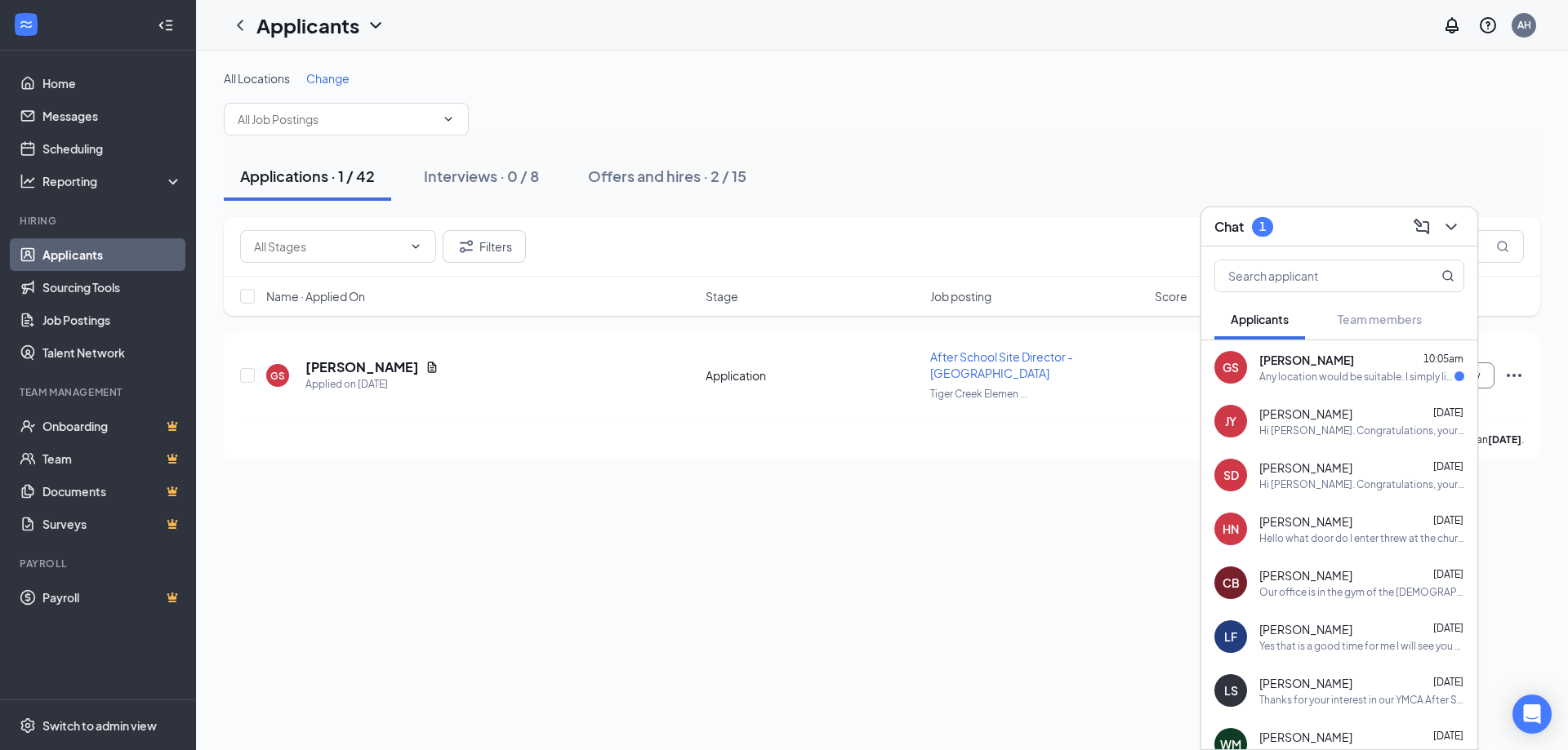
click at [1289, 362] on span "[PERSON_NAME]" at bounding box center [1306, 359] width 94 height 16
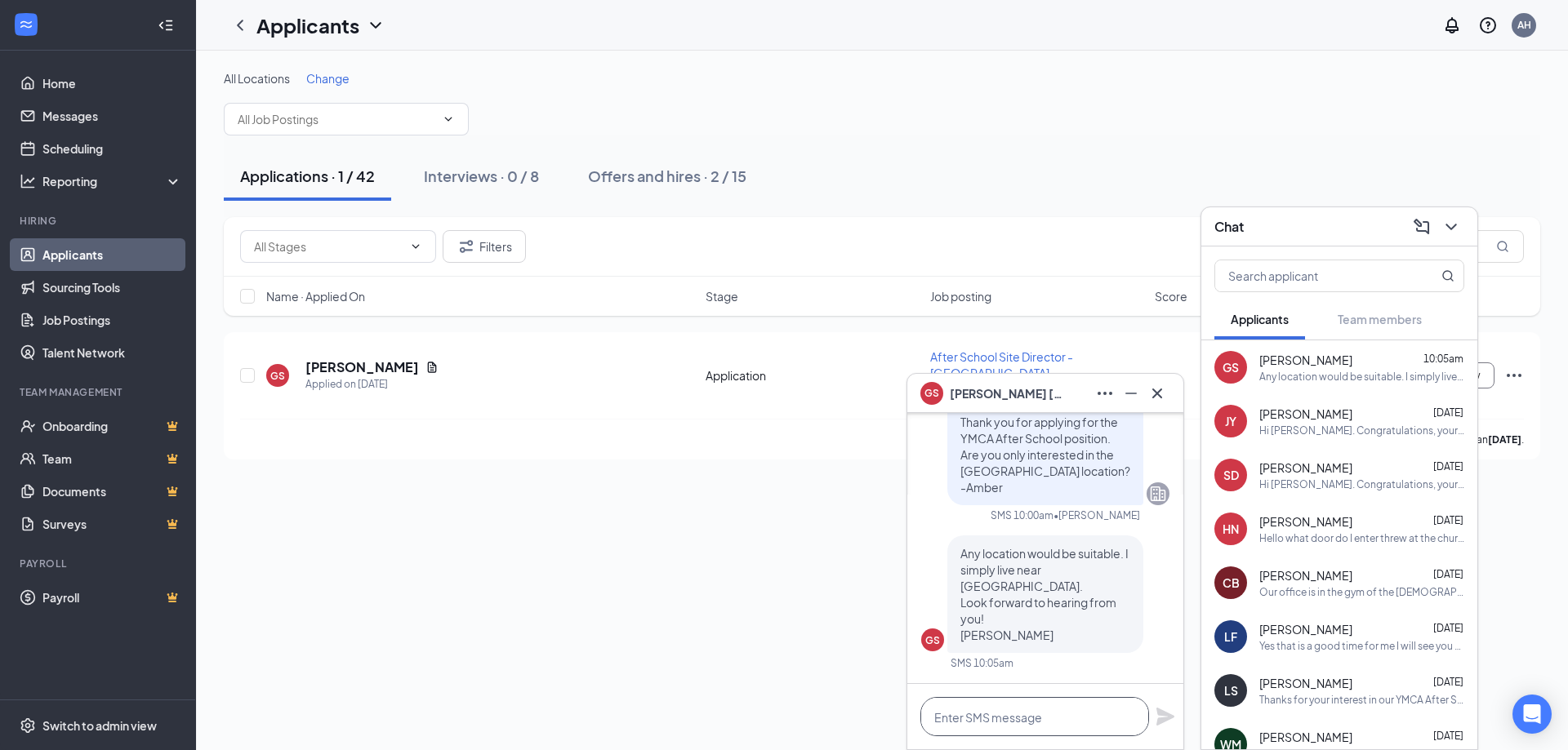
click at [951, 718] on textarea at bounding box center [1035, 717] width 228 height 39
